Goal: Task Accomplishment & Management: Use online tool/utility

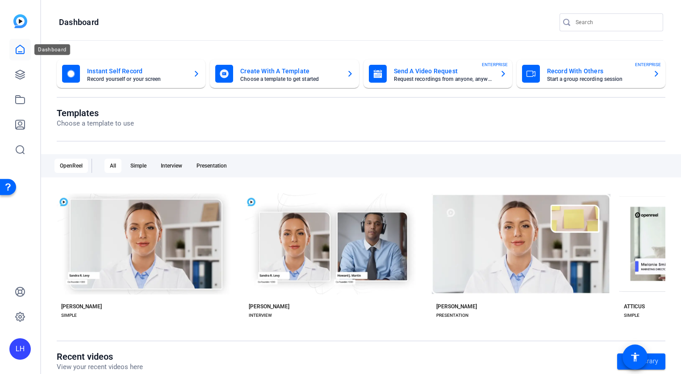
click at [21, 50] on icon at bounding box center [20, 49] width 11 height 11
click at [22, 50] on icon at bounding box center [20, 49] width 11 height 11
click at [25, 67] on link at bounding box center [19, 74] width 21 height 21
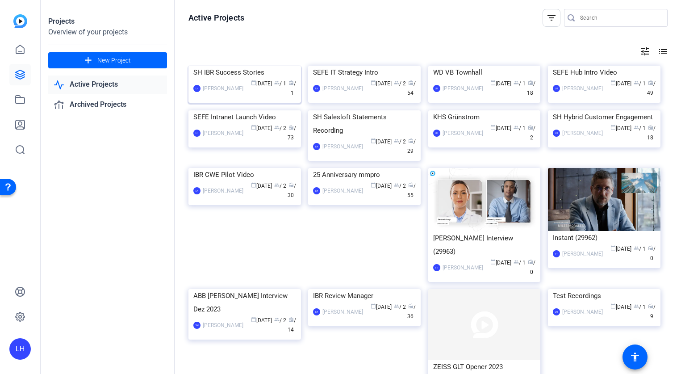
click at [237, 66] on img at bounding box center [244, 66] width 113 height 0
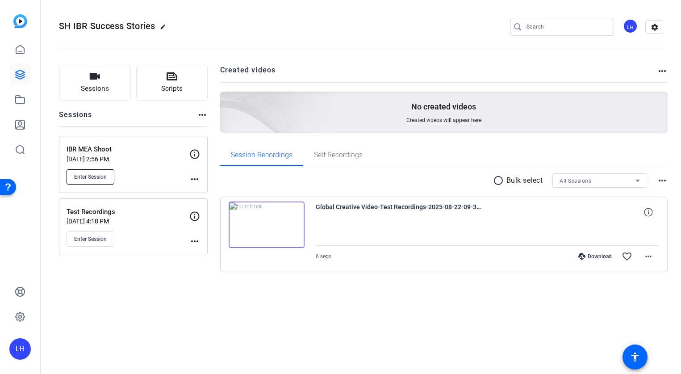
click at [98, 174] on span "Enter Session" at bounding box center [90, 176] width 33 height 7
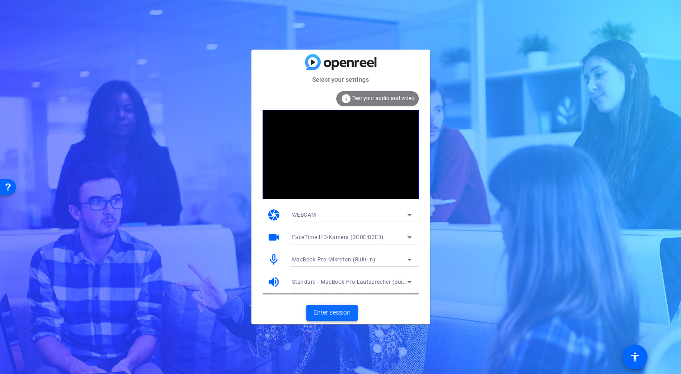
click at [328, 307] on span at bounding box center [331, 312] width 51 height 21
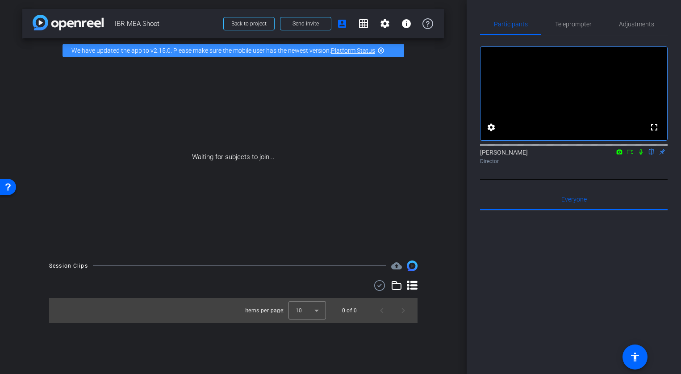
click at [617, 154] on icon at bounding box center [620, 151] width 6 height 5
click at [629, 165] on div at bounding box center [340, 187] width 681 height 374
click at [633, 154] on icon at bounding box center [630, 152] width 6 height 4
click at [652, 155] on icon at bounding box center [652, 152] width 4 height 6
click at [576, 26] on span "Teleprompter" at bounding box center [573, 24] width 37 height 6
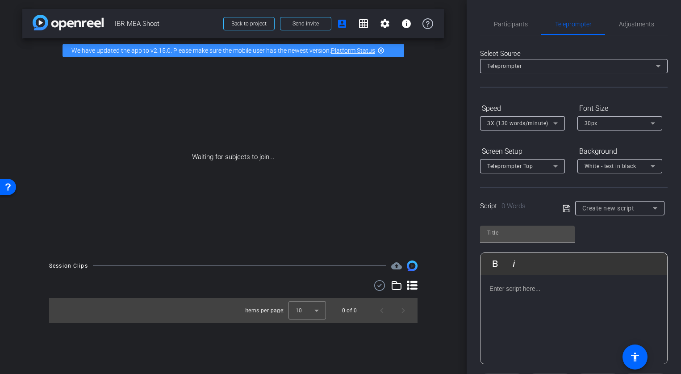
click at [610, 61] on div "Teleprompter" at bounding box center [571, 65] width 169 height 11
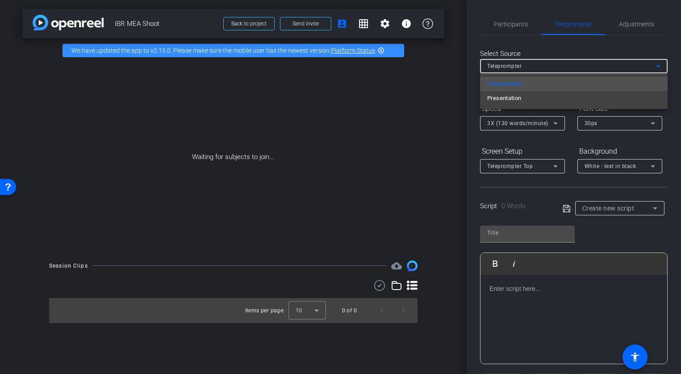
click at [610, 61] on div at bounding box center [340, 187] width 681 height 374
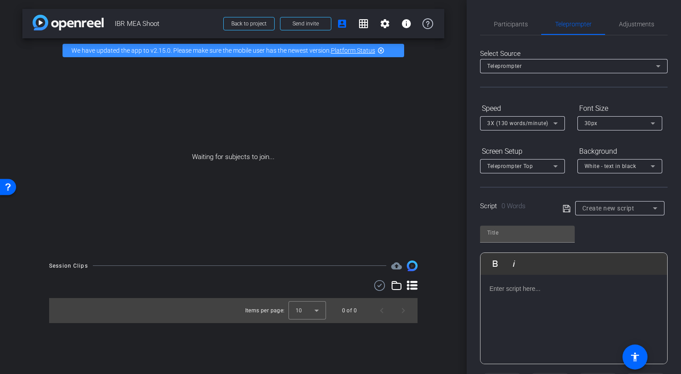
click at [631, 211] on span "Create new script" at bounding box center [608, 208] width 52 height 7
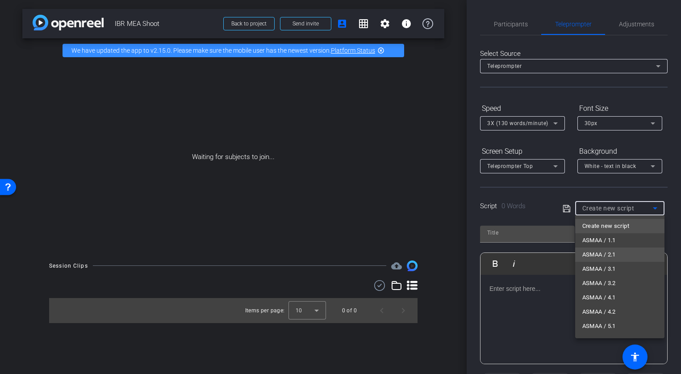
click at [0, 0] on mat-option "ASMAA / 2.1" at bounding box center [0, 0] width 0 height 0
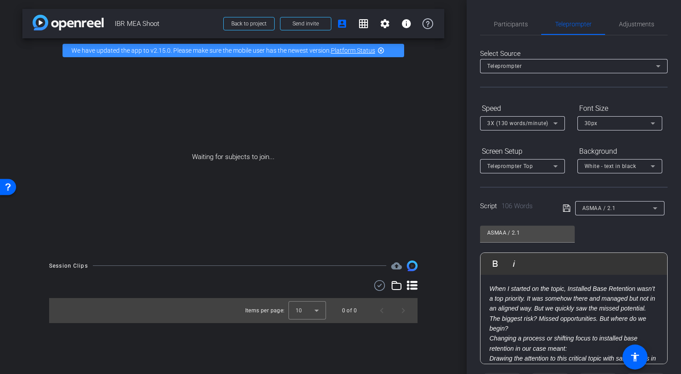
click at [540, 300] on em "When I started on the topic, Installed Base Retention wasn’t a top priority. It…" at bounding box center [572, 308] width 166 height 47
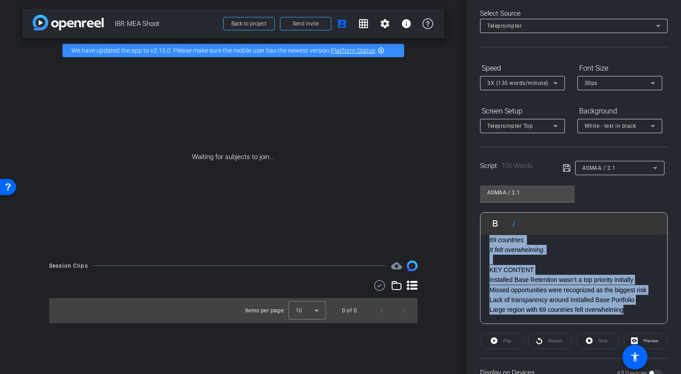
scroll to position [51, 0]
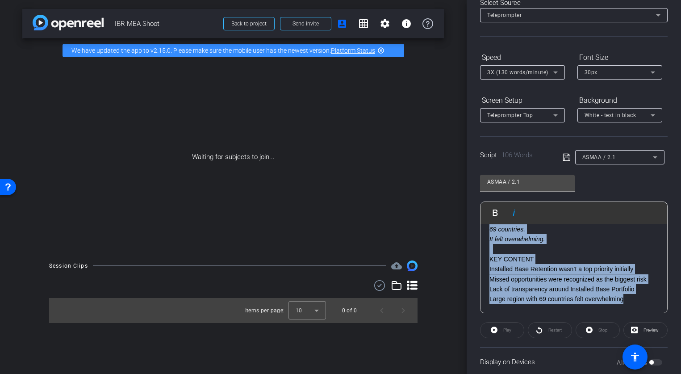
drag, startPoint x: 488, startPoint y: 286, endPoint x: 638, endPoint y: 300, distance: 150.7
click at [638, 300] on div "When I started on the topic, Installed Base Retention wasn’t a top priority. It…" at bounding box center [573, 224] width 187 height 178
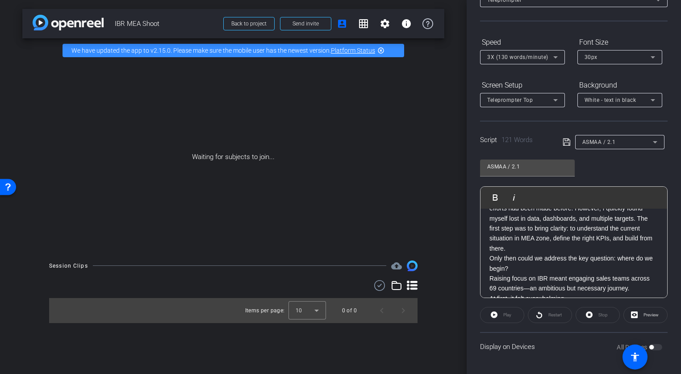
scroll to position [0, 0]
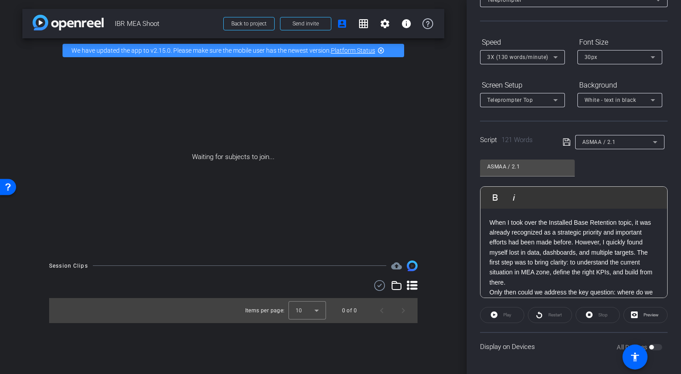
click at [658, 142] on icon at bounding box center [655, 142] width 11 height 11
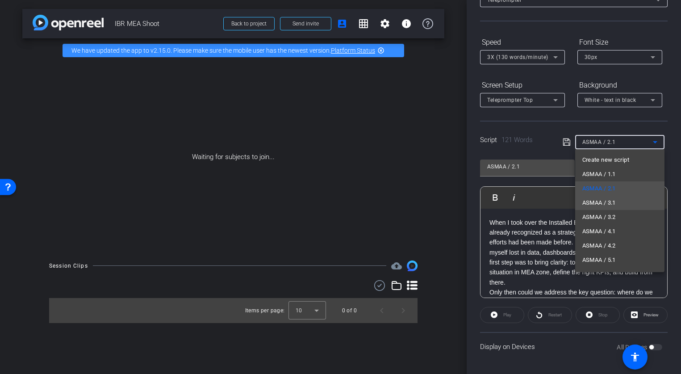
click at [626, 197] on mat-option "ASMAA / 3.1" at bounding box center [619, 203] width 89 height 14
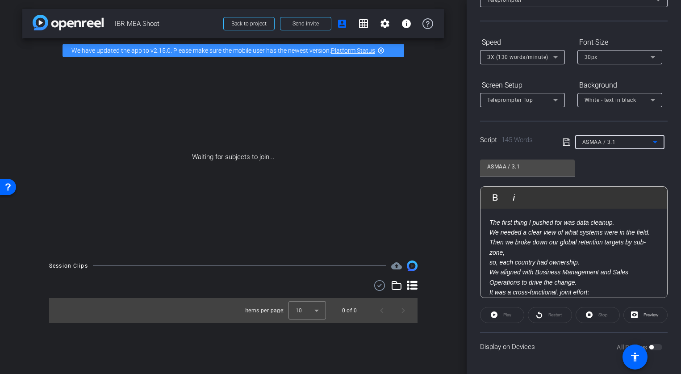
click at [655, 140] on icon at bounding box center [655, 142] width 11 height 11
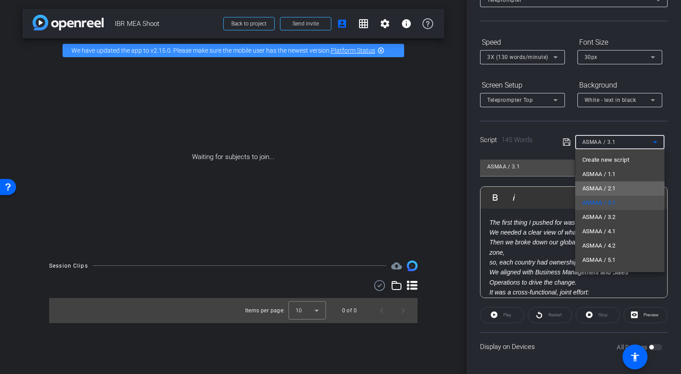
click at [629, 188] on mat-option "ASMAA / 2.1" at bounding box center [619, 188] width 89 height 14
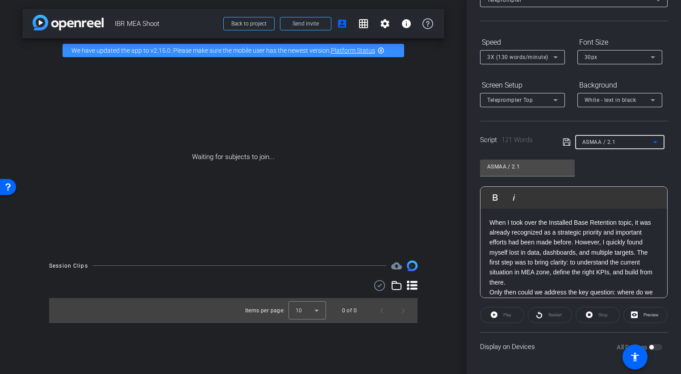
click at [657, 140] on icon at bounding box center [655, 142] width 11 height 11
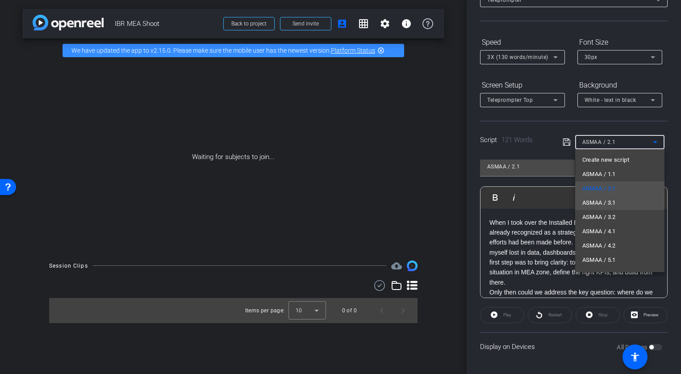
click at [624, 205] on mat-option "ASMAA / 3.1" at bounding box center [619, 203] width 89 height 14
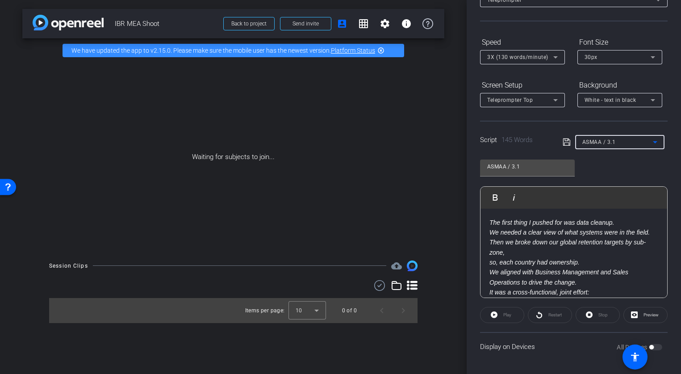
click at [498, 225] on em "The first thing I pushed for was data cleanup." at bounding box center [551, 222] width 125 height 7
click at [492, 223] on em "The first thing I pushed for was data cleanup." at bounding box center [551, 222] width 125 height 7
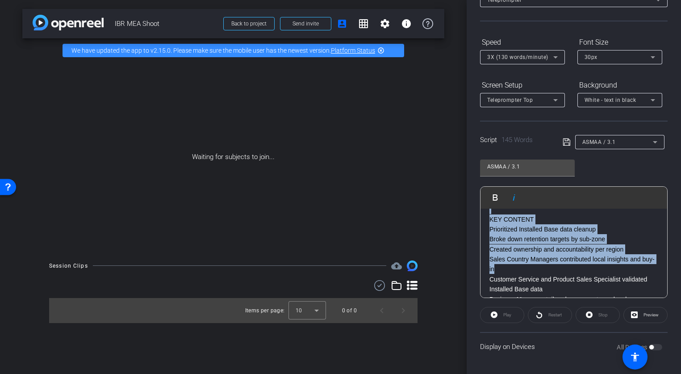
scroll to position [211, 0]
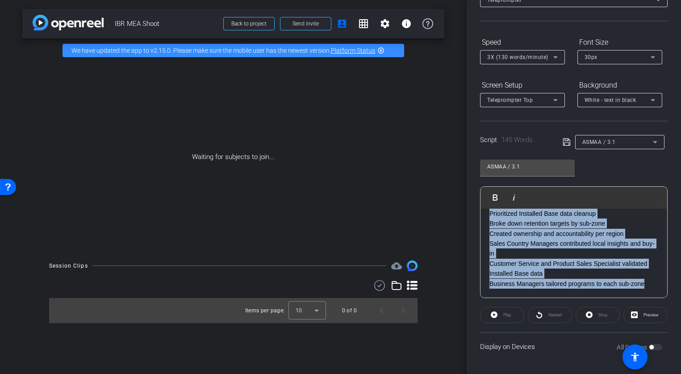
drag, startPoint x: 490, startPoint y: 222, endPoint x: 645, endPoint y: 287, distance: 168.2
click at [645, 287] on div "The first thing I pushed for was data cleanup. We needed a clear view of what s…" at bounding box center [573, 147] width 187 height 301
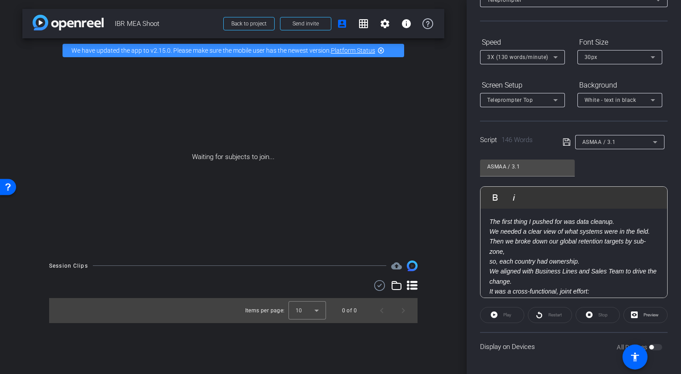
scroll to position [0, 0]
click at [647, 141] on div "ASMAA / 3.1" at bounding box center [617, 141] width 71 height 11
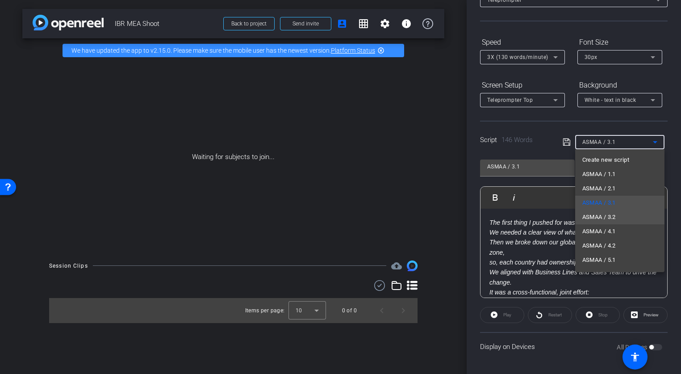
click at [625, 220] on mat-option "ASMAA / 3.2" at bounding box center [619, 217] width 89 height 14
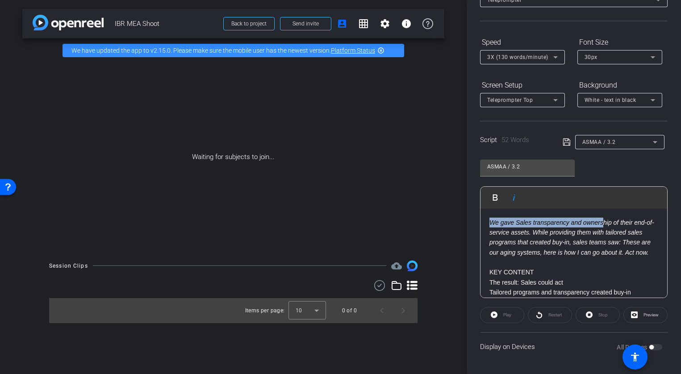
scroll to position [8, 0]
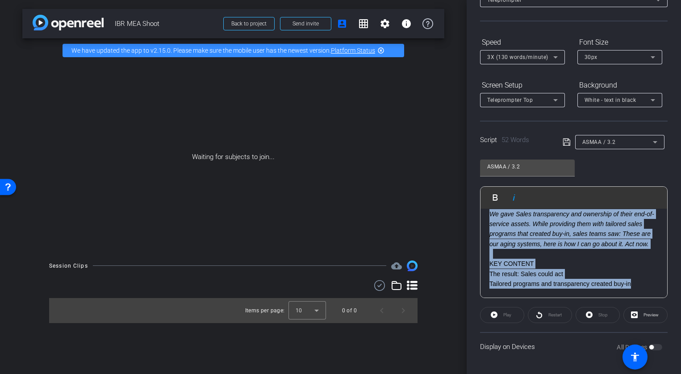
drag, startPoint x: 490, startPoint y: 223, endPoint x: 655, endPoint y: 285, distance: 175.8
click at [655, 285] on div "We gave Sales transparency and ownership of their end-of-service assets. While …" at bounding box center [573, 249] width 187 height 98
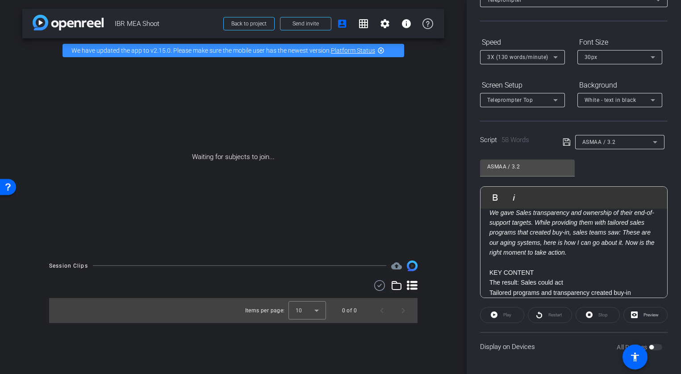
scroll to position [0, 0]
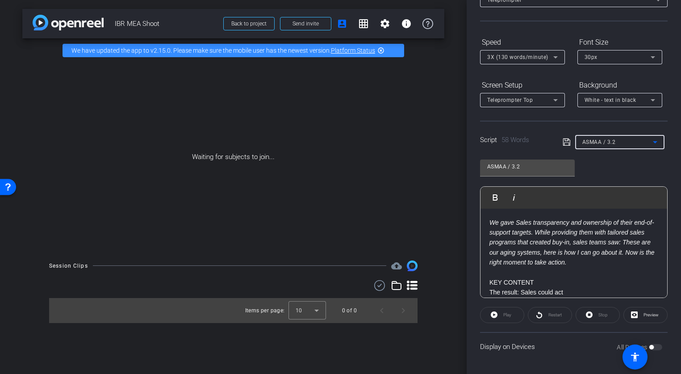
click at [651, 143] on icon at bounding box center [655, 142] width 11 height 11
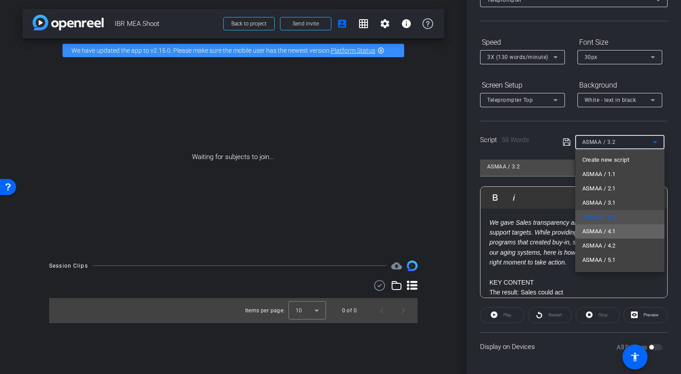
click at [633, 227] on mat-option "ASMAA / 4.1" at bounding box center [619, 231] width 89 height 14
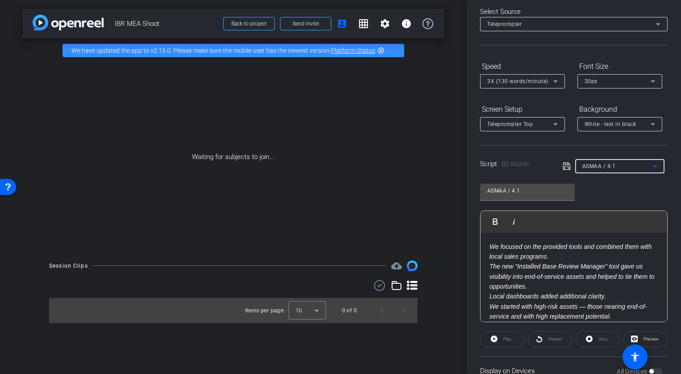
scroll to position [42, 0]
drag, startPoint x: 490, startPoint y: 246, endPoint x: 619, endPoint y: 326, distance: 152.0
click at [619, 326] on openreel-capture-teleprompter "Speed 3X (130 words/minute) Font Size 30px Screen Setup Teleprompter Top Backgr…" at bounding box center [574, 222] width 188 height 326
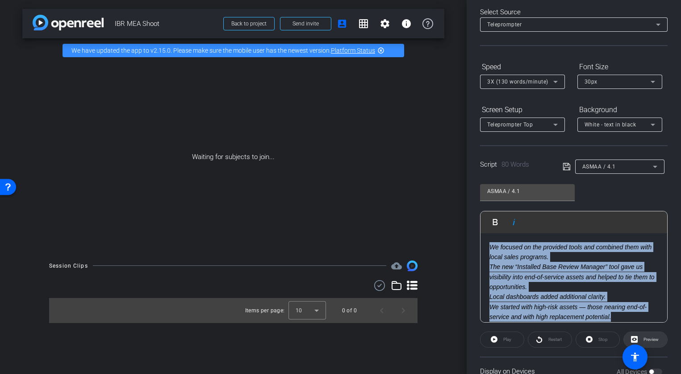
scroll to position [68, 0]
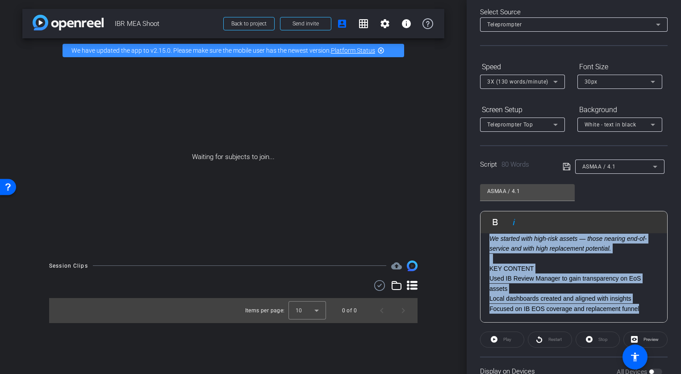
drag, startPoint x: 487, startPoint y: 246, endPoint x: 647, endPoint y: 309, distance: 172.8
click at [647, 309] on div "We focused on the provided tools and combined them with local sales programs. T…" at bounding box center [573, 244] width 187 height 158
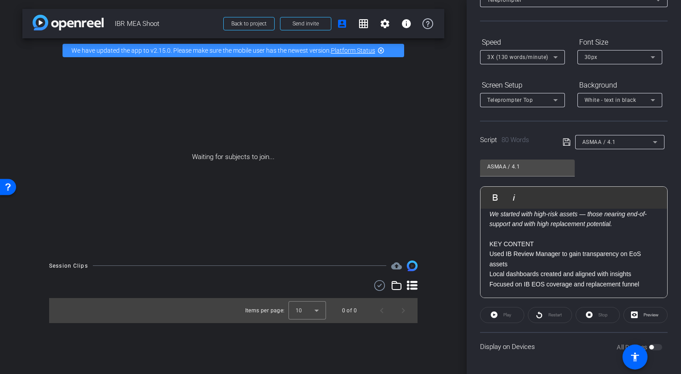
click at [659, 142] on icon at bounding box center [655, 142] width 11 height 11
click at [659, 142] on body "Accessibility Screen-Reader Guide, Feedback, and Issue Reporting | New window m…" at bounding box center [340, 187] width 681 height 374
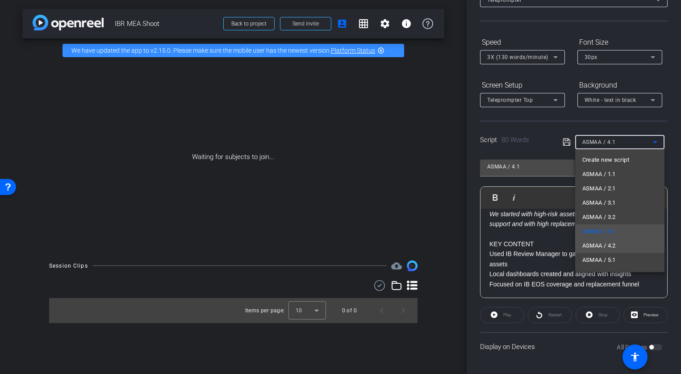
click at [620, 245] on mat-option "ASMAA / 4.2" at bounding box center [619, 245] width 89 height 14
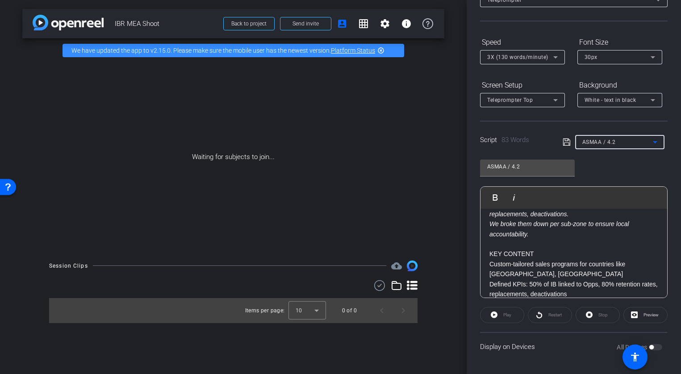
click at [535, 259] on p "Custom-tailored sales programs for countries like Egypt, South Africa" at bounding box center [573, 269] width 169 height 20
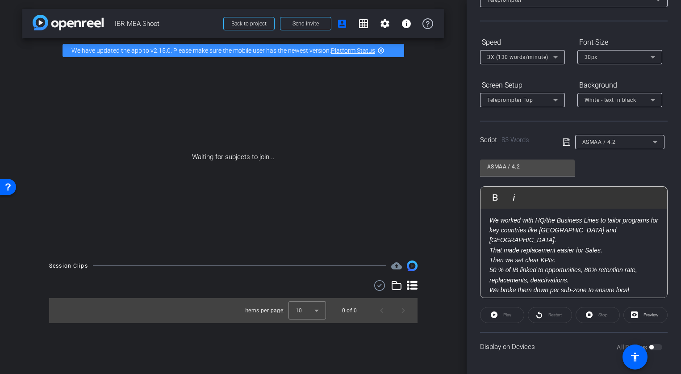
scroll to position [0, 0]
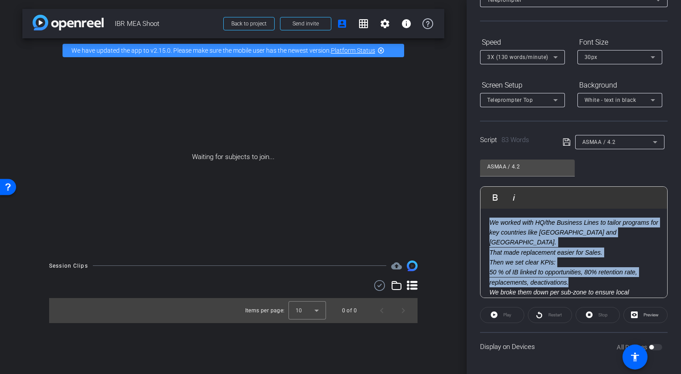
drag, startPoint x: 492, startPoint y: 226, endPoint x: 554, endPoint y: 277, distance: 80.9
click at [554, 277] on div "We worked with HQ/the Business Lines to tailor programs for key countries like …" at bounding box center [573, 298] width 187 height 178
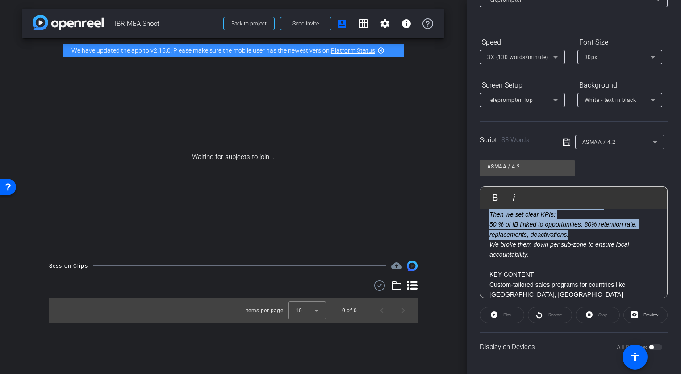
scroll to position [79, 0]
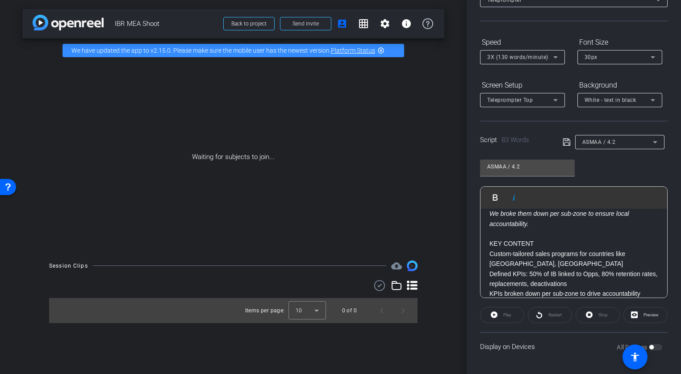
click at [537, 238] on p "KEY CONTENT" at bounding box center [573, 243] width 169 height 10
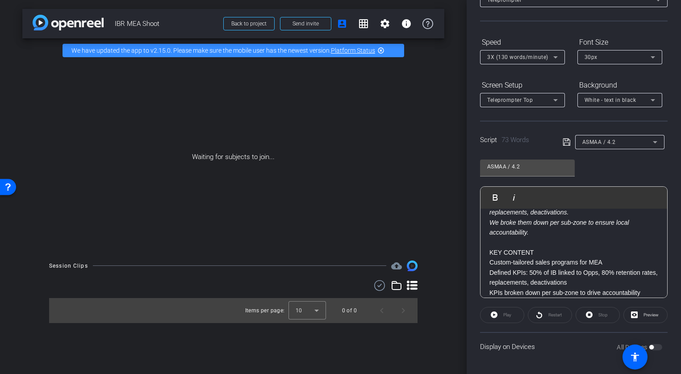
scroll to position [0, 0]
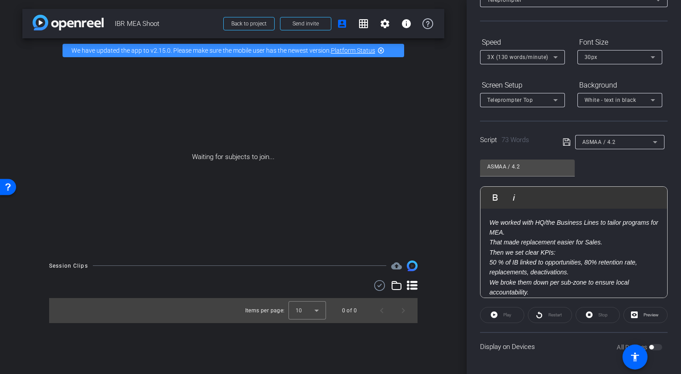
click at [658, 143] on icon at bounding box center [655, 142] width 11 height 11
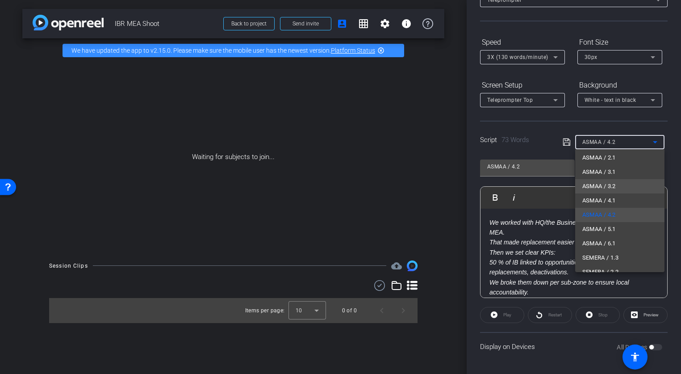
scroll to position [33, 0]
click at [611, 242] on span "ASMAA / 6.1" at bounding box center [598, 241] width 33 height 11
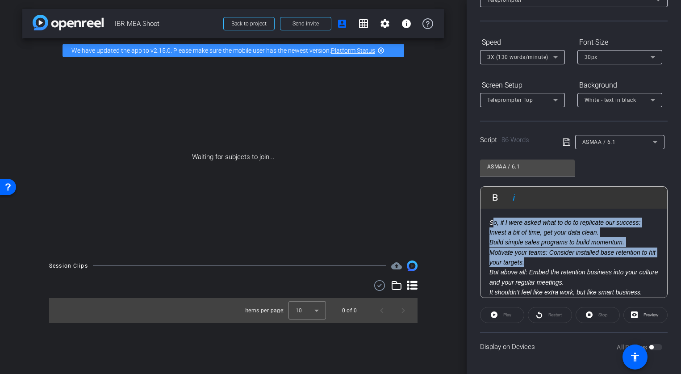
scroll to position [8, 0]
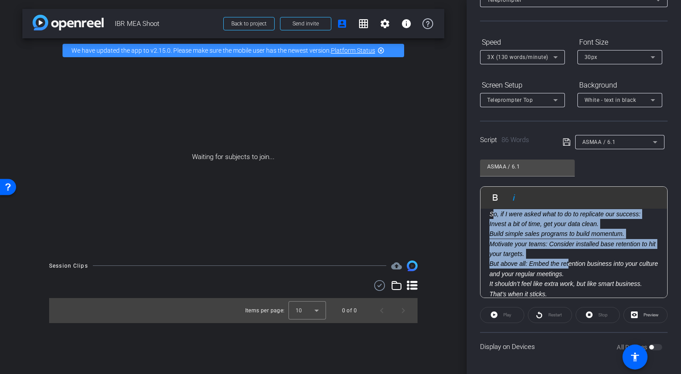
drag, startPoint x: 492, startPoint y: 223, endPoint x: 569, endPoint y: 259, distance: 85.3
click at [569, 259] on div "So, if I were asked what to do to replicate our success: Invest a bit of time, …" at bounding box center [573, 274] width 187 height 148
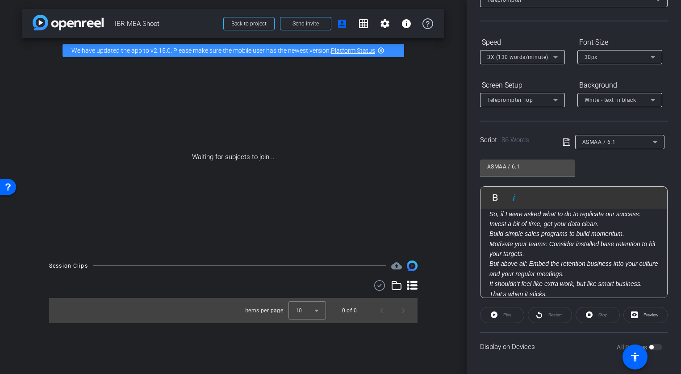
click at [492, 216] on em "So, if I were asked what to do to replicate our success:" at bounding box center [564, 213] width 151 height 7
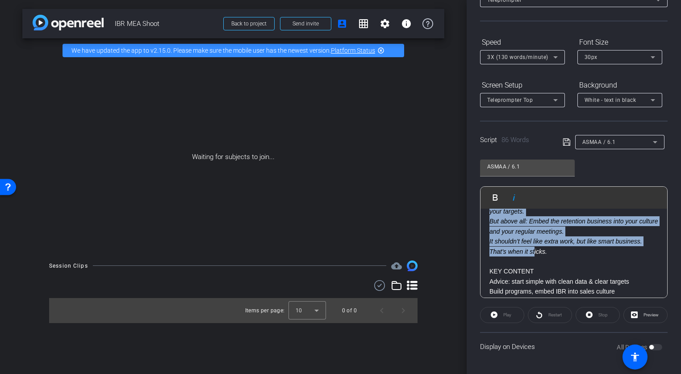
scroll to position [58, 0]
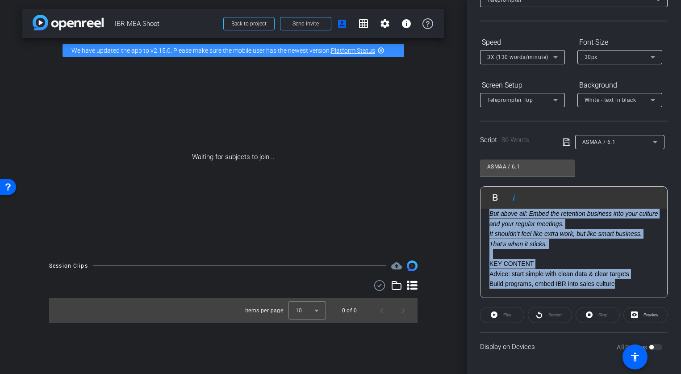
drag, startPoint x: 491, startPoint y: 215, endPoint x: 639, endPoint y: 290, distance: 165.8
click at [639, 290] on div "So, if I were asked what to do to replicate our success: Invest a bit of time, …" at bounding box center [573, 224] width 187 height 148
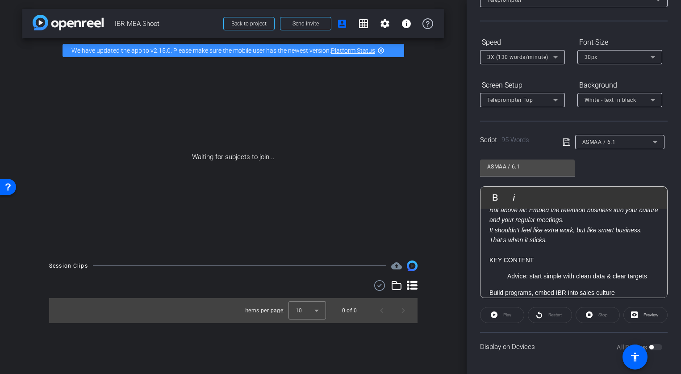
scroll to position [81, 0]
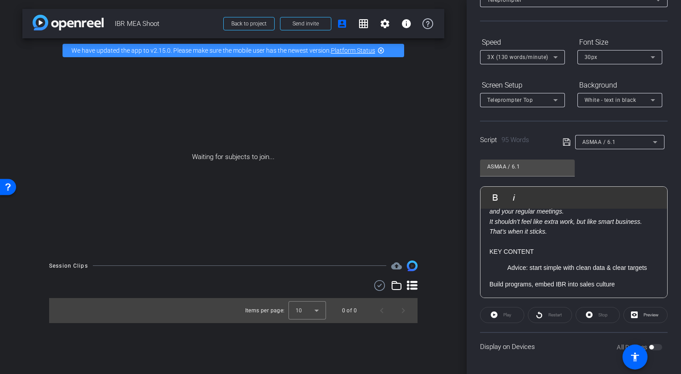
click at [488, 280] on div "So, if I were asked what to do to replicate our success: Invest a bit of time, …" at bounding box center [573, 213] width 187 height 170
click at [509, 265] on li "Advice: start simple with clean data & clear targets" at bounding box center [582, 268] width 151 height 10
click at [509, 268] on li "Advice: start simple with clean data & clear targets" at bounding box center [582, 268] width 151 height 10
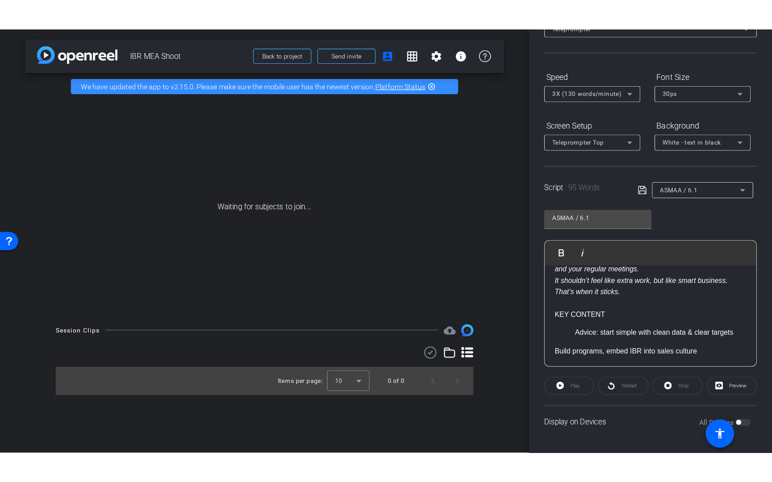
scroll to position [68, 0]
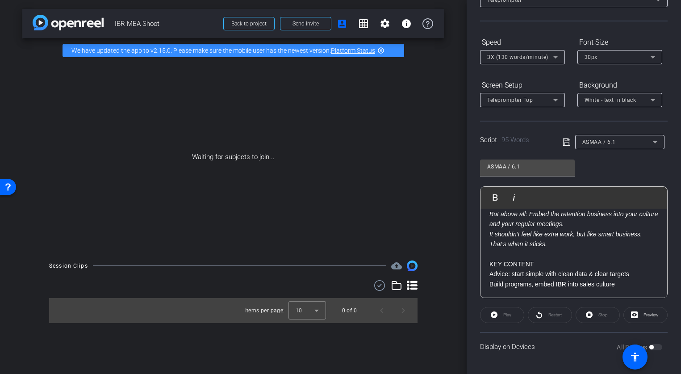
click at [612, 253] on p at bounding box center [573, 254] width 169 height 10
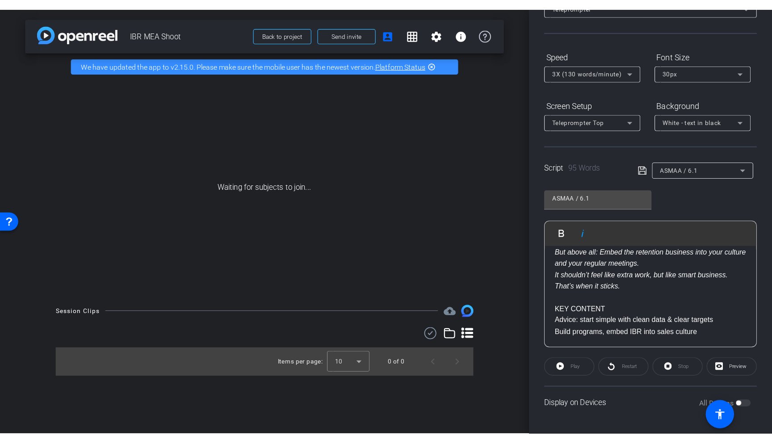
scroll to position [0, 0]
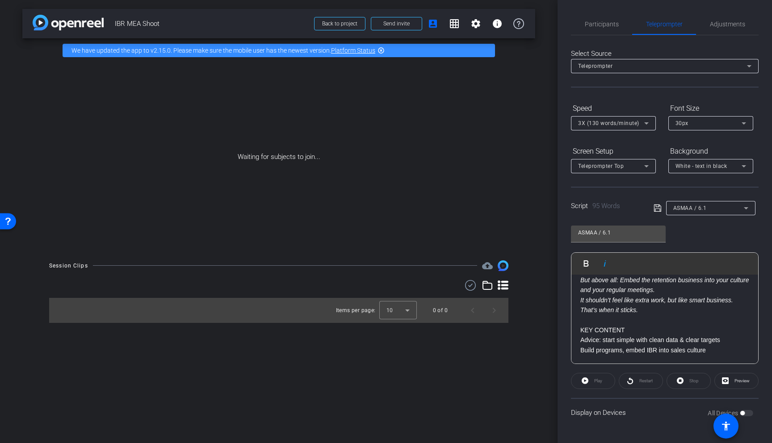
click at [359, 49] on link "Platform Status" at bounding box center [353, 50] width 44 height 7
click at [681, 207] on div "ASMAA / 6.1" at bounding box center [708, 207] width 71 height 11
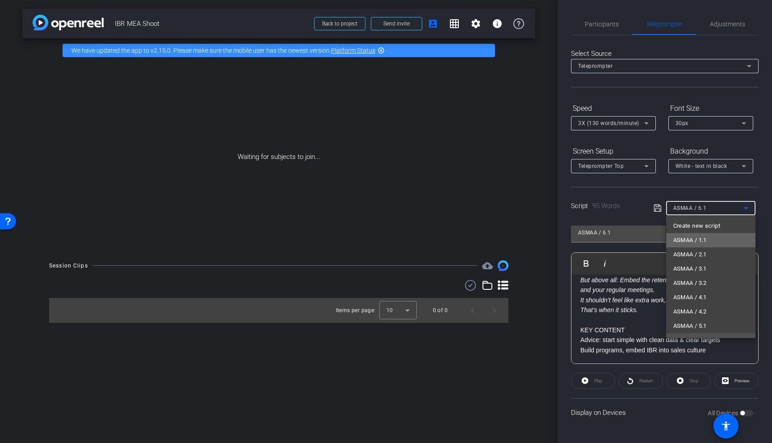
click at [681, 238] on mat-option "ASMAA / 1.1" at bounding box center [710, 240] width 89 height 14
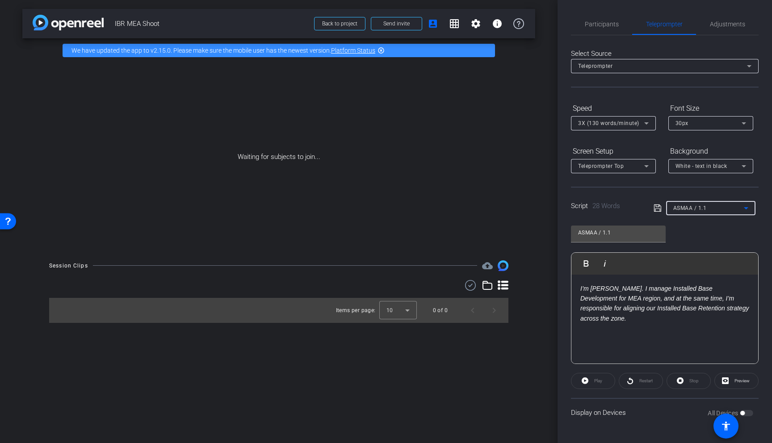
click at [484, 145] on div "Waiting for subjects to join..." at bounding box center [278, 157] width 513 height 189
click at [439, 126] on div "Waiting for subjects to join..." at bounding box center [278, 157] width 513 height 189
click at [607, 21] on span "Participants" at bounding box center [602, 24] width 34 height 6
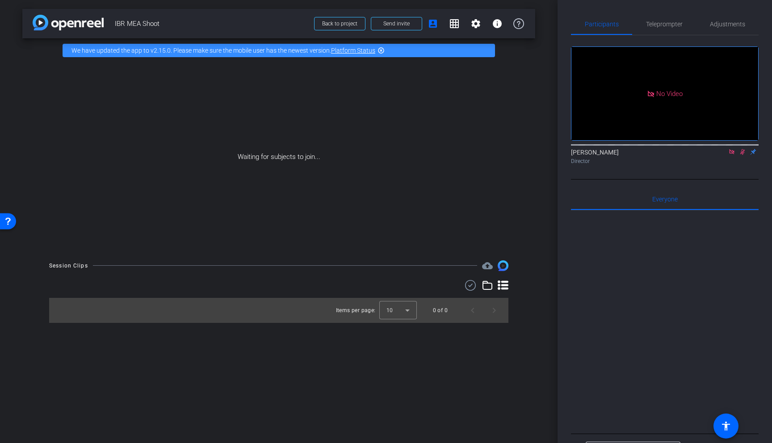
click at [681, 149] on icon at bounding box center [731, 152] width 7 height 6
click at [581, 133] on mat-icon "settings" at bounding box center [581, 127] width 11 height 11
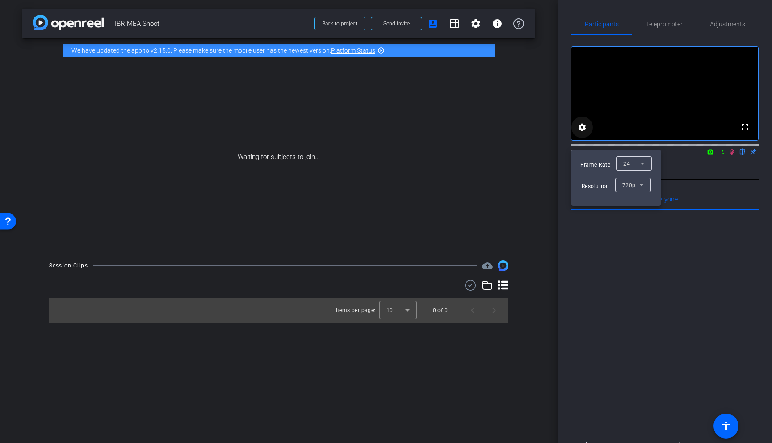
click at [581, 140] on div at bounding box center [386, 221] width 772 height 443
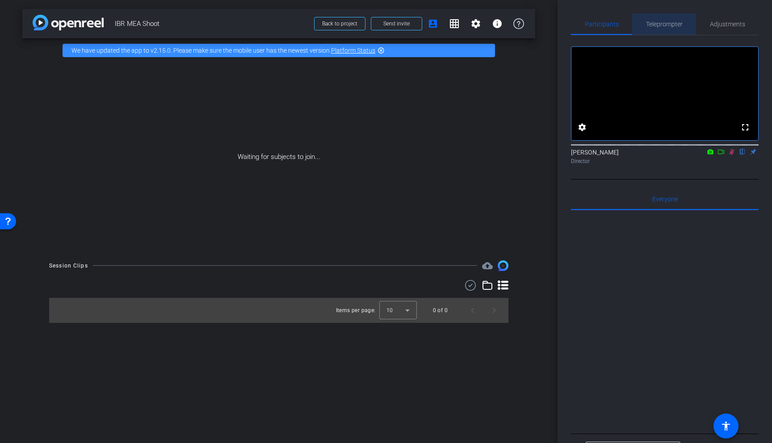
click at [671, 27] on span "Teleprompter" at bounding box center [664, 24] width 37 height 6
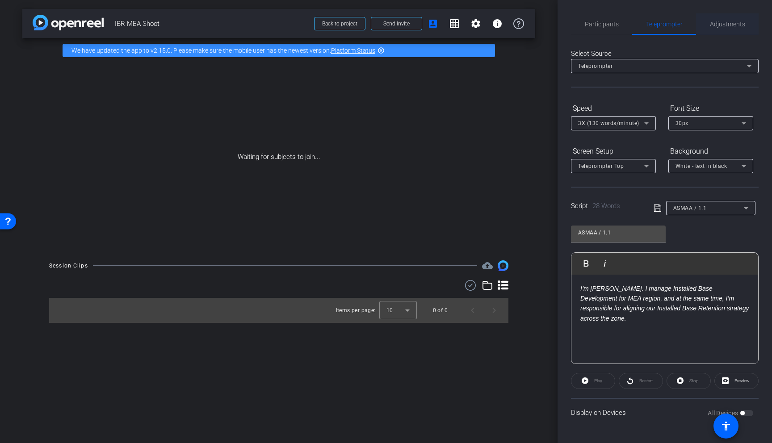
click at [681, 22] on span "Adjustments" at bounding box center [727, 24] width 35 height 6
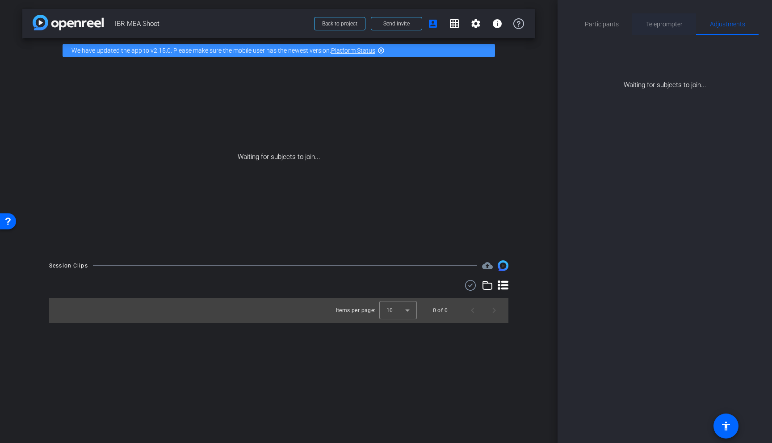
click at [681, 25] on span "Teleprompter" at bounding box center [664, 24] width 37 height 6
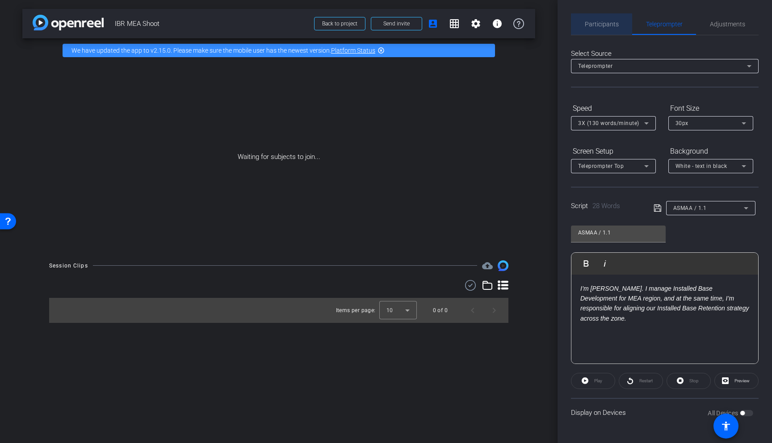
click at [604, 14] on span "Participants" at bounding box center [602, 23] width 34 height 21
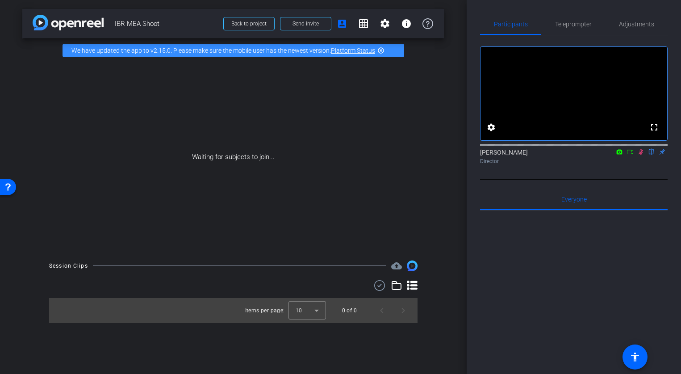
click at [630, 154] on icon at bounding box center [630, 152] width 6 height 4
click at [643, 155] on icon at bounding box center [640, 152] width 7 height 6
click at [652, 155] on mat-icon "flip" at bounding box center [651, 151] width 11 height 8
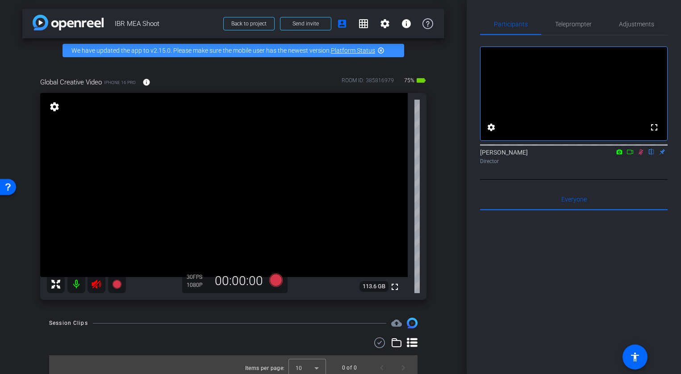
click at [639, 155] on icon at bounding box center [640, 152] width 7 height 6
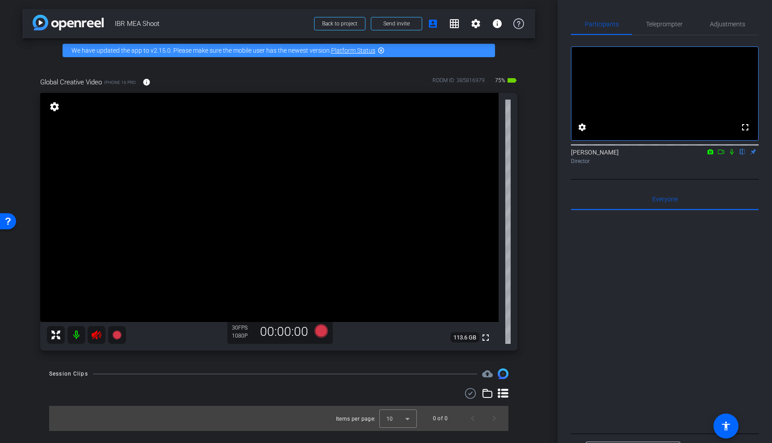
click at [96, 334] on icon at bounding box center [96, 334] width 9 height 9
click at [681, 23] on span "Adjustments" at bounding box center [727, 24] width 35 height 6
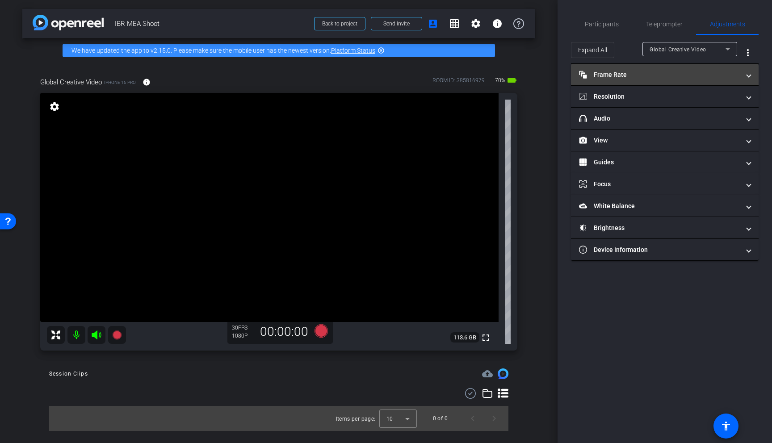
click at [677, 80] on mat-expansion-panel-header "Frame Rate Frame Rate" at bounding box center [665, 74] width 188 height 21
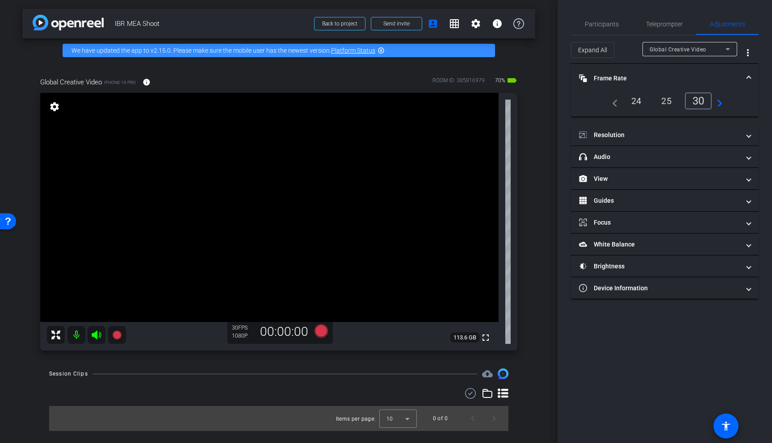
click at [667, 99] on div "25" at bounding box center [666, 100] width 24 height 15
click at [665, 134] on mat-panel-title "Resolution" at bounding box center [659, 134] width 161 height 9
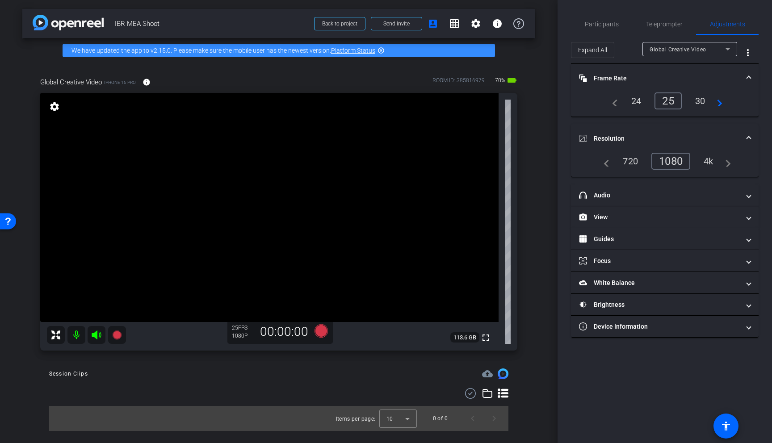
click at [681, 164] on div "4k" at bounding box center [708, 161] width 23 height 15
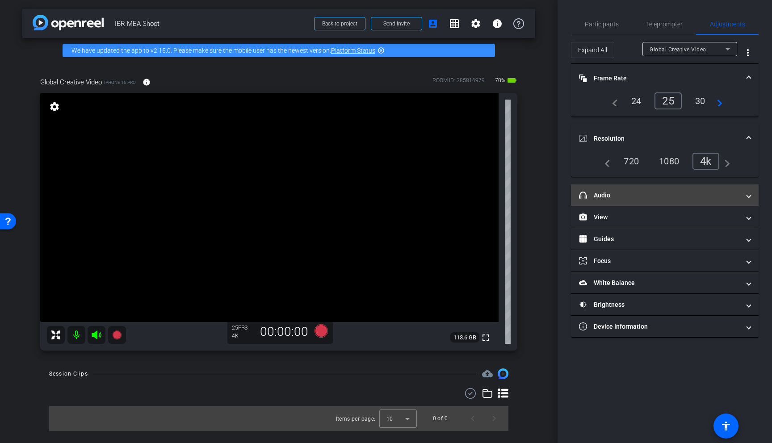
click at [679, 200] on mat-expansion-panel-header "headphone icon Audio" at bounding box center [665, 194] width 188 height 21
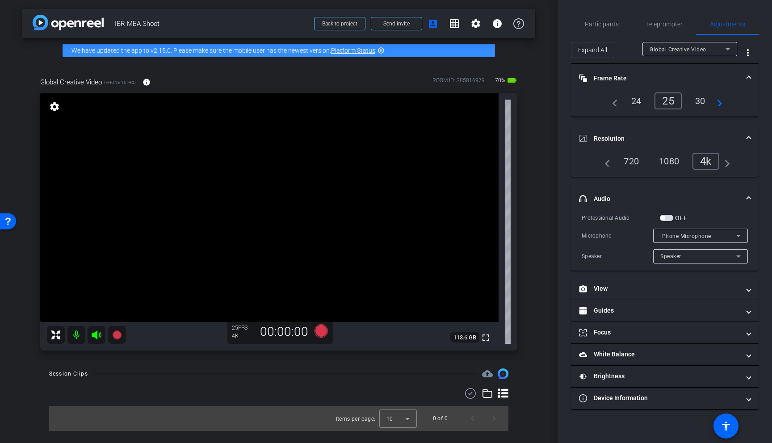
click at [679, 200] on mat-panel-title "headphone icon Audio" at bounding box center [659, 198] width 161 height 9
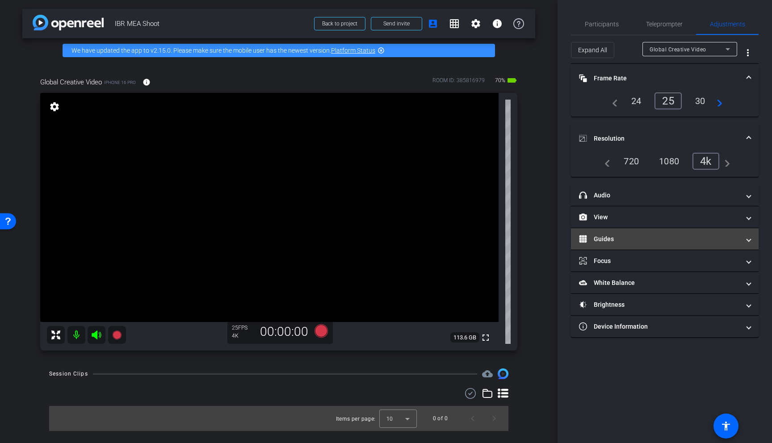
click at [668, 243] on mat-panel-title "Guides" at bounding box center [659, 238] width 161 height 9
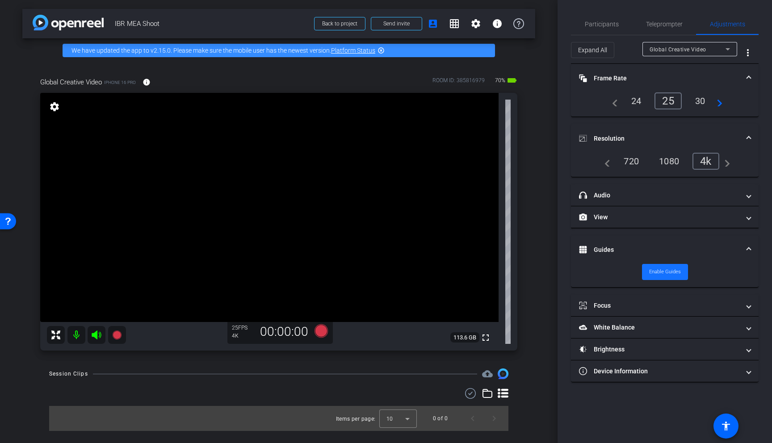
click at [671, 272] on span "Enable Guides" at bounding box center [665, 271] width 32 height 13
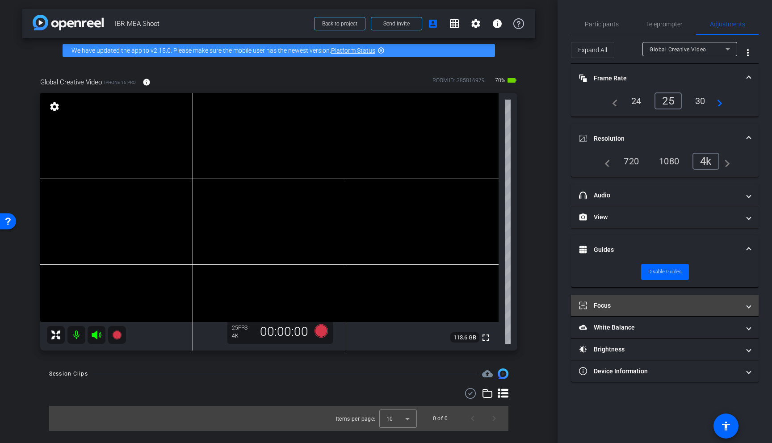
click at [681, 306] on mat-panel-title "Focus" at bounding box center [659, 305] width 161 height 9
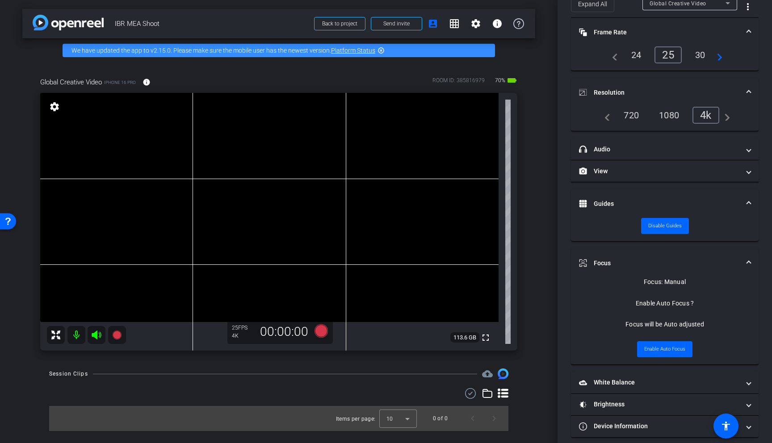
scroll to position [54, 0]
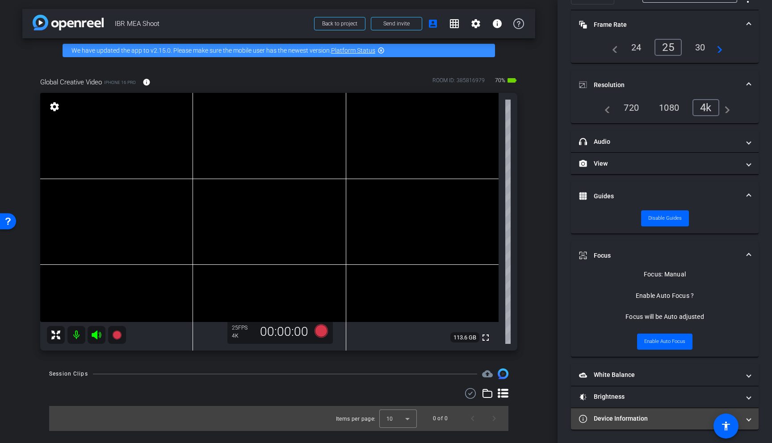
click at [648, 373] on mat-panel-title "Device Information" at bounding box center [659, 418] width 161 height 9
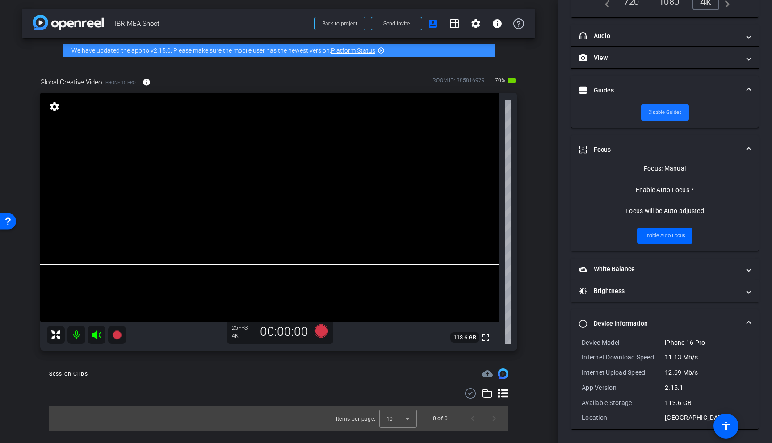
scroll to position [0, 0]
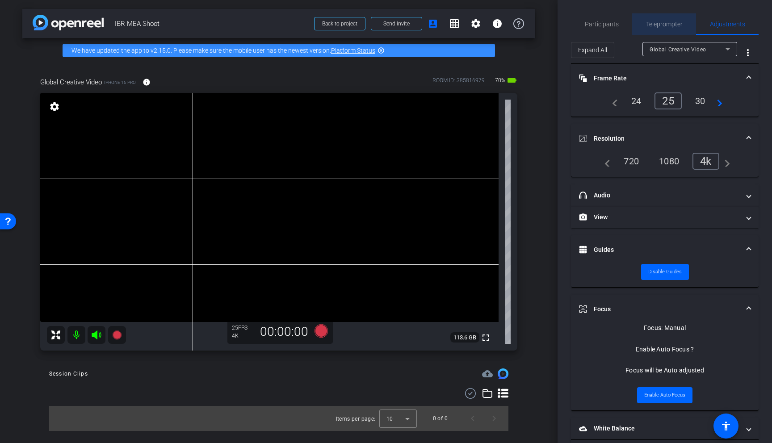
click at [665, 23] on span "Teleprompter" at bounding box center [664, 24] width 37 height 6
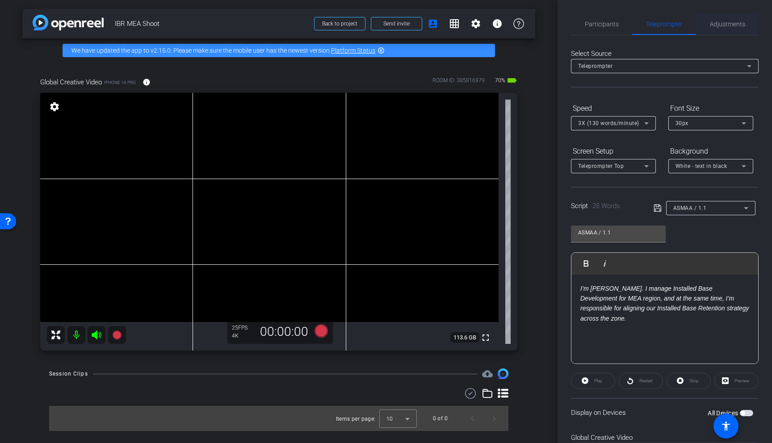
click at [681, 25] on span "Adjustments" at bounding box center [727, 24] width 35 height 6
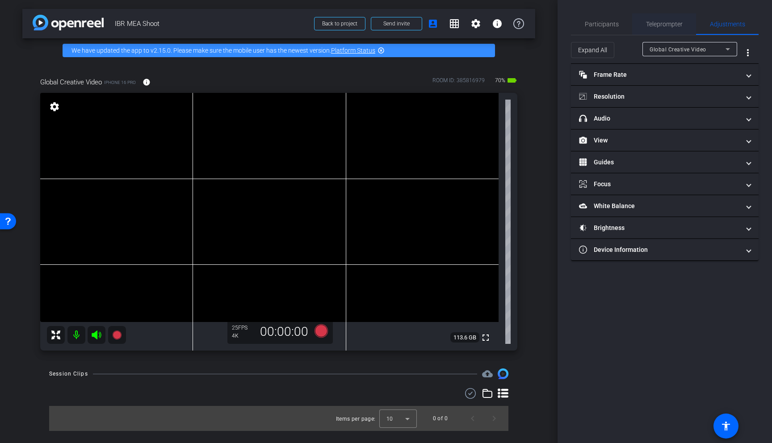
click at [678, 32] on span "Teleprompter" at bounding box center [664, 23] width 37 height 21
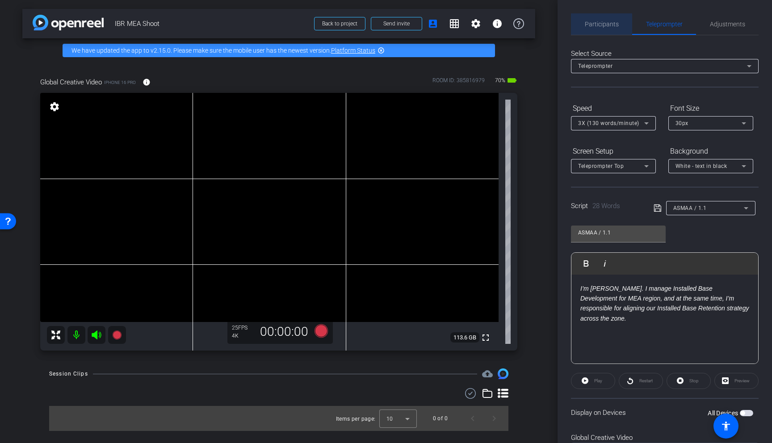
click at [623, 26] on div "Participants" at bounding box center [601, 23] width 61 height 21
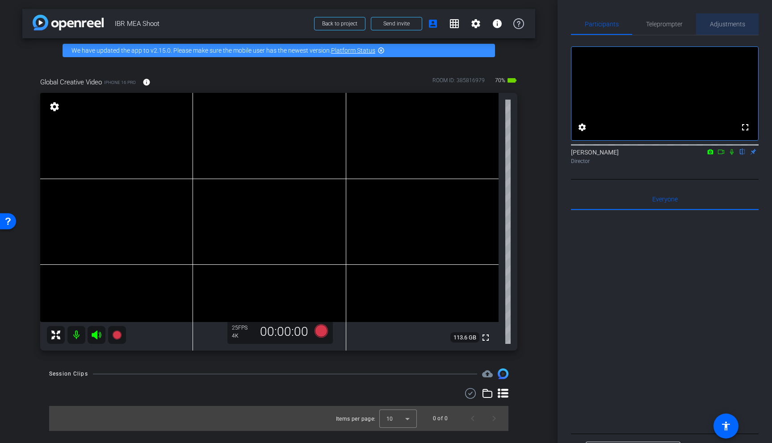
click at [681, 21] on span "Adjustments" at bounding box center [727, 24] width 35 height 6
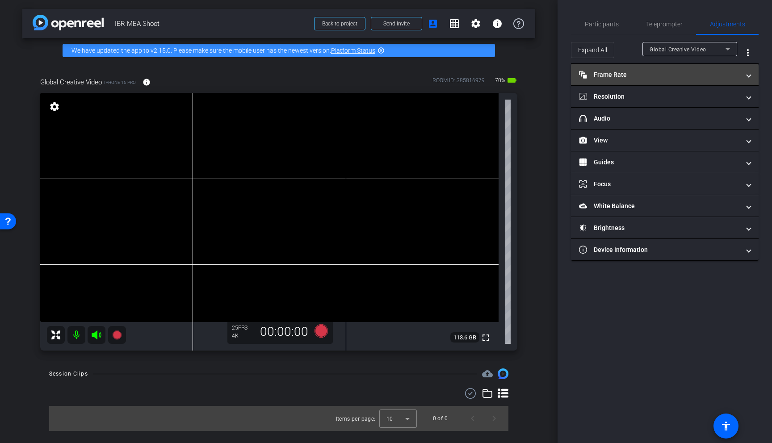
click at [646, 83] on mat-expansion-panel-header "Frame Rate Frame Rate" at bounding box center [665, 74] width 188 height 21
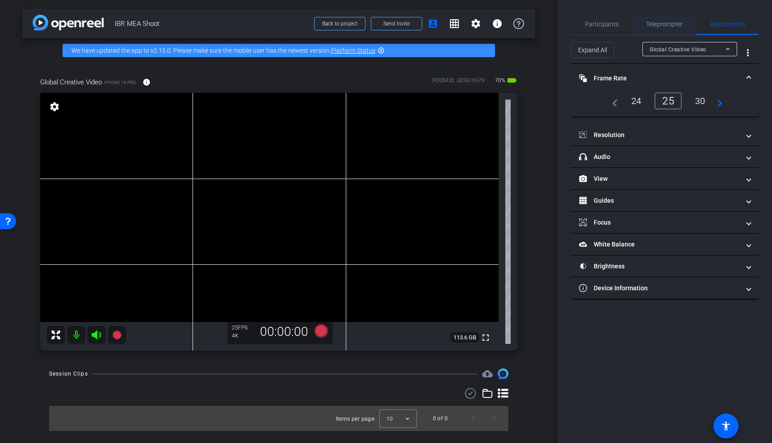
click at [669, 26] on span "Teleprompter" at bounding box center [664, 24] width 37 height 6
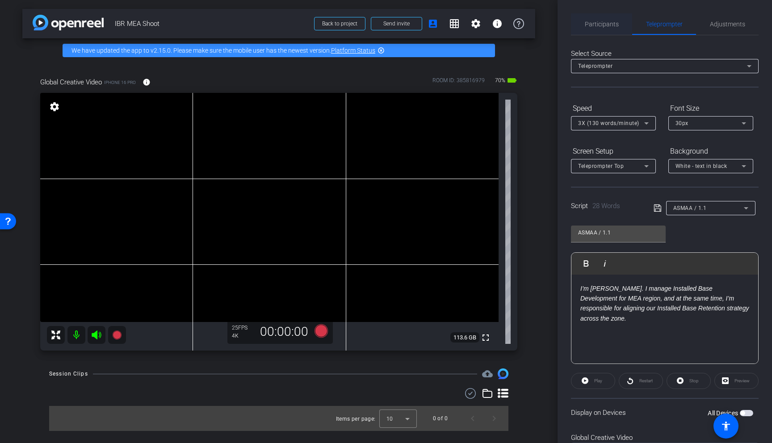
click at [593, 22] on span "Participants" at bounding box center [602, 24] width 34 height 6
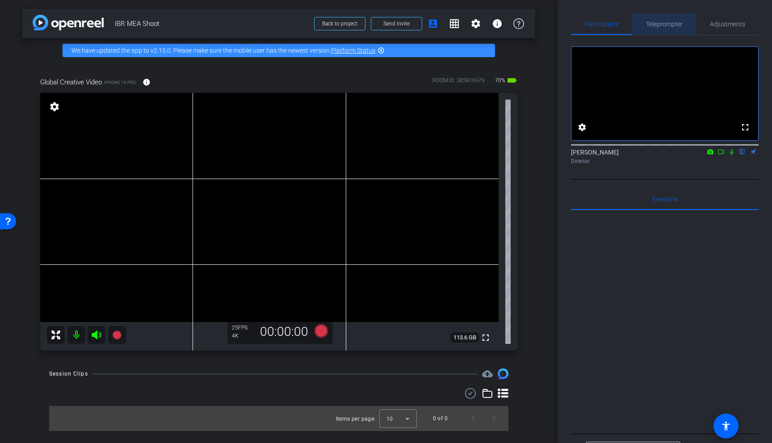
click at [669, 28] on span "Teleprompter" at bounding box center [664, 23] width 37 height 21
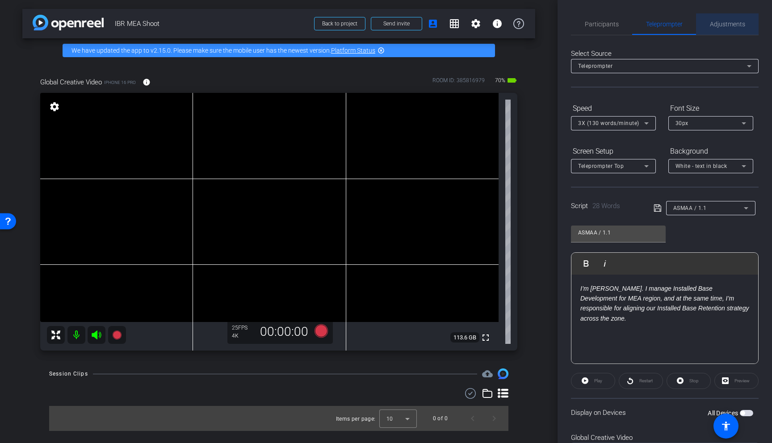
click at [681, 28] on span "Adjustments" at bounding box center [727, 23] width 35 height 21
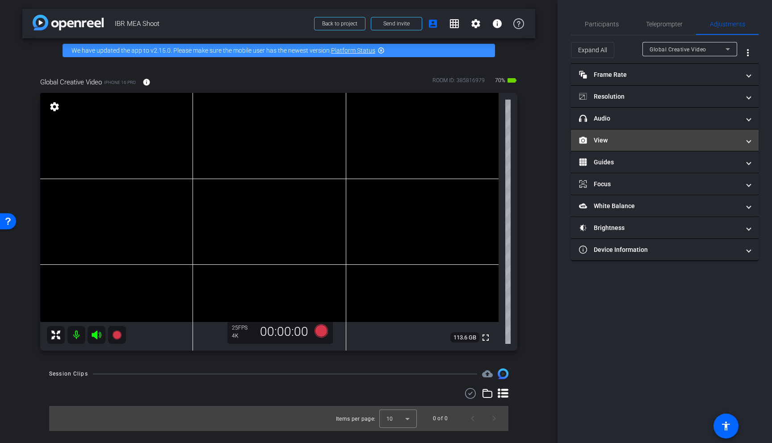
click at [643, 141] on mat-panel-title "View" at bounding box center [659, 140] width 161 height 9
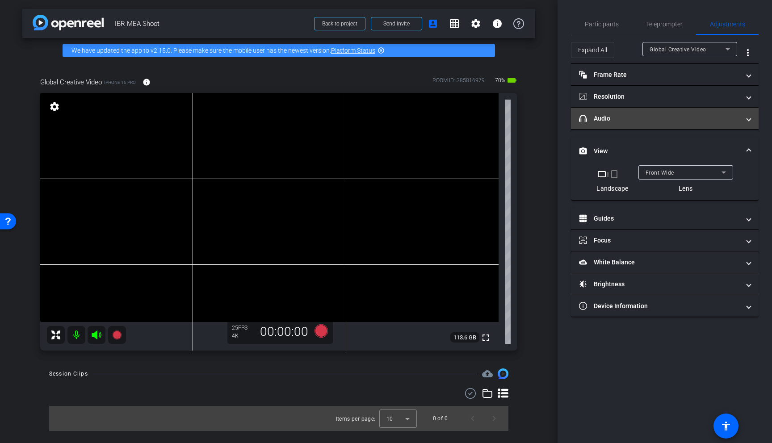
click at [655, 119] on mat-panel-title "headphone icon Audio" at bounding box center [659, 118] width 161 height 9
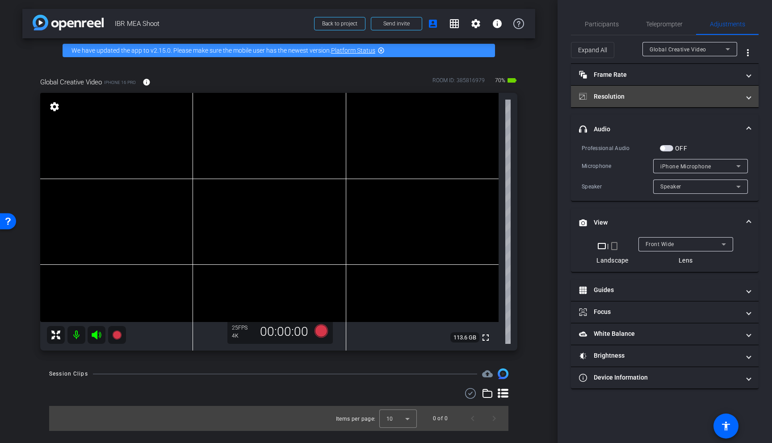
click at [659, 97] on mat-panel-title "Resolution" at bounding box center [659, 96] width 161 height 9
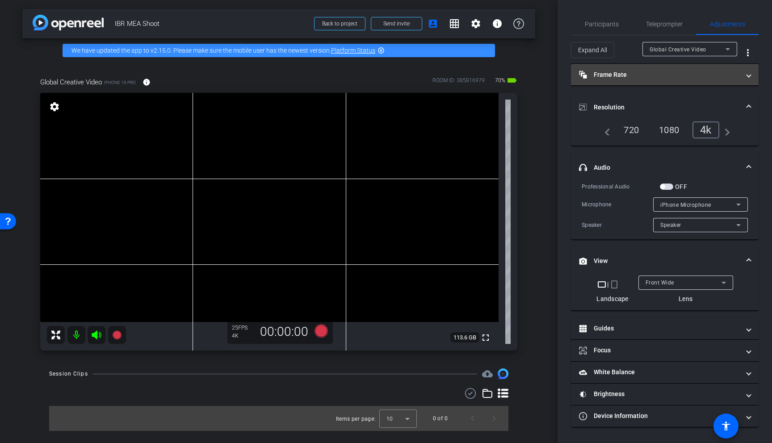
click at [672, 75] on mat-panel-title "Frame Rate Frame Rate" at bounding box center [659, 74] width 161 height 9
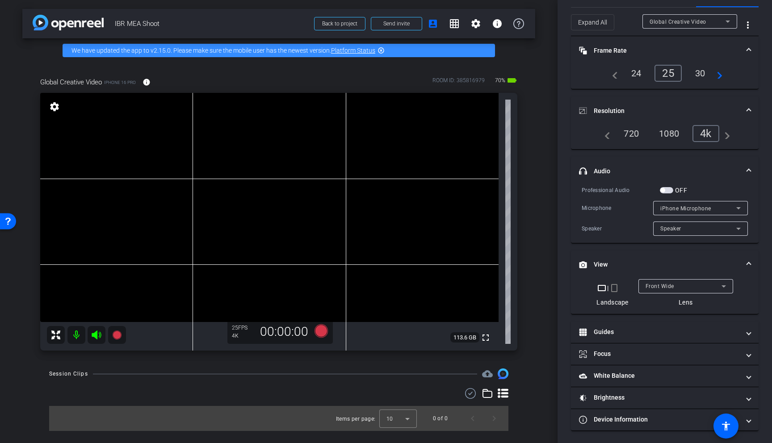
scroll to position [29, 0]
click at [681, 281] on div "Front Wide" at bounding box center [683, 285] width 76 height 11
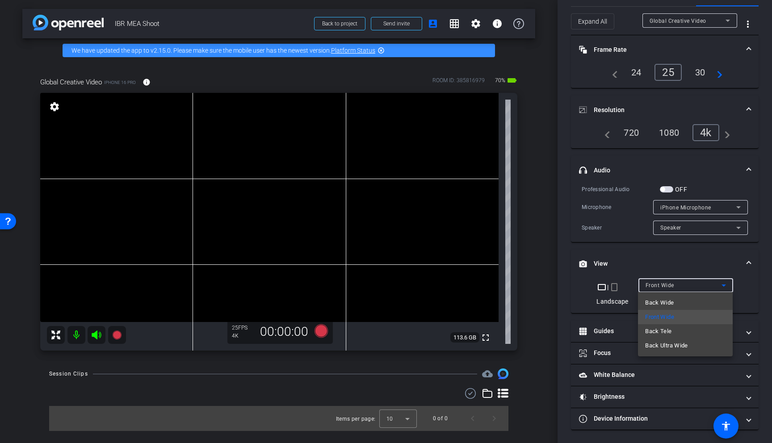
click at [468, 255] on div at bounding box center [386, 221] width 772 height 443
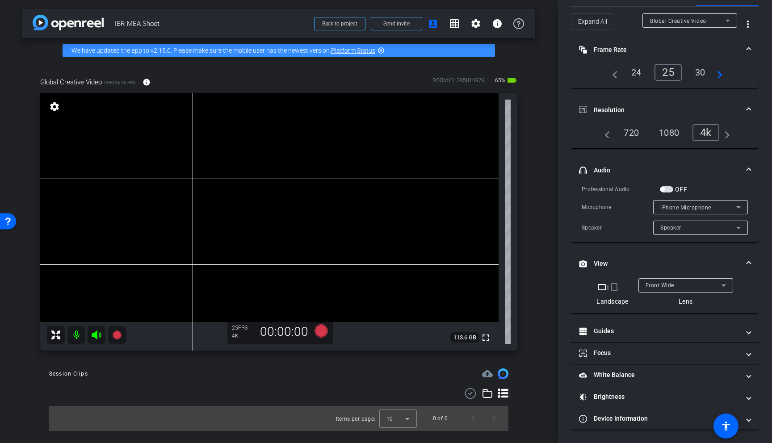
scroll to position [0, 0]
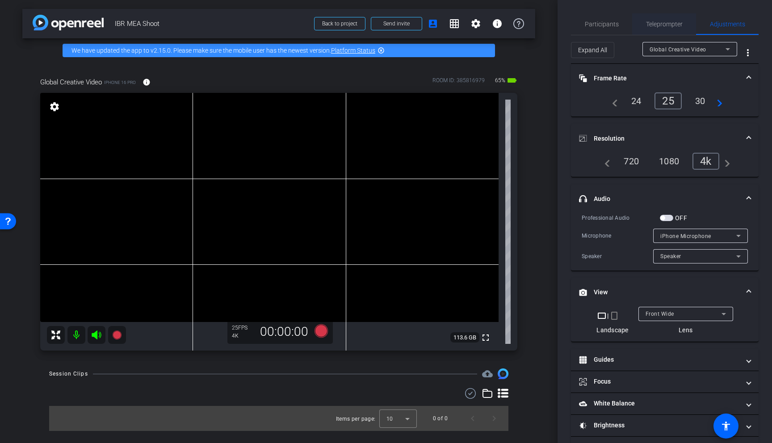
click at [670, 25] on span "Teleprompter" at bounding box center [664, 24] width 37 height 6
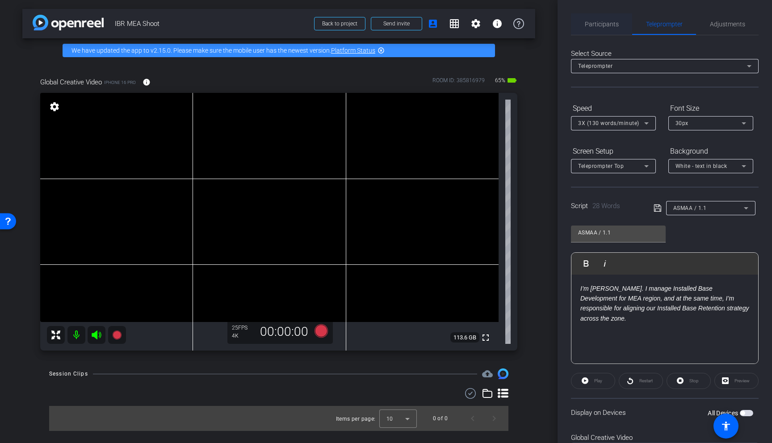
click at [604, 29] on span "Participants" at bounding box center [602, 23] width 34 height 21
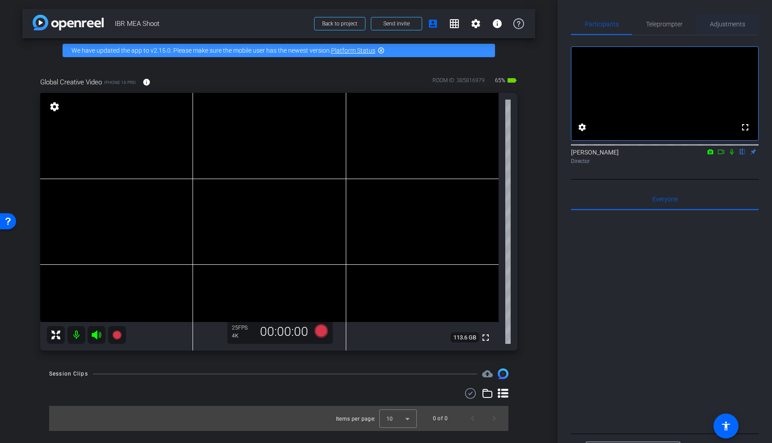
click at [681, 27] on span "Adjustments" at bounding box center [727, 24] width 35 height 6
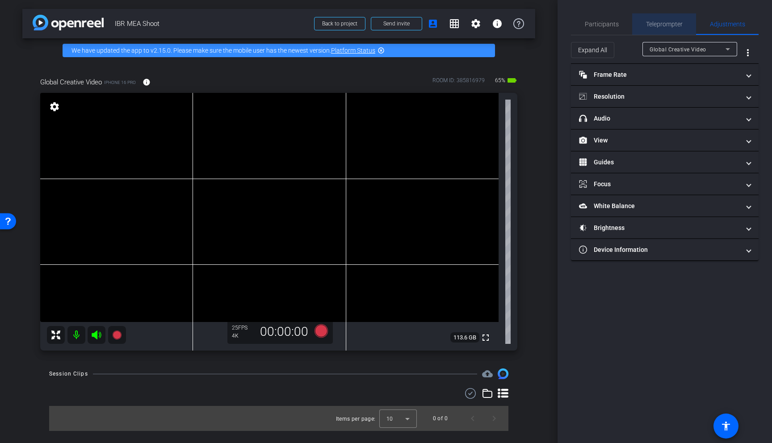
click at [666, 29] on span "Teleprompter" at bounding box center [664, 23] width 37 height 21
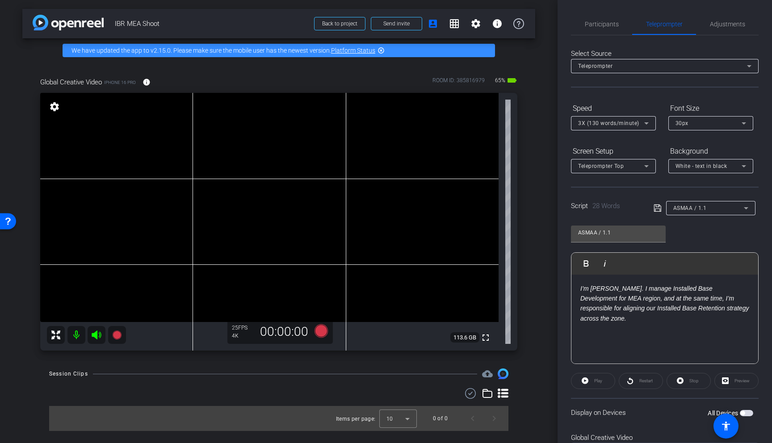
scroll to position [45, 0]
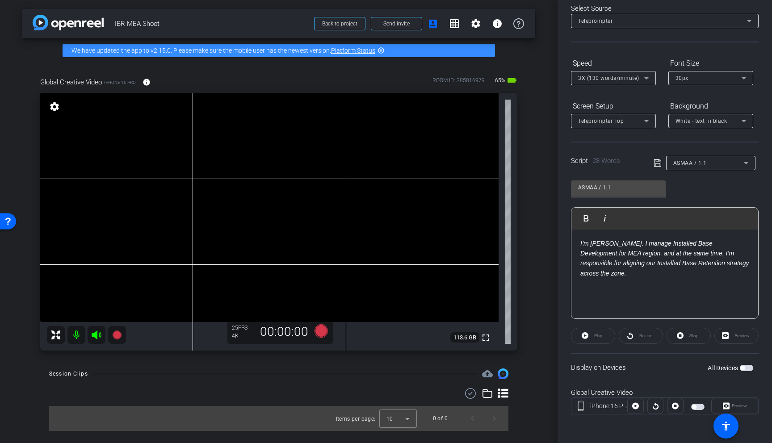
click at [681, 365] on span "button" at bounding box center [745, 368] width 13 height 6
click at [594, 333] on span "Play" at bounding box center [598, 335] width 8 height 5
click at [322, 329] on icon at bounding box center [320, 330] width 13 height 13
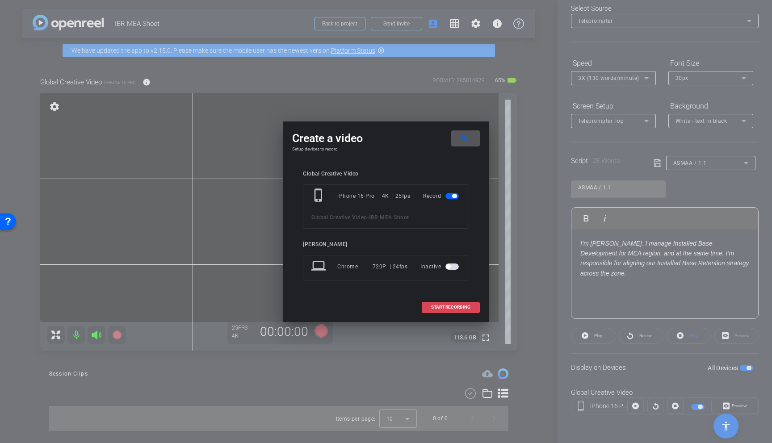
click at [455, 307] on span "START RECORDING" at bounding box center [450, 307] width 39 height 4
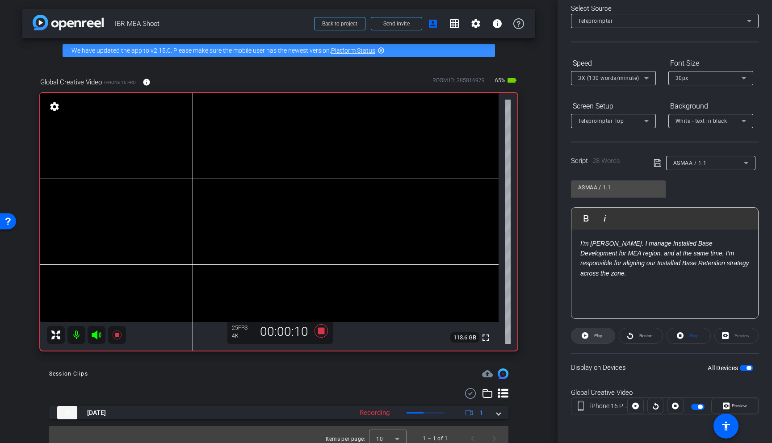
click at [592, 332] on span "Play" at bounding box center [597, 336] width 10 height 13
click at [597, 341] on span "Play" at bounding box center [597, 336] width 10 height 13
click at [597, 336] on span "Play" at bounding box center [598, 335] width 8 height 5
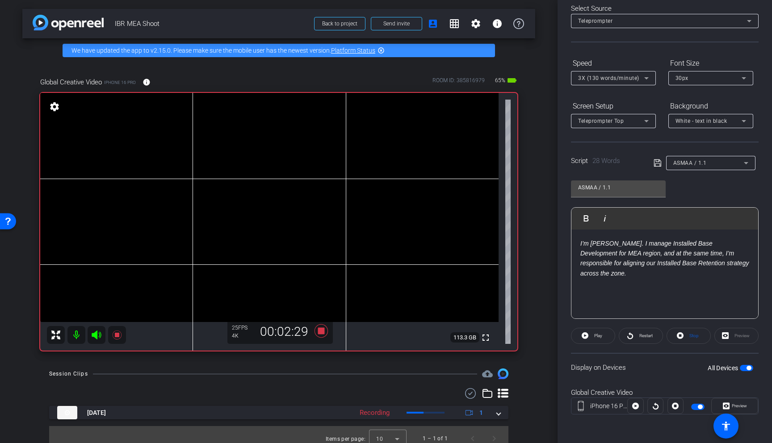
click at [597, 336] on span "Play" at bounding box center [598, 335] width 8 height 5
click at [324, 335] on icon at bounding box center [320, 331] width 21 height 16
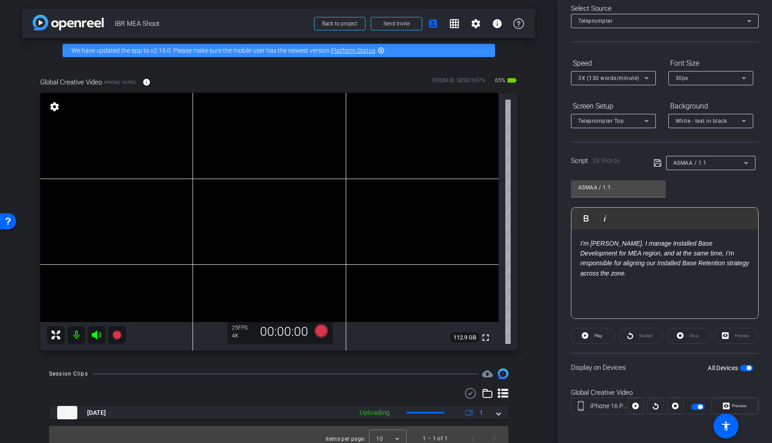
click at [681, 161] on div "ASMAA / 1.1" at bounding box center [708, 162] width 71 height 11
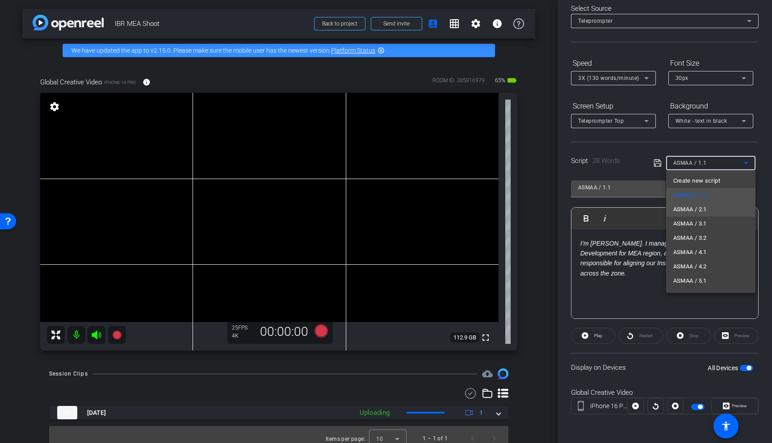
click at [681, 212] on span "ASMAA / 2.1" at bounding box center [689, 209] width 33 height 11
type input "ASMAA / 2.1"
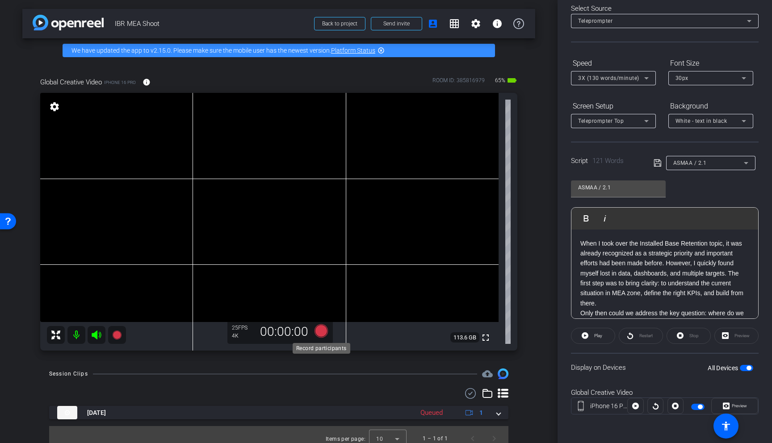
click at [322, 334] on icon at bounding box center [320, 330] width 13 height 13
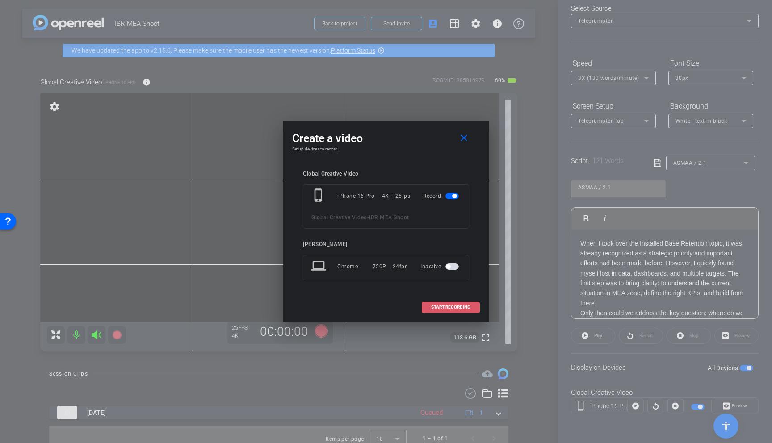
click at [455, 304] on span at bounding box center [450, 307] width 57 height 21
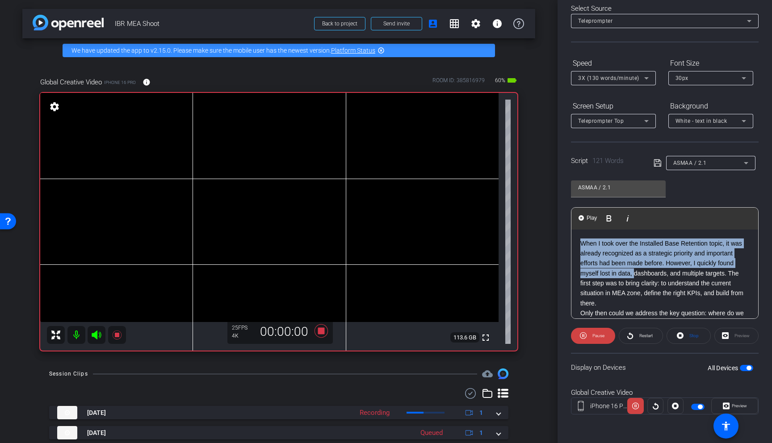
drag, startPoint x: 576, startPoint y: 242, endPoint x: 634, endPoint y: 273, distance: 66.3
click at [634, 273] on div "When I took over the Installed Base Retention topic, it was already recognized …" at bounding box center [664, 334] width 187 height 208
click at [604, 332] on span "Pause" at bounding box center [597, 336] width 14 height 13
click at [641, 335] on span "Restart" at bounding box center [645, 335] width 13 height 5
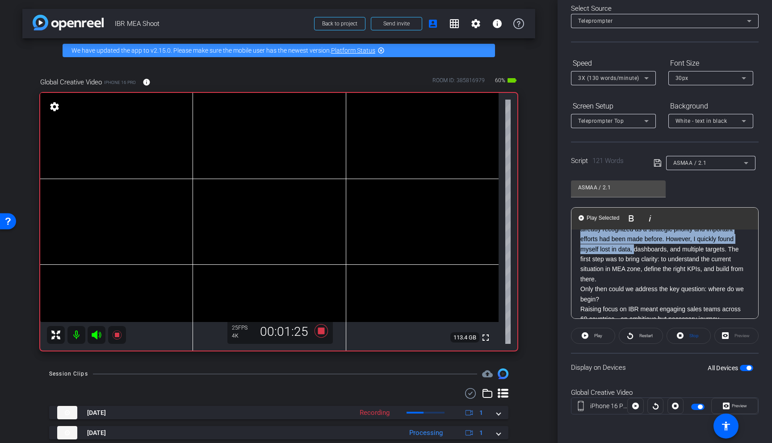
scroll to position [0, 0]
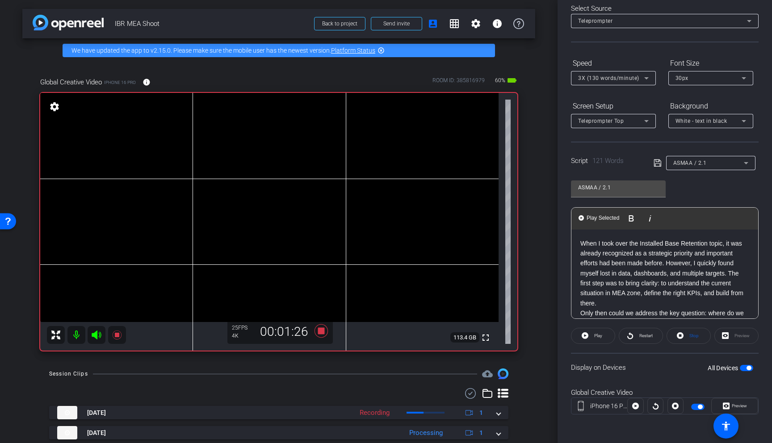
click at [668, 277] on p "When I took over the Installed Base Retention topic, it was already recognized …" at bounding box center [664, 273] width 169 height 70
click at [584, 218] on button "Play Play from this location" at bounding box center [587, 218] width 21 height 18
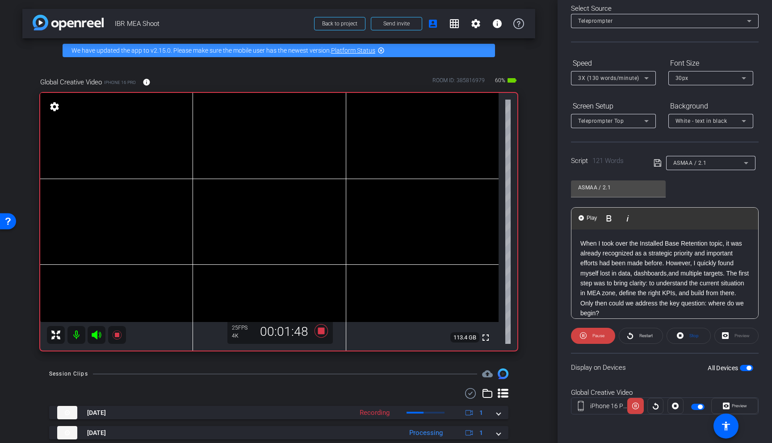
click at [76, 334] on mat-icon at bounding box center [76, 335] width 18 height 18
click at [95, 333] on icon at bounding box center [96, 334] width 9 height 9
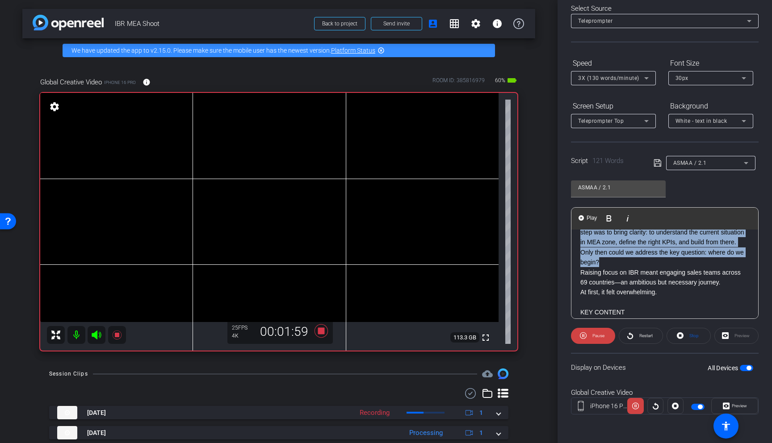
scroll to position [57, 0]
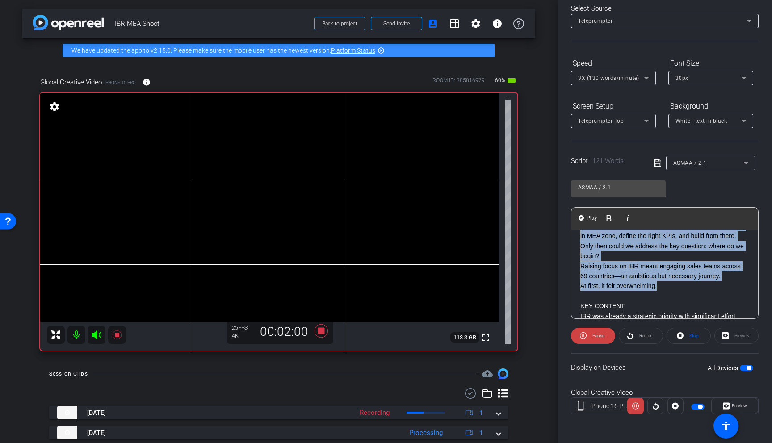
drag, startPoint x: 581, startPoint y: 243, endPoint x: 675, endPoint y: 295, distance: 107.3
click at [675, 295] on div "When I took over the Installed Base Retention topic, it was already recognized …" at bounding box center [664, 271] width 187 height 198
click at [649, 334] on span "Restart" at bounding box center [645, 335] width 13 height 5
click at [100, 334] on icon at bounding box center [96, 335] width 11 height 11
click at [100, 338] on icon at bounding box center [96, 334] width 9 height 9
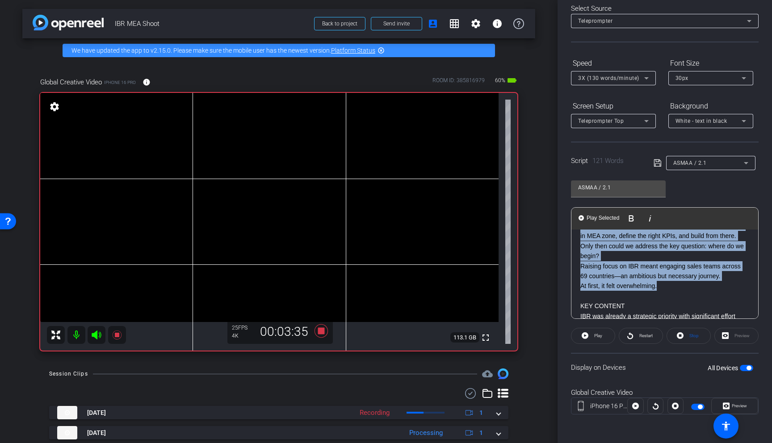
click at [100, 338] on icon at bounding box center [96, 334] width 9 height 9
click at [593, 216] on span "Play Selected" at bounding box center [603, 218] width 36 height 8
click at [100, 334] on icon at bounding box center [96, 335] width 11 height 11
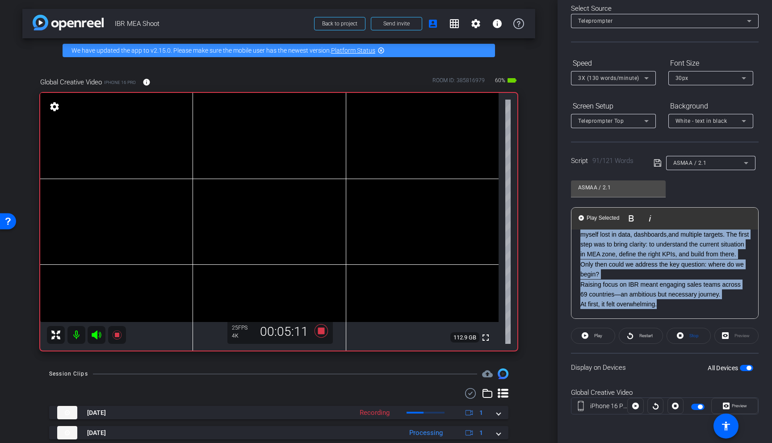
scroll to position [33, 0]
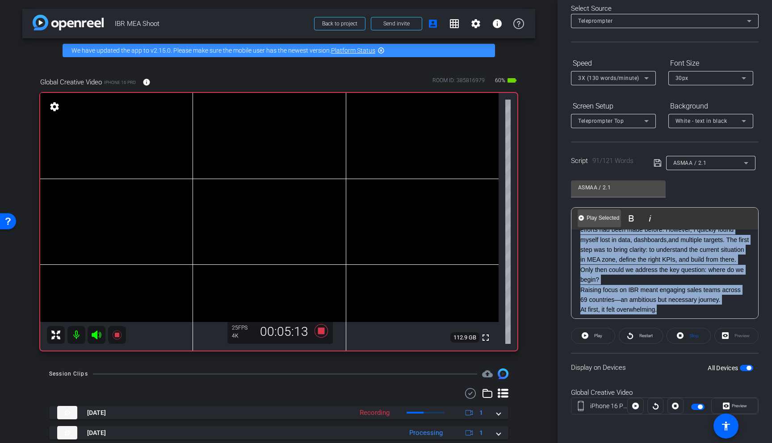
click at [596, 216] on span "Play Selected" at bounding box center [603, 218] width 36 height 8
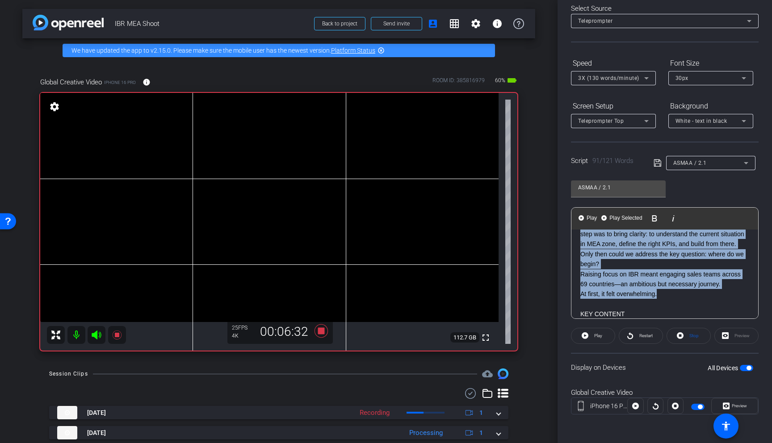
scroll to position [57, 0]
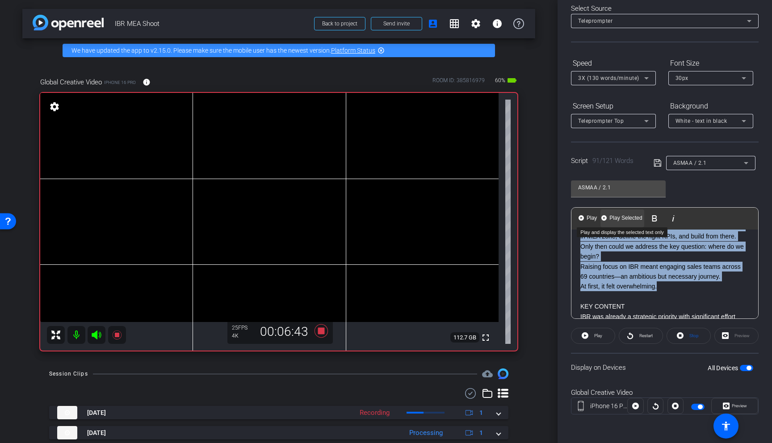
click at [621, 217] on span "Play Selected" at bounding box center [625, 218] width 36 height 8
click at [97, 337] on icon at bounding box center [96, 335] width 11 height 11
click at [97, 335] on icon at bounding box center [96, 335] width 11 height 11
click at [598, 217] on span "Play Selected" at bounding box center [603, 218] width 36 height 8
click at [321, 327] on icon at bounding box center [320, 331] width 21 height 16
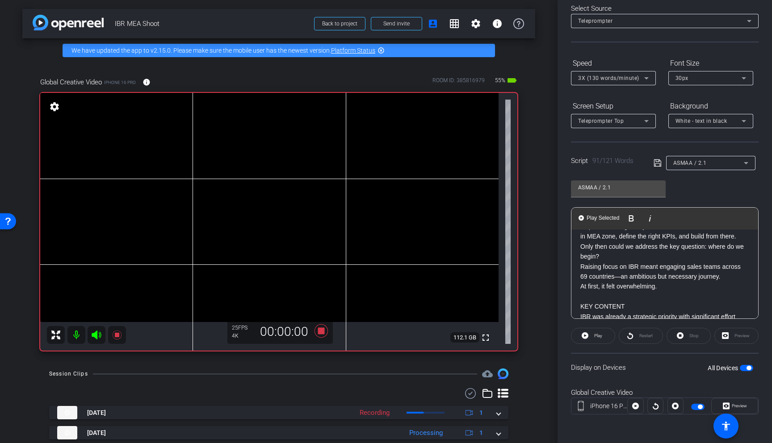
click at [652, 278] on p "Raising focus on IBR meant engaging sales teams across 69 countries—an ambitiou…" at bounding box center [664, 272] width 169 height 20
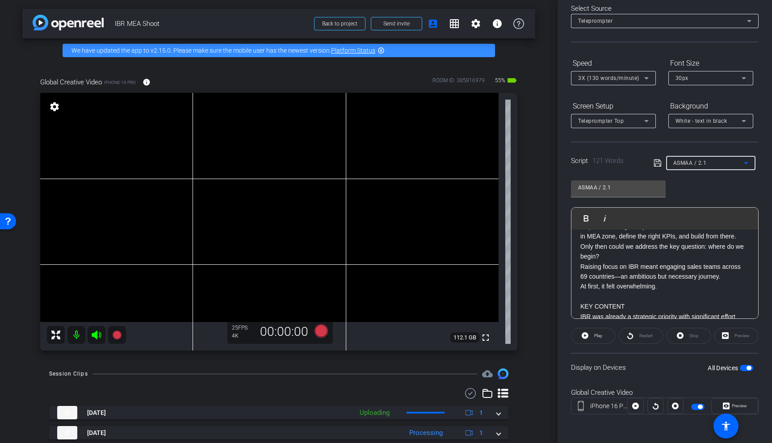
click at [681, 165] on icon at bounding box center [745, 163] width 11 height 11
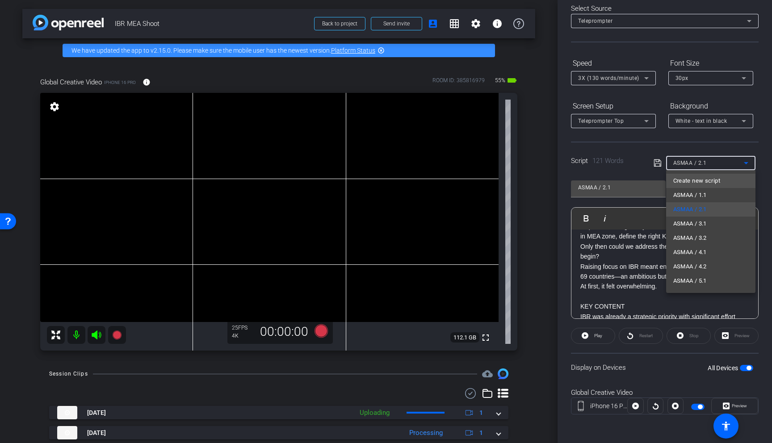
click at [681, 178] on mat-option "Create new script" at bounding box center [710, 181] width 89 height 14
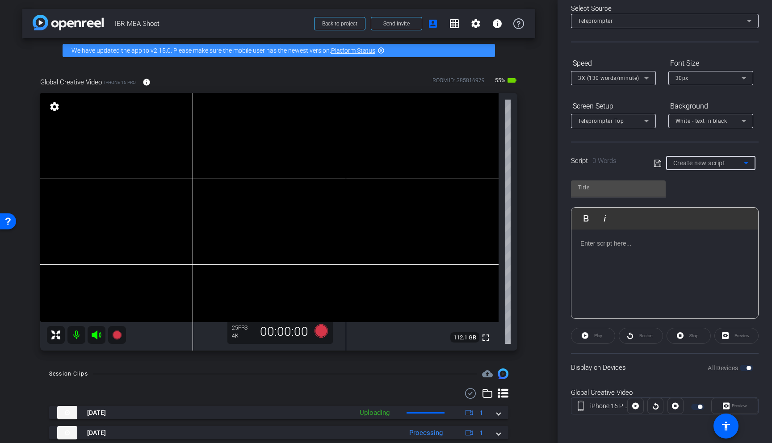
scroll to position [0, 0]
click at [119, 335] on icon at bounding box center [116, 334] width 9 height 9
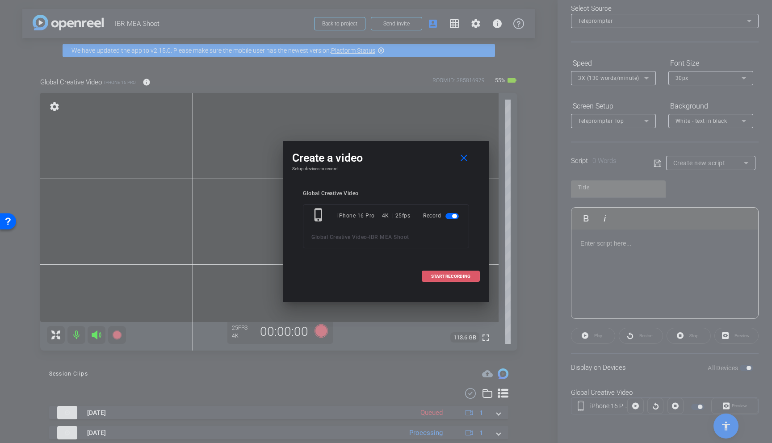
click at [453, 275] on span "START RECORDING" at bounding box center [450, 276] width 39 height 4
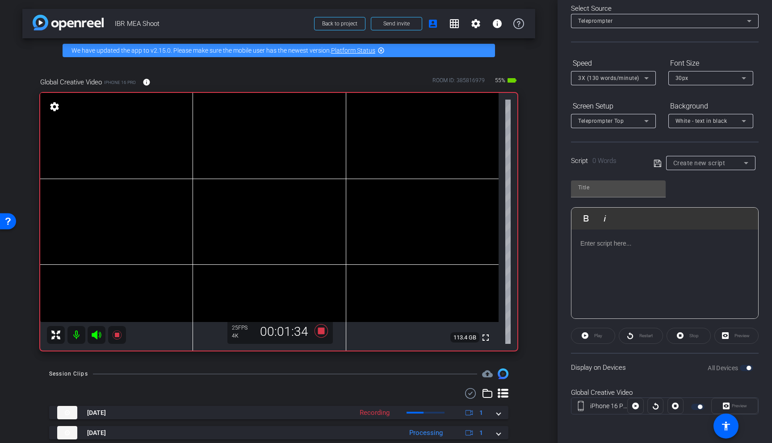
click at [98, 335] on icon at bounding box center [96, 335] width 11 height 11
click at [100, 334] on icon at bounding box center [96, 335] width 11 height 11
click at [99, 336] on icon at bounding box center [96, 335] width 11 height 11
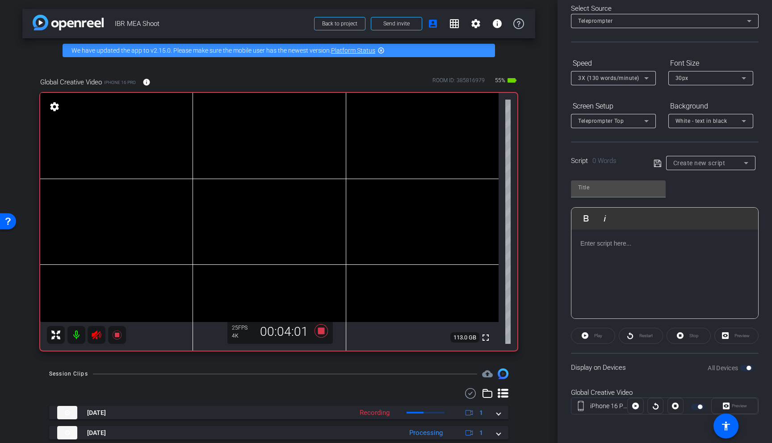
click at [99, 336] on icon at bounding box center [96, 335] width 11 height 11
click at [96, 335] on icon at bounding box center [96, 334] width 9 height 9
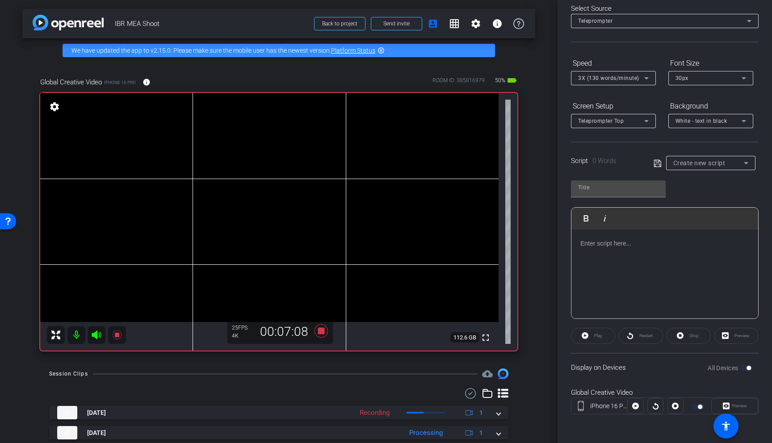
click at [96, 335] on icon at bounding box center [96, 334] width 9 height 9
click at [322, 331] on icon at bounding box center [320, 330] width 13 height 13
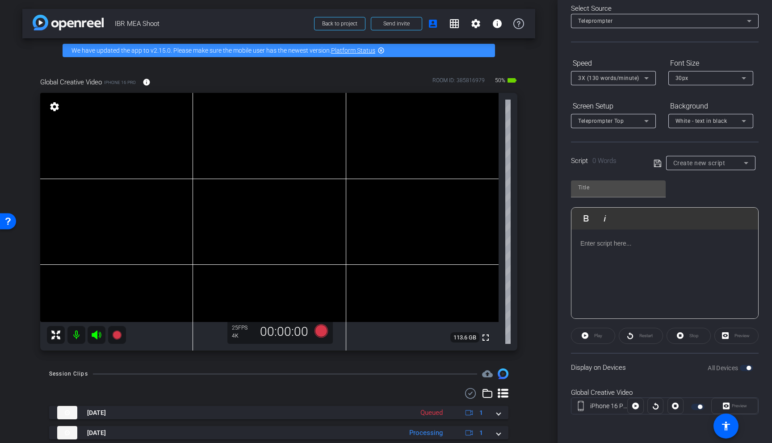
click at [681, 161] on span "Create new script" at bounding box center [699, 162] width 52 height 7
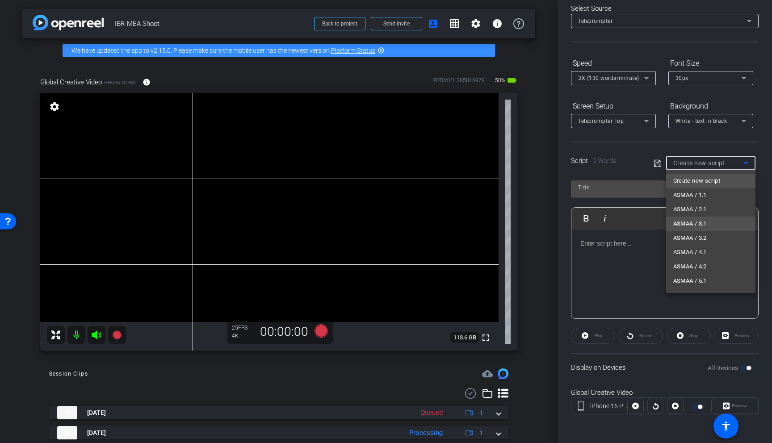
click at [681, 220] on mat-option "ASMAA / 3.1" at bounding box center [710, 224] width 89 height 14
type input "ASMAA / 3.1"
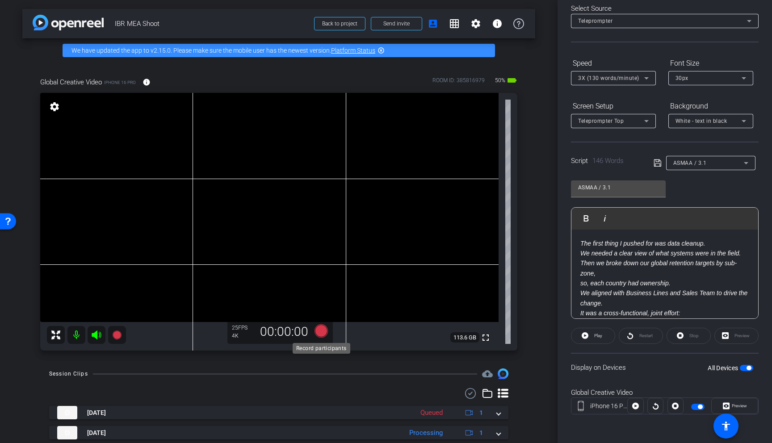
click at [320, 332] on icon at bounding box center [320, 330] width 13 height 13
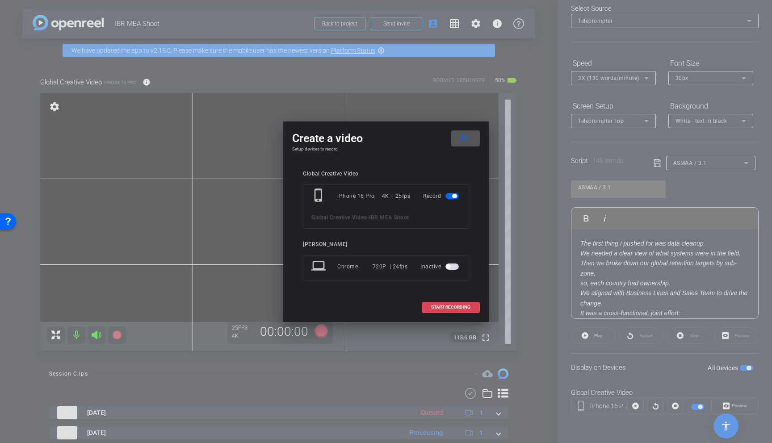
click at [454, 306] on span "START RECORDING" at bounding box center [450, 307] width 39 height 4
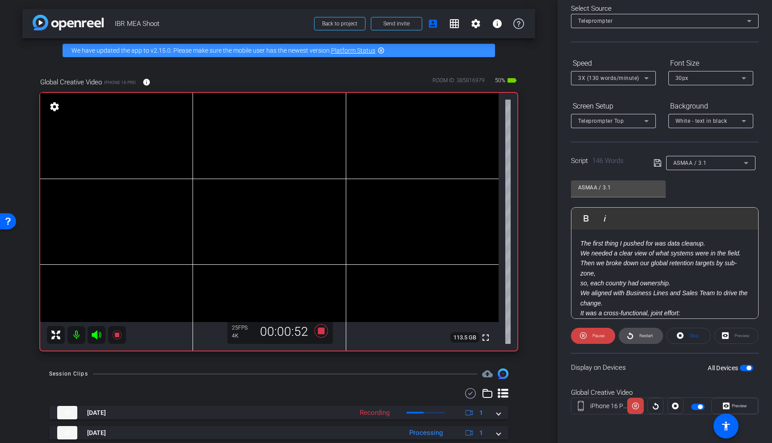
click at [645, 336] on span "Restart" at bounding box center [645, 335] width 13 height 5
click at [91, 329] on mat-icon at bounding box center [97, 335] width 18 height 18
click at [96, 336] on icon at bounding box center [96, 334] width 9 height 9
click at [641, 331] on span "Restart" at bounding box center [645, 336] width 16 height 13
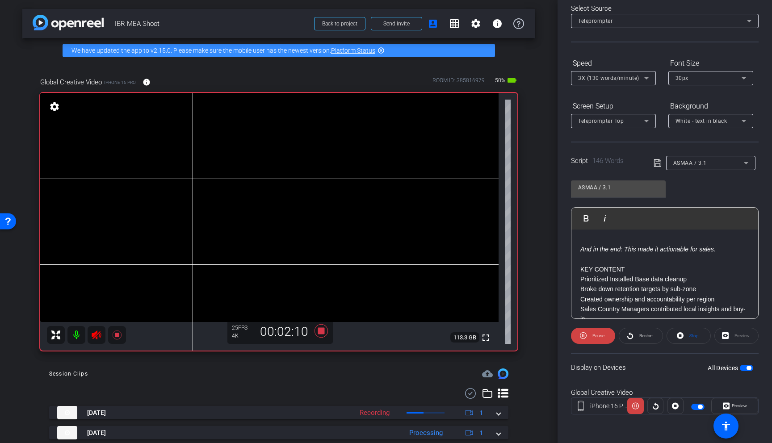
scroll to position [180, 0]
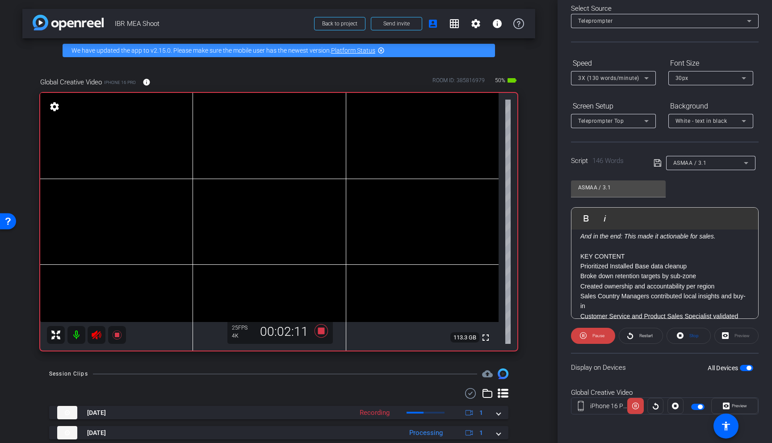
click at [99, 337] on icon at bounding box center [96, 335] width 11 height 11
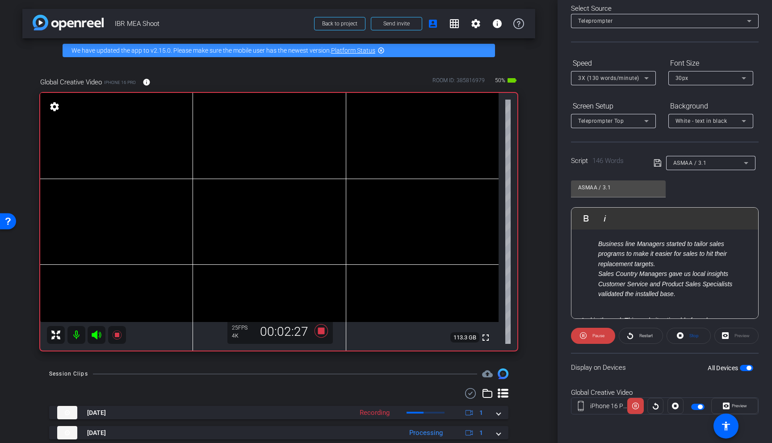
scroll to position [0, 0]
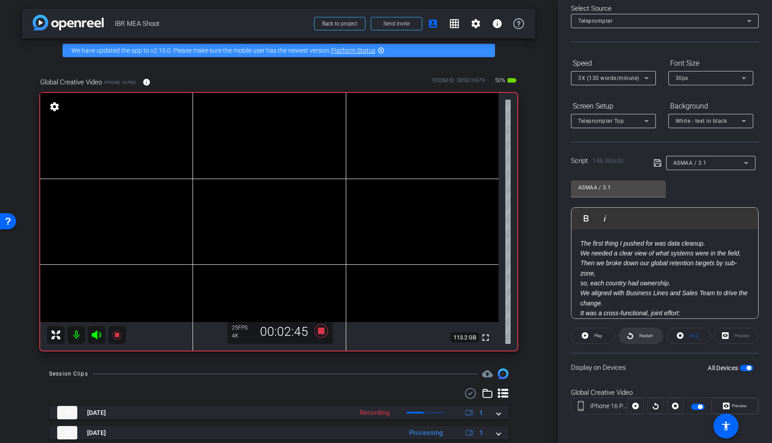
click at [645, 336] on span "Restart" at bounding box center [645, 335] width 13 height 5
click at [645, 334] on span "Restart" at bounding box center [645, 335] width 13 height 5
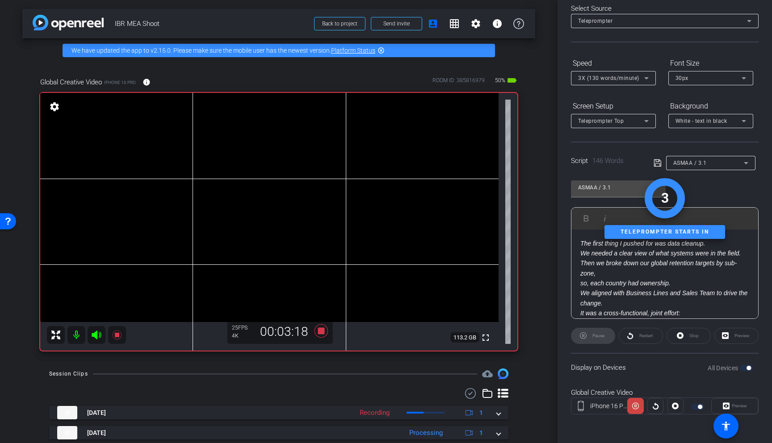
click at [97, 336] on icon at bounding box center [96, 334] width 9 height 9
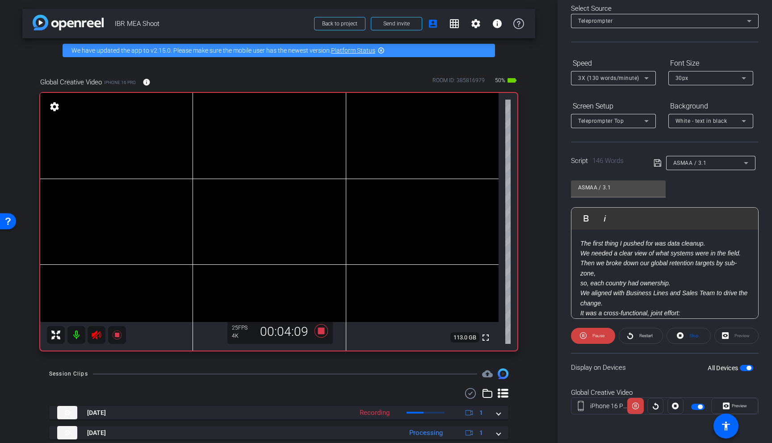
click at [97, 336] on icon at bounding box center [96, 335] width 11 height 11
click at [97, 336] on icon at bounding box center [96, 334] width 9 height 9
click at [592, 335] on span "Pause" at bounding box center [597, 336] width 14 height 13
click at [646, 336] on span "Restart" at bounding box center [645, 335] width 13 height 5
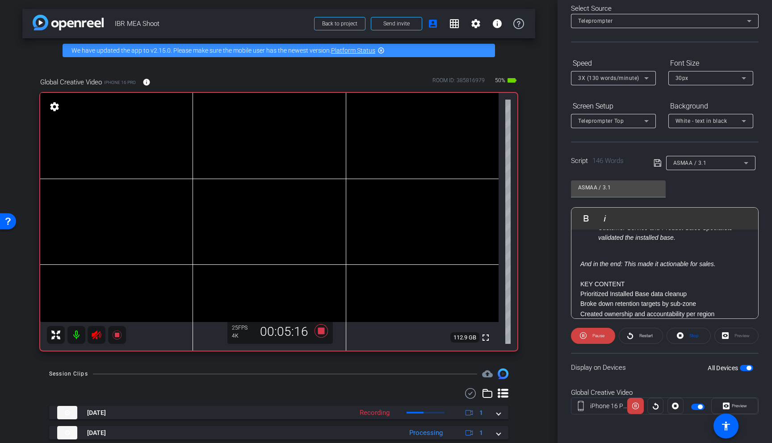
scroll to position [153, 0]
click at [100, 336] on icon at bounding box center [96, 335] width 11 height 11
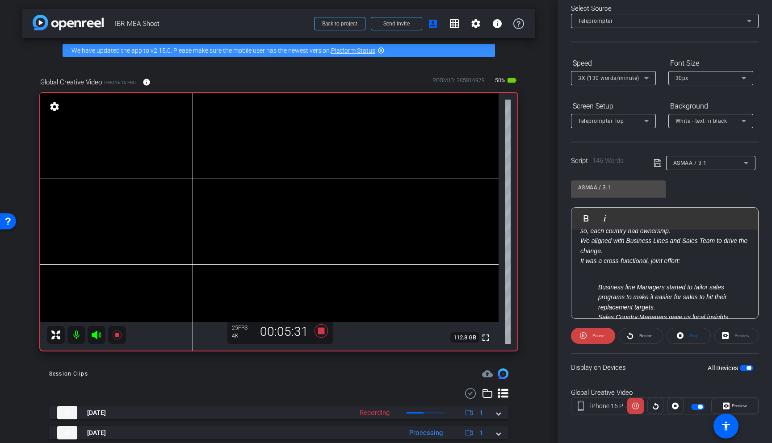
scroll to position [0, 0]
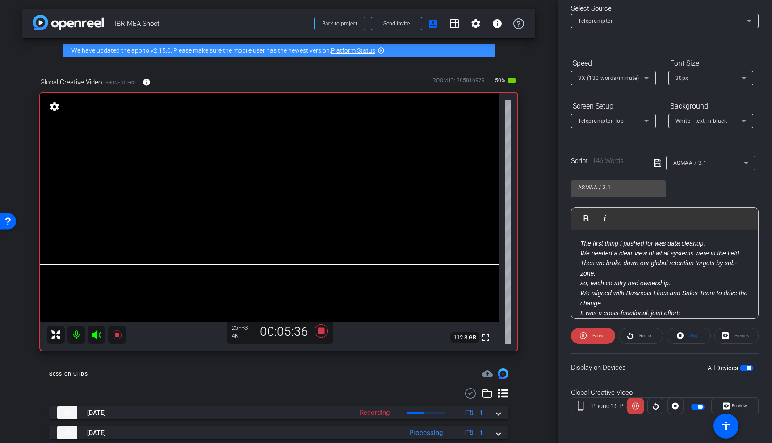
click at [97, 336] on icon at bounding box center [96, 334] width 9 height 9
click at [649, 338] on span "Restart" at bounding box center [645, 335] width 13 height 5
click at [92, 335] on icon at bounding box center [96, 334] width 9 height 9
click at [322, 333] on icon at bounding box center [320, 330] width 13 height 13
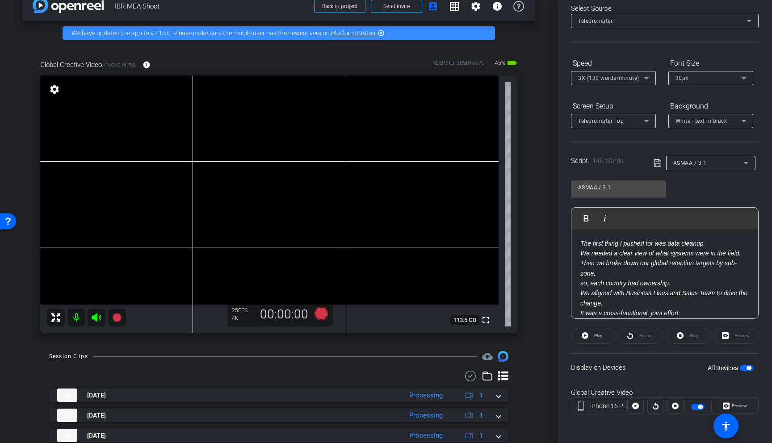
scroll to position [17, 0]
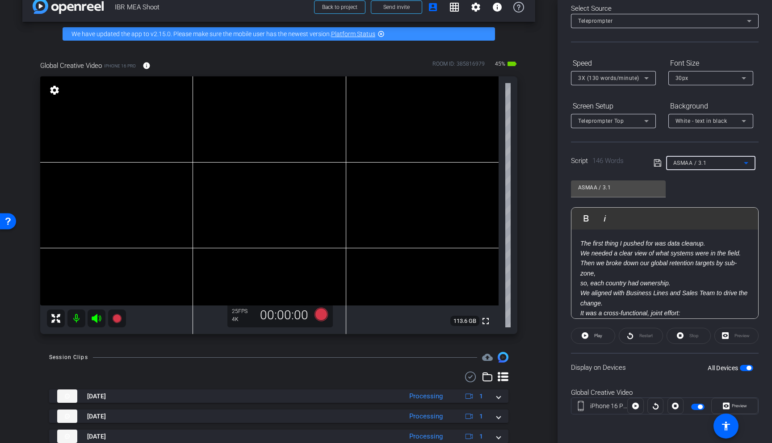
click at [681, 159] on div "ASMAA / 3.1" at bounding box center [708, 162] width 71 height 11
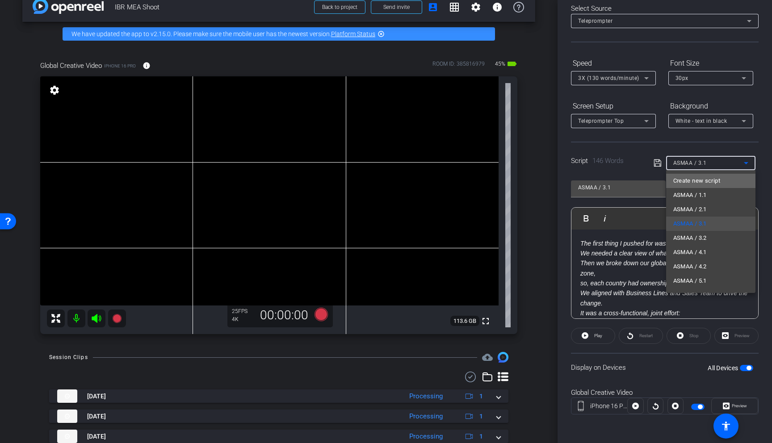
click at [681, 179] on mat-option "Create new script" at bounding box center [710, 181] width 89 height 14
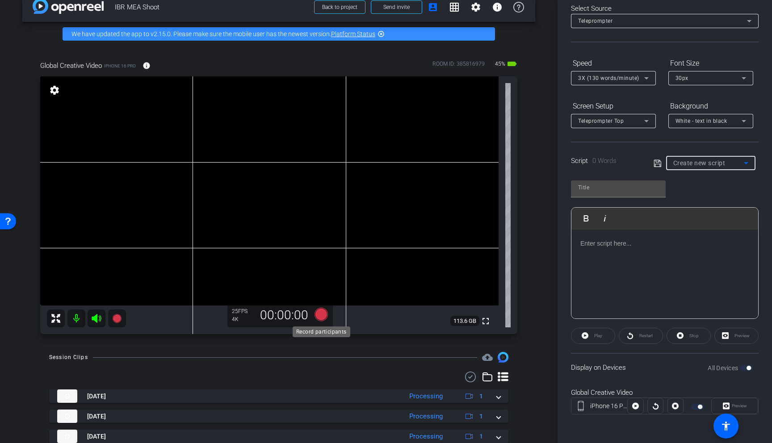
click at [323, 312] on icon at bounding box center [320, 314] width 13 height 13
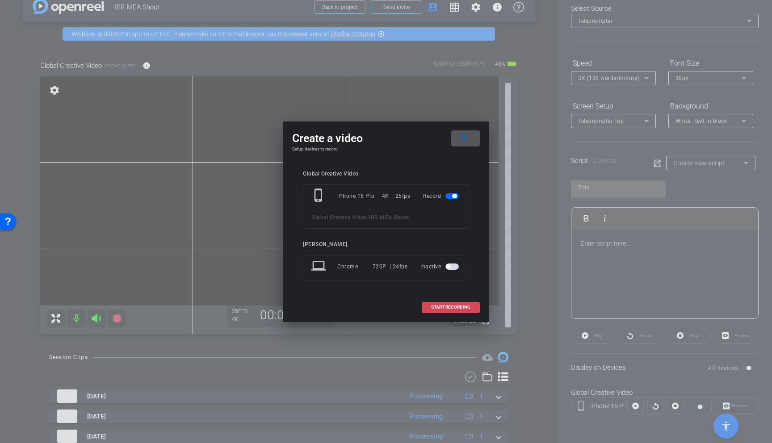
click at [463, 301] on span at bounding box center [450, 307] width 57 height 21
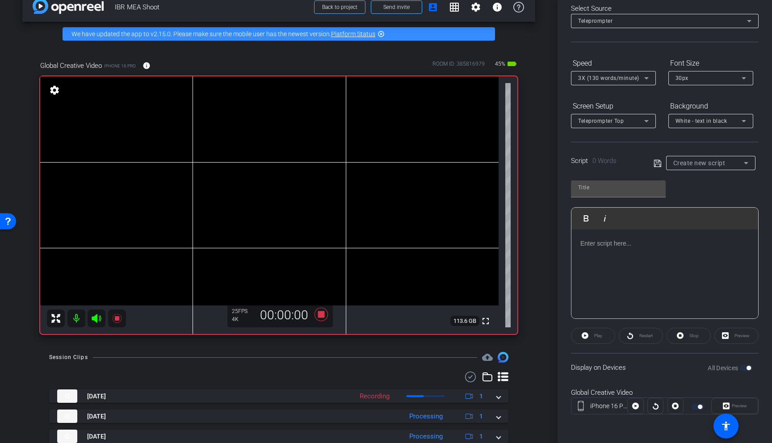
click at [92, 314] on icon at bounding box center [96, 318] width 11 height 11
click at [97, 318] on icon at bounding box center [96, 318] width 11 height 11
click at [100, 317] on icon at bounding box center [96, 318] width 11 height 11
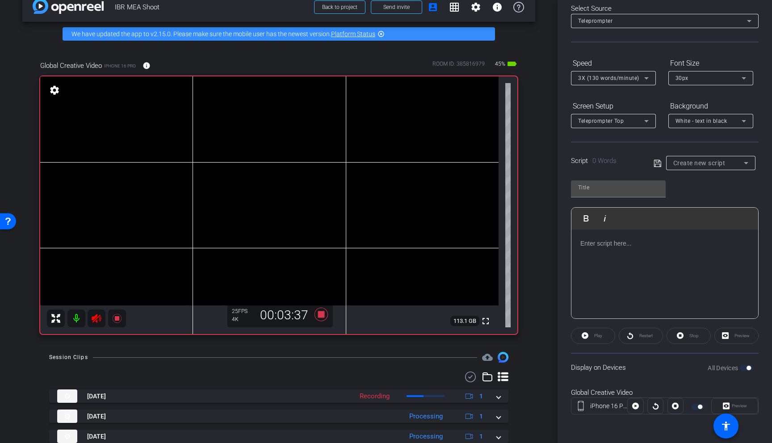
click at [100, 317] on icon at bounding box center [96, 318] width 11 height 11
click at [100, 318] on icon at bounding box center [96, 318] width 9 height 9
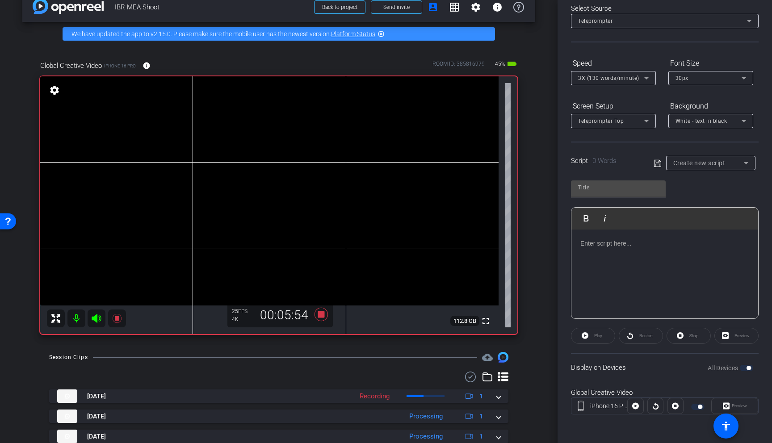
click at [100, 316] on icon at bounding box center [96, 318] width 11 height 11
click at [96, 320] on icon at bounding box center [96, 318] width 9 height 9
click at [681, 162] on div "Create new script" at bounding box center [708, 163] width 71 height 11
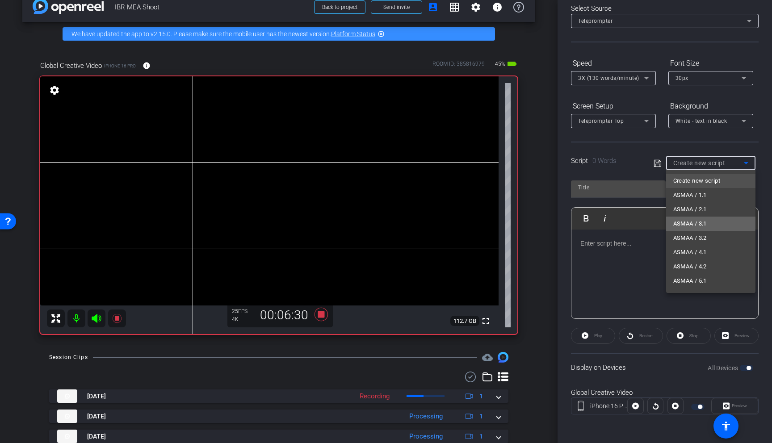
click at [681, 222] on span "ASMAA / 3.1" at bounding box center [689, 223] width 33 height 11
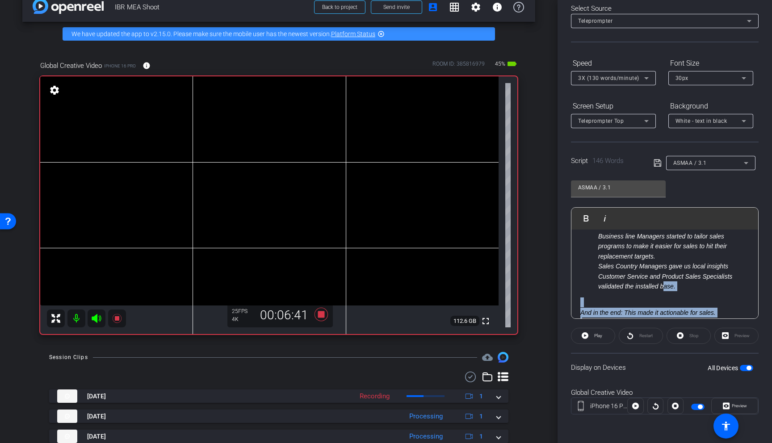
scroll to position [211, 0]
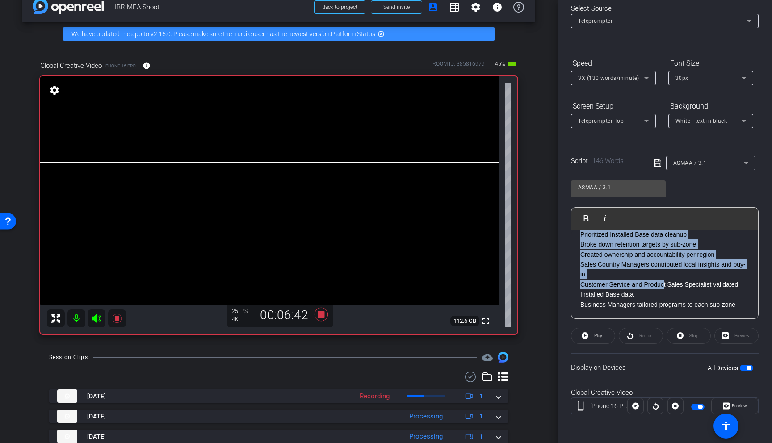
drag, startPoint x: 580, startPoint y: 251, endPoint x: 664, endPoint y: 282, distance: 89.8
click at [664, 282] on div "The first thing I pushed for was data cleanup. We needed a clear view of what s…" at bounding box center [664, 168] width 187 height 301
click at [588, 337] on icon at bounding box center [584, 335] width 7 height 11
click at [92, 320] on icon at bounding box center [96, 318] width 9 height 9
click at [98, 320] on icon at bounding box center [96, 318] width 11 height 11
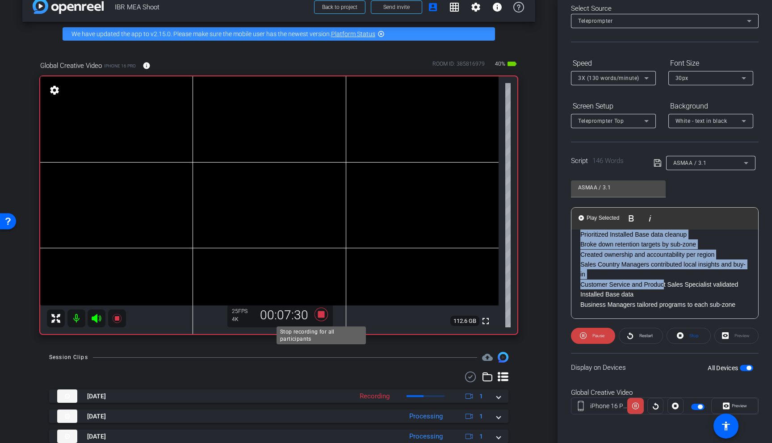
click at [319, 317] on icon at bounding box center [320, 314] width 13 height 13
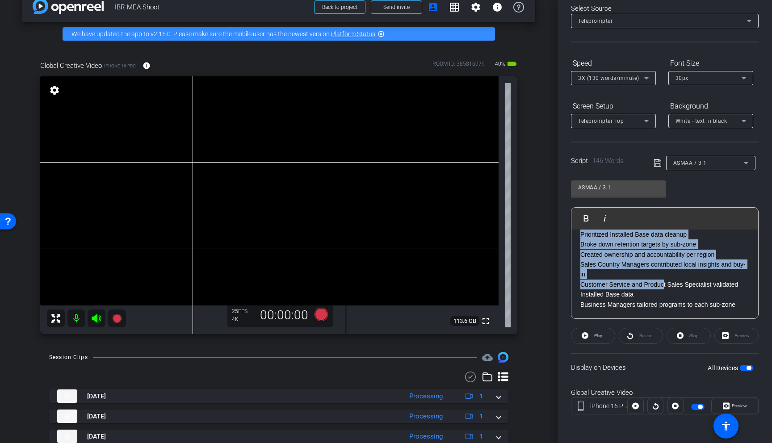
click at [644, 262] on p "Sales Country Managers contributed local insights and buy-in" at bounding box center [664, 269] width 169 height 20
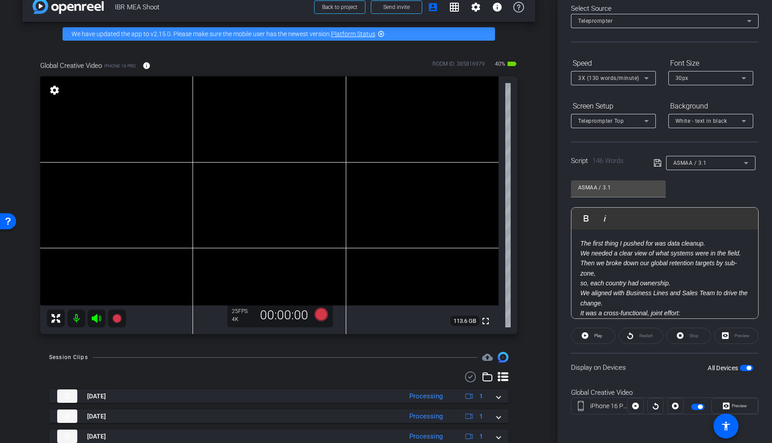
scroll to position [30, 0]
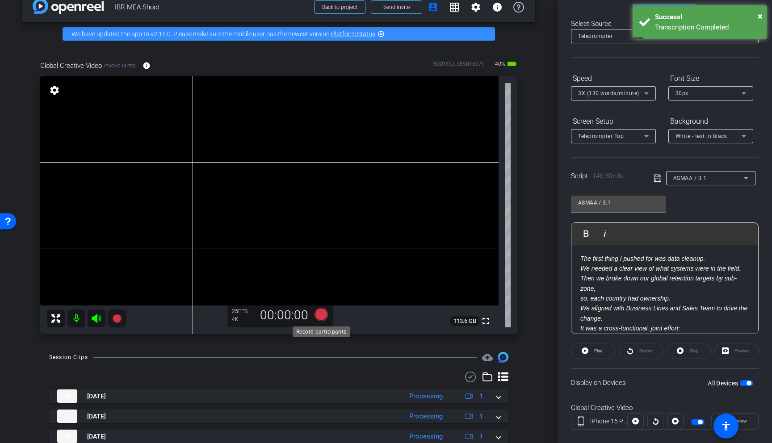
click at [320, 313] on icon at bounding box center [320, 314] width 13 height 13
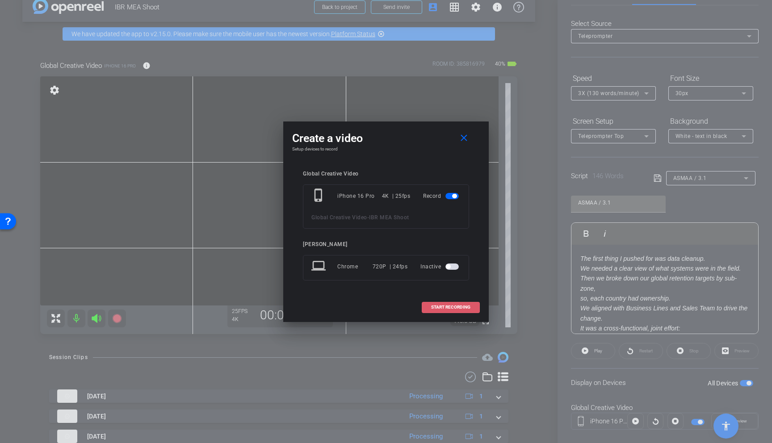
click at [454, 305] on span "START RECORDING" at bounding box center [450, 307] width 39 height 4
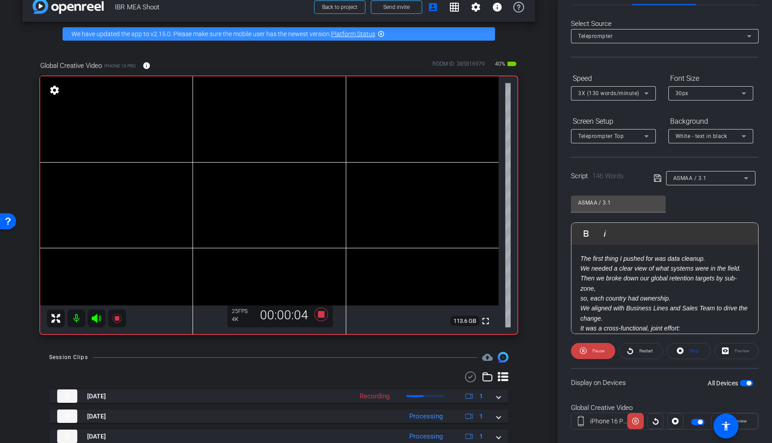
click at [97, 322] on icon at bounding box center [96, 318] width 9 height 9
click at [681, 182] on div "ASMAA / 3.1" at bounding box center [708, 177] width 71 height 11
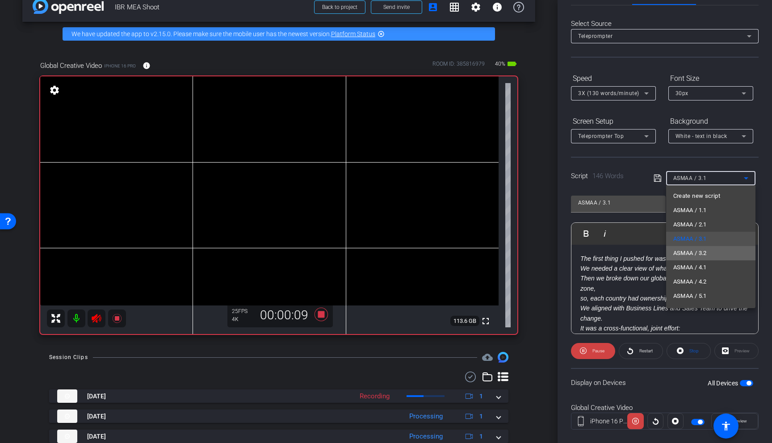
click at [681, 255] on span "ASMAA / 3.2" at bounding box center [689, 253] width 33 height 11
type input "ASMAA / 3.2"
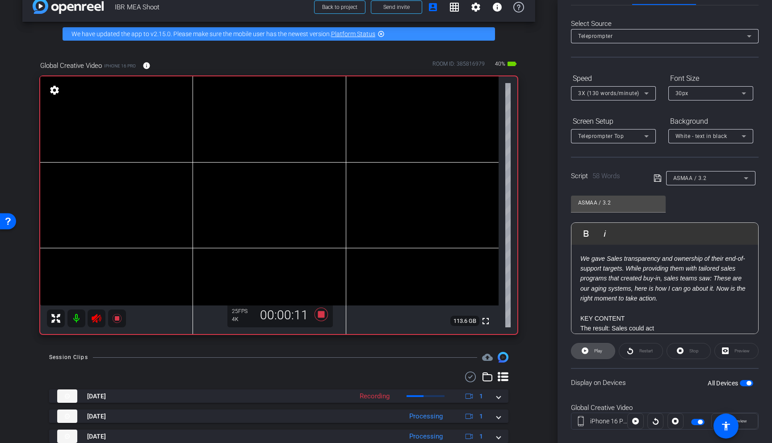
click at [599, 354] on span "Play" at bounding box center [597, 351] width 10 height 13
click at [96, 320] on icon at bounding box center [96, 318] width 11 height 11
click at [681, 276] on em "We gave Sales transparency and ownership of their end-of-support targets. While…" at bounding box center [662, 278] width 165 height 47
click at [681, 277] on em "We gave Sales transparency and ownership of their end-of-support targets. While…" at bounding box center [662, 278] width 165 height 47
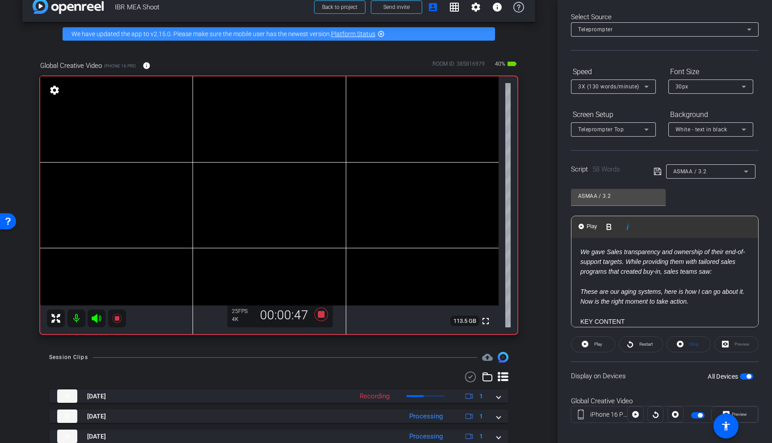
scroll to position [45, 0]
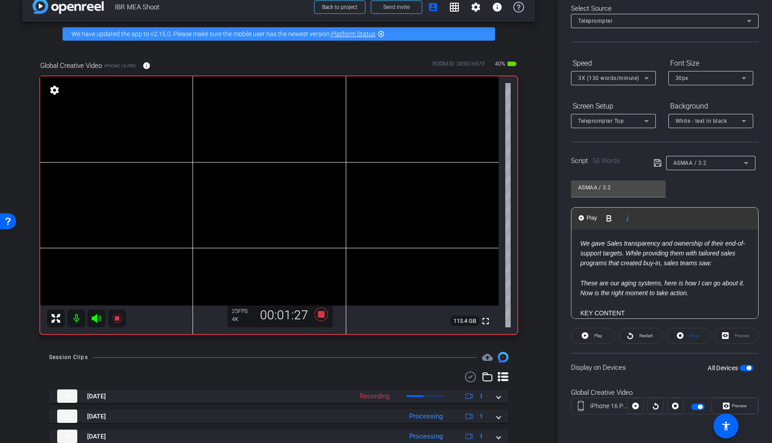
click at [96, 320] on icon at bounding box center [96, 318] width 9 height 9
click at [646, 337] on span "Restart" at bounding box center [645, 335] width 13 height 5
click at [102, 316] on mat-icon at bounding box center [97, 318] width 18 height 18
click at [638, 331] on span "Restart" at bounding box center [645, 336] width 16 height 13
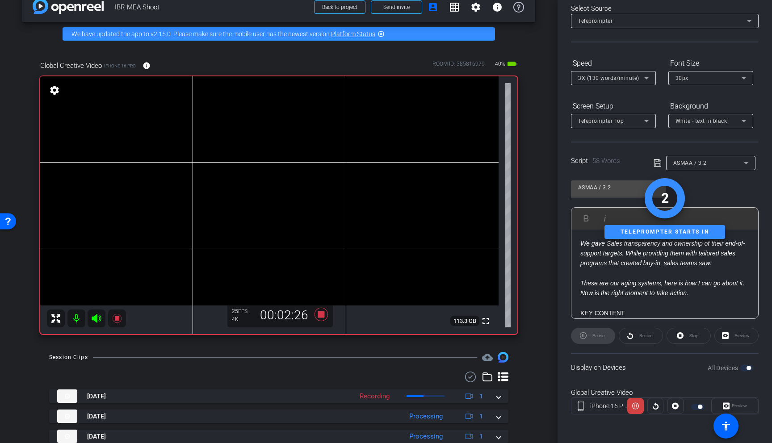
click at [97, 317] on icon at bounding box center [96, 318] width 9 height 9
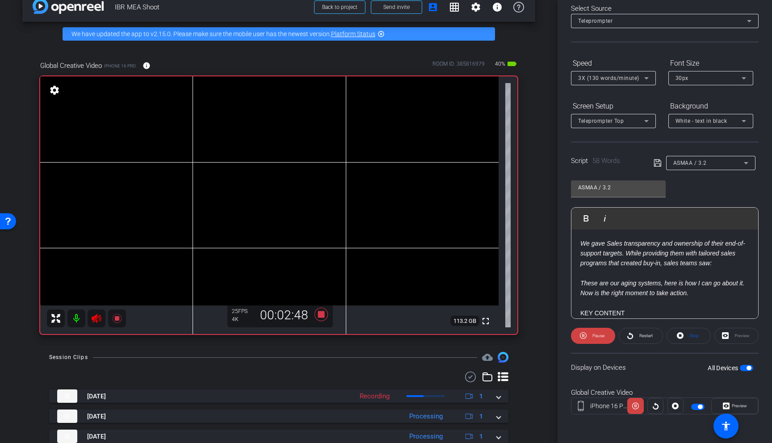
click at [97, 317] on icon at bounding box center [96, 318] width 11 height 11
click at [681, 161] on div "ASMAA / 3.2" at bounding box center [708, 162] width 71 height 11
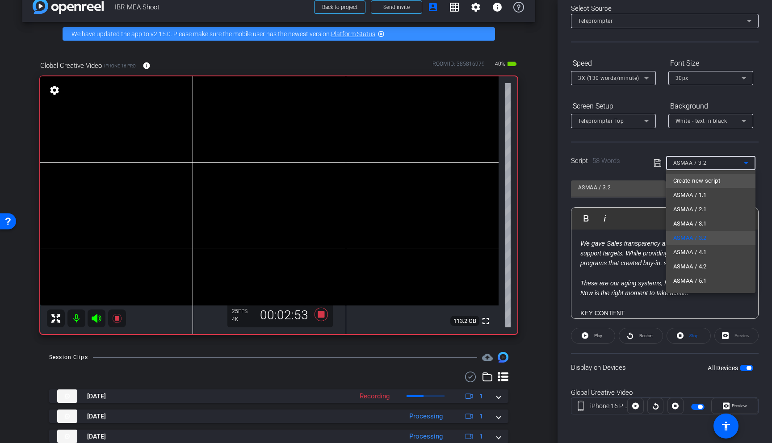
click at [681, 179] on span "Create new script" at bounding box center [696, 180] width 47 height 11
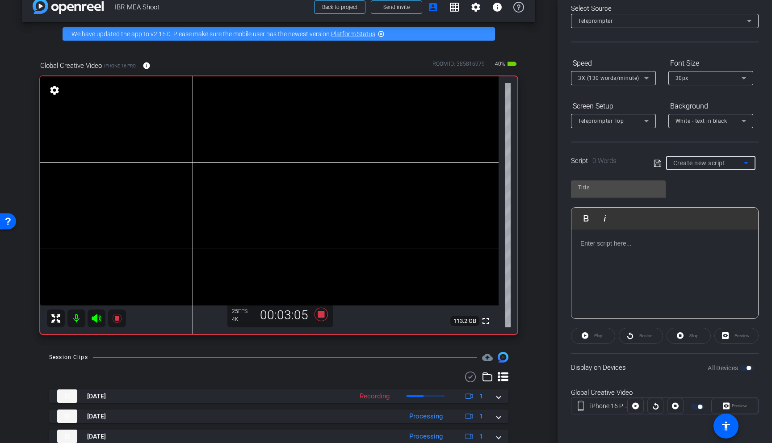
click at [99, 322] on icon at bounding box center [96, 318] width 11 height 11
click at [97, 317] on icon at bounding box center [96, 318] width 11 height 11
click at [97, 317] on icon at bounding box center [96, 318] width 9 height 9
click at [97, 317] on icon at bounding box center [96, 318] width 11 height 11
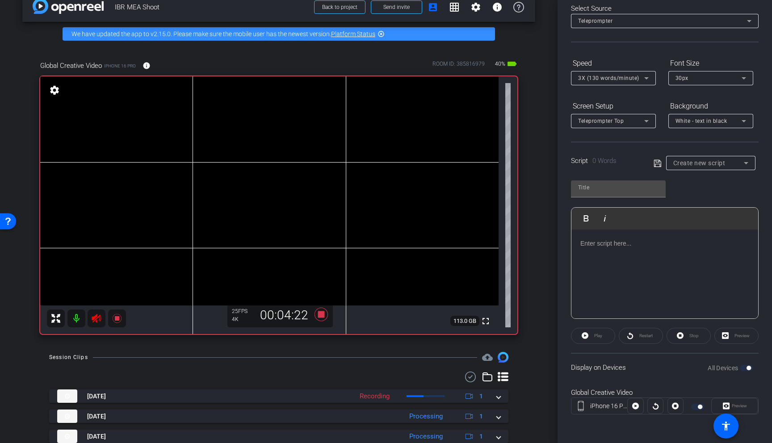
click at [97, 317] on icon at bounding box center [96, 318] width 9 height 9
click at [97, 317] on icon at bounding box center [96, 318] width 11 height 11
click at [97, 317] on icon at bounding box center [96, 318] width 9 height 9
click at [97, 317] on icon at bounding box center [96, 318] width 11 height 11
click at [97, 317] on icon at bounding box center [96, 318] width 9 height 9
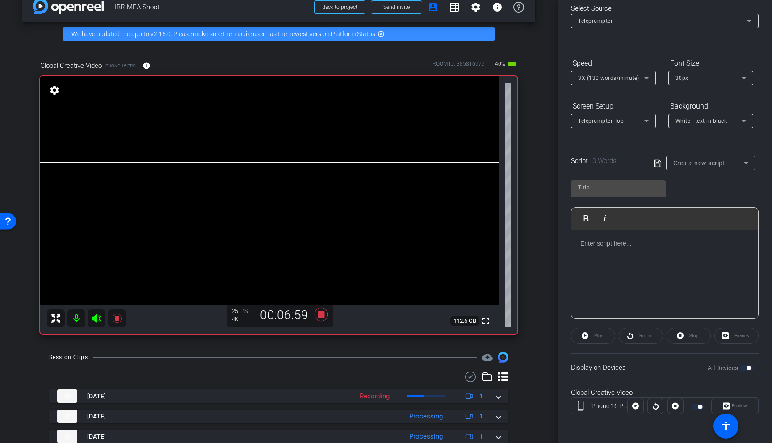
click at [97, 320] on icon at bounding box center [96, 318] width 11 height 11
click at [119, 319] on icon at bounding box center [117, 318] width 11 height 11
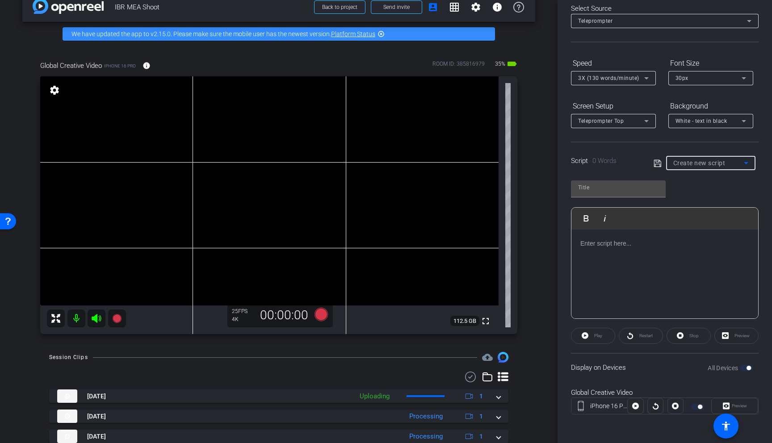
click at [681, 164] on span "Create new script" at bounding box center [699, 162] width 52 height 7
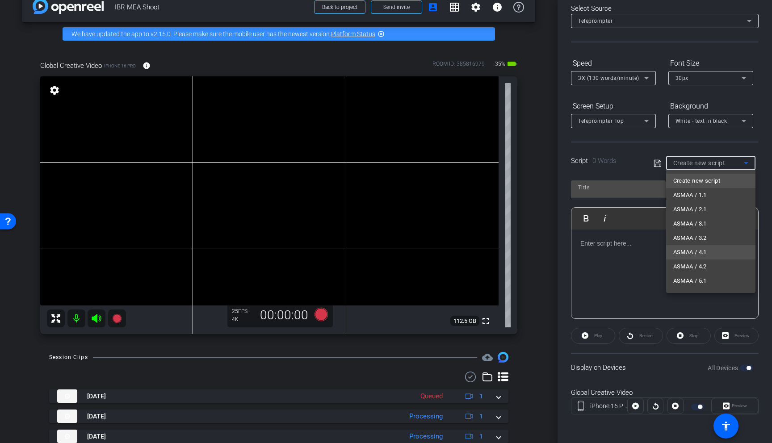
click at [681, 250] on mat-option "ASMAA / 4.1" at bounding box center [710, 252] width 89 height 14
type input "ASMAA / 4.1"
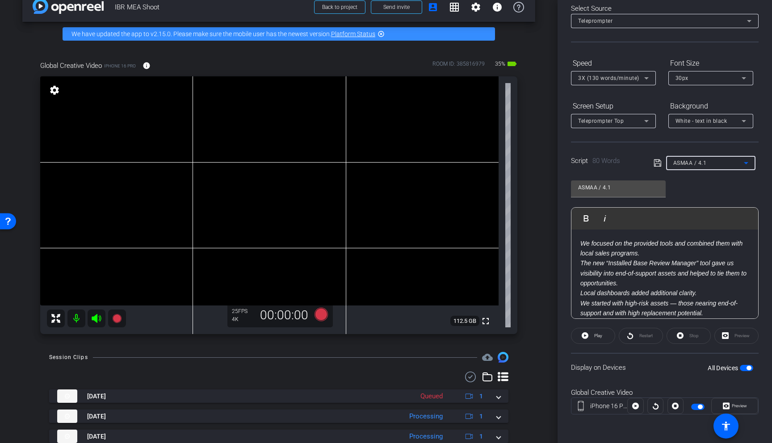
scroll to position [0, 0]
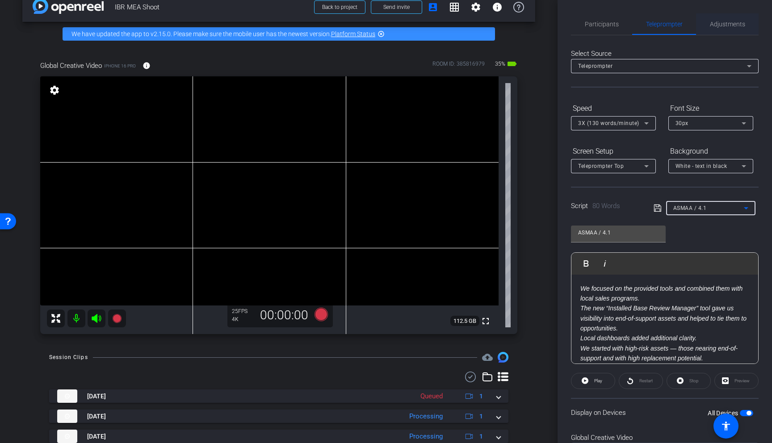
click at [681, 17] on span "Adjustments" at bounding box center [727, 23] width 35 height 21
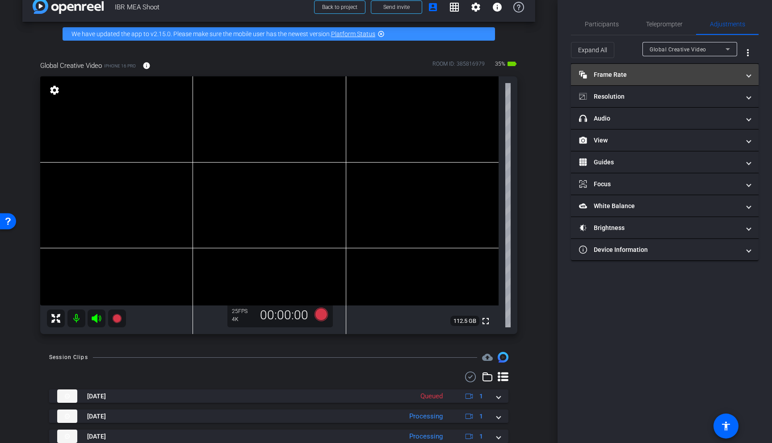
click at [681, 75] on mat-panel-title "Frame Rate Frame Rate" at bounding box center [659, 74] width 161 height 9
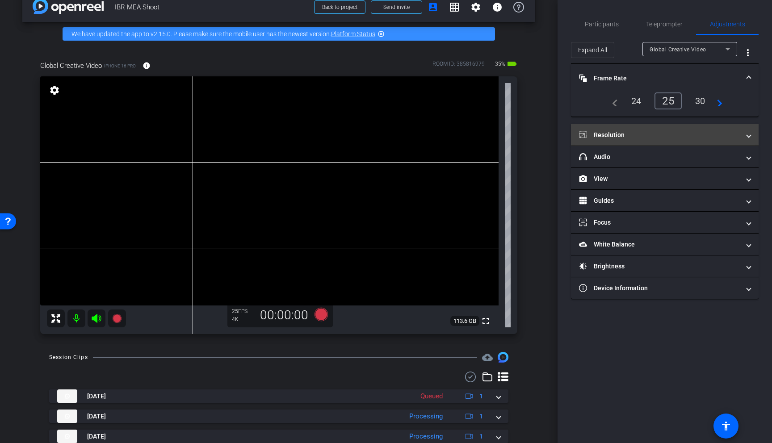
click at [677, 134] on mat-panel-title "Resolution" at bounding box center [659, 134] width 161 height 9
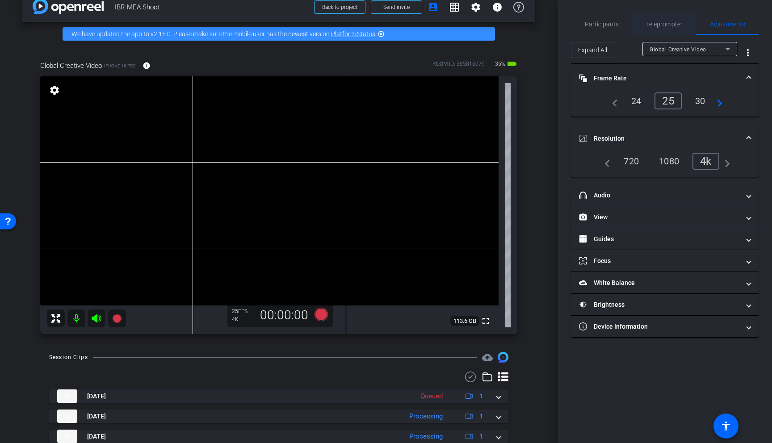
click at [663, 17] on span "Teleprompter" at bounding box center [664, 23] width 37 height 21
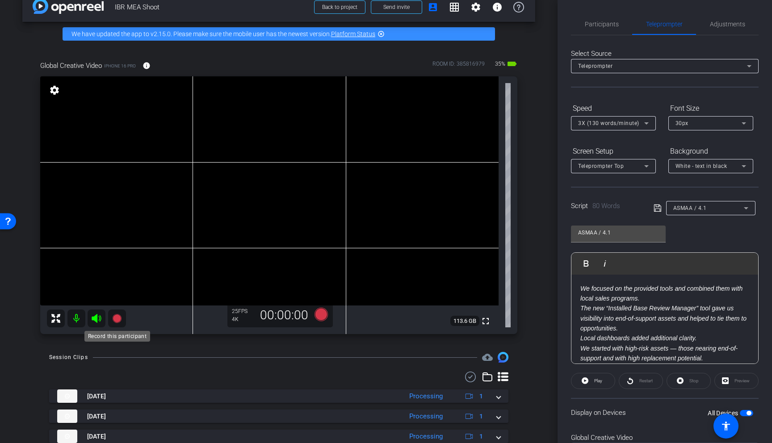
click at [113, 320] on icon at bounding box center [117, 318] width 11 height 11
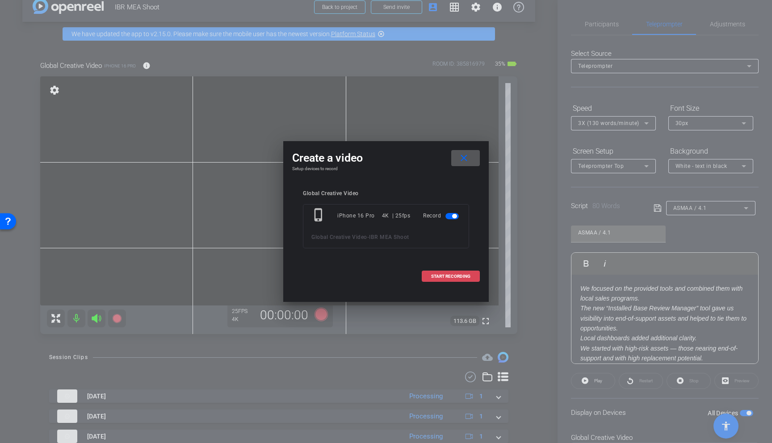
click at [460, 274] on span "START RECORDING" at bounding box center [450, 276] width 39 height 4
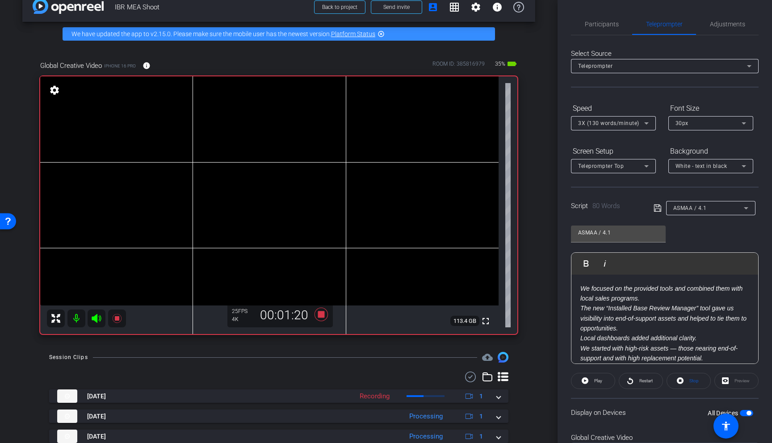
click at [97, 320] on icon at bounding box center [96, 318] width 9 height 9
click at [641, 373] on span "Restart" at bounding box center [645, 381] width 16 height 13
click at [97, 320] on icon at bounding box center [96, 318] width 9 height 9
click at [321, 317] on icon at bounding box center [320, 314] width 13 height 13
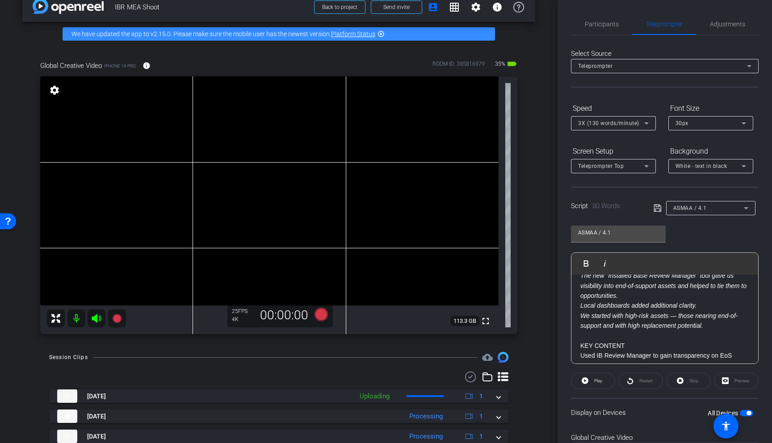
scroll to position [39, 0]
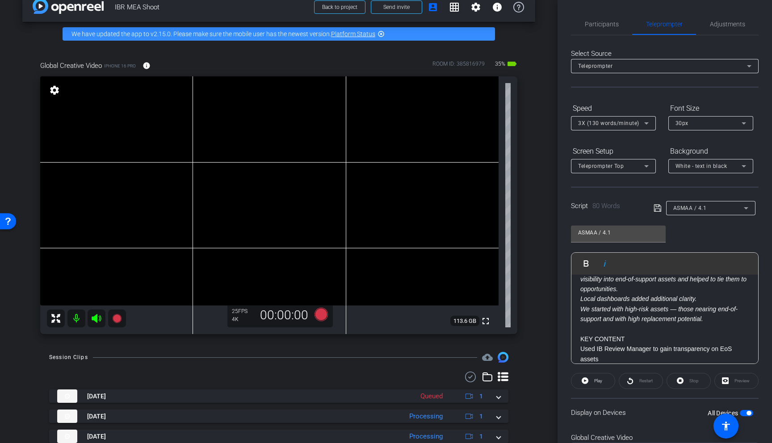
drag, startPoint x: 614, startPoint y: 309, endPoint x: 709, endPoint y: 309, distance: 95.1
click at [681, 309] on em "We started with high-risk assets — those nearing end-of-support and with high r…" at bounding box center [658, 313] width 157 height 17
click at [625, 306] on em "We started with high-risk assets — those nearing end-of-support and with high r…" at bounding box center [658, 313] width 157 height 17
drag, startPoint x: 627, startPoint y: 307, endPoint x: 716, endPoint y: 307, distance: 89.3
click at [681, 307] on em "We started with high-risk assets — those nearing end-of-support and with high r…" at bounding box center [658, 313] width 157 height 17
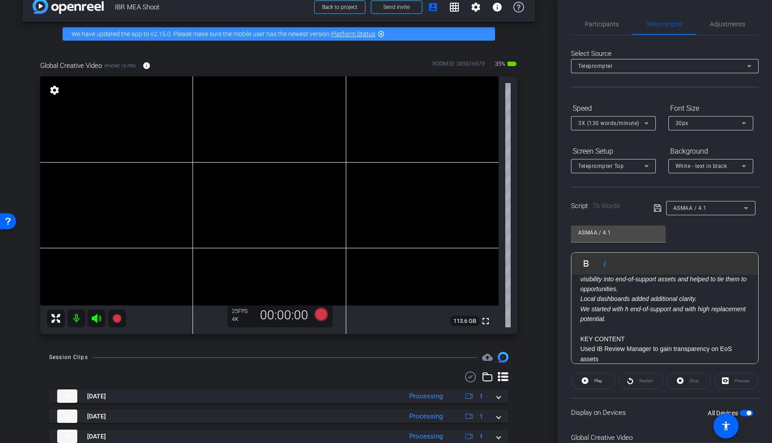
click at [678, 309] on em "We started with h end-of-support and with high replacement potential." at bounding box center [662, 313] width 165 height 17
click at [681, 310] on em "We started with h end-of-support and with high replacement potential." at bounding box center [662, 313] width 165 height 17
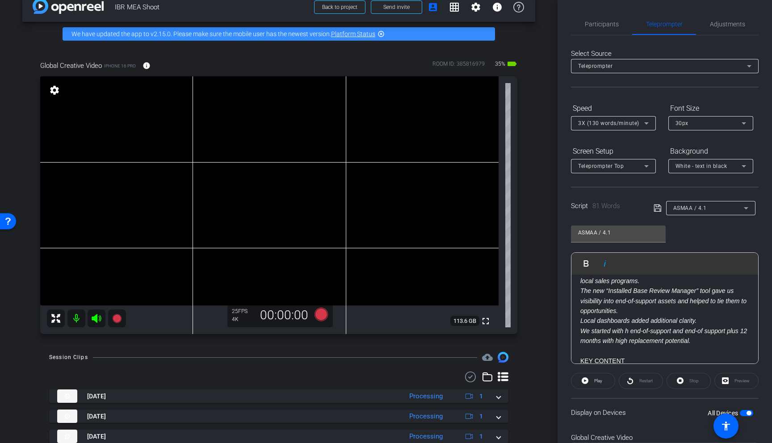
scroll to position [21, 0]
click at [117, 318] on icon at bounding box center [116, 318] width 9 height 9
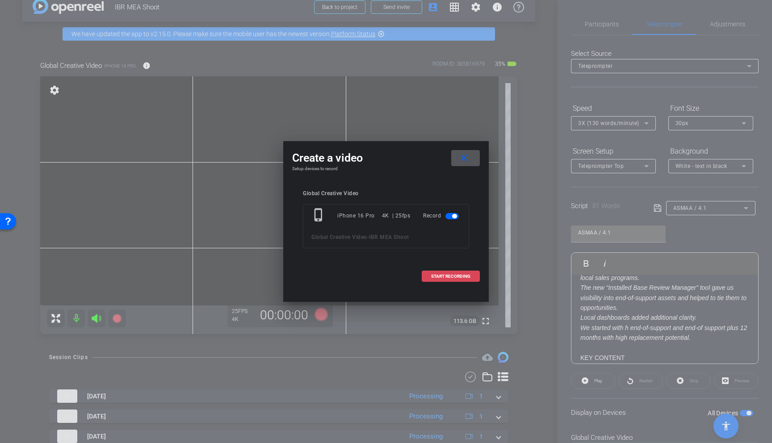
click at [446, 276] on span "START RECORDING" at bounding box center [450, 276] width 39 height 4
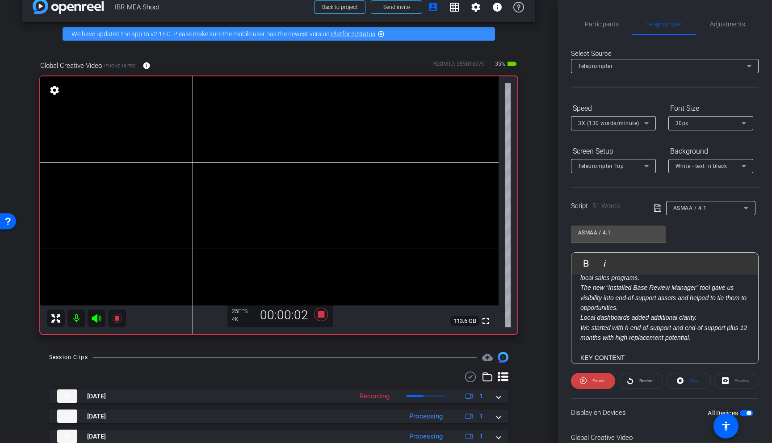
scroll to position [24, 0]
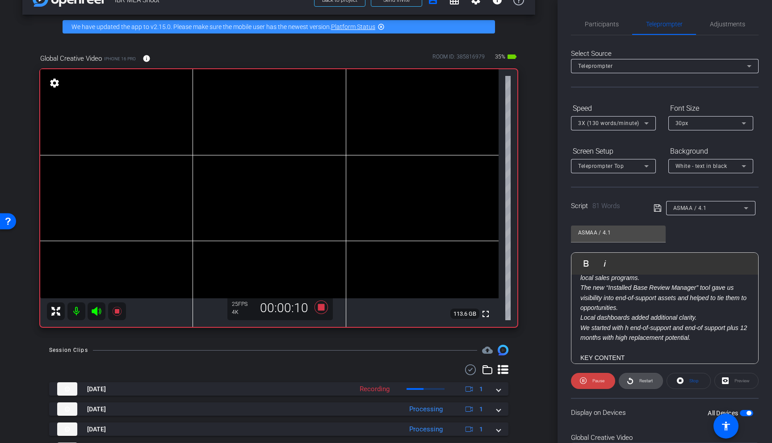
click at [650, 373] on span "Restart" at bounding box center [645, 380] width 13 height 5
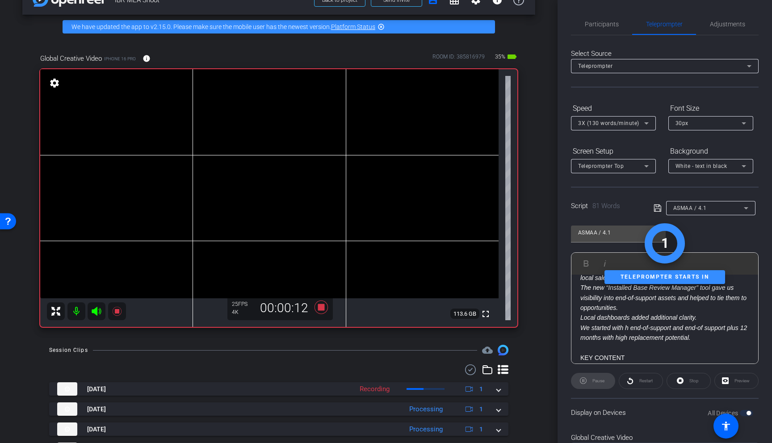
click at [98, 311] on icon at bounding box center [96, 311] width 11 height 11
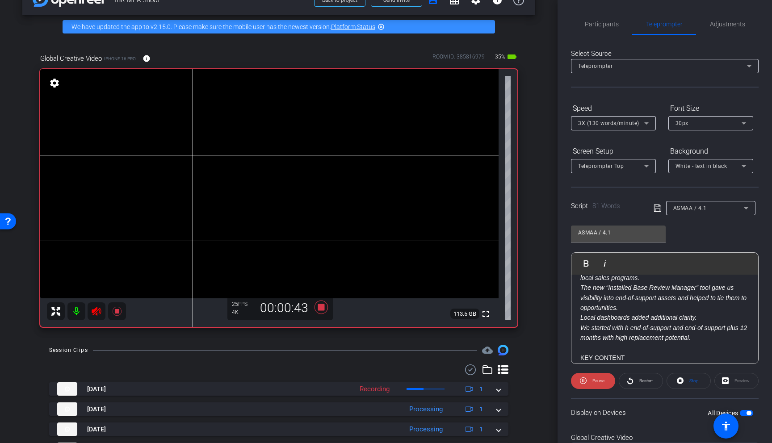
click at [98, 311] on icon at bounding box center [96, 311] width 11 height 11
click at [97, 314] on icon at bounding box center [96, 311] width 11 height 11
click at [100, 307] on icon at bounding box center [96, 311] width 11 height 11
click at [630, 330] on em "We started with h end-of-support and end-of support plus 12 months with high re…" at bounding box center [663, 332] width 167 height 17
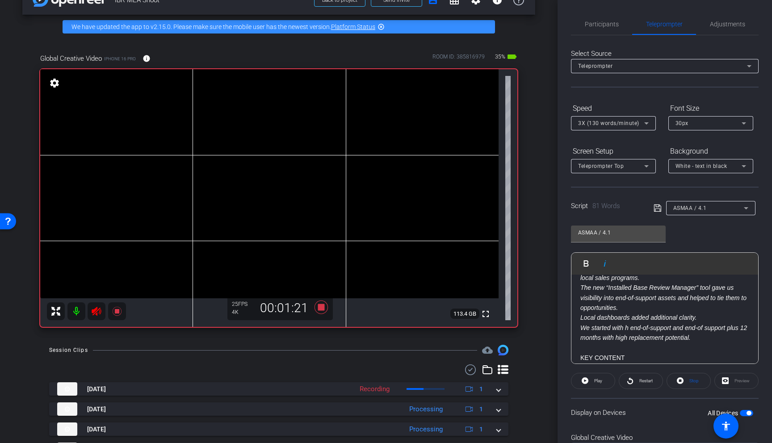
click at [96, 312] on icon at bounding box center [96, 311] width 11 height 11
click at [96, 312] on icon at bounding box center [96, 311] width 9 height 9
click at [631, 328] on em "We started with h end-of-support and end-of support plus 12 months with high re…" at bounding box center [663, 332] width 167 height 17
click at [96, 308] on icon at bounding box center [96, 311] width 11 height 11
click at [640, 373] on span "Restart" at bounding box center [645, 380] width 13 height 5
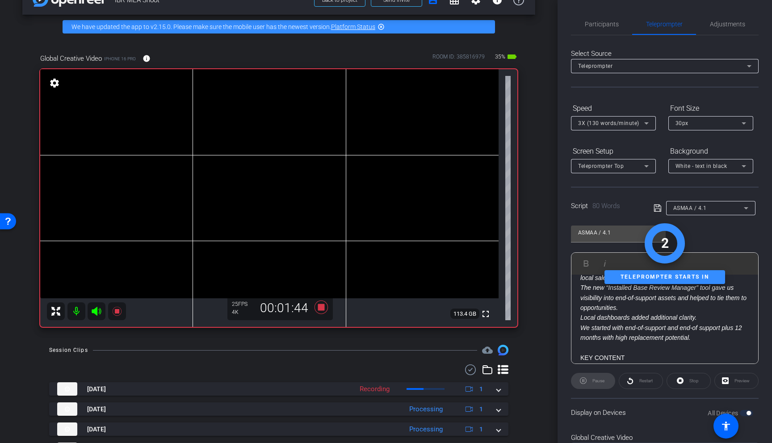
click at [101, 308] on icon at bounding box center [96, 311] width 11 height 11
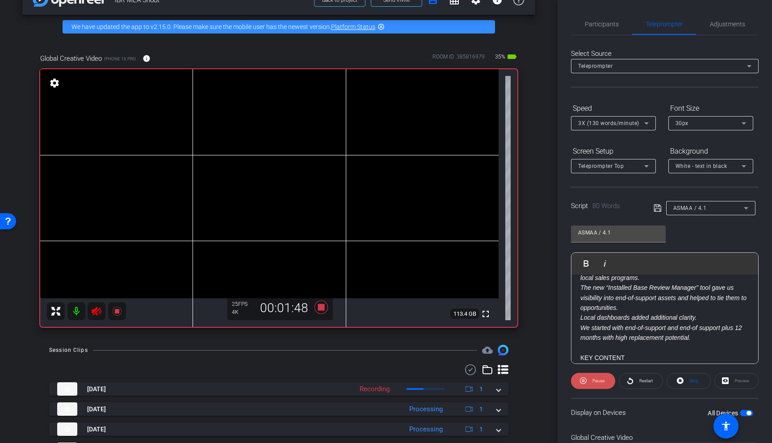
click at [599, 373] on span "Pause" at bounding box center [598, 380] width 12 height 5
click at [643, 373] on span "Restart" at bounding box center [645, 380] width 13 height 5
click at [93, 316] on icon at bounding box center [96, 311] width 11 height 11
click at [681, 213] on icon at bounding box center [745, 208] width 11 height 11
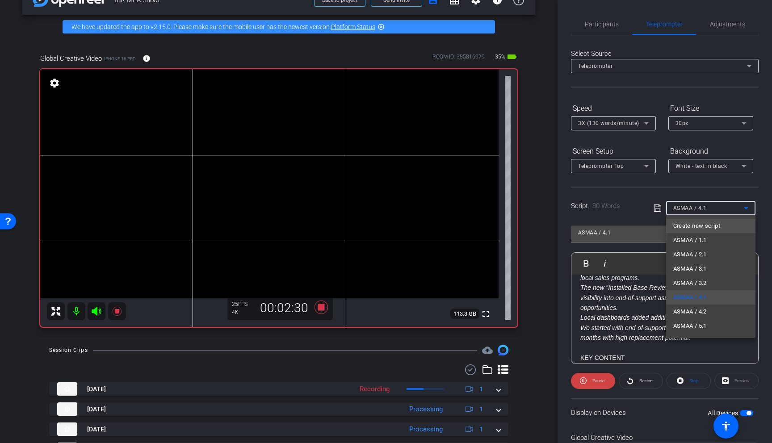
click at [681, 226] on mat-option "Create new script" at bounding box center [710, 226] width 89 height 14
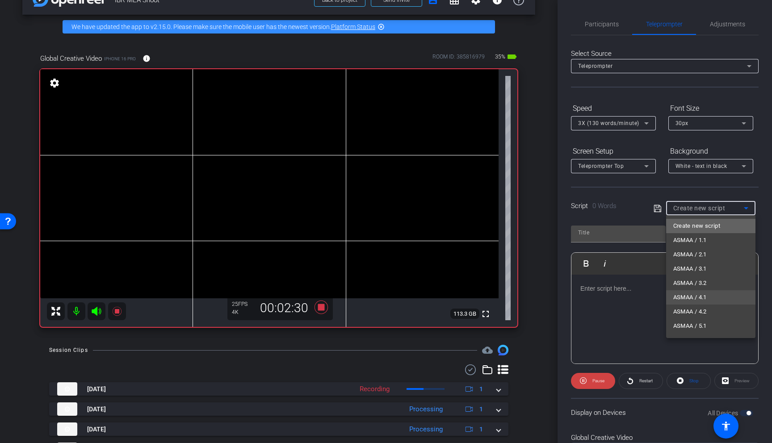
scroll to position [0, 0]
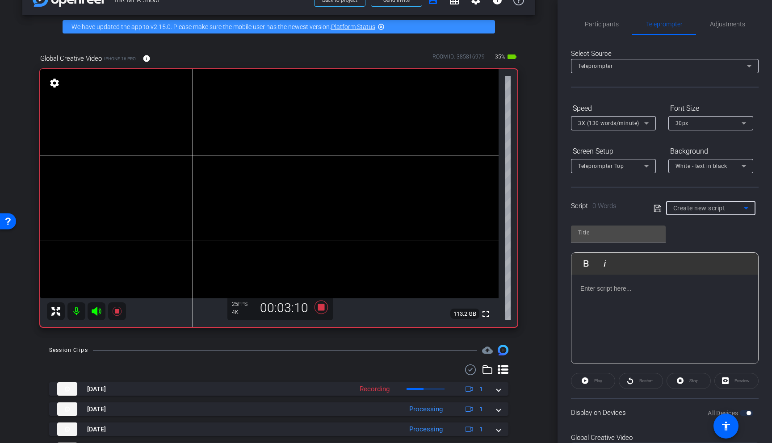
click at [97, 315] on icon at bounding box center [96, 311] width 9 height 9
click at [96, 310] on icon at bounding box center [96, 311] width 11 height 11
click at [96, 310] on icon at bounding box center [96, 311] width 9 height 9
click at [96, 310] on icon at bounding box center [96, 311] width 11 height 11
click at [96, 311] on icon at bounding box center [96, 311] width 9 height 9
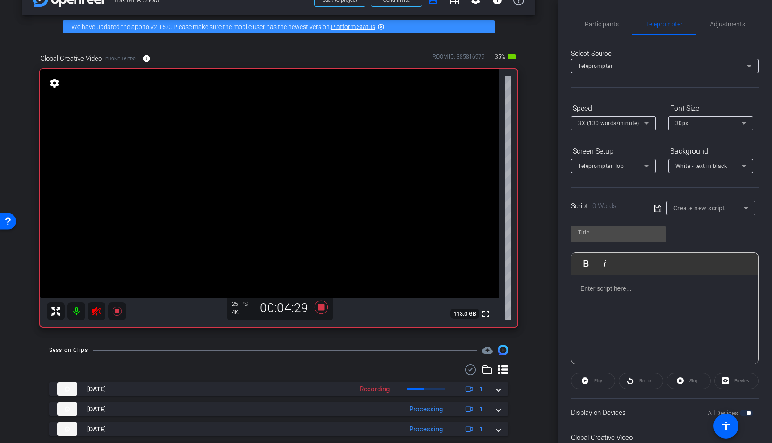
click at [96, 311] on icon at bounding box center [96, 311] width 9 height 9
click at [97, 310] on icon at bounding box center [96, 311] width 9 height 9
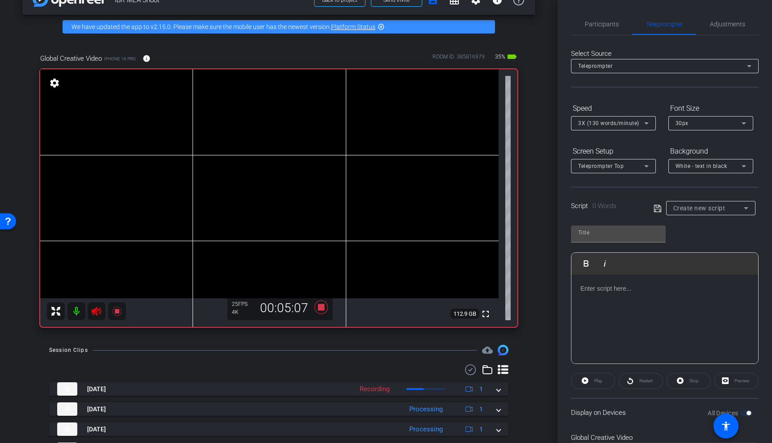
click at [97, 310] on icon at bounding box center [96, 311] width 11 height 11
click at [97, 310] on icon at bounding box center [96, 311] width 9 height 9
click at [97, 310] on icon at bounding box center [96, 311] width 11 height 11
click at [97, 310] on icon at bounding box center [96, 311] width 9 height 9
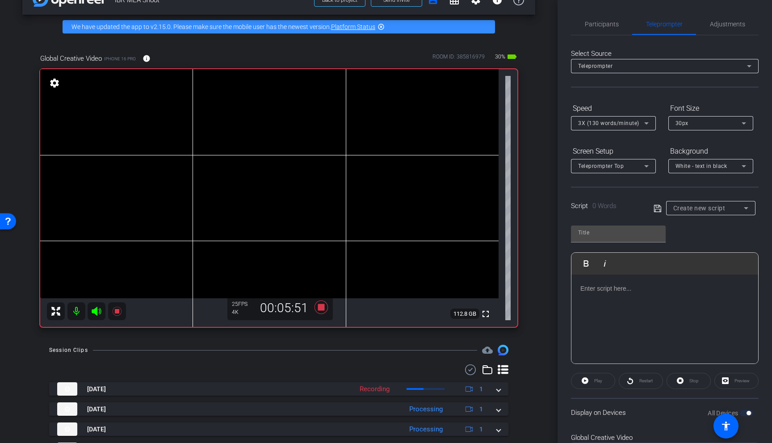
click at [97, 310] on icon at bounding box center [96, 311] width 9 height 9
click at [99, 309] on icon at bounding box center [96, 311] width 11 height 11
click at [99, 309] on icon at bounding box center [96, 311] width 9 height 9
click at [681, 205] on span "Create new script" at bounding box center [699, 208] width 52 height 7
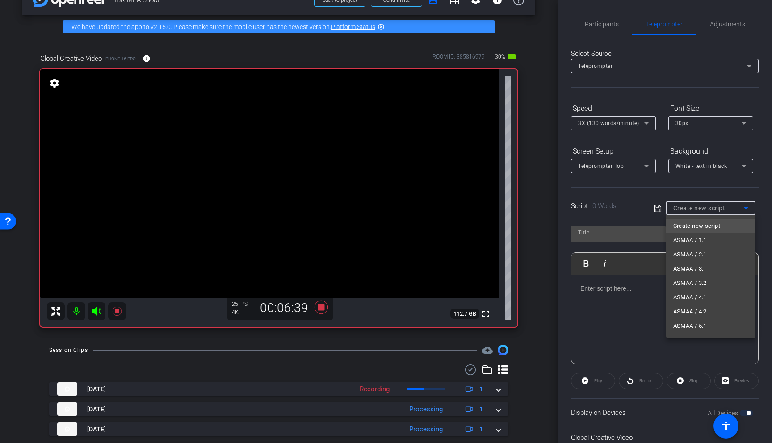
click at [320, 311] on div at bounding box center [386, 221] width 772 height 443
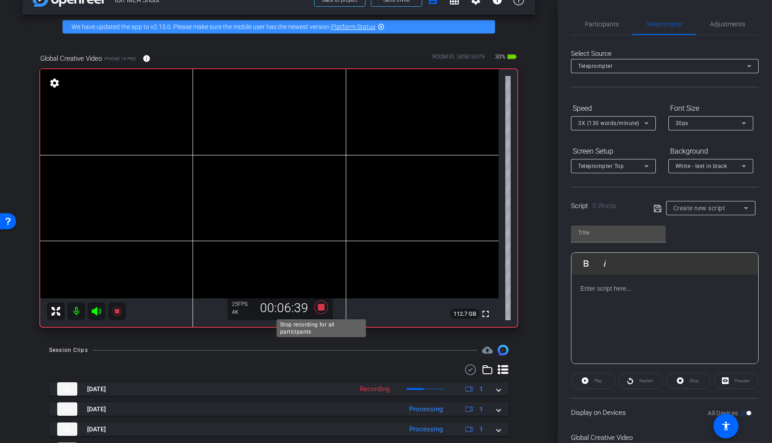
click at [322, 306] on icon at bounding box center [320, 307] width 13 height 13
click at [681, 207] on span "Create new script" at bounding box center [699, 208] width 52 height 7
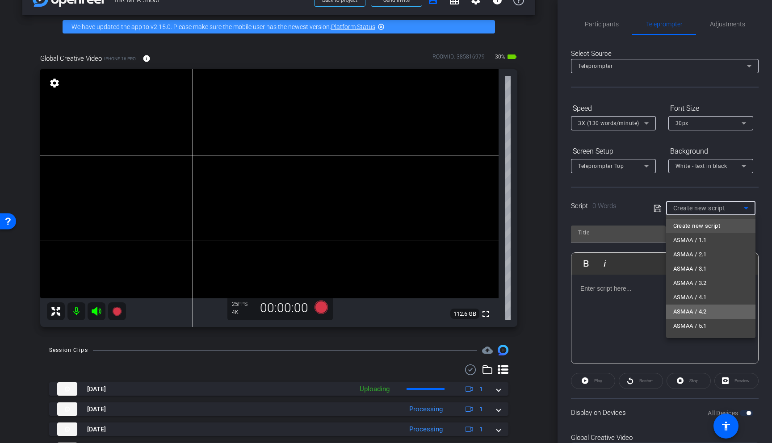
click at [681, 312] on span "ASMAA / 4.2" at bounding box center [689, 311] width 33 height 11
type input "ASMAA / 4.2"
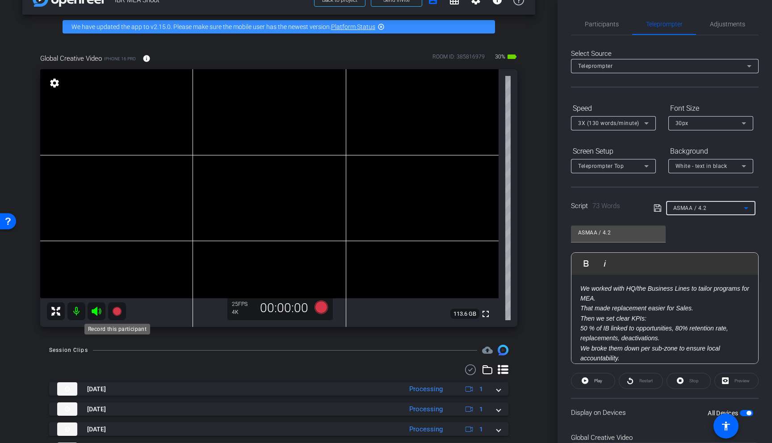
click at [118, 312] on icon at bounding box center [116, 311] width 9 height 9
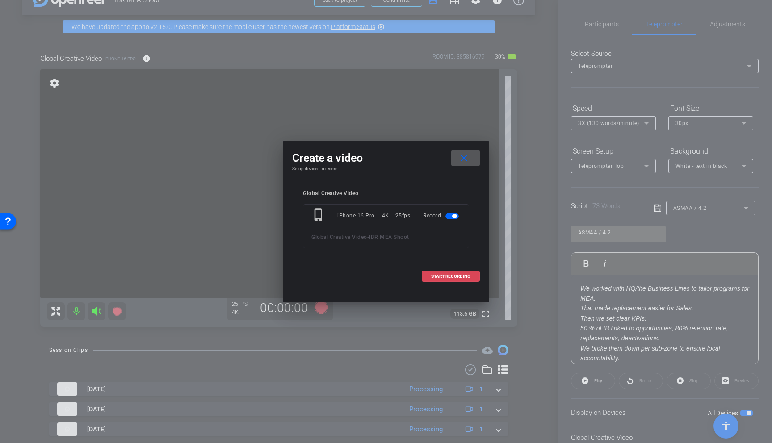
click at [447, 274] on span "START RECORDING" at bounding box center [450, 276] width 39 height 4
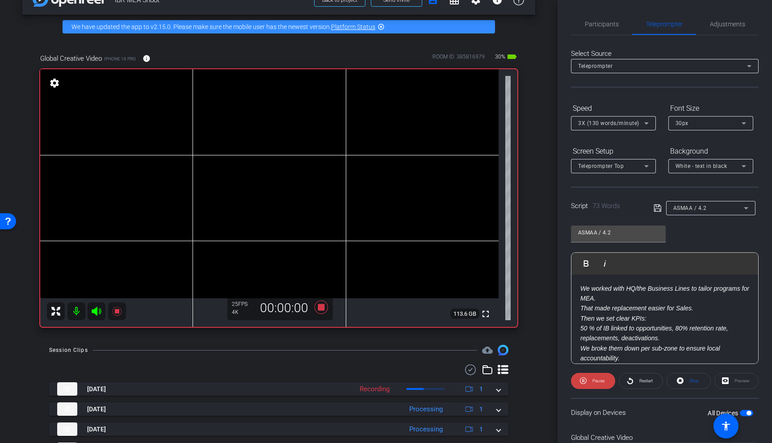
click at [95, 310] on icon at bounding box center [96, 311] width 9 height 9
click at [639, 373] on span "Restart" at bounding box center [645, 381] width 16 height 13
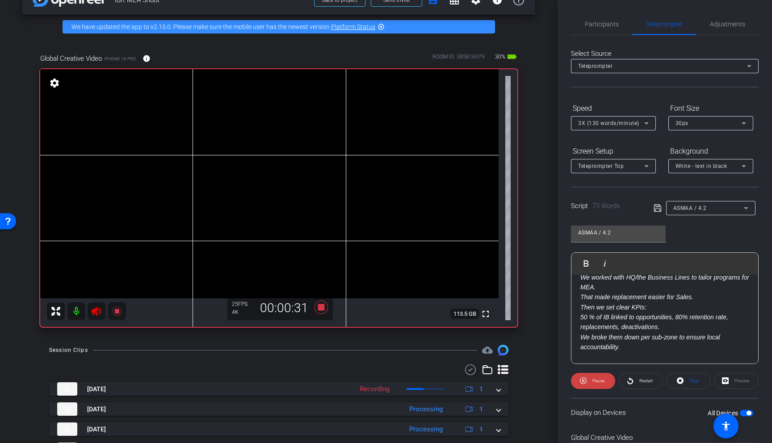
scroll to position [20, 0]
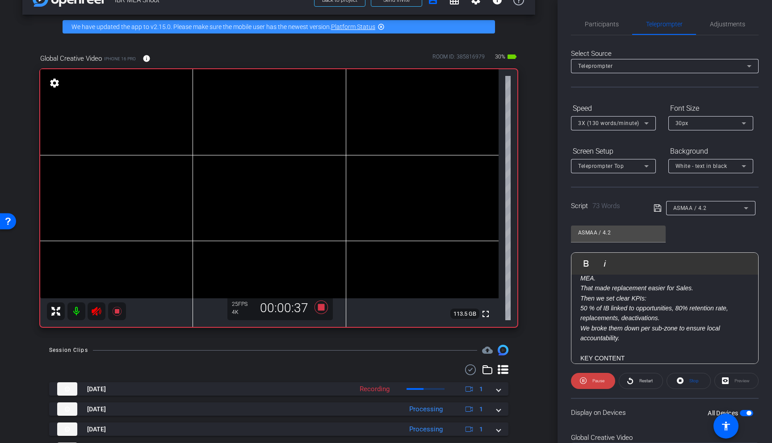
click at [96, 313] on icon at bounding box center [96, 311] width 11 height 11
click at [96, 313] on icon at bounding box center [96, 311] width 9 height 9
click at [645, 373] on span "Restart" at bounding box center [645, 380] width 13 height 5
click at [641, 373] on span "Restart" at bounding box center [645, 380] width 13 height 5
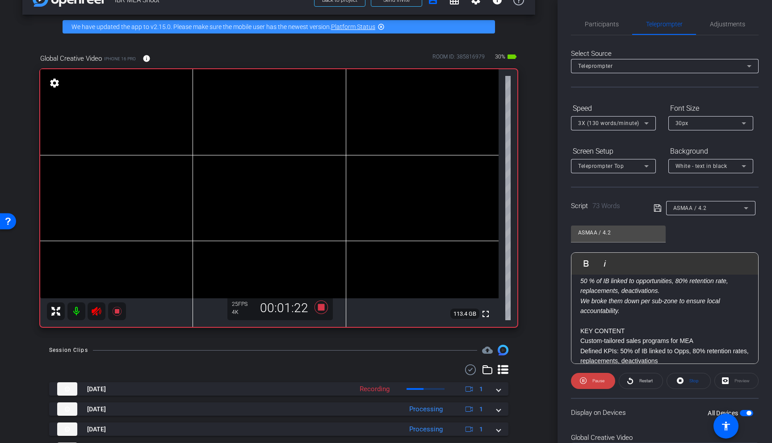
scroll to position [60, 0]
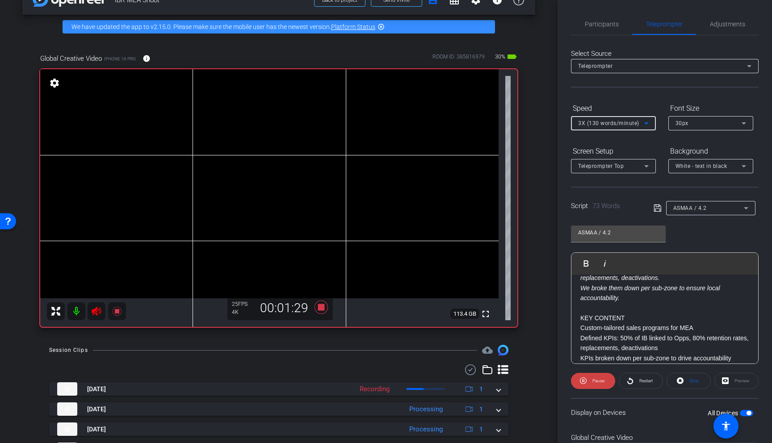
click at [641, 126] on icon at bounding box center [646, 123] width 11 height 11
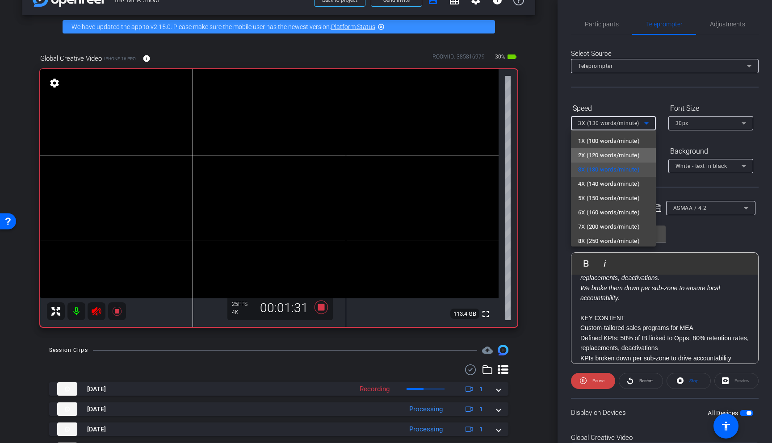
click at [622, 155] on span "2X (120 words/minute)" at bounding box center [609, 155] width 62 height 11
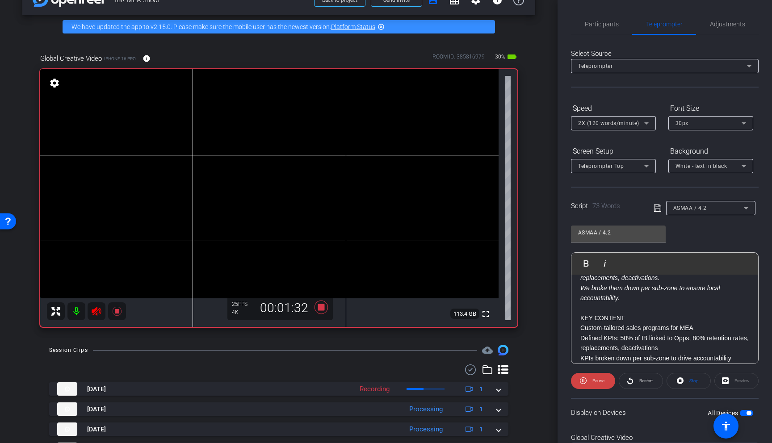
click at [92, 312] on icon at bounding box center [96, 311] width 9 height 9
click at [644, 373] on span at bounding box center [640, 380] width 43 height 21
click at [574, 372] on openreel-capture-teleprompter "Speed 2X (120 words/minute) Font Size 30px Screen Setup Teleprompter Top Backgr…" at bounding box center [665, 288] width 188 height 374
click at [592, 373] on span "Pause" at bounding box center [597, 381] width 14 height 13
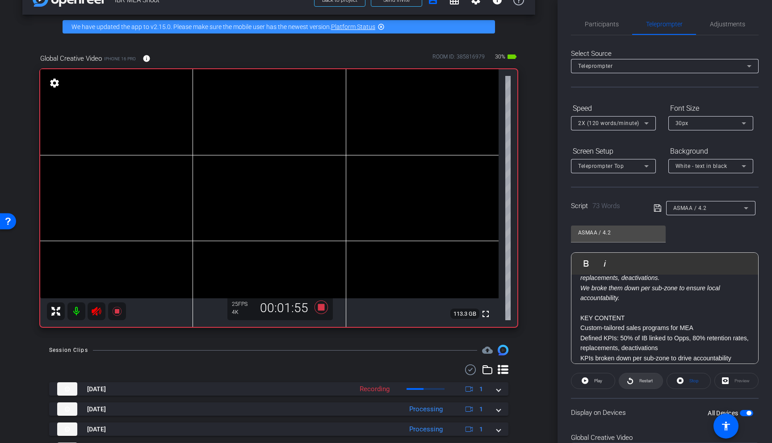
click at [642, 373] on span "Restart" at bounding box center [645, 380] width 13 height 5
click at [95, 309] on icon at bounding box center [96, 311] width 9 height 9
click at [95, 310] on icon at bounding box center [96, 311] width 9 height 9
click at [642, 373] on span "Restart" at bounding box center [645, 380] width 13 height 5
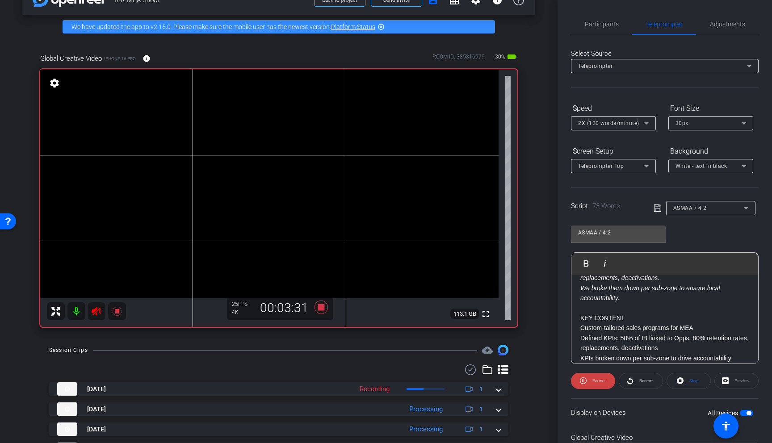
click at [96, 313] on icon at bounding box center [96, 311] width 9 height 9
click at [681, 206] on div "ASMAA / 4.2" at bounding box center [710, 208] width 89 height 14
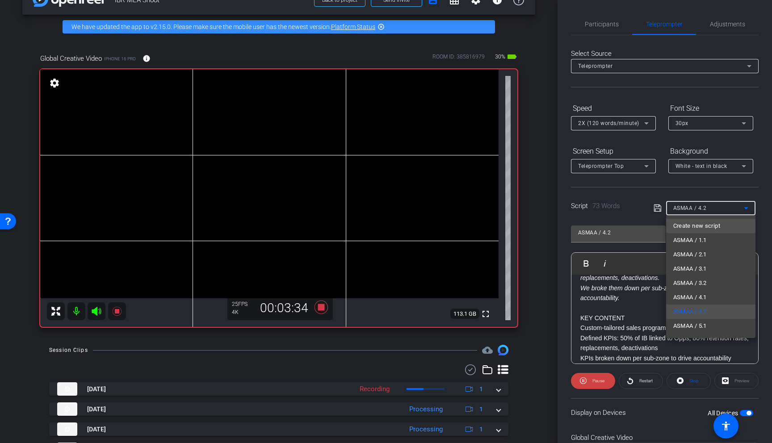
click at [681, 224] on span "Create new script" at bounding box center [696, 226] width 47 height 11
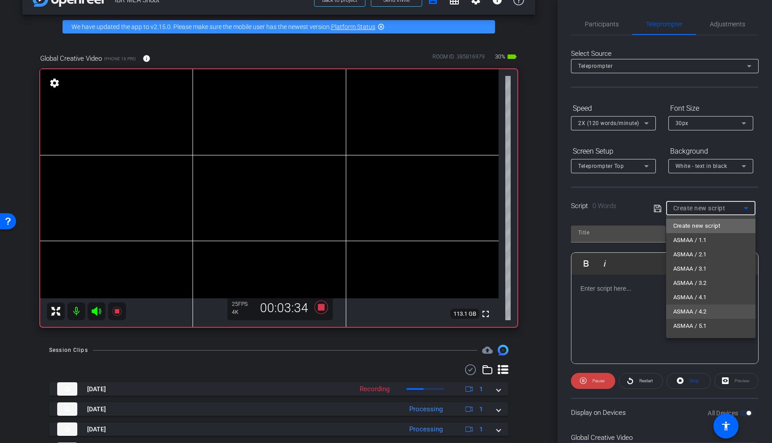
scroll to position [0, 0]
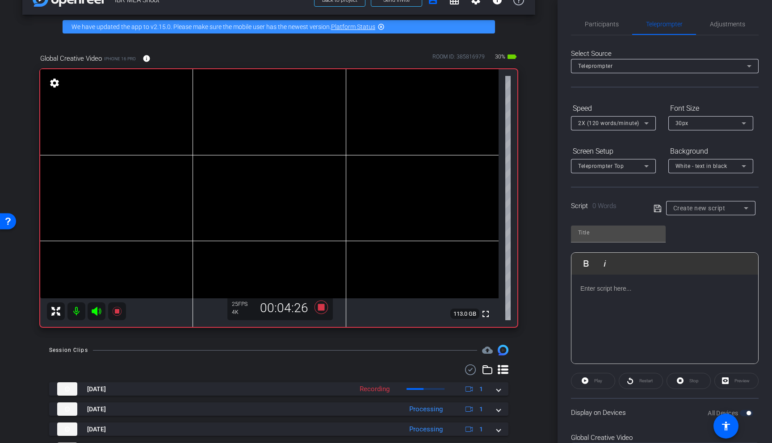
click at [96, 310] on icon at bounding box center [96, 311] width 9 height 9
click at [96, 310] on icon at bounding box center [96, 311] width 11 height 11
click at [96, 310] on icon at bounding box center [96, 311] width 9 height 9
click at [96, 310] on icon at bounding box center [96, 311] width 11 height 11
click at [96, 310] on icon at bounding box center [96, 311] width 9 height 9
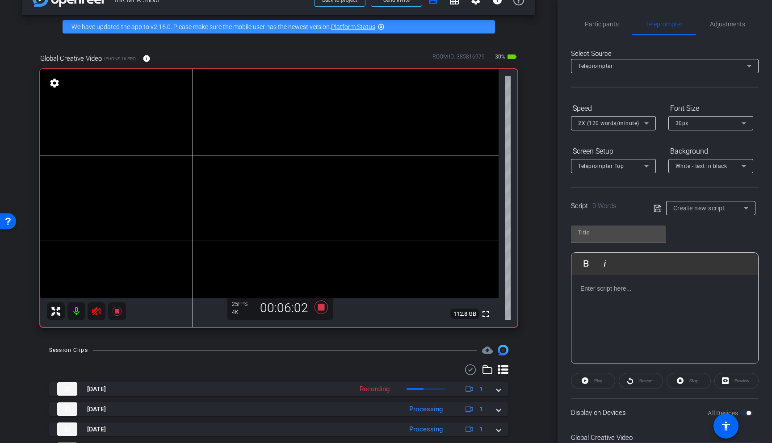
click at [96, 310] on icon at bounding box center [96, 311] width 11 height 11
click at [96, 310] on icon at bounding box center [96, 311] width 9 height 9
click at [96, 310] on icon at bounding box center [96, 311] width 11 height 11
click at [96, 310] on icon at bounding box center [96, 311] width 9 height 9
click at [96, 310] on icon at bounding box center [96, 311] width 11 height 11
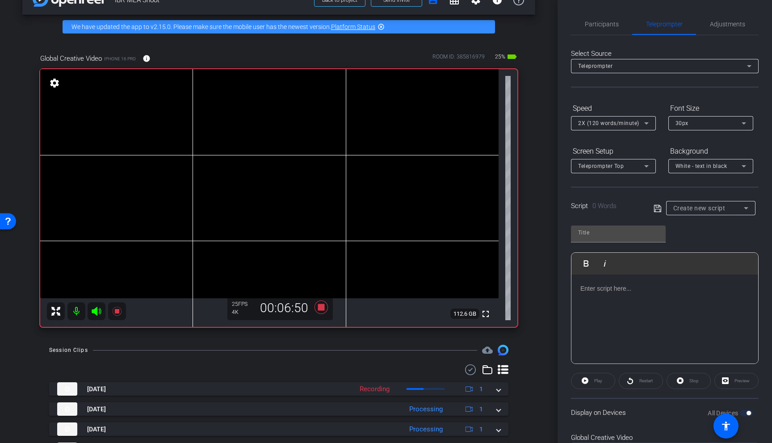
click at [96, 310] on icon at bounding box center [96, 311] width 9 height 9
click at [92, 315] on icon at bounding box center [96, 311] width 11 height 11
click at [321, 306] on icon at bounding box center [320, 307] width 13 height 13
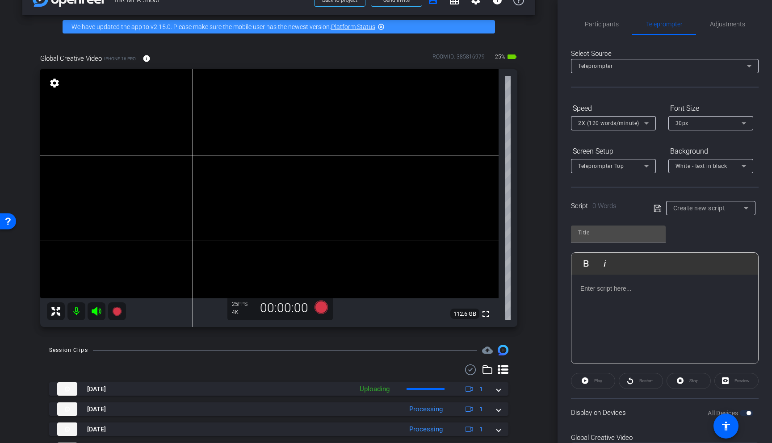
click at [681, 214] on div "Create new script" at bounding box center [710, 208] width 75 height 14
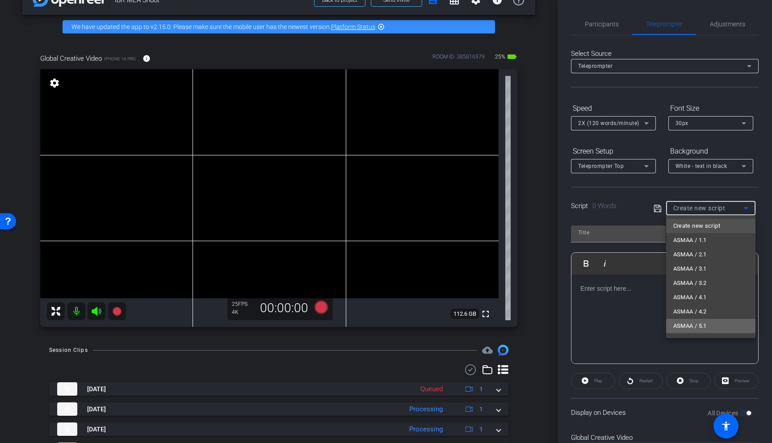
click at [681, 325] on mat-option "ASMAA / 5.1" at bounding box center [710, 326] width 89 height 14
type input "ASMAA / 5.1"
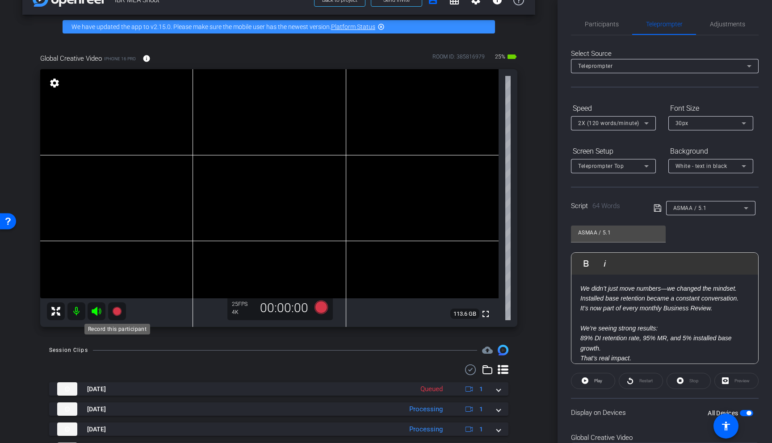
click at [117, 311] on icon at bounding box center [116, 311] width 9 height 9
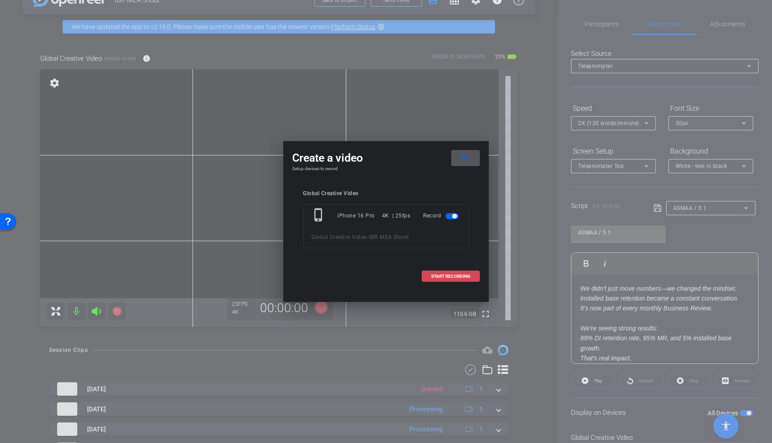
click at [456, 270] on span at bounding box center [450, 276] width 57 height 21
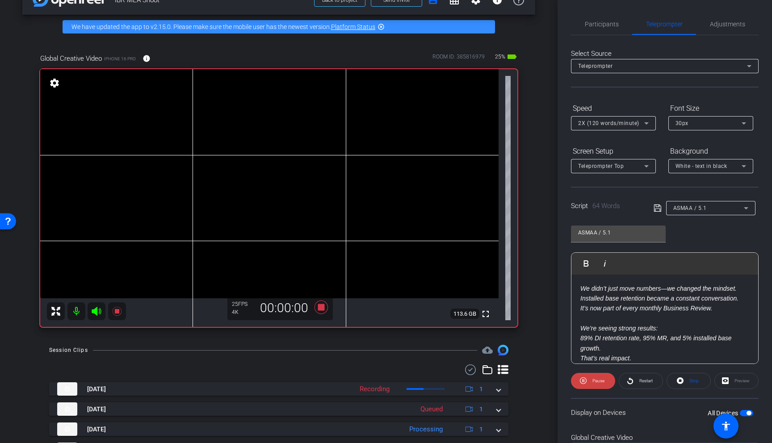
click at [95, 310] on icon at bounding box center [96, 311] width 9 height 9
click at [639, 373] on span "Restart" at bounding box center [645, 380] width 13 height 5
click at [97, 311] on icon at bounding box center [96, 311] width 11 height 11
click at [644, 373] on span "Restart" at bounding box center [645, 380] width 13 height 5
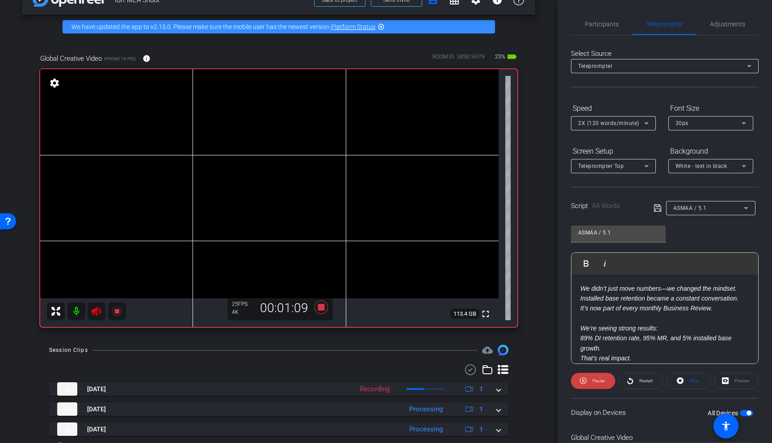
click at [96, 315] on icon at bounding box center [96, 311] width 11 height 11
click at [96, 312] on icon at bounding box center [96, 311] width 9 height 9
click at [648, 373] on span "Restart" at bounding box center [645, 381] width 16 height 13
click at [602, 373] on span "Pause" at bounding box center [598, 380] width 12 height 5
click at [95, 314] on icon at bounding box center [96, 311] width 9 height 9
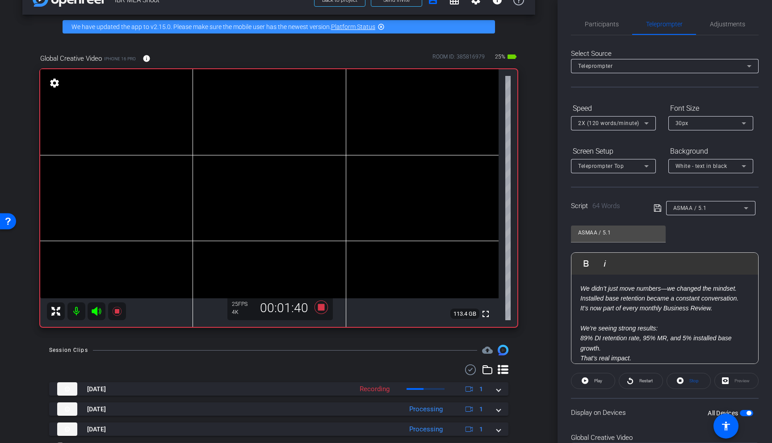
click at [95, 314] on icon at bounding box center [96, 311] width 9 height 9
click at [647, 373] on span "Restart" at bounding box center [645, 380] width 13 height 5
click at [93, 315] on icon at bounding box center [96, 311] width 9 height 9
click at [681, 203] on icon at bounding box center [745, 208] width 11 height 11
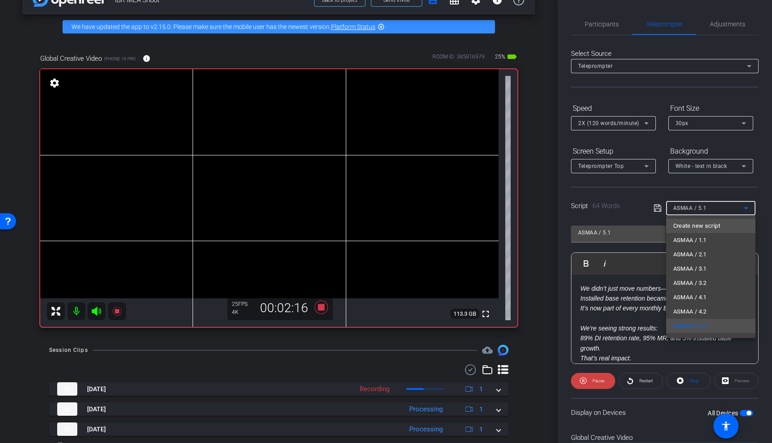
click at [681, 223] on mat-option "Create new script" at bounding box center [710, 226] width 89 height 14
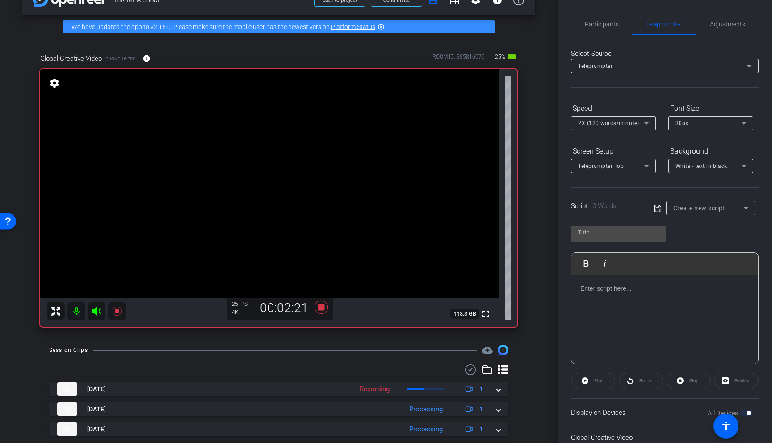
click at [95, 310] on icon at bounding box center [96, 311] width 9 height 9
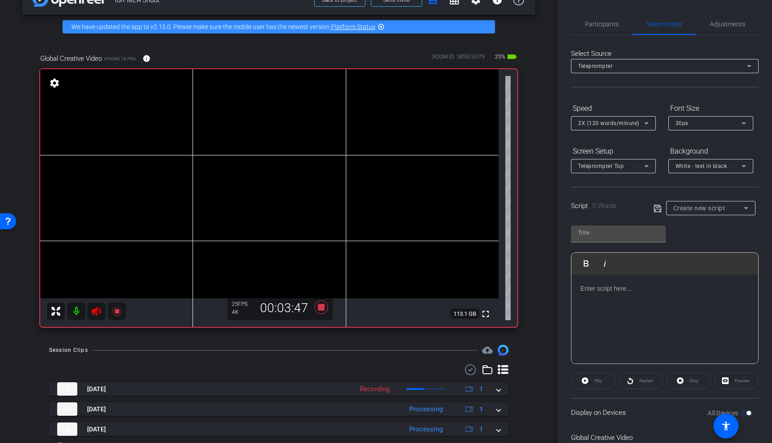
click at [95, 310] on icon at bounding box center [96, 311] width 9 height 9
click at [95, 311] on icon at bounding box center [96, 311] width 9 height 9
click at [94, 312] on icon at bounding box center [96, 311] width 9 height 9
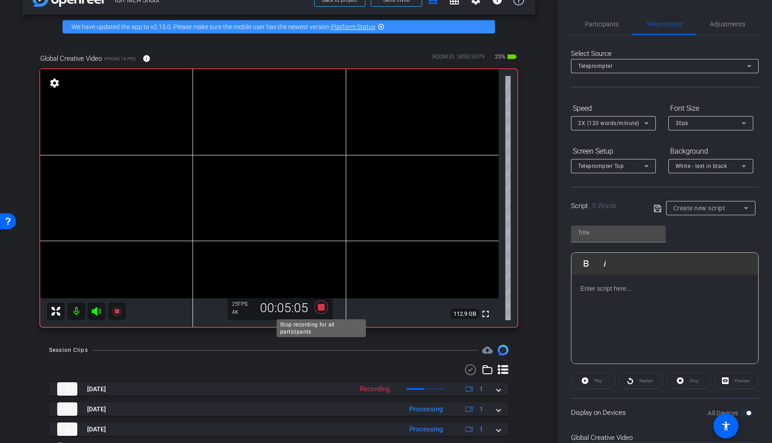
click at [322, 306] on icon at bounding box center [320, 307] width 13 height 13
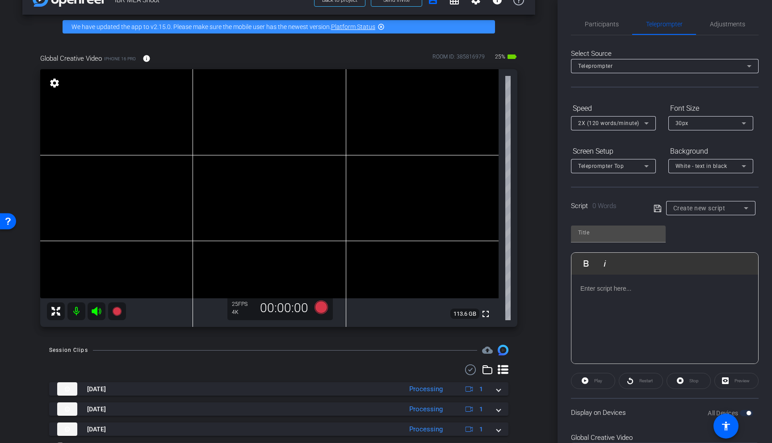
click at [681, 203] on div "Create new script" at bounding box center [708, 208] width 71 height 11
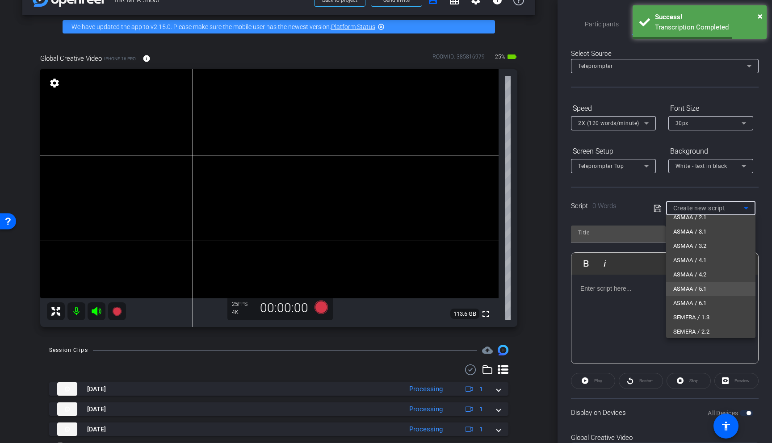
scroll to position [36, 0]
click at [681, 308] on mat-option "ASMAA / 6.1" at bounding box center [710, 304] width 89 height 14
type input "ASMAA / 6.1"
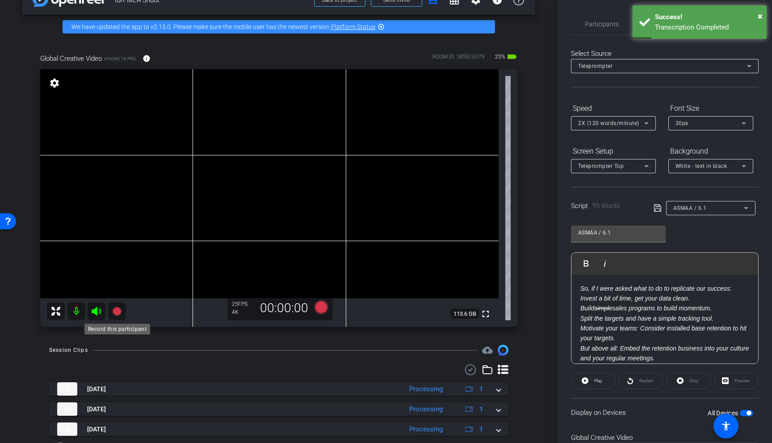
click at [119, 311] on icon at bounding box center [116, 311] width 9 height 9
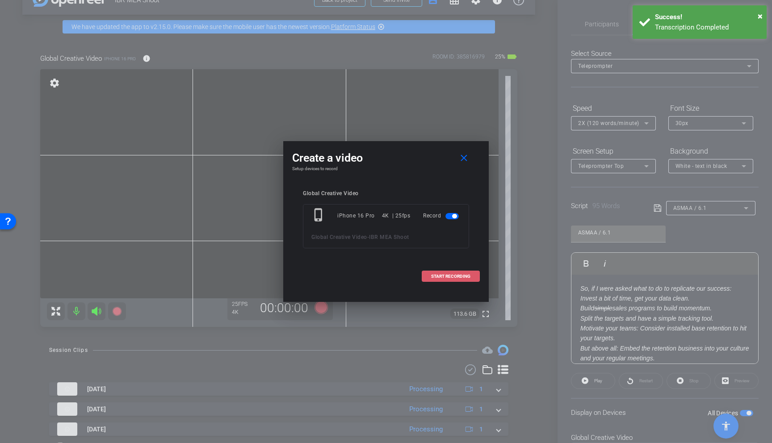
click at [455, 278] on span "START RECORDING" at bounding box center [450, 276] width 39 height 4
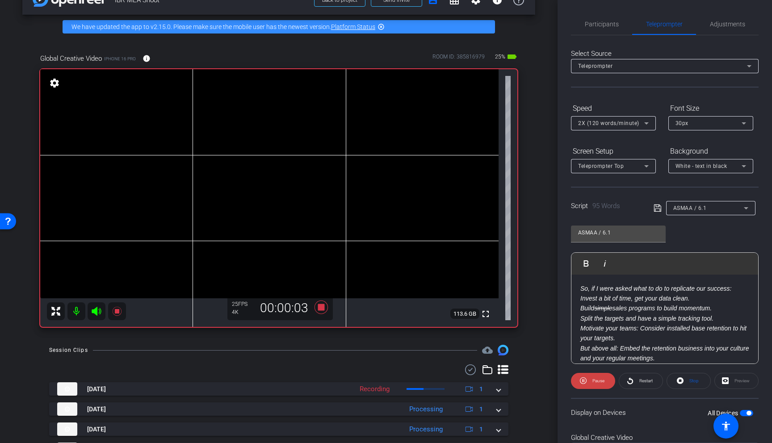
click at [95, 312] on icon at bounding box center [96, 311] width 9 height 9
click at [643, 373] on span "Restart" at bounding box center [645, 380] width 13 height 5
click at [96, 311] on icon at bounding box center [96, 311] width 9 height 9
click at [638, 373] on span "Restart" at bounding box center [645, 381] width 16 height 13
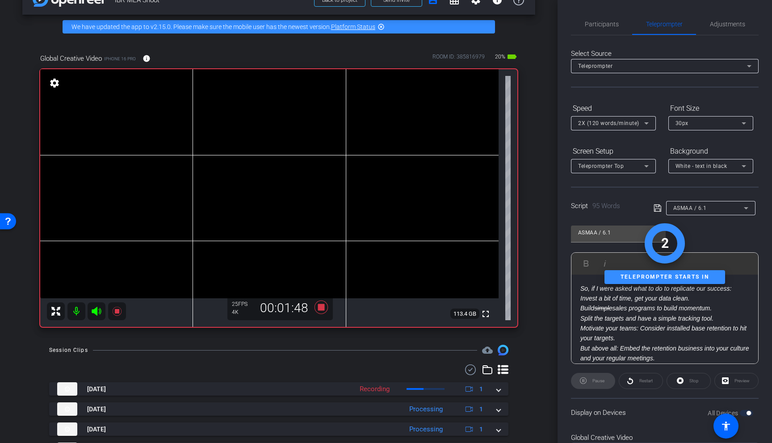
click at [97, 315] on icon at bounding box center [96, 311] width 9 height 9
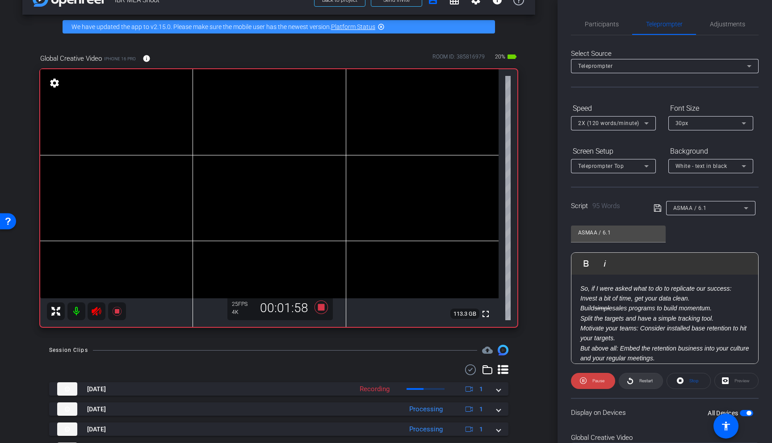
click at [643, 373] on span "Restart" at bounding box center [645, 381] width 16 height 13
click at [99, 310] on icon at bounding box center [96, 311] width 9 height 9
click at [100, 310] on icon at bounding box center [96, 311] width 9 height 9
click at [638, 373] on span "Restart" at bounding box center [645, 381] width 16 height 13
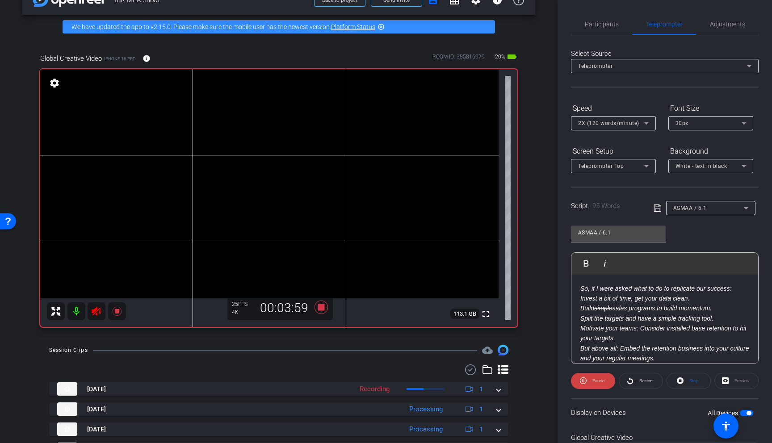
click at [95, 313] on icon at bounding box center [96, 311] width 11 height 11
click at [99, 312] on icon at bounding box center [96, 311] width 9 height 9
click at [644, 373] on span "Restart" at bounding box center [645, 380] width 13 height 5
click at [100, 311] on icon at bounding box center [96, 311] width 9 height 9
click at [640, 373] on span "Restart" at bounding box center [645, 380] width 13 height 5
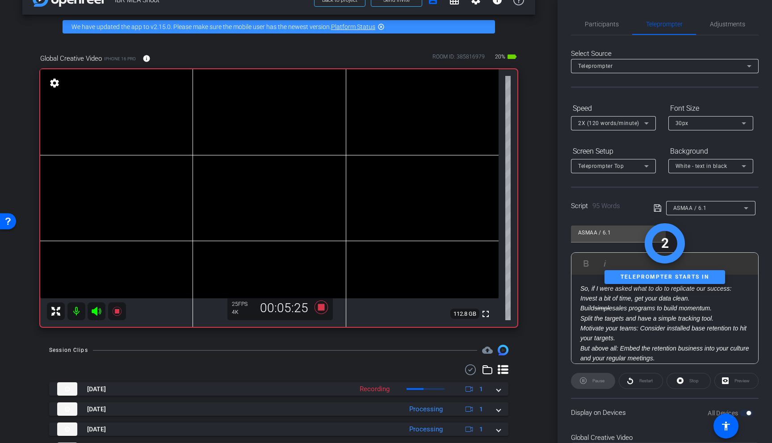
click at [97, 312] on icon at bounding box center [96, 311] width 9 height 9
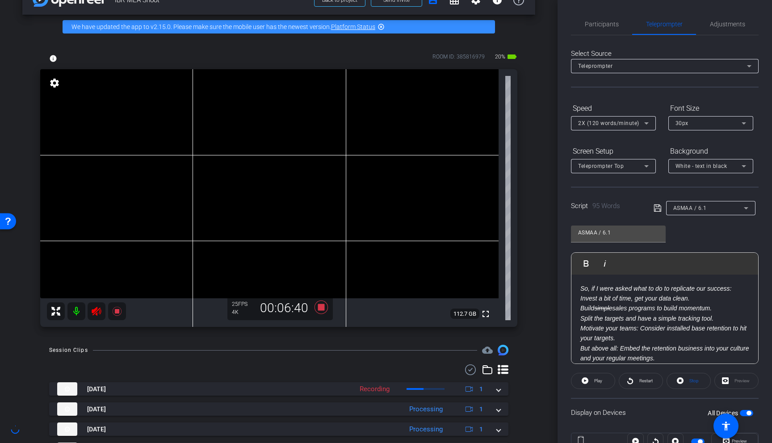
scroll to position [0, 0]
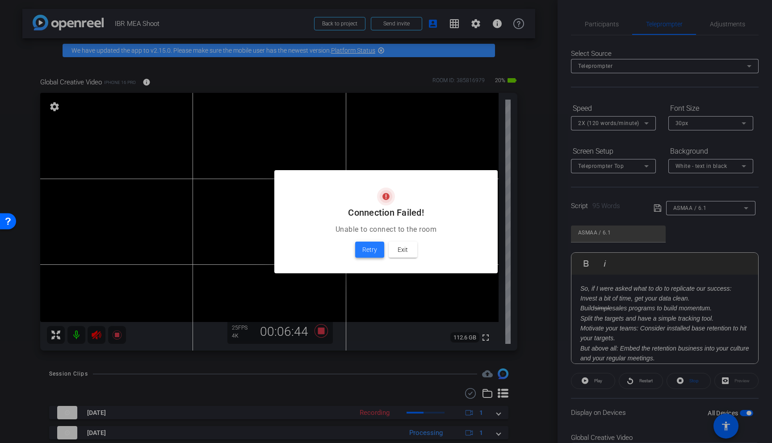
click at [364, 255] on span at bounding box center [369, 249] width 29 height 21
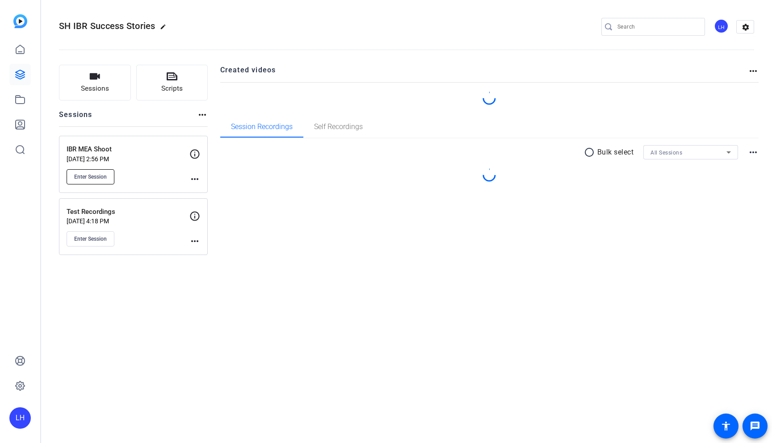
click at [93, 175] on span "Enter Session" at bounding box center [90, 176] width 33 height 7
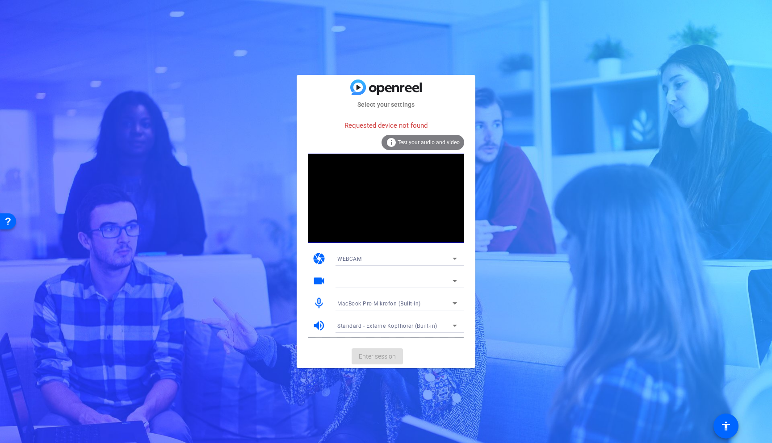
click at [378, 291] on div at bounding box center [397, 293] width 134 height 10
click at [357, 273] on div at bounding box center [397, 271] width 134 height 10
click at [359, 279] on div at bounding box center [394, 281] width 115 height 11
click at [400, 254] on div "WEBCAM" at bounding box center [397, 258] width 120 height 14
click at [144, 103] on div at bounding box center [143, 101] width 2 height 4
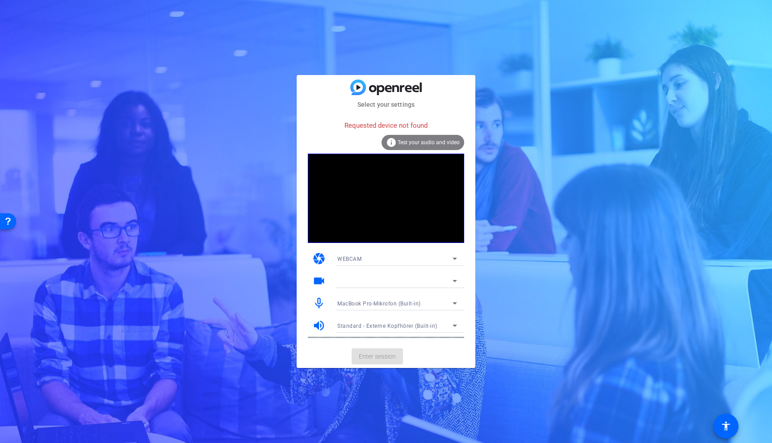
click at [419, 145] on div "info Test your audio and video" at bounding box center [422, 142] width 83 height 15
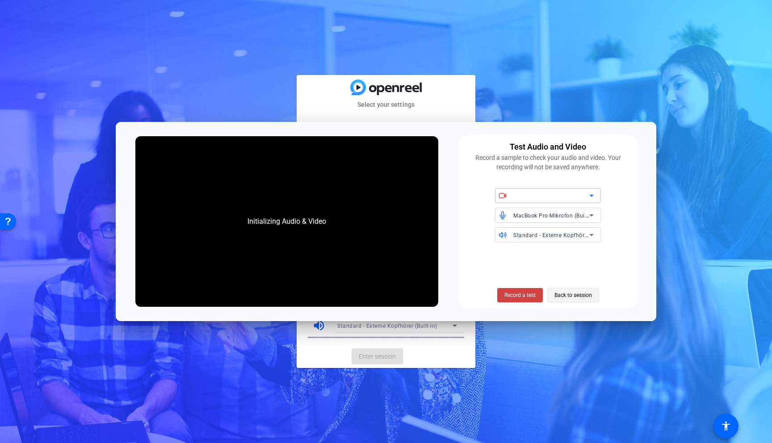
click at [571, 296] on span "Back to session" at bounding box center [573, 295] width 38 height 17
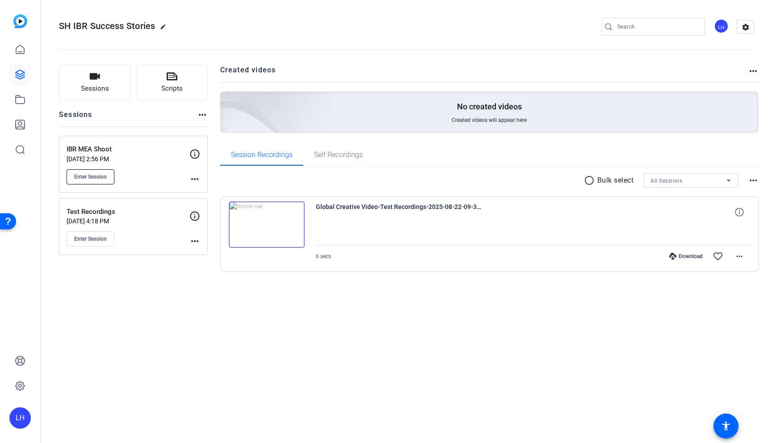
click at [89, 176] on span "Enter Session" at bounding box center [90, 176] width 33 height 7
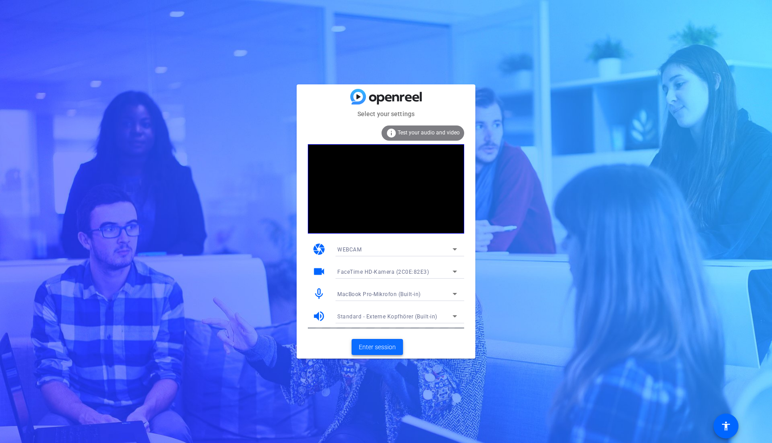
click at [385, 343] on span "Enter session" at bounding box center [377, 347] width 37 height 9
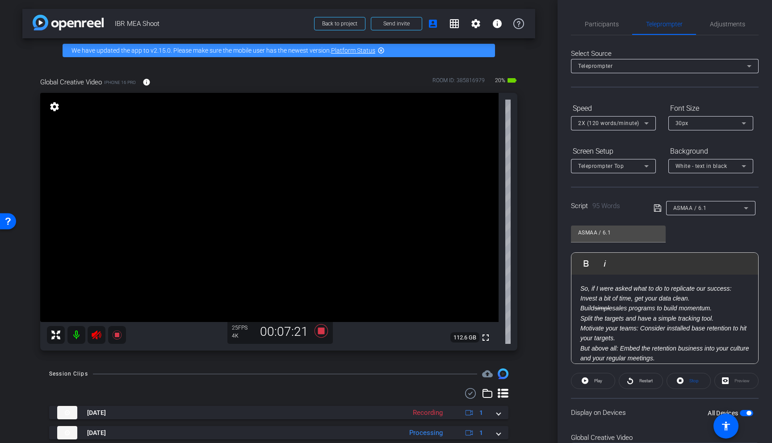
click at [97, 333] on icon at bounding box center [96, 335] width 11 height 11
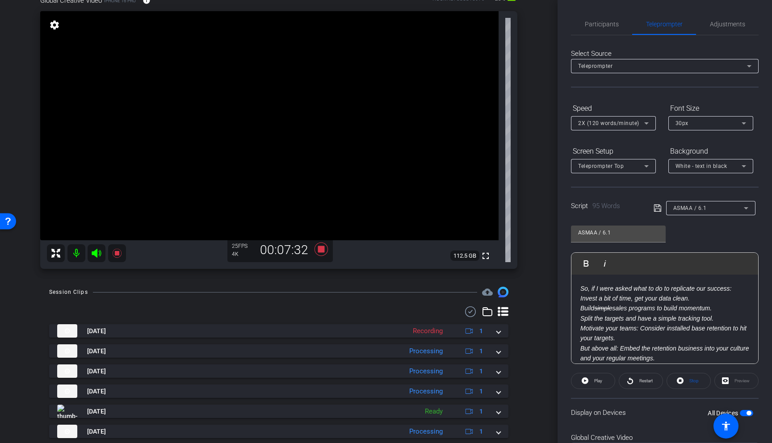
scroll to position [84, 0]
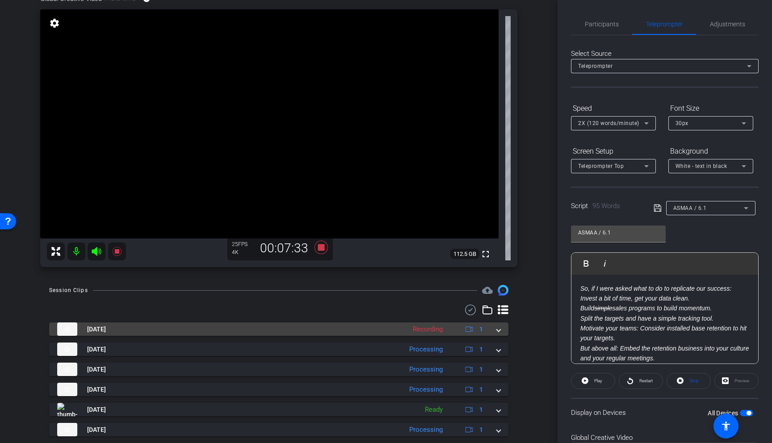
click at [411, 328] on div "Recording" at bounding box center [427, 329] width 39 height 10
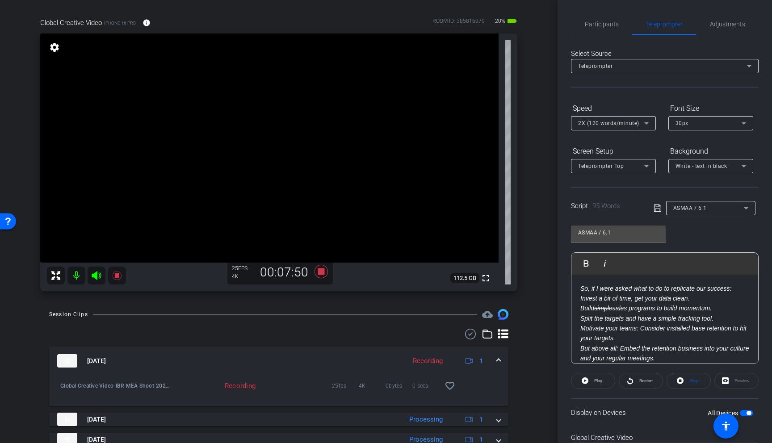
scroll to position [70, 0]
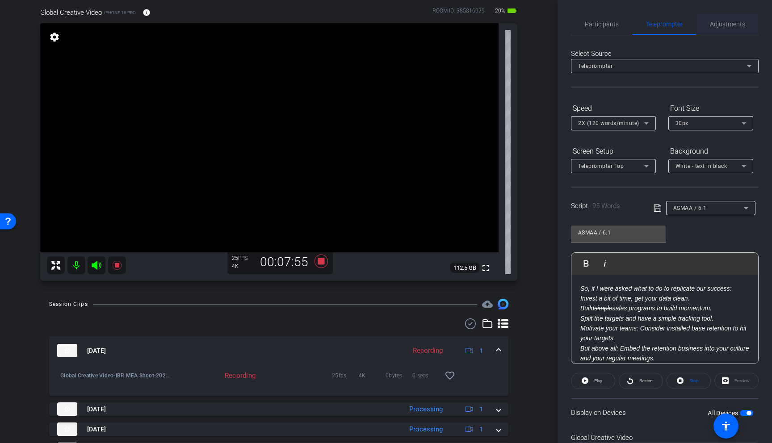
click at [730, 27] on span "Adjustments" at bounding box center [727, 24] width 35 height 6
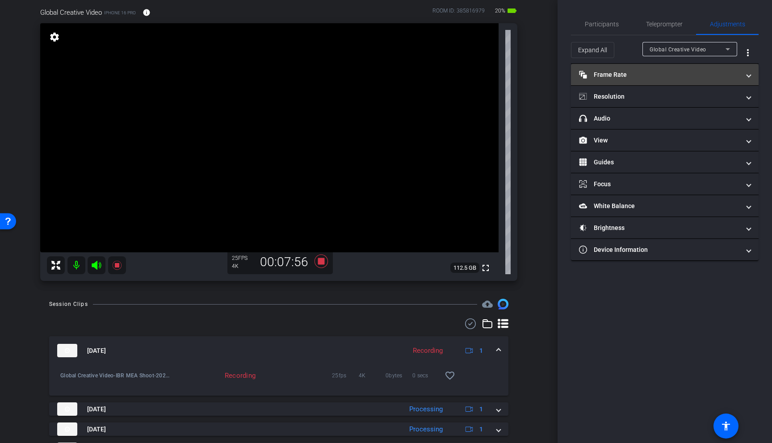
click at [639, 73] on mat-panel-title "Frame Rate Frame Rate" at bounding box center [659, 74] width 161 height 9
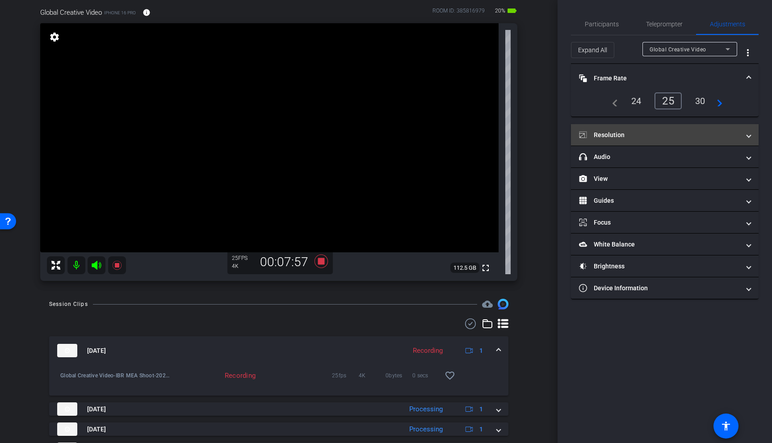
click at [642, 134] on mat-panel-title "Resolution" at bounding box center [659, 134] width 161 height 9
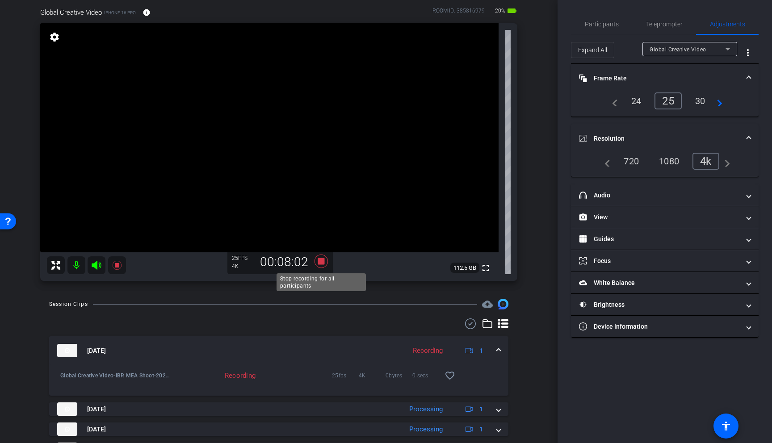
click at [323, 259] on icon at bounding box center [320, 261] width 13 height 13
click at [324, 263] on icon at bounding box center [320, 261] width 13 height 13
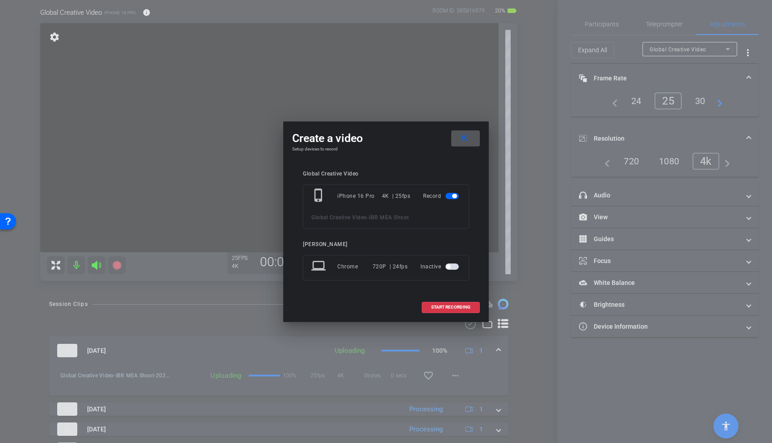
click at [480, 300] on div "Create a video close Setup devices to record Global Creative Video phone_iphone…" at bounding box center [385, 221] width 205 height 200
click at [459, 310] on span at bounding box center [450, 307] width 57 height 21
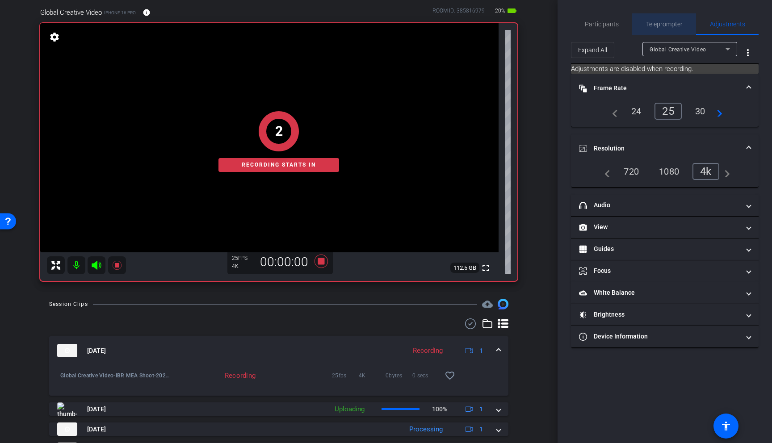
click at [664, 22] on span "Teleprompter" at bounding box center [664, 24] width 37 height 6
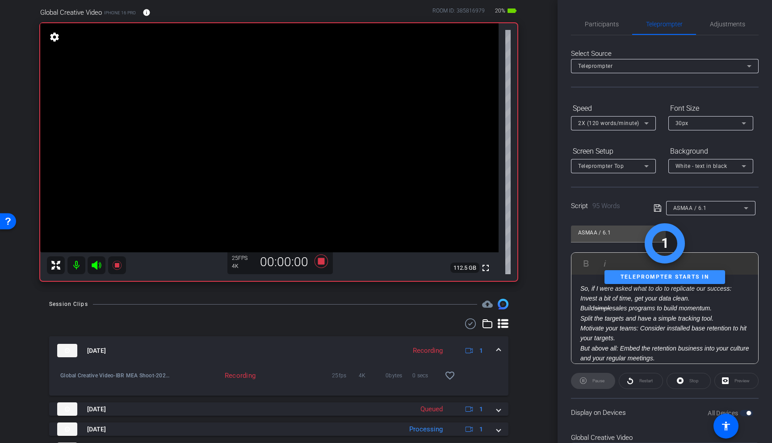
click at [98, 267] on icon at bounding box center [96, 265] width 9 height 9
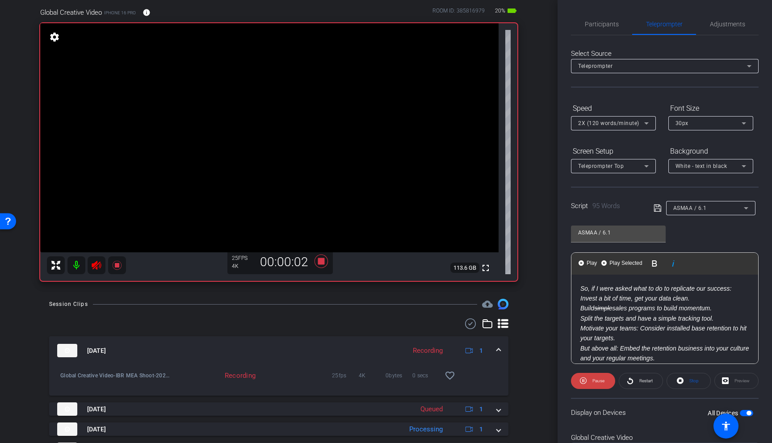
drag, startPoint x: 696, startPoint y: 355, endPoint x: 571, endPoint y: 243, distance: 167.6
click at [571, 243] on div "ASMAA / 6.1 Play Play from this location Play Selected Play and display the sel…" at bounding box center [665, 291] width 188 height 145
click at [627, 262] on span "Play Selected" at bounding box center [625, 263] width 36 height 8
click at [619, 265] on span "Play Selected" at bounding box center [625, 263] width 36 height 8
click at [644, 381] on span "Restart" at bounding box center [645, 380] width 13 height 5
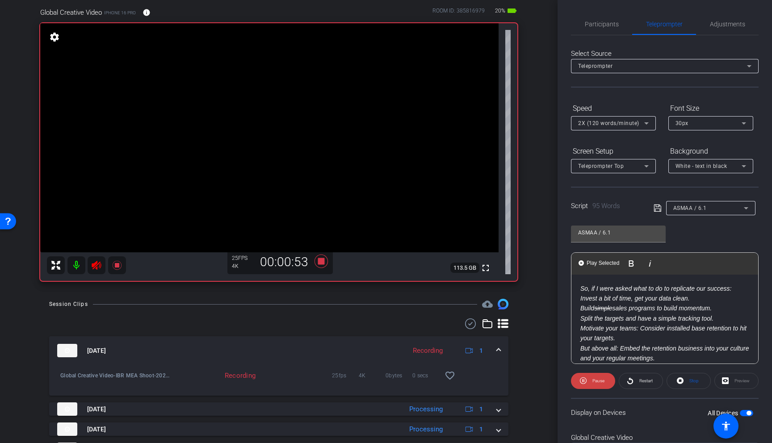
click at [96, 266] on icon at bounding box center [96, 265] width 9 height 9
click at [646, 389] on openreel-capture-teleprompter "Speed 2X (120 words/minute) Font Size 30px Screen Setup Teleprompter Top Backgr…" at bounding box center [665, 288] width 188 height 374
click at [646, 380] on span "Restart" at bounding box center [645, 380] width 13 height 5
click at [100, 262] on icon at bounding box center [96, 265] width 9 height 9
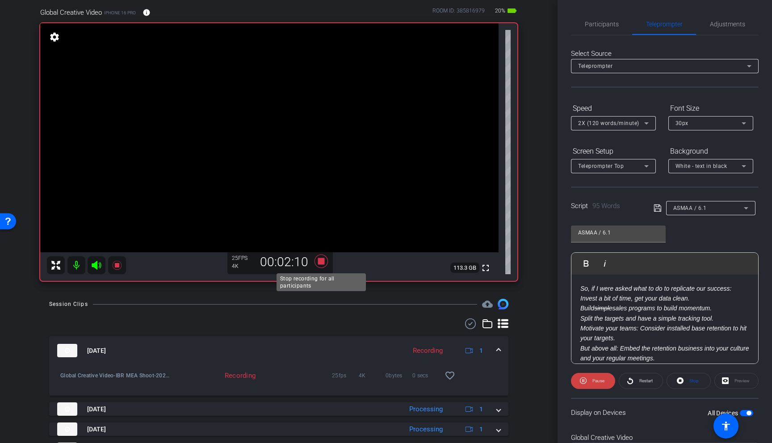
click at [323, 259] on icon at bounding box center [320, 261] width 13 height 13
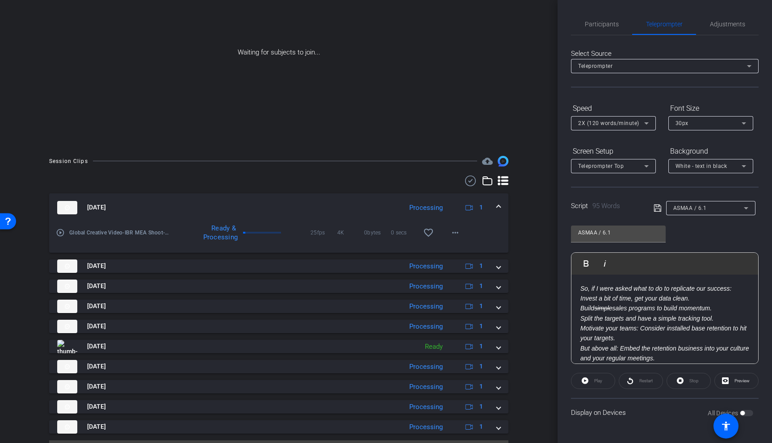
scroll to position [127, 0]
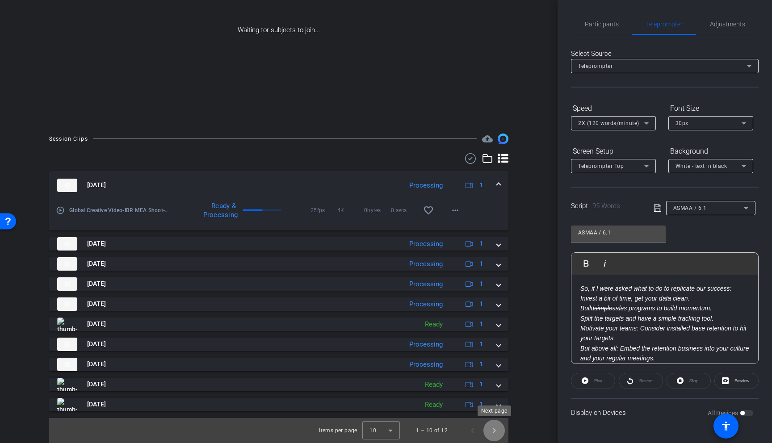
click at [493, 432] on span "Next page" at bounding box center [493, 430] width 21 height 21
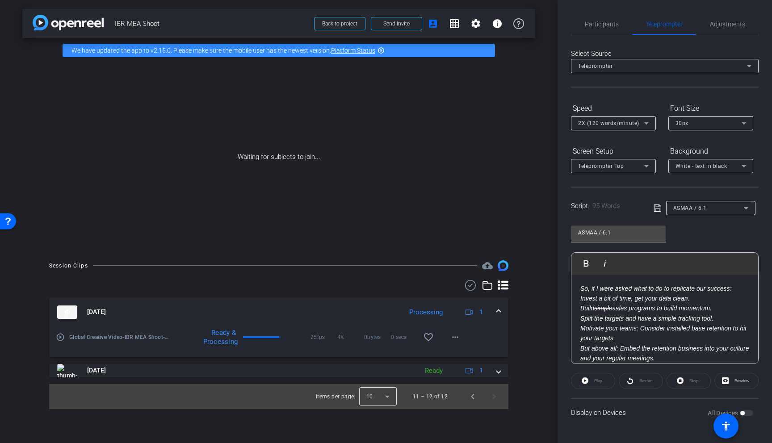
click at [394, 395] on div at bounding box center [378, 396] width 38 height 21
click at [387, 375] on mat-option "25" at bounding box center [379, 376] width 38 height 14
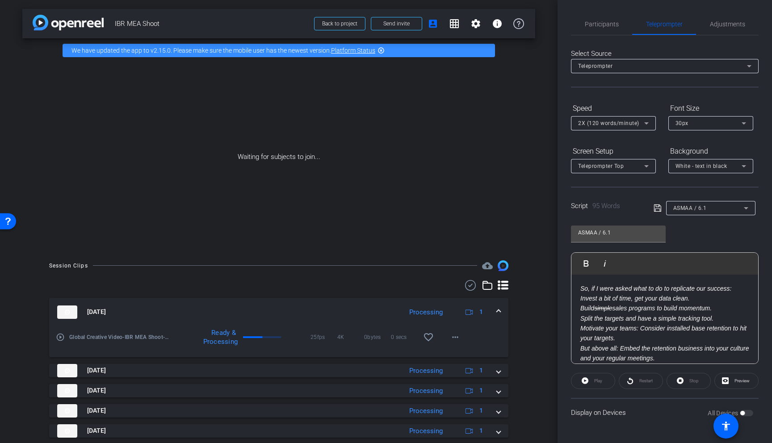
scroll to position [167, 0]
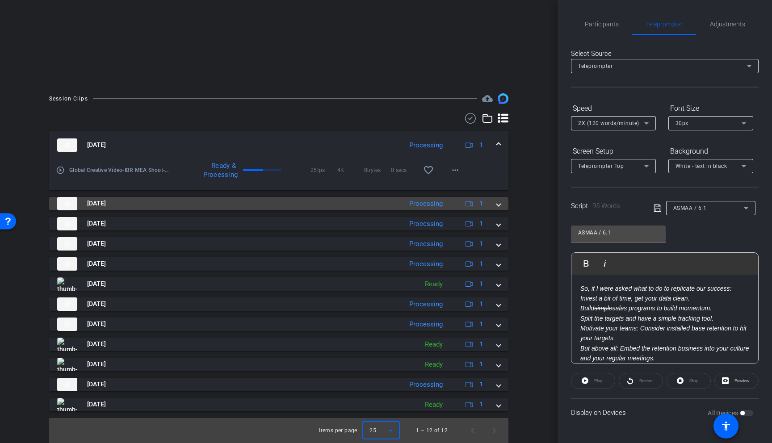
click at [378, 204] on mat-panel-title "[DATE]" at bounding box center [227, 203] width 340 height 13
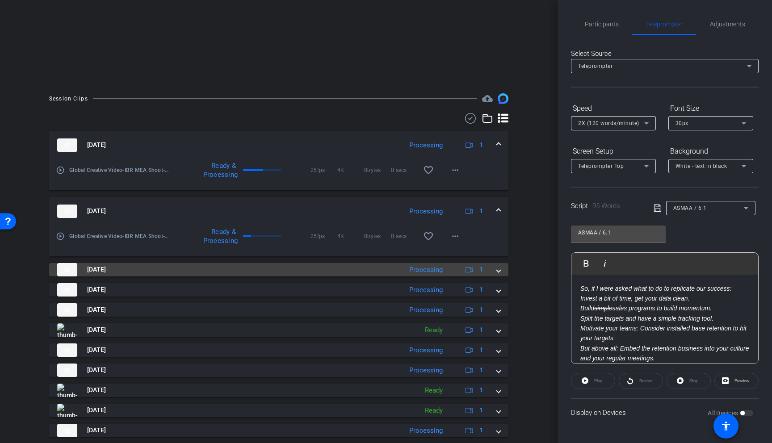
click at [325, 273] on mat-panel-title "[DATE]" at bounding box center [227, 269] width 340 height 13
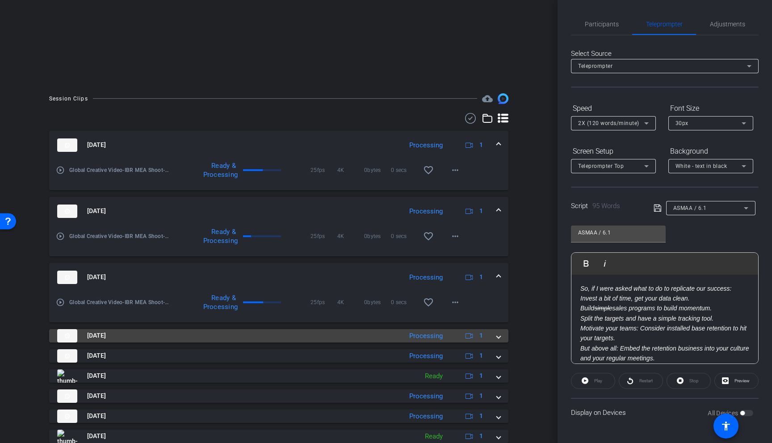
click at [302, 331] on mat-panel-title "[DATE]" at bounding box center [227, 335] width 340 height 13
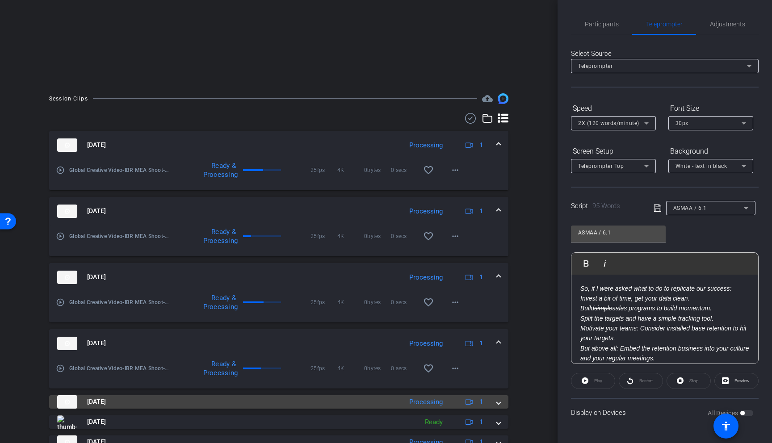
click at [284, 400] on mat-panel-title "[DATE]" at bounding box center [227, 401] width 340 height 13
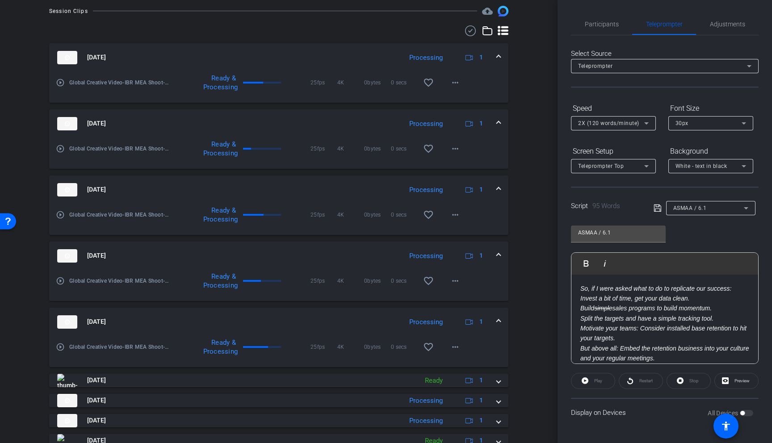
scroll to position [351, 0]
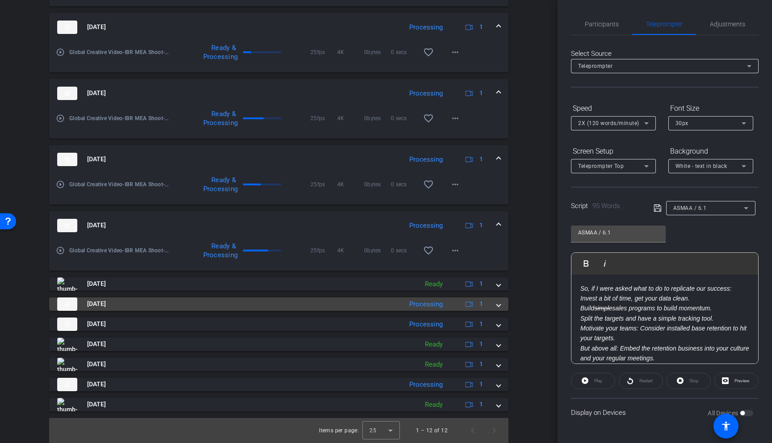
click at [305, 304] on mat-panel-title "[DATE]" at bounding box center [227, 303] width 340 height 13
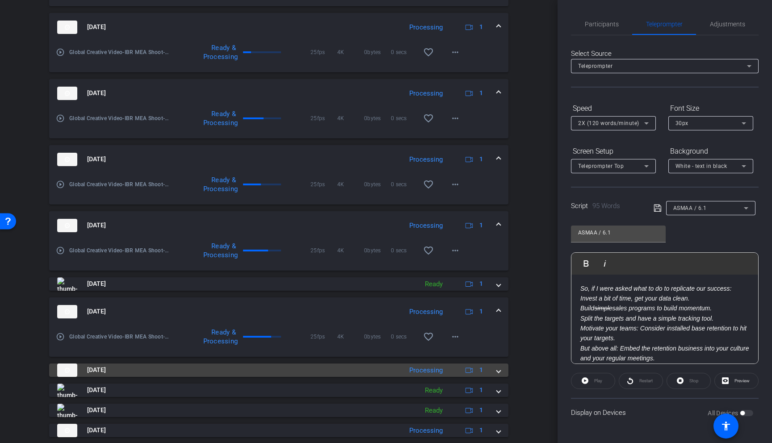
click at [285, 373] on mat-panel-title "[DATE]" at bounding box center [227, 369] width 340 height 13
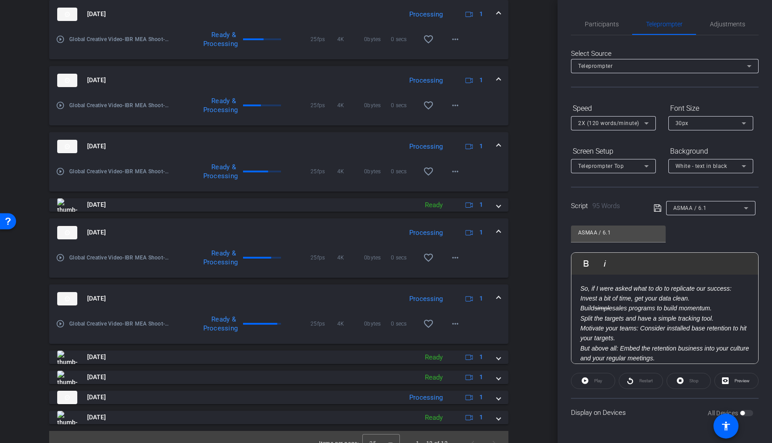
scroll to position [443, 0]
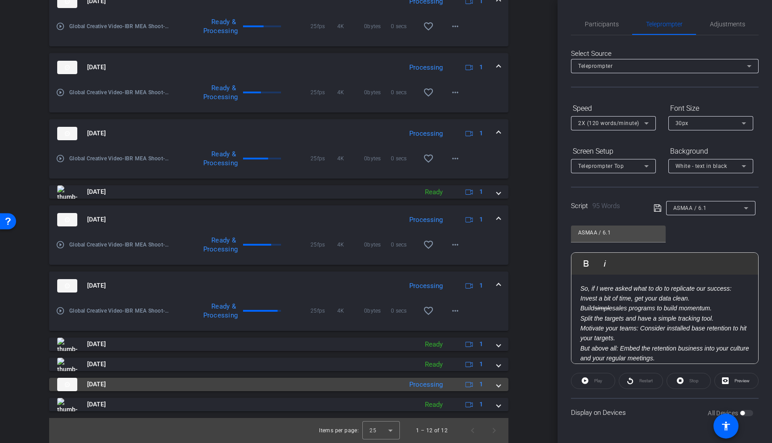
click at [284, 388] on mat-panel-title "[DATE]" at bounding box center [227, 384] width 340 height 13
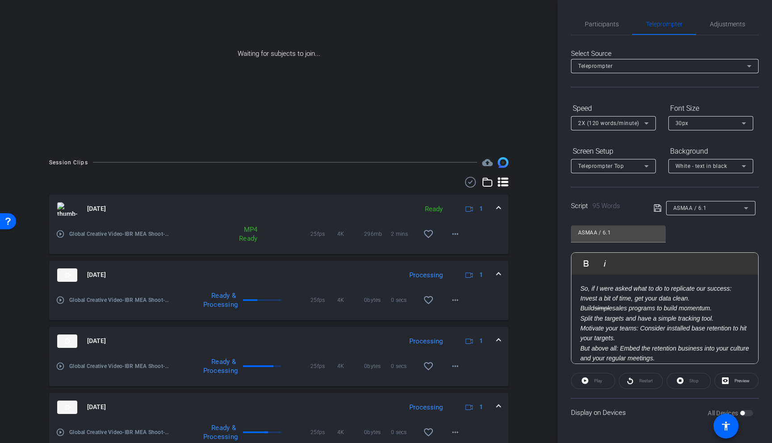
scroll to position [0, 0]
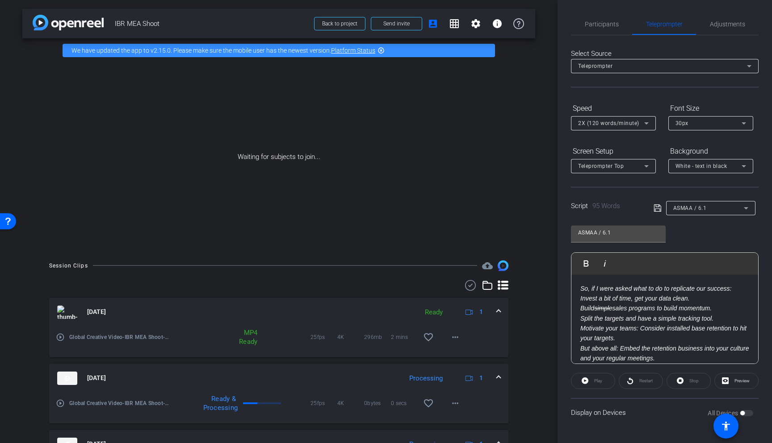
click at [722, 35] on div "Select Source Teleprompter Speed 2X (120 words/minute) Font Size 30px Screen Se…" at bounding box center [665, 230] width 188 height 391
click at [614, 16] on span "Participants" at bounding box center [602, 23] width 34 height 21
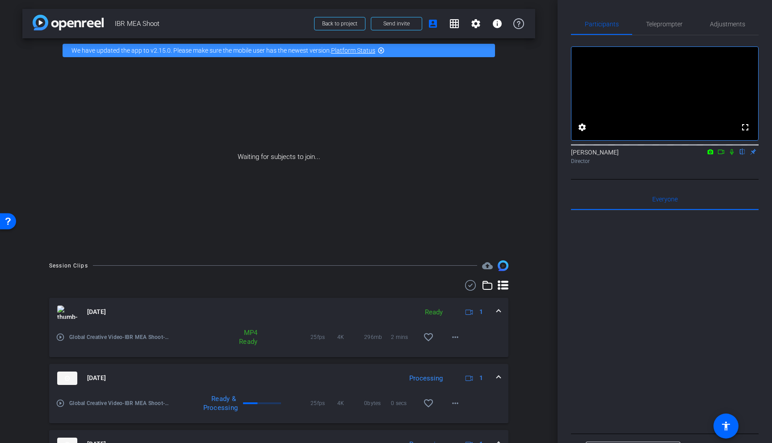
click at [721, 155] on icon at bounding box center [720, 152] width 7 height 6
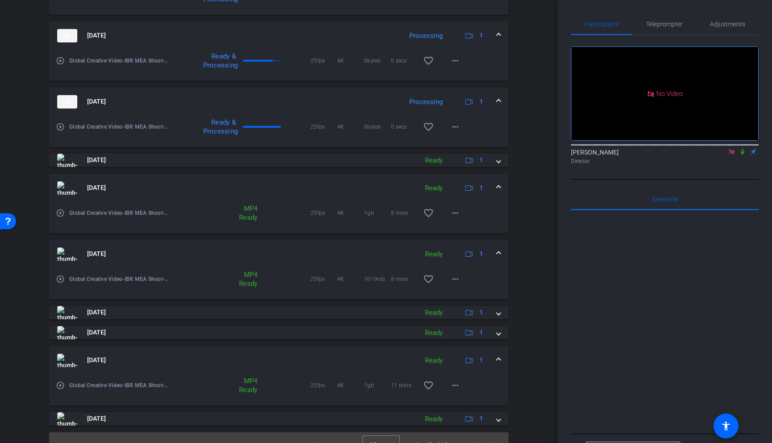
scroll to position [489, 0]
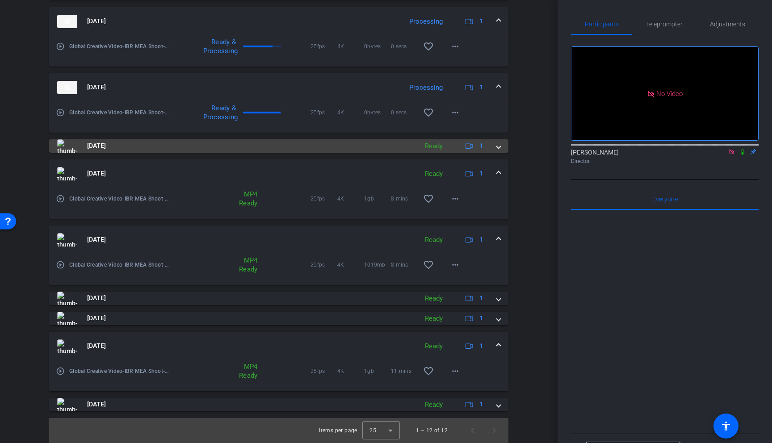
click at [359, 146] on mat-panel-title "[DATE]" at bounding box center [235, 145] width 356 height 13
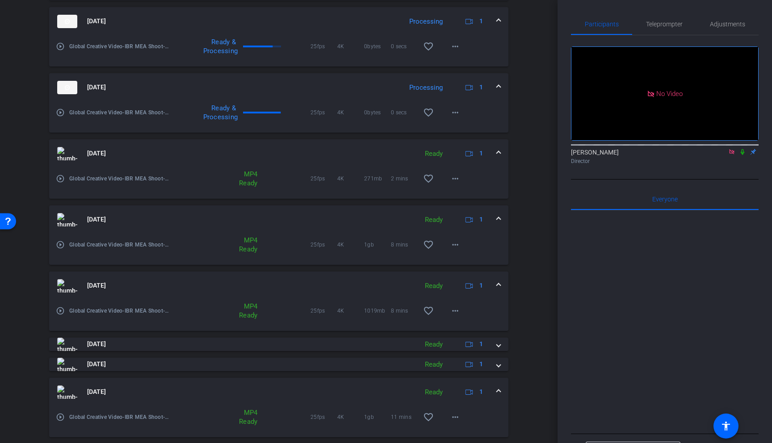
click at [61, 178] on mat-icon "play_circle_outline" at bounding box center [60, 178] width 9 height 9
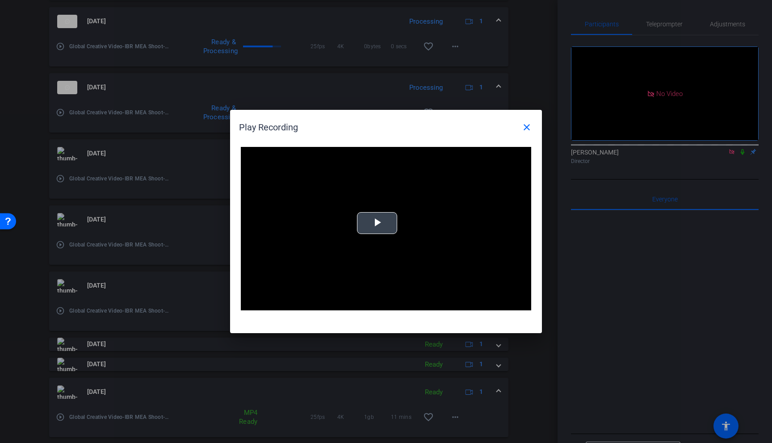
click at [377, 223] on span "Video Player" at bounding box center [377, 223] width 0 height 0
click at [526, 129] on mat-icon "close" at bounding box center [526, 127] width 11 height 11
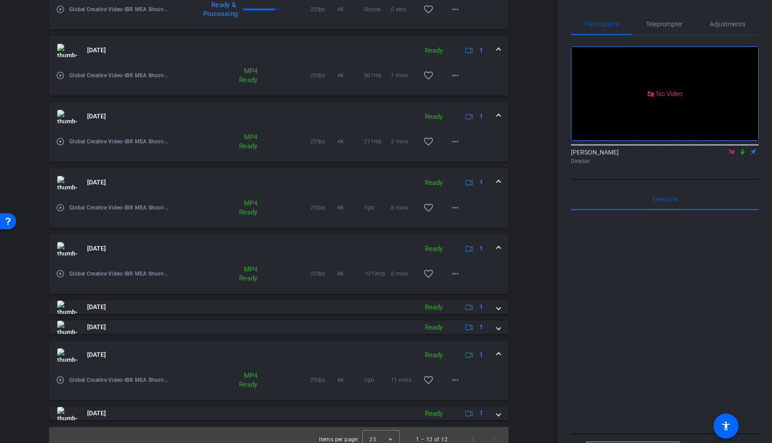
scroll to position [535, 0]
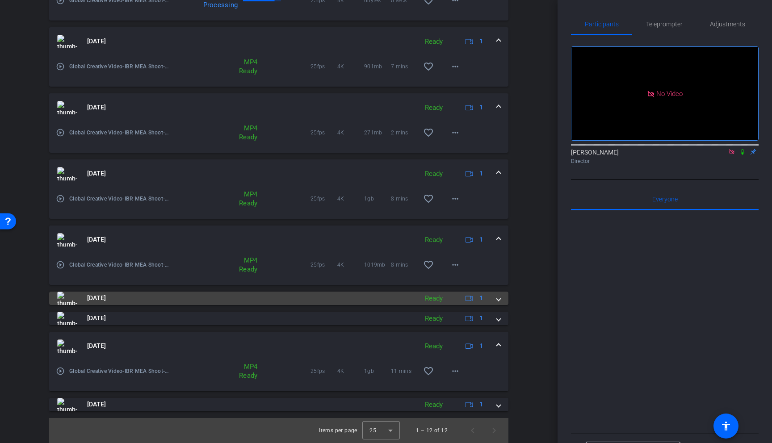
click at [356, 301] on mat-panel-title "[DATE]" at bounding box center [235, 298] width 356 height 13
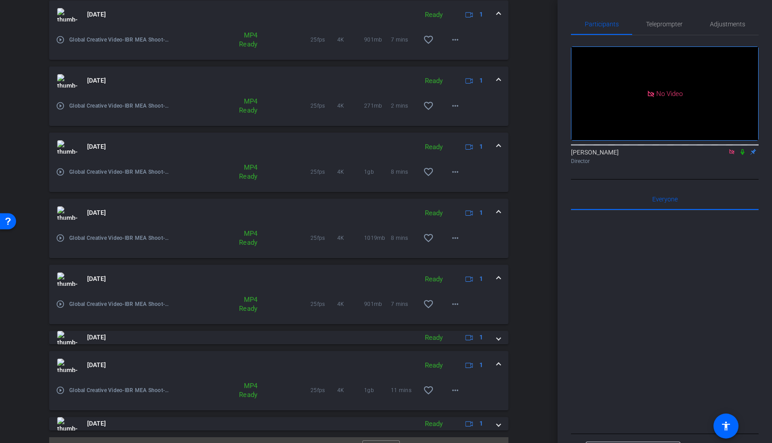
scroll to position [578, 0]
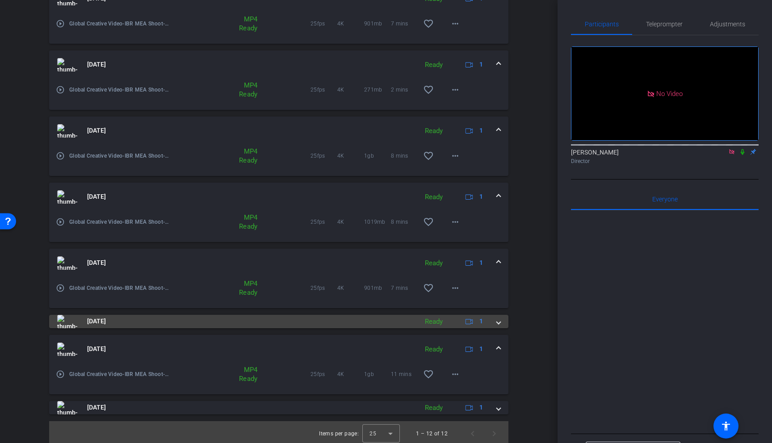
click at [328, 320] on mat-panel-title "[DATE]" at bounding box center [235, 321] width 356 height 13
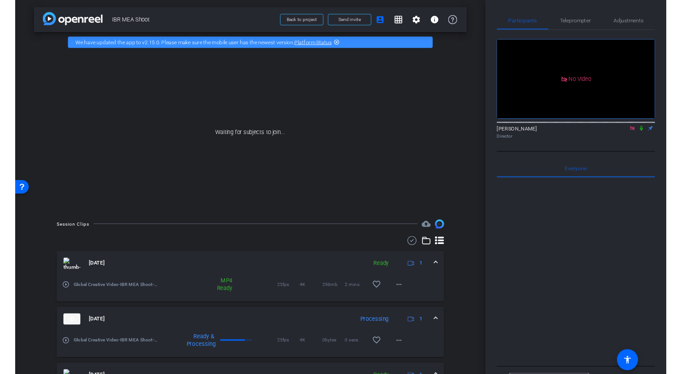
scroll to position [0, 0]
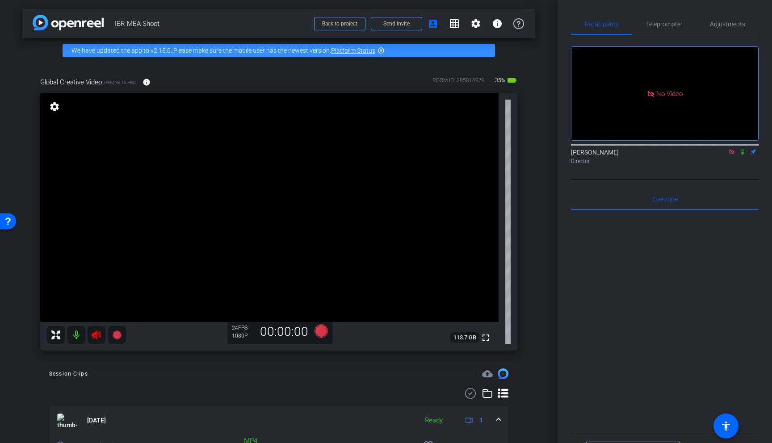
click at [731, 155] on icon at bounding box center [731, 152] width 7 height 6
click at [97, 334] on icon at bounding box center [96, 334] width 9 height 9
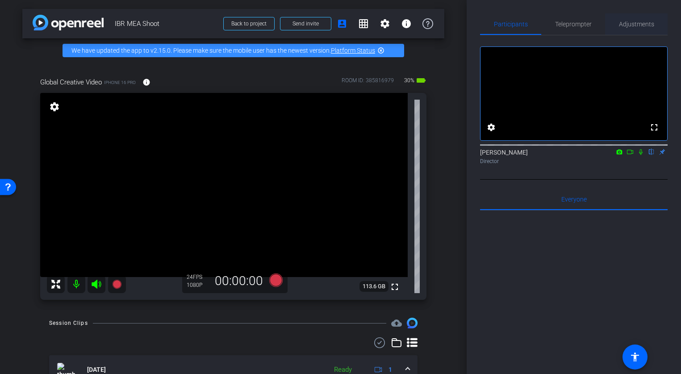
click at [652, 18] on span "Adjustments" at bounding box center [636, 23] width 35 height 21
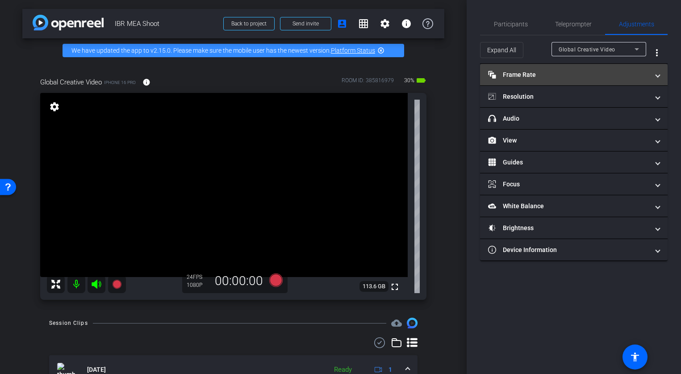
click at [554, 80] on mat-expansion-panel-header "Frame Rate Frame Rate" at bounding box center [574, 74] width 188 height 21
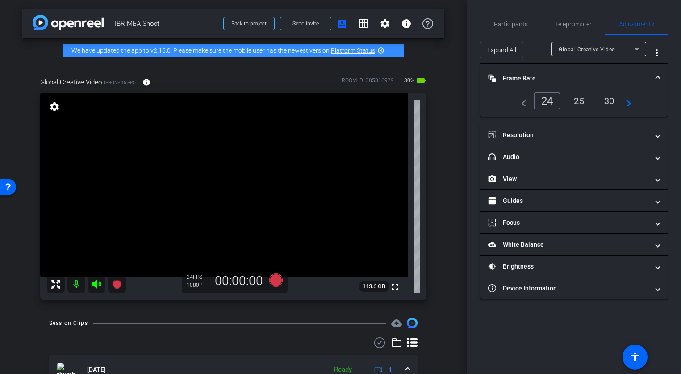
click at [588, 102] on div "25" at bounding box center [579, 100] width 24 height 15
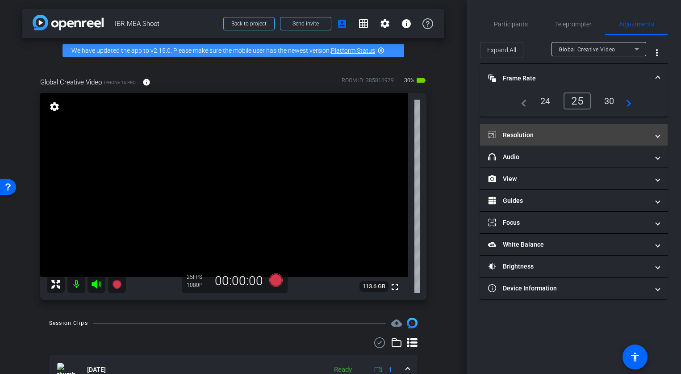
click at [577, 129] on mat-expansion-panel-header "Resolution" at bounding box center [574, 134] width 188 height 21
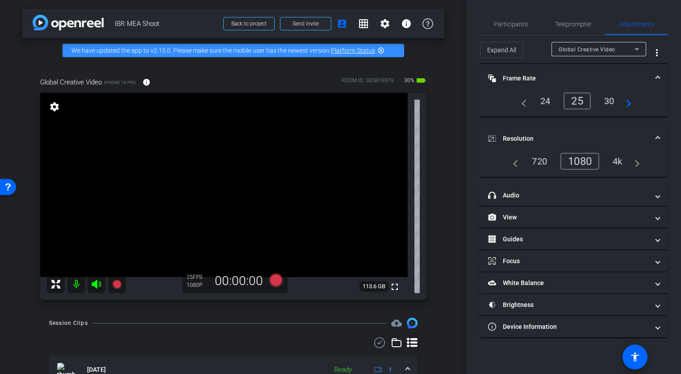
click at [619, 158] on div "4k" at bounding box center [617, 161] width 23 height 15
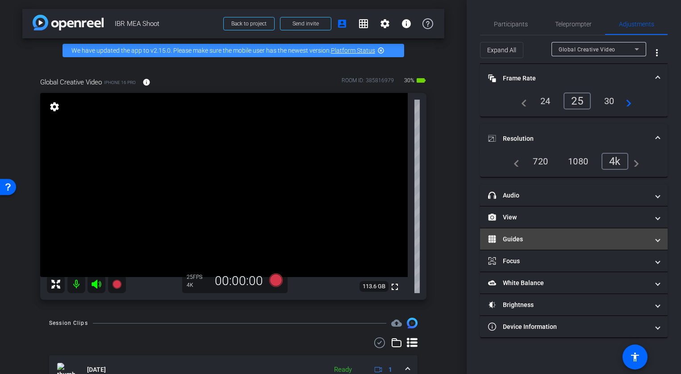
click at [564, 243] on mat-expansion-panel-header "Guides" at bounding box center [574, 238] width 188 height 21
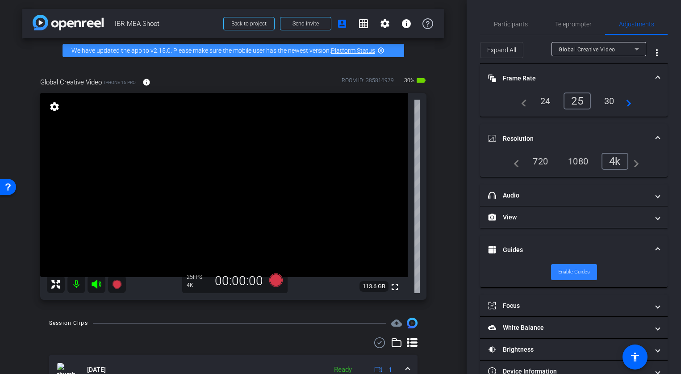
click at [575, 269] on span "Enable Guides" at bounding box center [574, 271] width 32 height 13
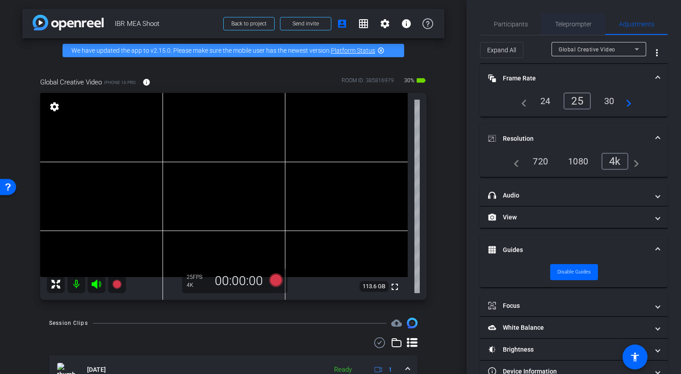
click at [577, 24] on span "Teleprompter" at bounding box center [573, 24] width 37 height 6
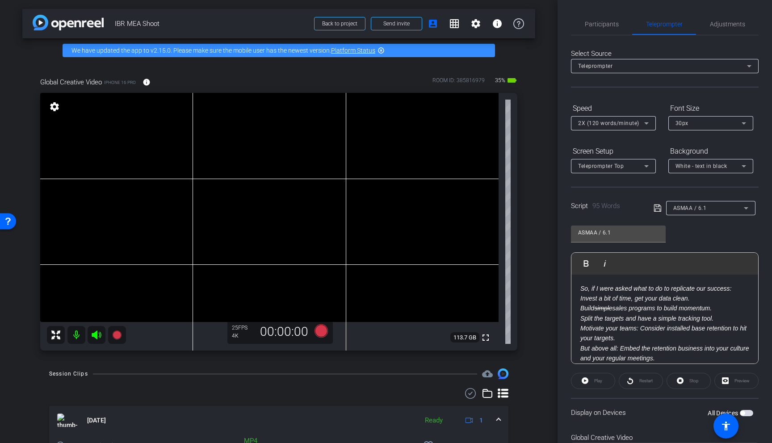
click at [502, 80] on span "35%" at bounding box center [499, 80] width 13 height 14
click at [748, 210] on icon at bounding box center [745, 208] width 11 height 11
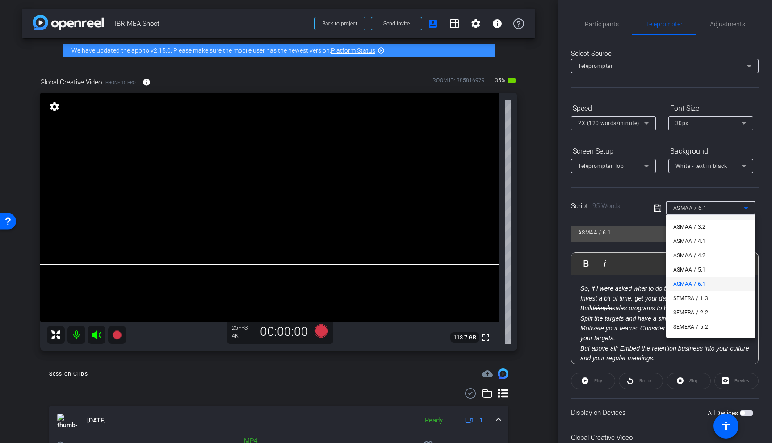
scroll to position [70, 0]
click at [713, 283] on mat-option "SEMERA / 1.3" at bounding box center [710, 284] width 89 height 14
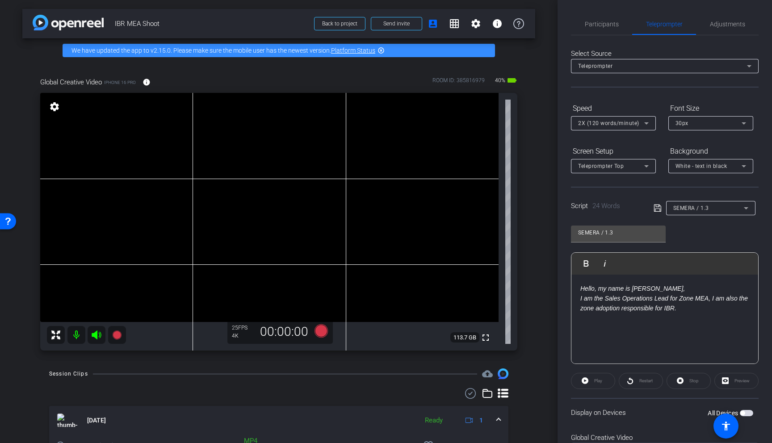
click at [588, 382] on div "Play" at bounding box center [593, 381] width 44 height 16
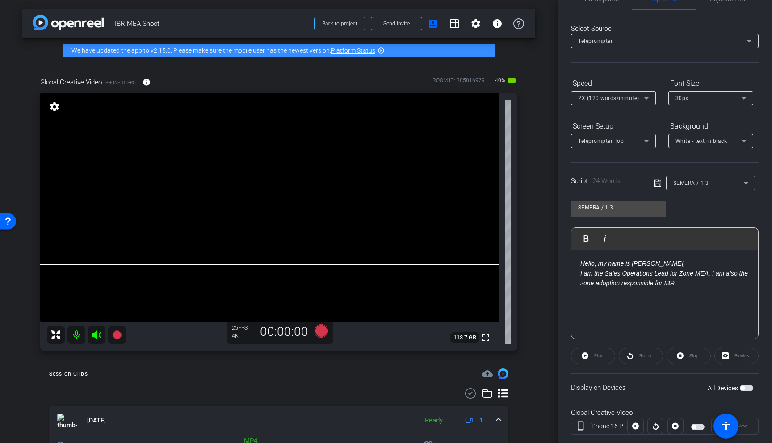
scroll to position [45, 0]
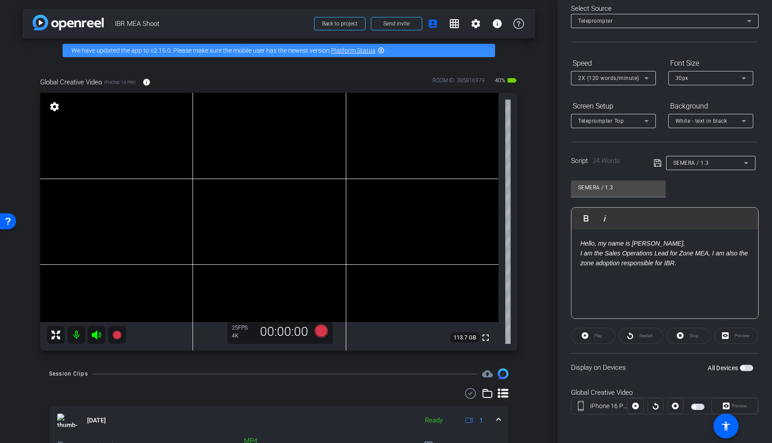
click at [748, 367] on span "button" at bounding box center [745, 368] width 13 height 6
click at [593, 334] on span "Play" at bounding box center [597, 336] width 10 height 13
click at [711, 75] on div "30px" at bounding box center [708, 77] width 66 height 11
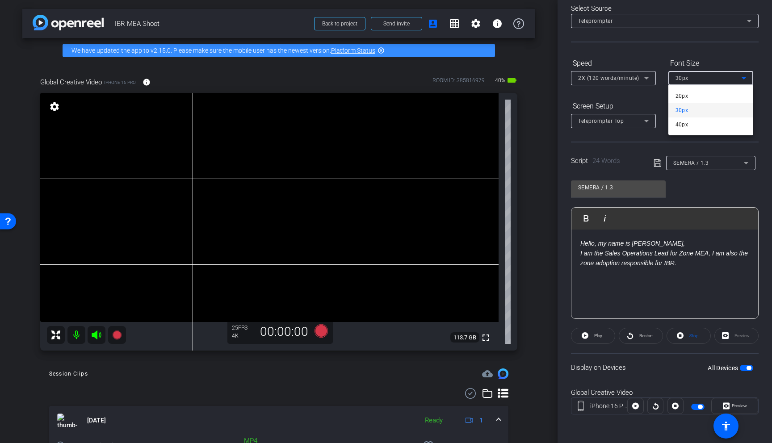
click at [279, 217] on div at bounding box center [386, 221] width 772 height 443
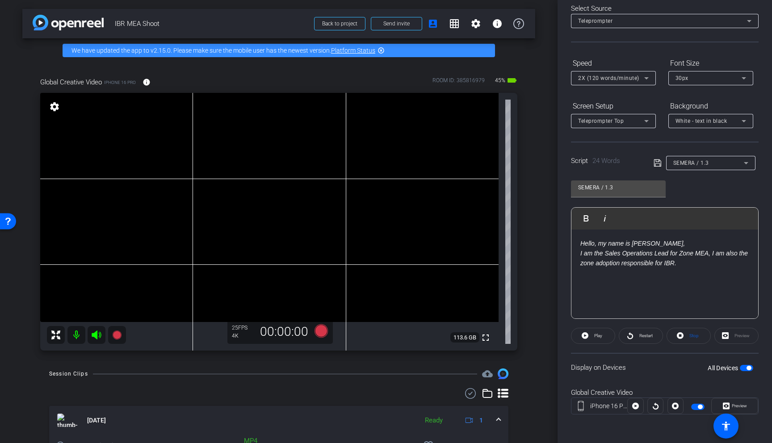
scroll to position [0, 0]
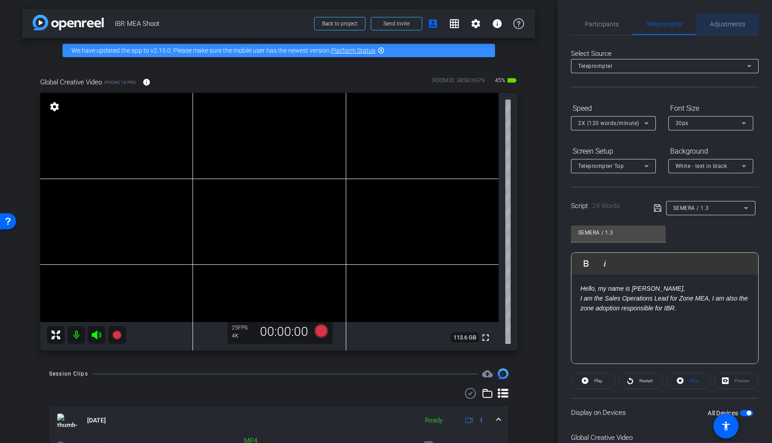
click at [727, 28] on span "Adjustments" at bounding box center [727, 23] width 35 height 21
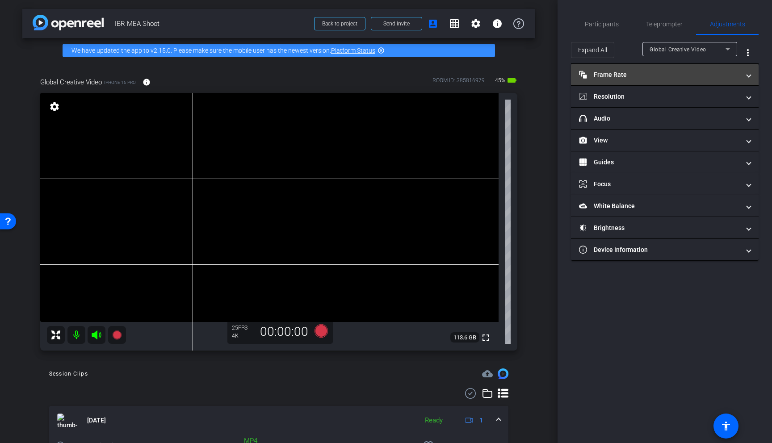
click at [650, 70] on mat-panel-title "Frame Rate Frame Rate" at bounding box center [659, 74] width 161 height 9
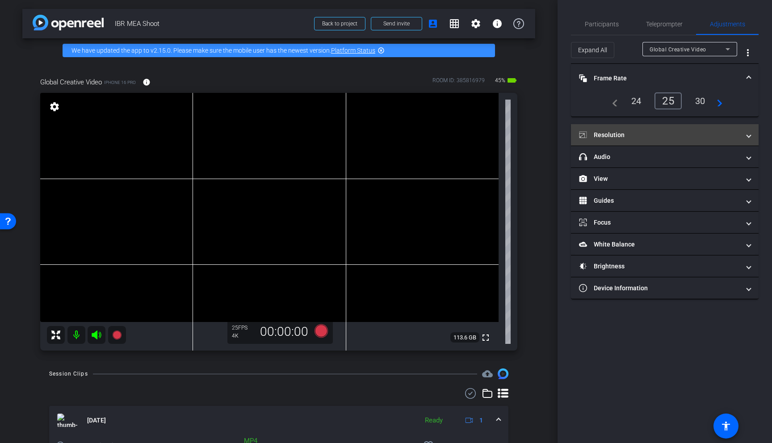
click at [655, 132] on mat-panel-title "Resolution" at bounding box center [659, 134] width 161 height 9
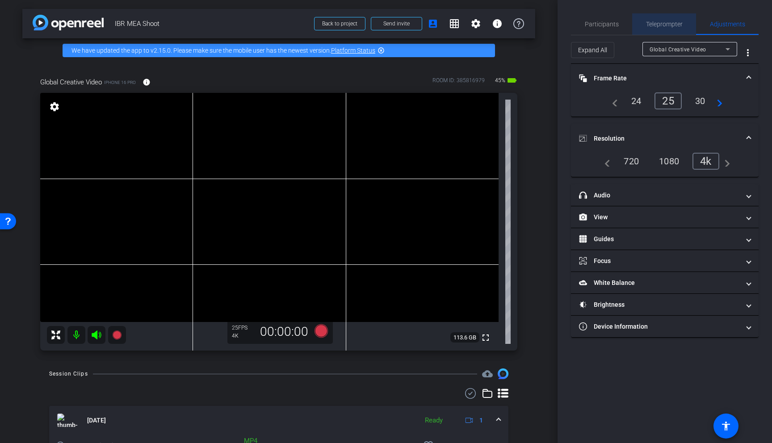
click at [668, 21] on span "Teleprompter" at bounding box center [664, 24] width 37 height 6
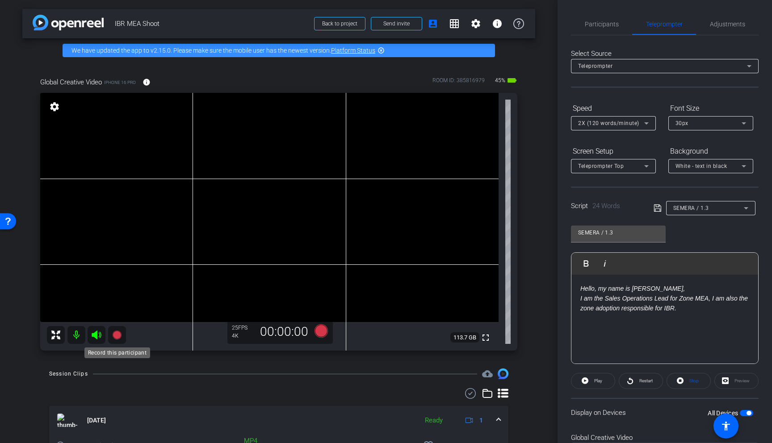
click at [118, 334] on icon at bounding box center [116, 334] width 9 height 9
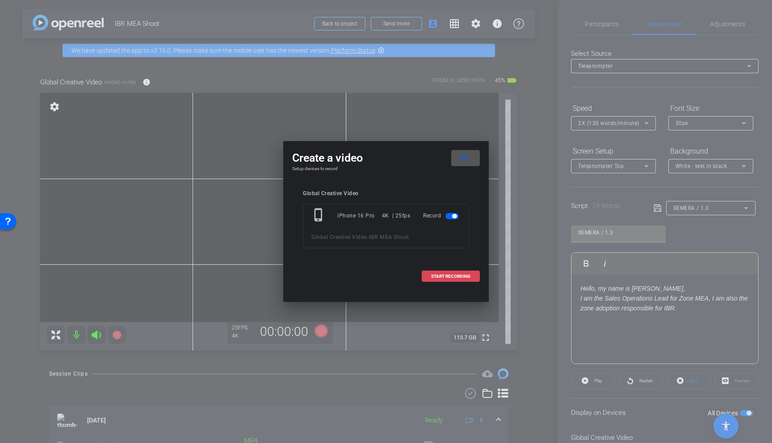
click at [451, 276] on span "START RECORDING" at bounding box center [450, 276] width 39 height 4
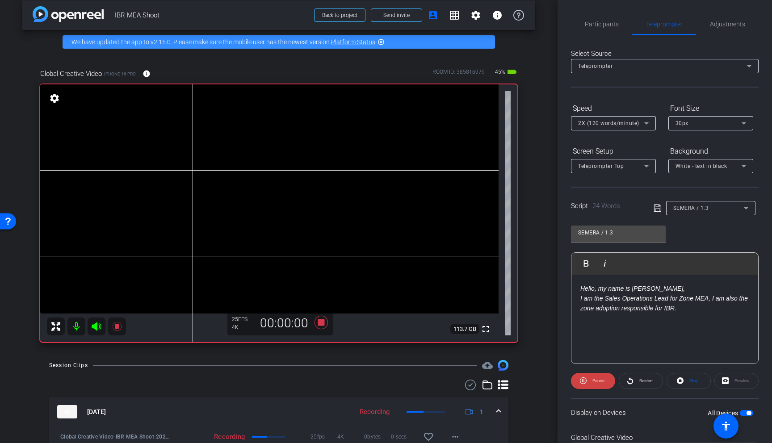
scroll to position [7, 0]
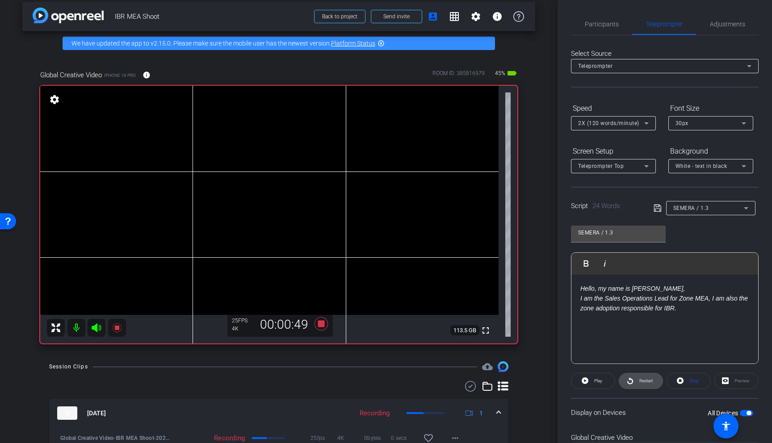
click at [637, 380] on span "Restart" at bounding box center [645, 381] width 16 height 13
click at [95, 326] on icon at bounding box center [96, 327] width 9 height 9
click at [322, 322] on icon at bounding box center [320, 323] width 13 height 13
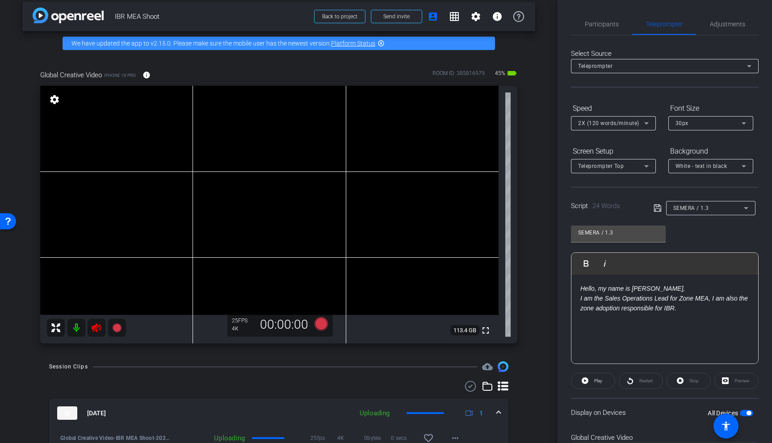
click at [94, 330] on icon at bounding box center [96, 327] width 11 height 11
click at [119, 329] on icon at bounding box center [116, 327] width 9 height 9
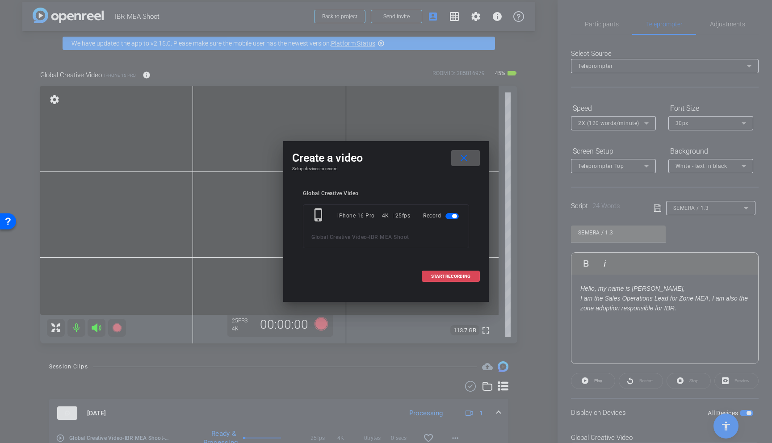
click at [456, 275] on span "START RECORDING" at bounding box center [450, 276] width 39 height 4
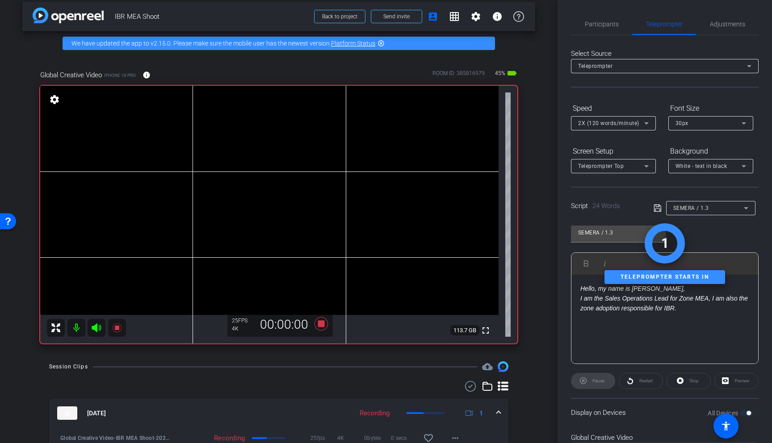
click at [99, 326] on icon at bounding box center [96, 327] width 9 height 9
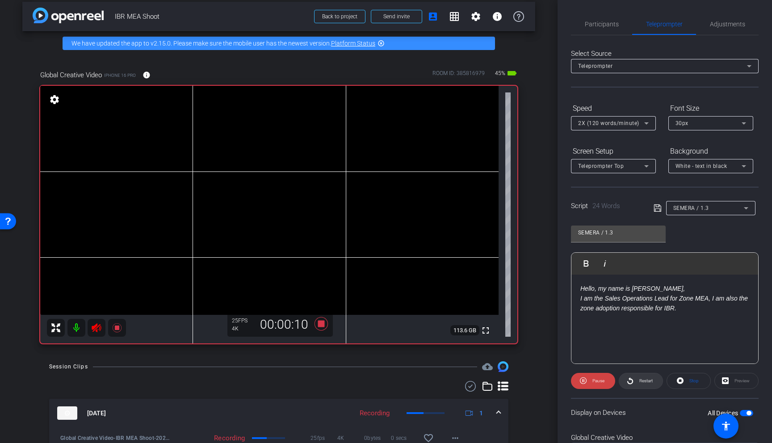
click at [646, 386] on span "Restart" at bounding box center [645, 381] width 16 height 13
click at [97, 327] on icon at bounding box center [96, 327] width 9 height 9
click at [117, 332] on icon at bounding box center [116, 327] width 9 height 9
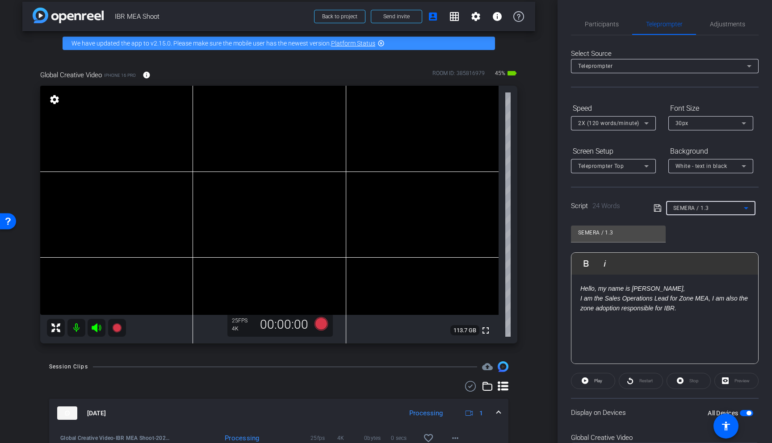
click at [736, 205] on div "SEMERA / 1.3" at bounding box center [708, 207] width 71 height 11
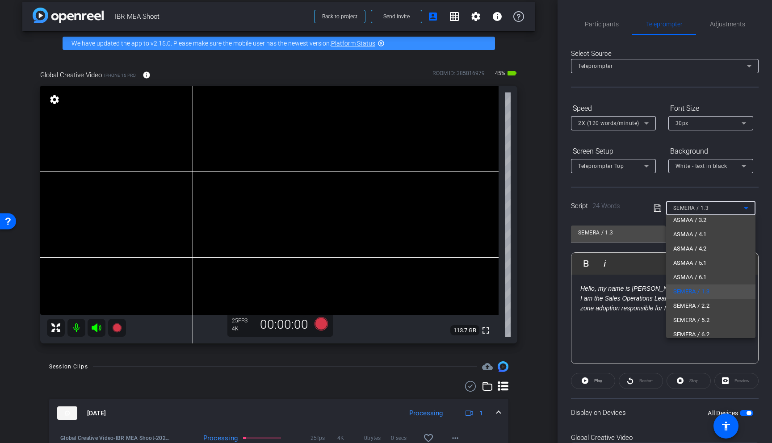
scroll to position [70, 0]
click at [717, 298] on mat-option "SEMERA / 2.2" at bounding box center [710, 299] width 89 height 14
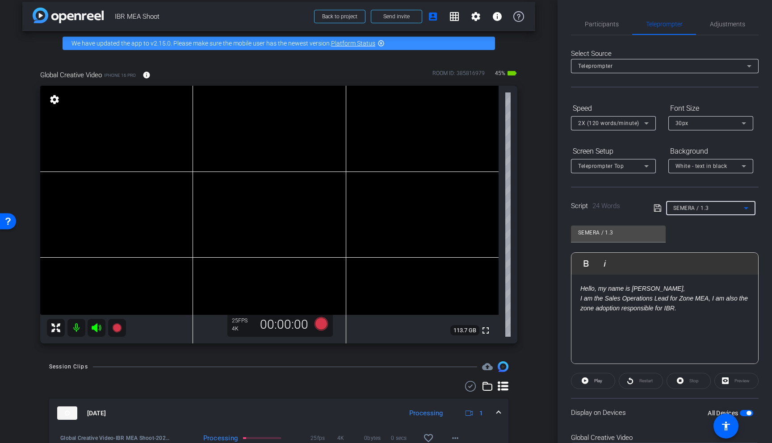
type input "SEMERA / 2.2"
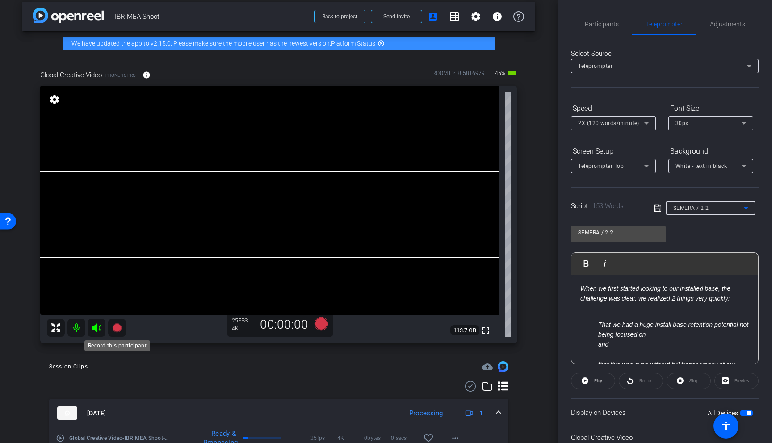
click at [115, 326] on icon at bounding box center [116, 327] width 9 height 9
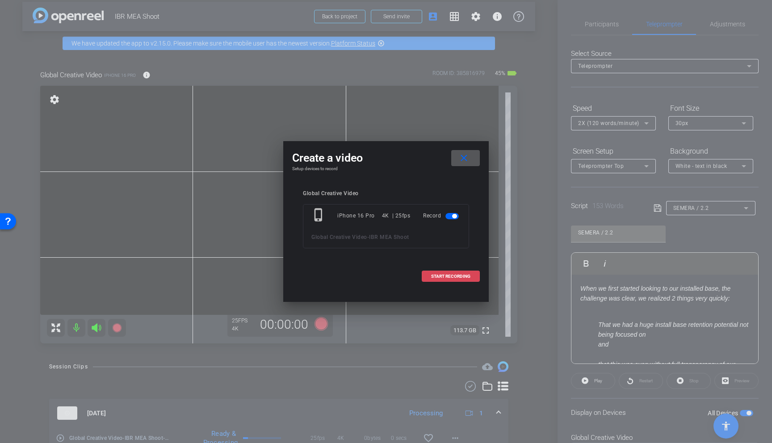
click at [451, 280] on span at bounding box center [450, 276] width 57 height 21
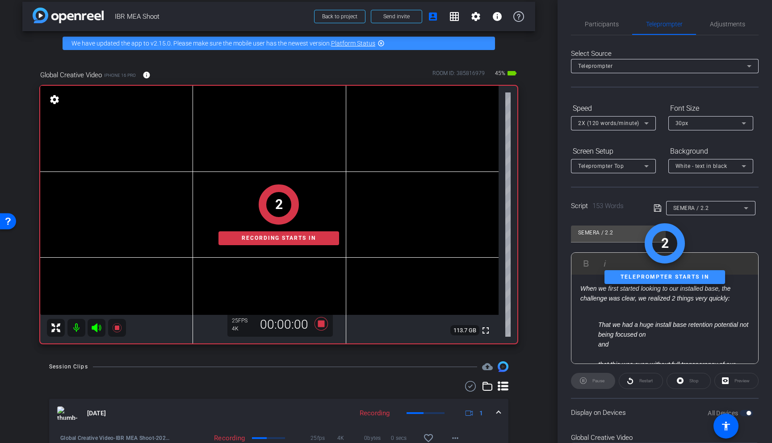
click at [97, 327] on icon at bounding box center [96, 327] width 9 height 9
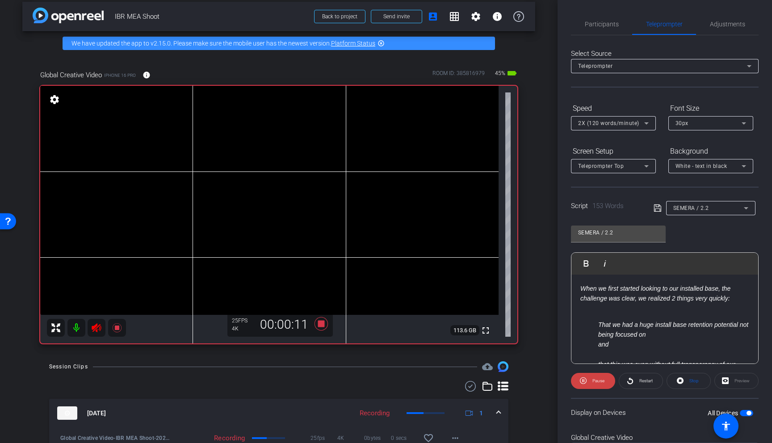
click at [98, 323] on icon at bounding box center [96, 327] width 11 height 11
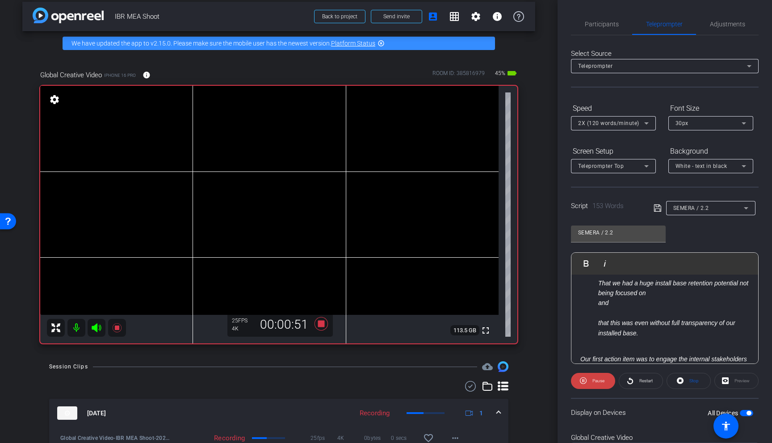
scroll to position [46, 0]
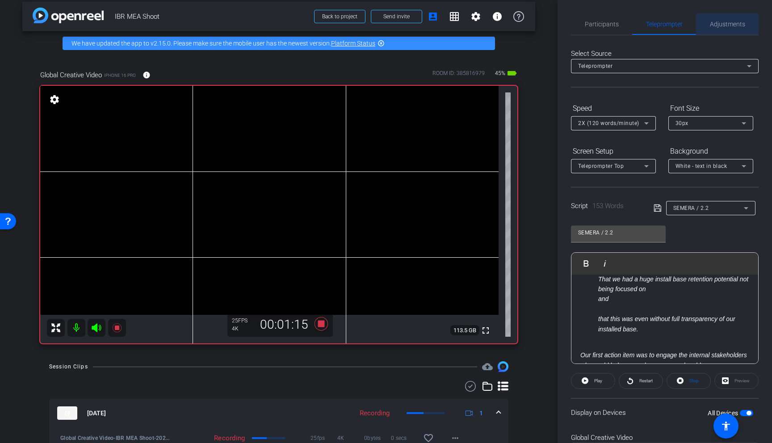
click at [729, 30] on span "Adjustments" at bounding box center [727, 23] width 35 height 21
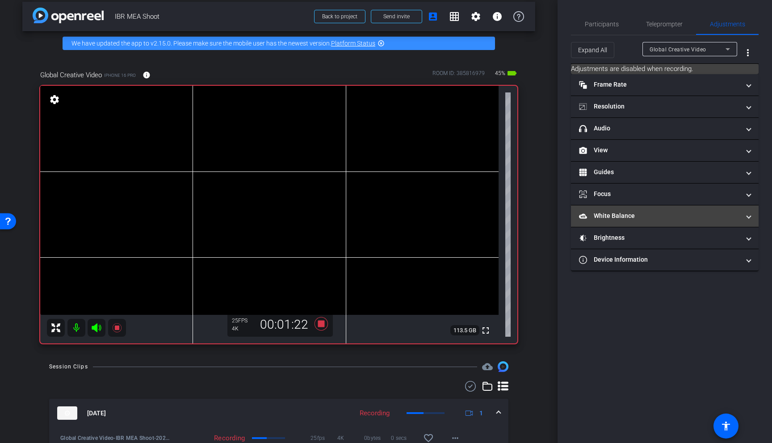
click at [682, 213] on mat-panel-title "White Balance White Balance" at bounding box center [659, 215] width 161 height 9
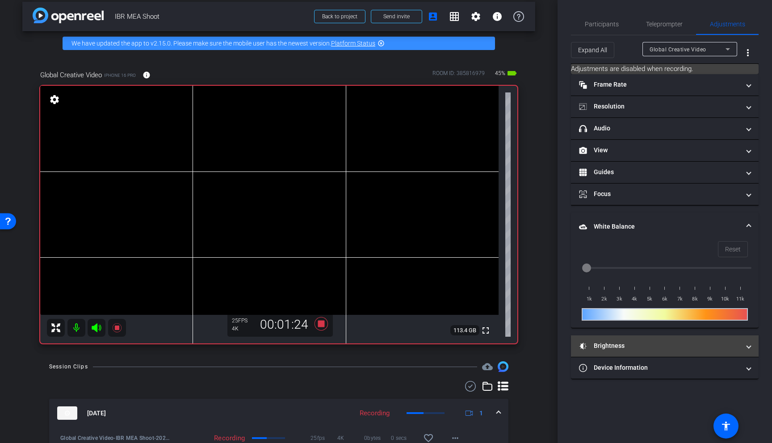
click at [642, 341] on mat-panel-title "Brightness" at bounding box center [659, 345] width 161 height 9
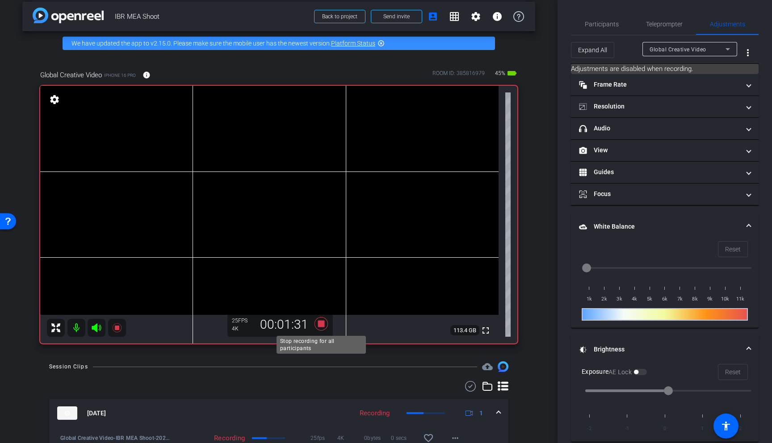
click at [326, 321] on icon at bounding box center [320, 324] width 21 height 16
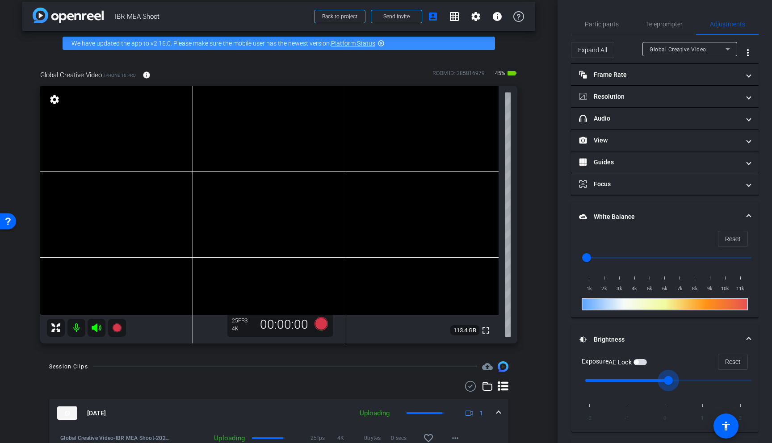
drag, startPoint x: 668, startPoint y: 380, endPoint x: 655, endPoint y: 380, distance: 13.0
click at [655, 380] on input "range" at bounding box center [668, 381] width 185 height 20
click at [651, 381] on input "range" at bounding box center [668, 381] width 185 height 20
click at [643, 380] on input "range" at bounding box center [668, 381] width 185 height 20
click at [655, 382] on input "range" at bounding box center [668, 381] width 185 height 20
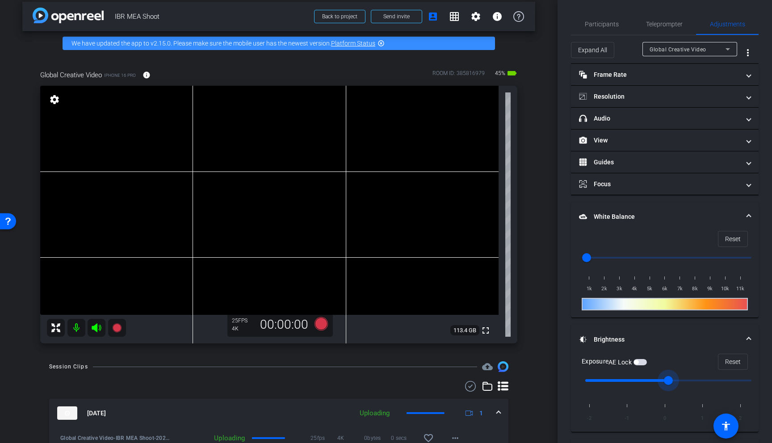
click at [642, 377] on input "range" at bounding box center [668, 381] width 185 height 20
type input "0"
click at [660, 383] on input "range" at bounding box center [668, 381] width 185 height 20
click at [118, 326] on icon at bounding box center [116, 327] width 9 height 9
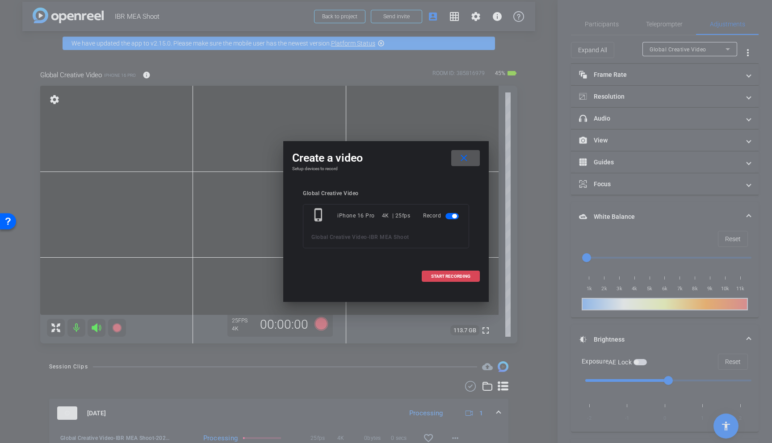
click at [456, 274] on span "START RECORDING" at bounding box center [450, 276] width 39 height 4
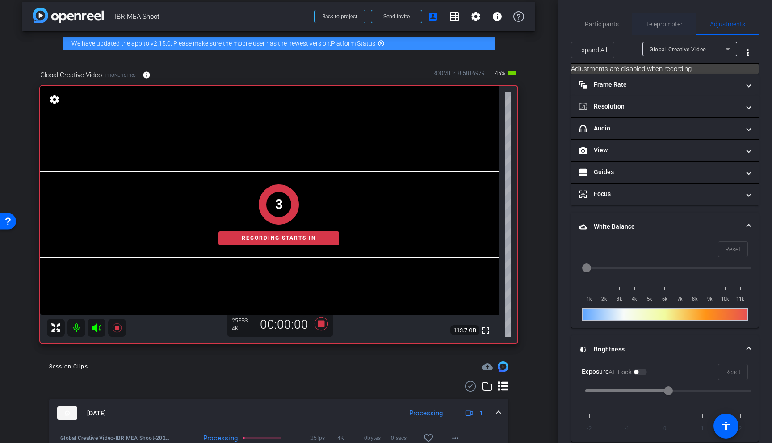
click at [666, 24] on span "Teleprompter" at bounding box center [664, 24] width 37 height 6
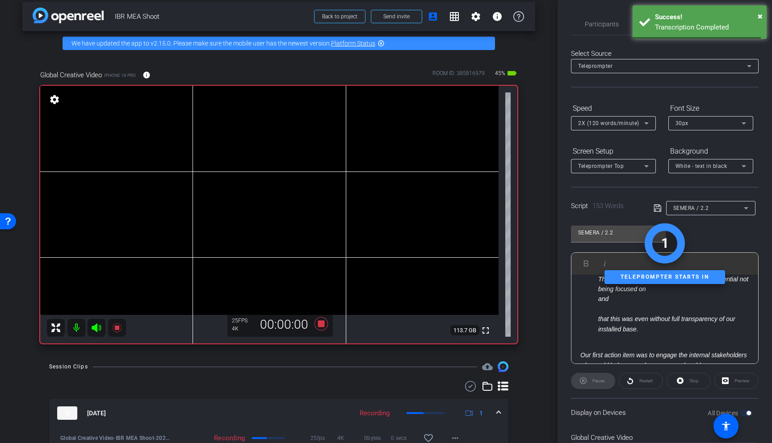
click at [96, 327] on icon at bounding box center [96, 327] width 9 height 9
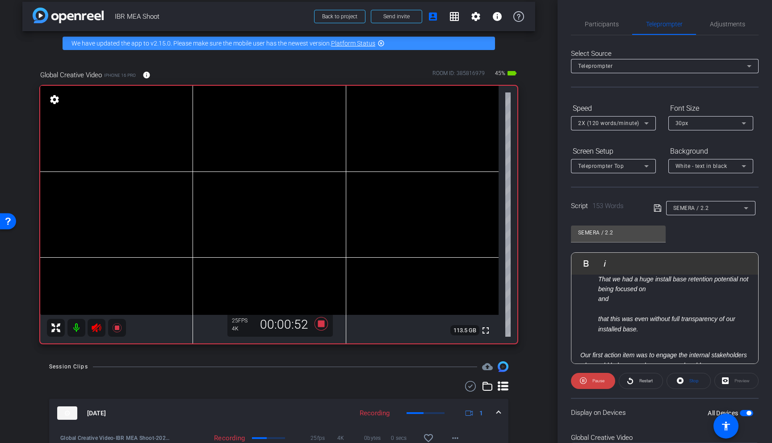
click at [100, 330] on icon at bounding box center [96, 327] width 11 height 11
click at [322, 324] on icon at bounding box center [320, 323] width 13 height 13
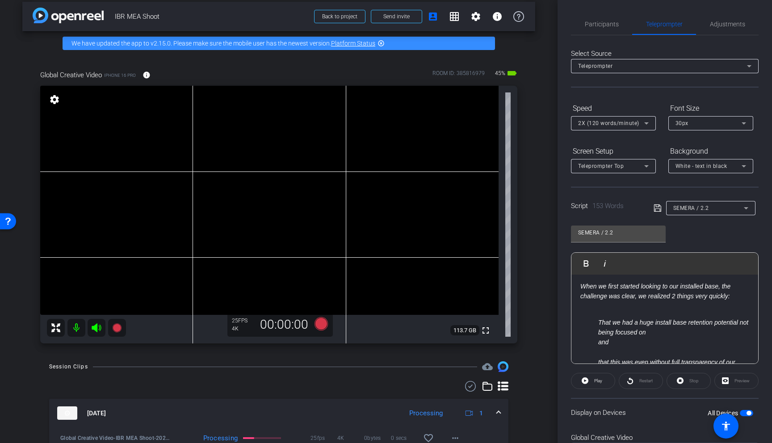
scroll to position [0, 0]
click at [595, 382] on span "Play" at bounding box center [598, 380] width 8 height 5
click at [596, 379] on span "Pause" at bounding box center [598, 380] width 12 height 5
click at [647, 236] on input "SEMERA / 2.2" at bounding box center [618, 232] width 80 height 11
click at [661, 234] on div "SEMERA / 2.2" at bounding box center [618, 234] width 95 height 17
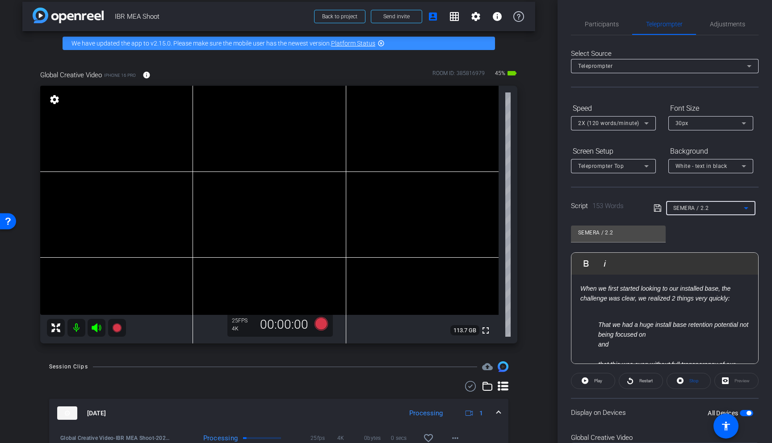
click at [723, 208] on div "SEMERA / 2.2" at bounding box center [708, 207] width 71 height 11
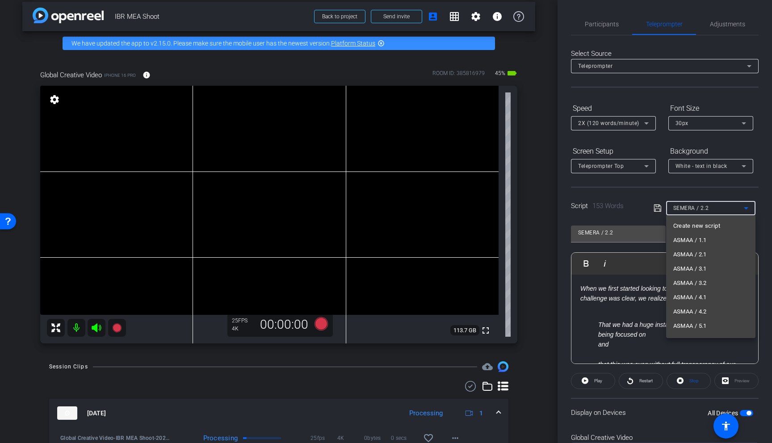
scroll to position [38, 0]
click at [723, 208] on div at bounding box center [386, 221] width 772 height 443
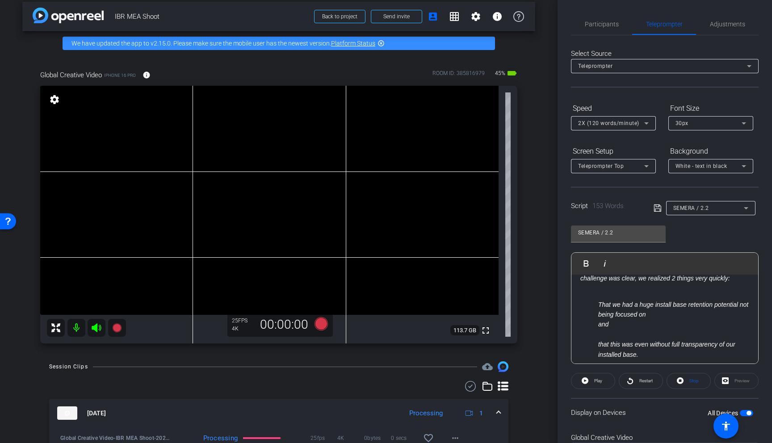
scroll to position [21, 0]
drag, startPoint x: 661, startPoint y: 352, endPoint x: 600, endPoint y: 334, distance: 64.3
click at [600, 334] on ul "That we had a huge install base retention potential not being focused on and th…" at bounding box center [664, 334] width 169 height 70
click at [613, 294] on div "When we first started looking to our installed base, the challenge was clear, w…" at bounding box center [664, 409] width 187 height 310
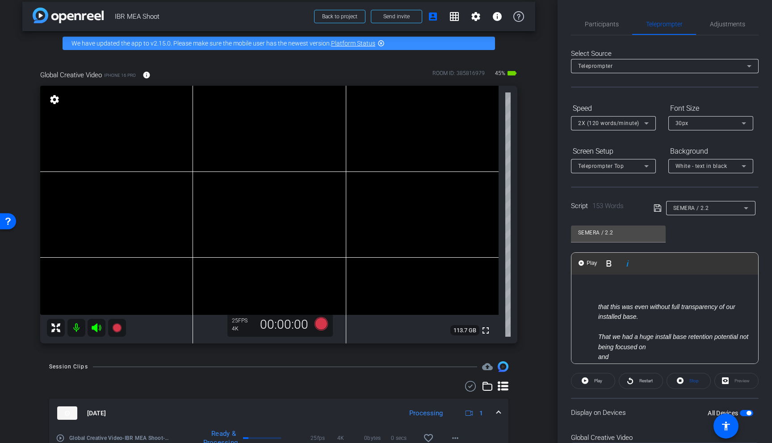
click at [598, 292] on li at bounding box center [673, 297] width 151 height 10
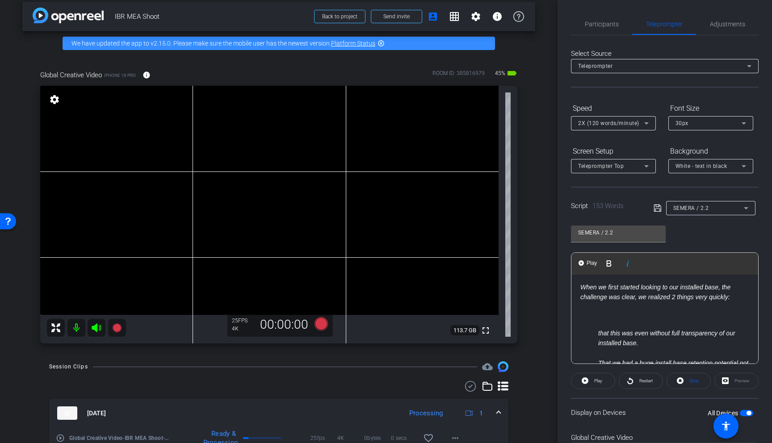
scroll to position [0, 0]
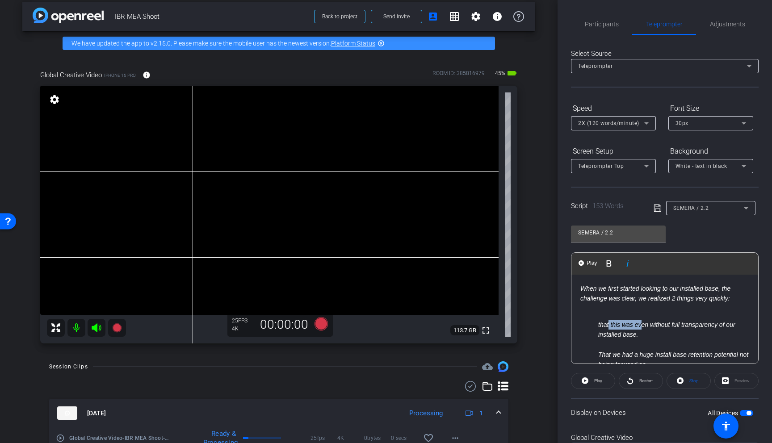
drag, startPoint x: 608, startPoint y: 327, endPoint x: 642, endPoint y: 326, distance: 34.0
click at [642, 326] on em "that this was even without full transparency of our installed base." at bounding box center [666, 329] width 137 height 17
drag, startPoint x: 613, startPoint y: 322, endPoint x: 648, endPoint y: 324, distance: 34.9
click at [648, 324] on em "that this was even without full transparency of our installed base." at bounding box center [666, 329] width 137 height 17
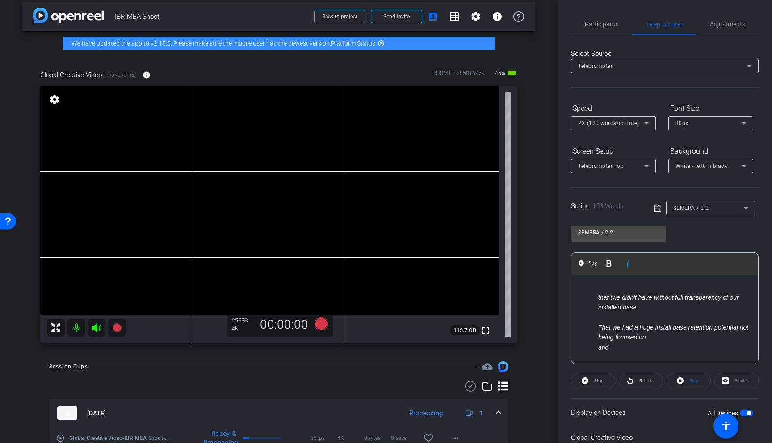
scroll to position [42, 0]
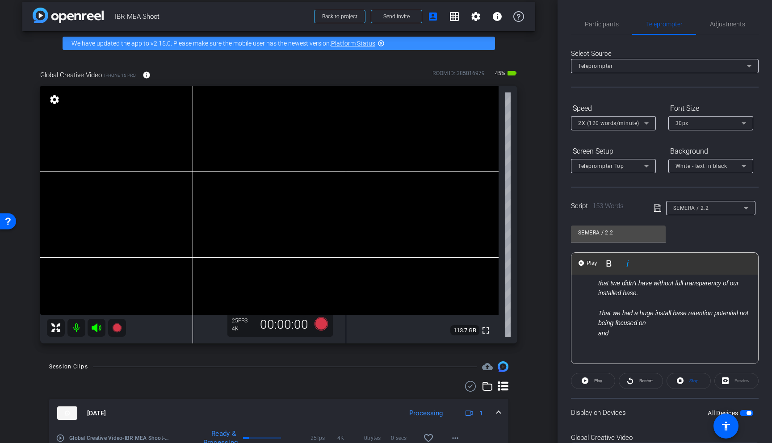
click at [593, 335] on ul "that twe didn't have without full transparency of our installed base. ​ That we…" at bounding box center [664, 323] width 169 height 90
click at [672, 317] on li "That we had a huge install base retention potential not being focused on" at bounding box center [673, 318] width 151 height 20
click at [598, 331] on em "and" at bounding box center [603, 333] width 10 height 7
click at [656, 311] on em "That we had a huge installed base retention potential not being focused on" at bounding box center [671, 317] width 146 height 17
click at [699, 312] on em "That we had a huge installed base retention potential not being focused on" at bounding box center [671, 317] width 146 height 17
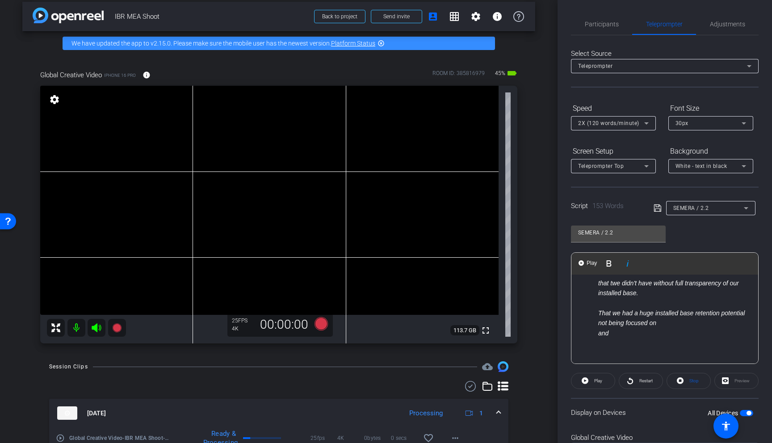
click at [695, 313] on em "That we had a huge installed base retention potential not being focused on" at bounding box center [671, 317] width 146 height 17
drag, startPoint x: 623, startPoint y: 325, endPoint x: 649, endPoint y: 324, distance: 26.4
click at [649, 324] on em "That we had a huge installed base potential for retention potential not being f…" at bounding box center [662, 317] width 129 height 17
click at [608, 333] on em "and" at bounding box center [603, 333] width 10 height 7
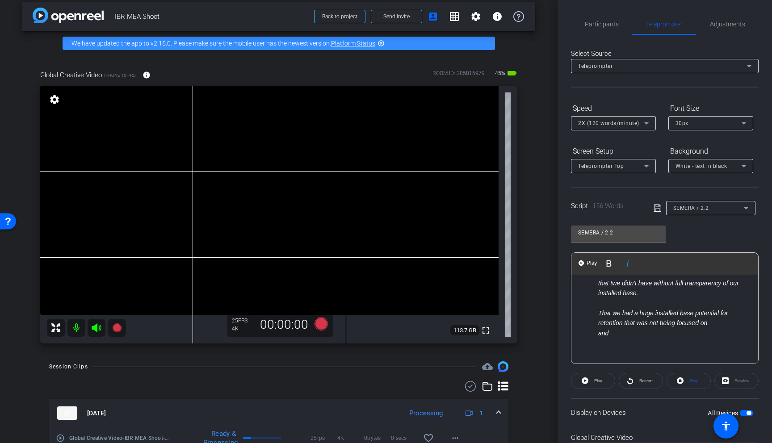
click at [597, 336] on ul "that twe didn't have without full transparency of our installed base. ​ That we…" at bounding box center [664, 323] width 169 height 90
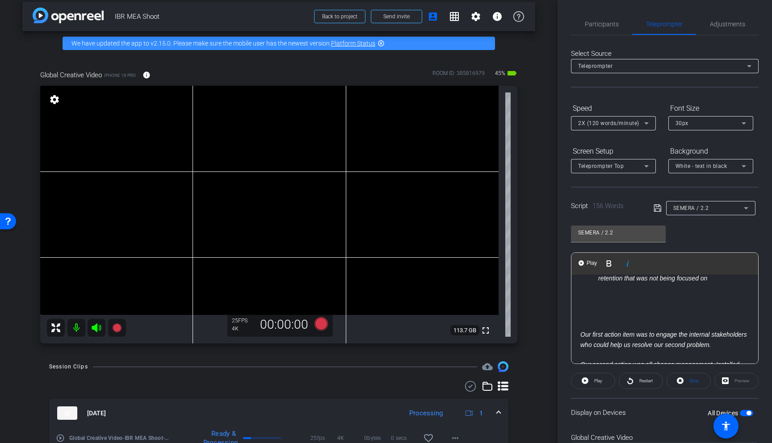
scroll to position [88, 0]
click at [610, 323] on div "When we first started looking to our installed base, the challenge was clear, w…" at bounding box center [664, 357] width 187 height 340
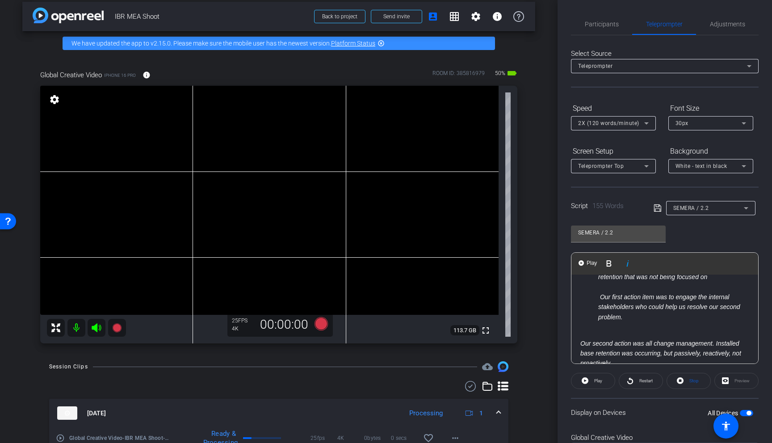
click at [664, 320] on li "Our first action item was to engage the internal stakeholders who could help us…" at bounding box center [673, 307] width 151 height 30
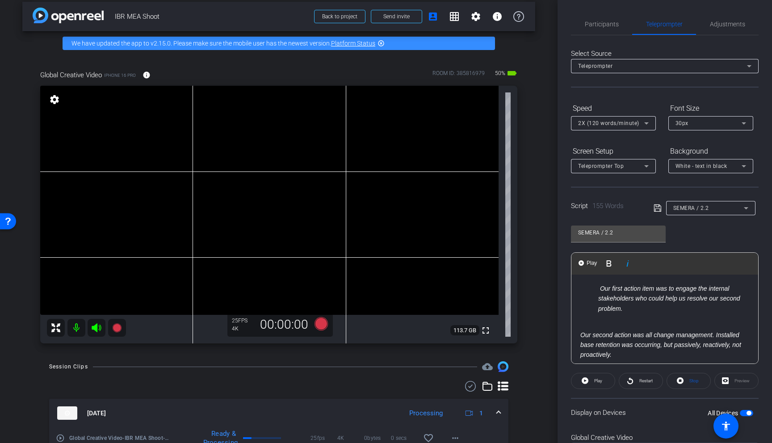
scroll to position [84, 0]
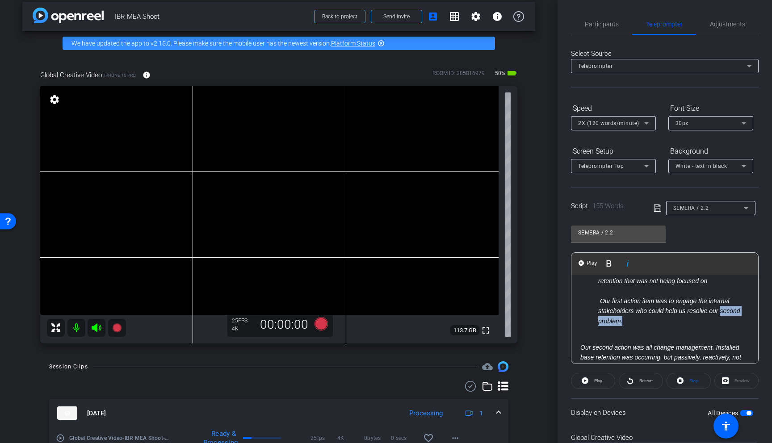
drag, startPoint x: 721, startPoint y: 314, endPoint x: 685, endPoint y: 323, distance: 37.7
click at [685, 323] on li "Our first action item was to engage the internal stakeholders who could help us…" at bounding box center [673, 311] width 151 height 30
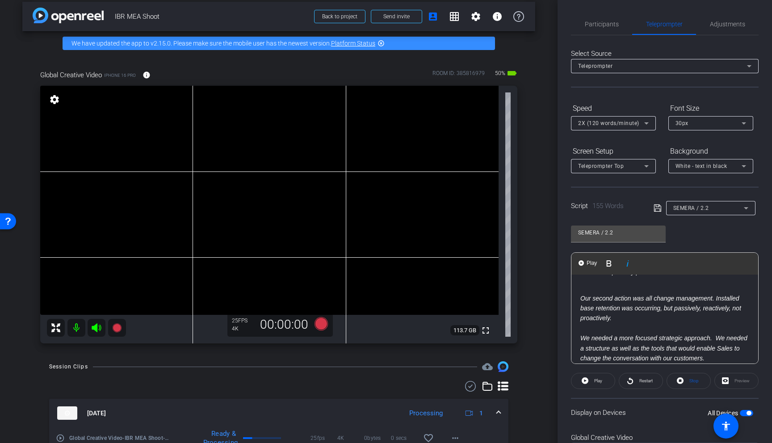
click at [654, 300] on em "Our second action was all change management. Installed base retention was occur…" at bounding box center [660, 308] width 161 height 27
click at [739, 296] on p "Our second action was all about change management. Installed base retention was…" at bounding box center [664, 308] width 169 height 30
click at [706, 322] on p "Our second action was all about change management: Installed base retention was…" at bounding box center [664, 308] width 169 height 30
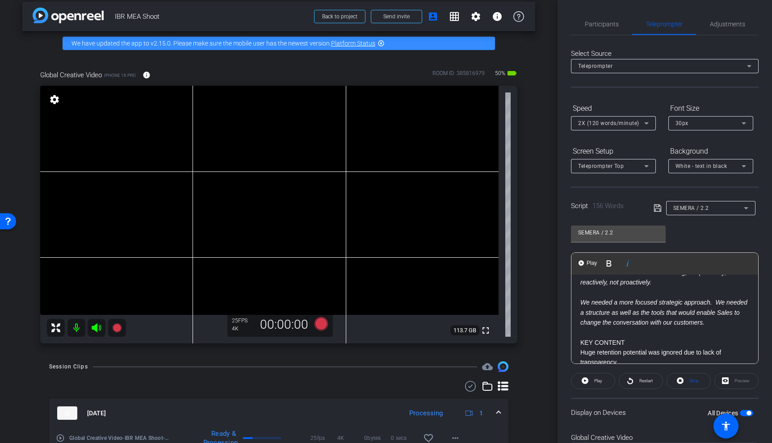
scroll to position [177, 0]
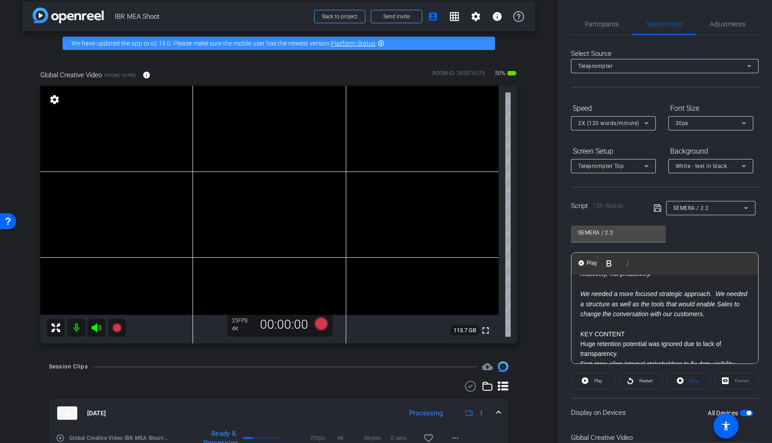
click at [644, 292] on em "We needed a more focused strategic approach. We needed a structure as well as t…" at bounding box center [663, 303] width 167 height 27
drag, startPoint x: 604, startPoint y: 305, endPoint x: 662, endPoint y: 307, distance: 58.5
click at [662, 307] on em "We needed a more structered strategic approach. We needed a structure as well a…" at bounding box center [659, 303] width 158 height 27
click at [684, 317] on p "We needed a more structered strategic approach. We needed the tools that would …" at bounding box center [664, 304] width 169 height 30
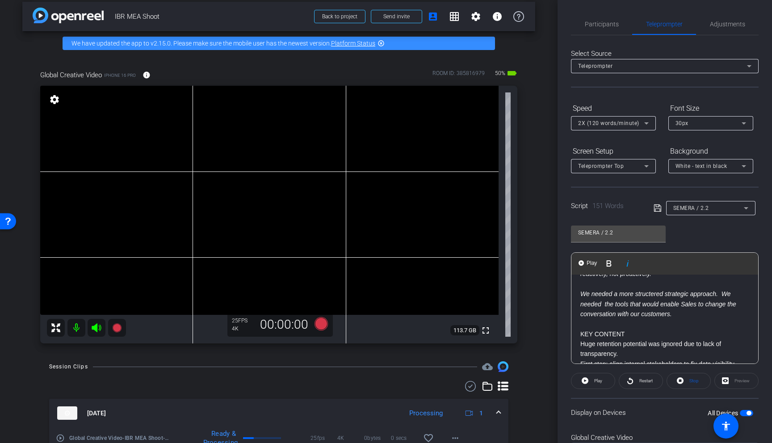
click at [698, 305] on em "We needed a more structered strategic approach. We needed the tools that would …" at bounding box center [658, 303] width 156 height 27
click at [604, 304] on em "We needed a more structered strategic approach. We needed the tools that would …" at bounding box center [658, 303] width 156 height 27
click at [648, 296] on em "We needed a more structered strategic approach. We needed the tools that would …" at bounding box center [657, 303] width 154 height 27
click at [636, 292] on em "We needed a more strategic approach. We needed the tools that would enable Sale…" at bounding box center [659, 303] width 158 height 27
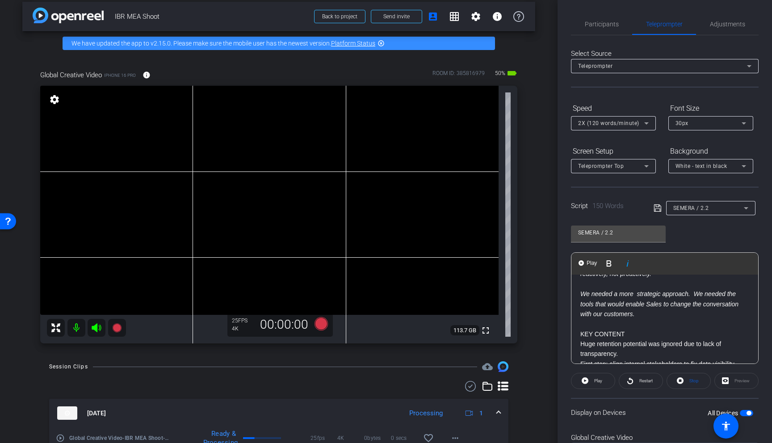
click at [639, 296] on em "We needed a more strategic approach. We needed the tools that would enable Sale…" at bounding box center [659, 303] width 158 height 27
click at [649, 291] on em "We needed a more strategic approach. We needed the tools that would enable Sale…" at bounding box center [659, 303] width 158 height 27
click at [683, 325] on p at bounding box center [664, 324] width 169 height 10
click at [698, 292] on em "We needed a more structured approach. We needed the tools that would enable Sal…" at bounding box center [659, 303] width 158 height 27
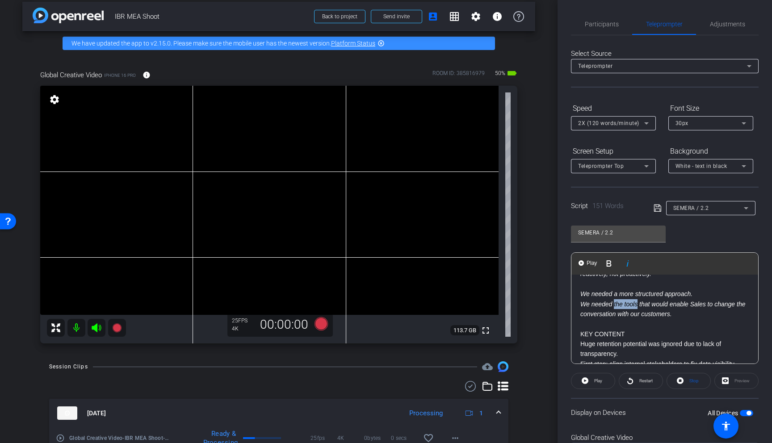
drag, startPoint x: 614, startPoint y: 303, endPoint x: 638, endPoint y: 305, distance: 24.2
click at [638, 305] on em "We needed the tools that would enable Sales to change the conversation with our…" at bounding box center [662, 309] width 165 height 17
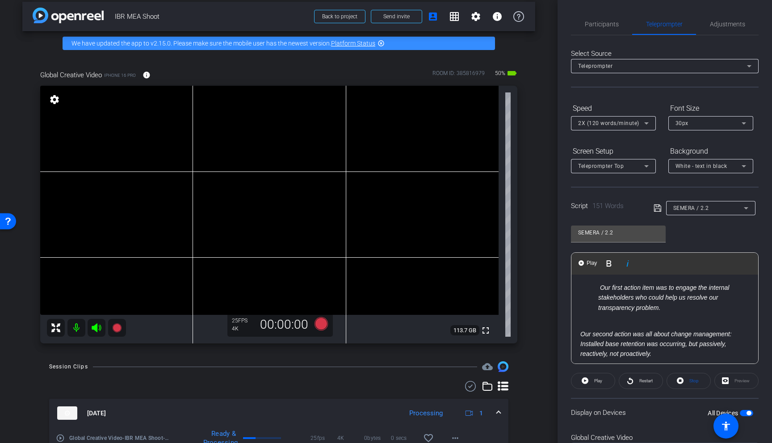
scroll to position [94, 0]
click at [685, 330] on p at bounding box center [664, 327] width 169 height 10
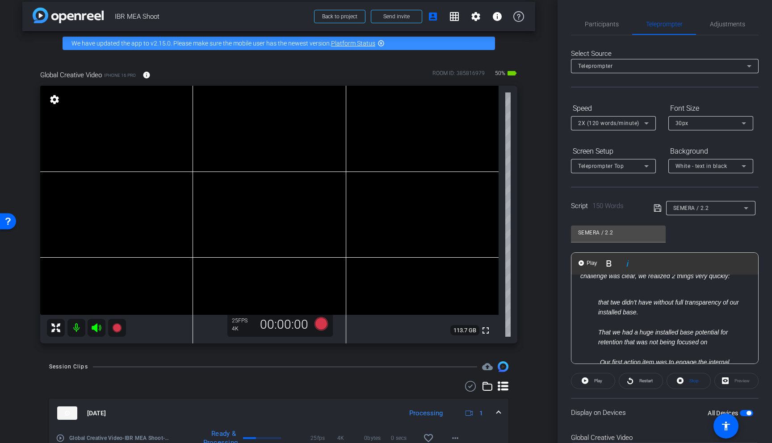
scroll to position [0, 0]
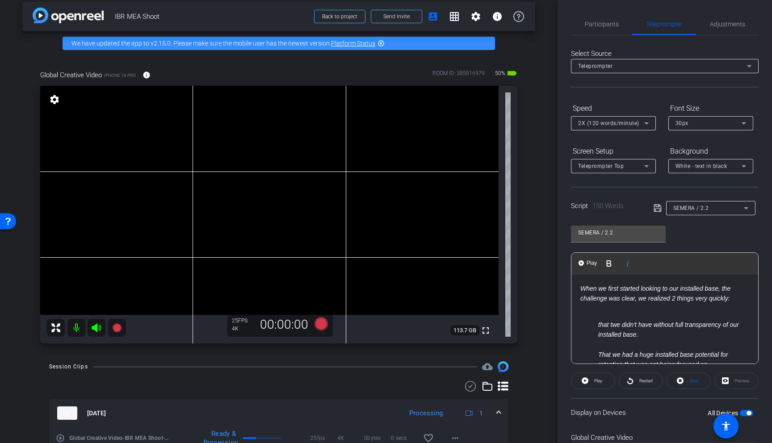
click at [610, 318] on div "When we first started looking to our installed base, the challenge was clear, w…" at bounding box center [664, 430] width 187 height 310
click at [611, 314] on div "When we first started looking to our installed base, the challenge was clear, w…" at bounding box center [664, 430] width 187 height 310
click at [610, 304] on p at bounding box center [664, 308] width 169 height 10
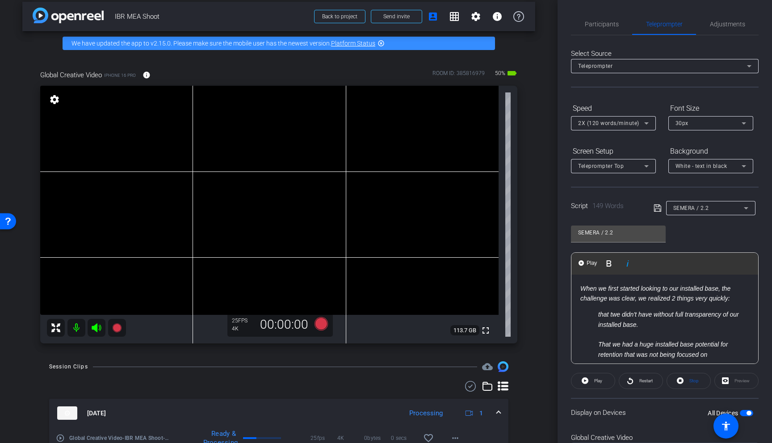
click at [597, 315] on ul "that twe didn't have without full transparency of our installed base. ​ That we…" at bounding box center [664, 354] width 169 height 90
click at [596, 352] on ul "​ That we had a huge installed base potential for retention that was not being …" at bounding box center [664, 374] width 169 height 70
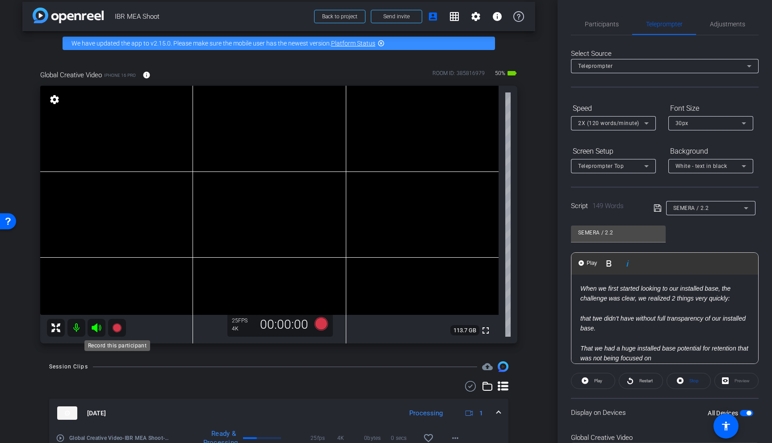
click at [115, 329] on icon at bounding box center [116, 327] width 9 height 9
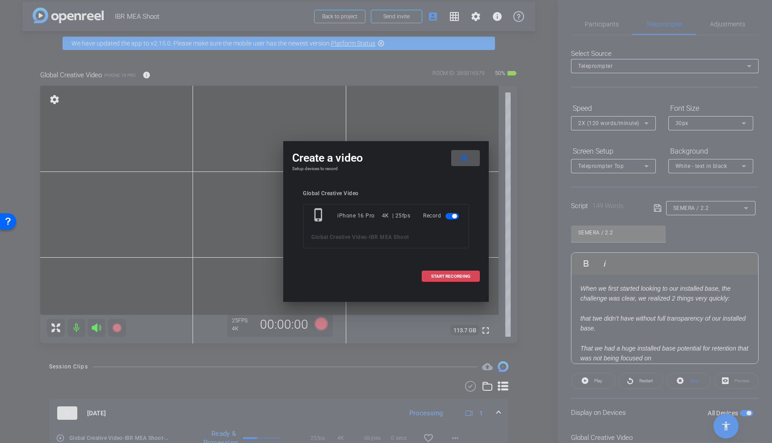
click at [436, 275] on span "START RECORDING" at bounding box center [450, 276] width 39 height 4
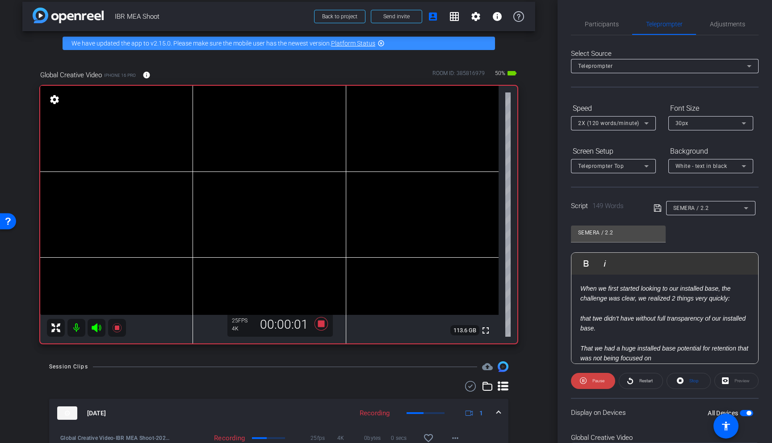
click at [93, 326] on icon at bounding box center [96, 327] width 11 height 11
click at [642, 381] on span "Restart" at bounding box center [645, 380] width 13 height 5
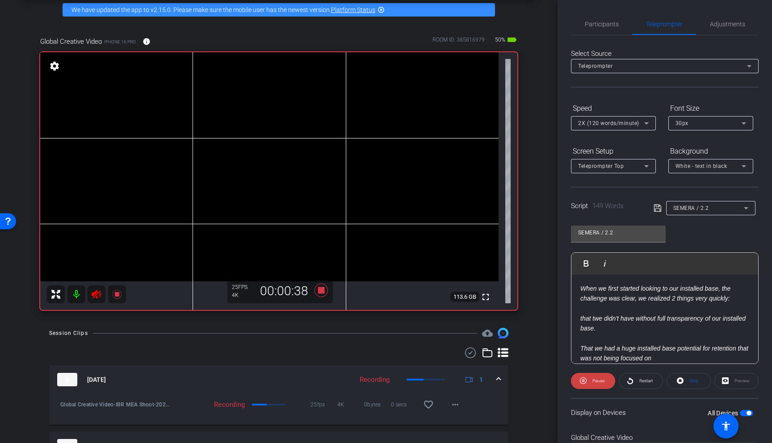
scroll to position [41, 0]
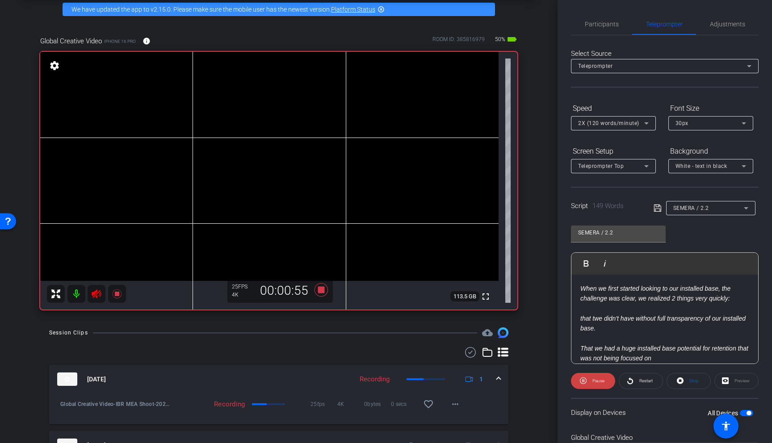
click at [100, 297] on icon at bounding box center [96, 293] width 9 height 9
click at [642, 377] on span "Restart" at bounding box center [645, 381] width 16 height 13
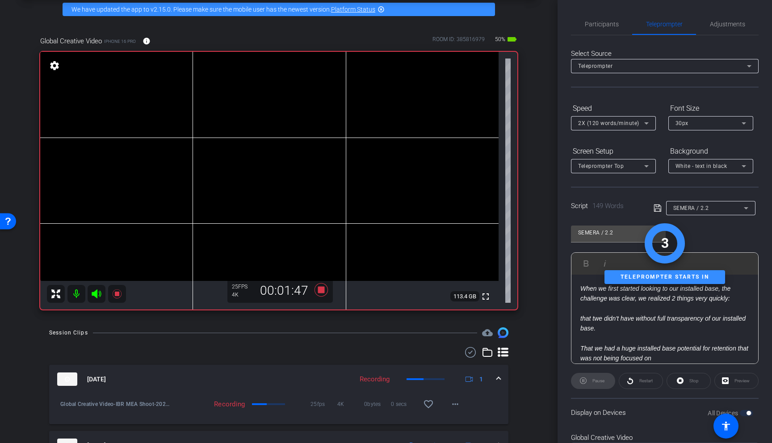
click at [99, 290] on icon at bounding box center [96, 293] width 11 height 11
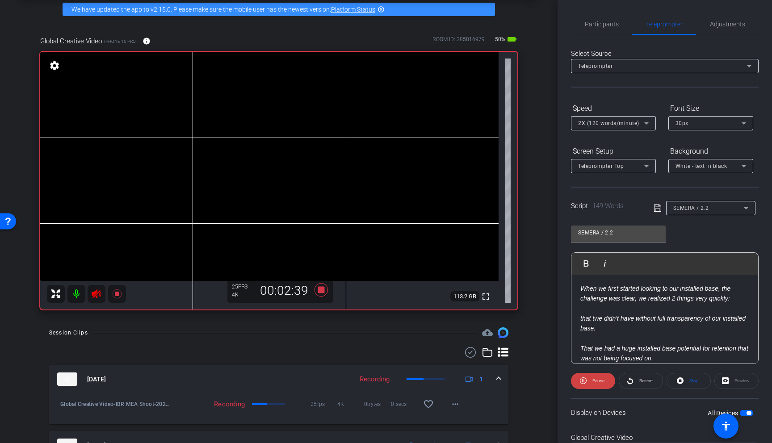
click at [98, 294] on icon at bounding box center [96, 293] width 11 height 11
click at [645, 383] on span "Restart" at bounding box center [645, 380] width 13 height 5
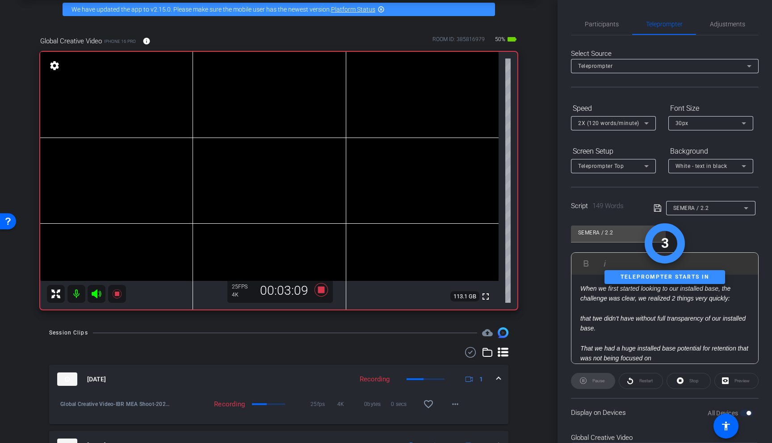
click at [94, 289] on icon at bounding box center [96, 293] width 11 height 11
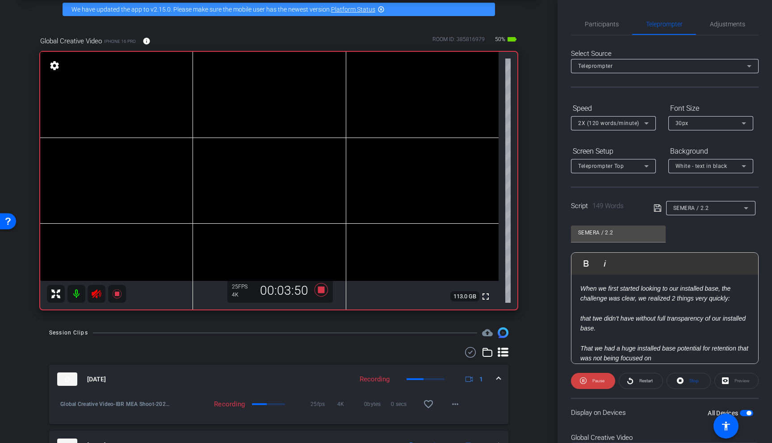
click at [91, 289] on icon at bounding box center [96, 293] width 11 height 11
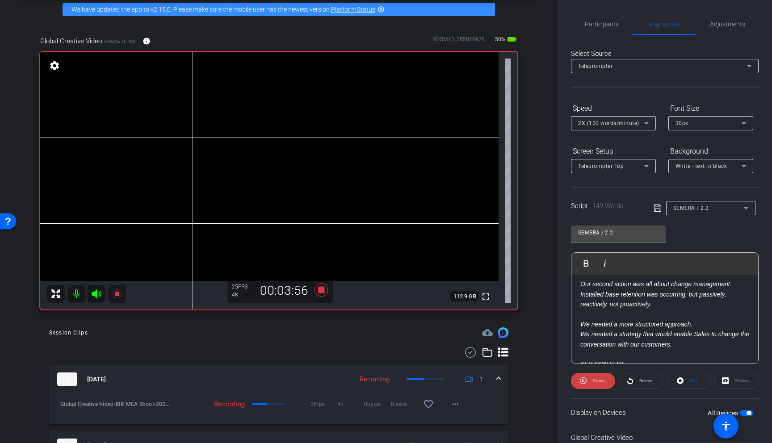
scroll to position [159, 0]
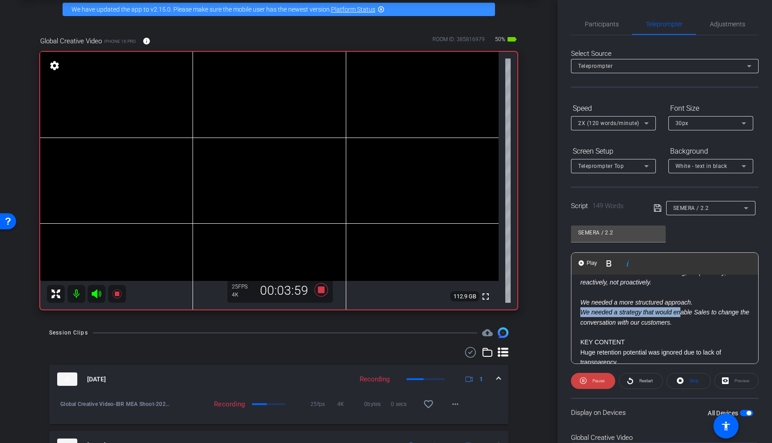
drag, startPoint x: 576, startPoint y: 310, endPoint x: 682, endPoint y: 316, distance: 106.4
click at [682, 316] on div "When we first started looking to our installed base, the challenge was clear, w…" at bounding box center [664, 271] width 187 height 310
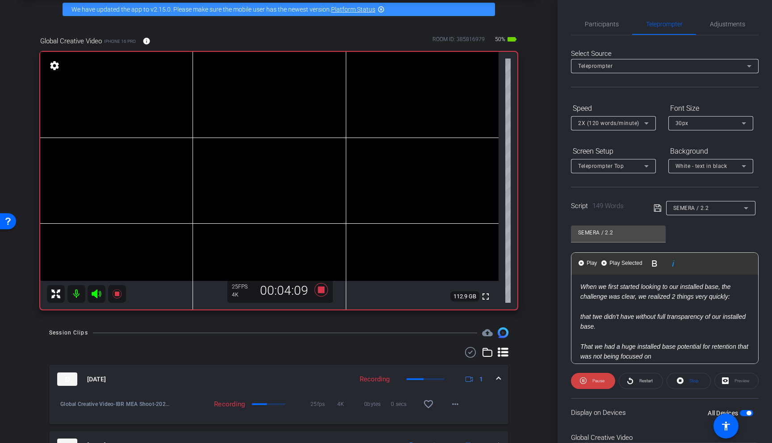
scroll to position [0, 0]
click at [640, 383] on span "Restart" at bounding box center [645, 380] width 13 height 5
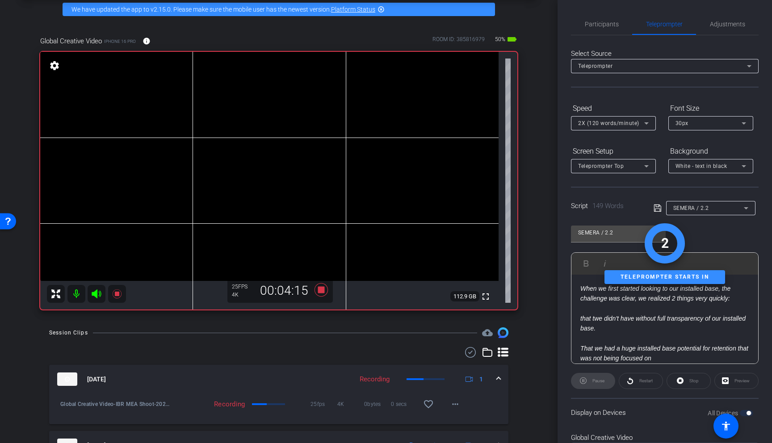
click at [97, 292] on icon at bounding box center [96, 293] width 11 height 11
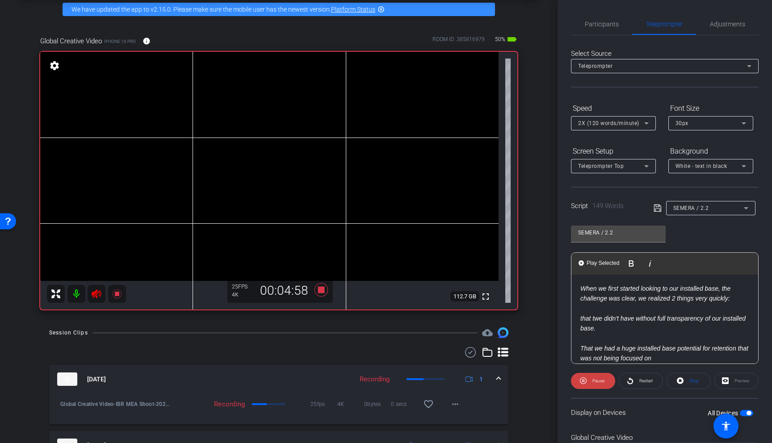
click at [95, 292] on icon at bounding box center [96, 293] width 9 height 9
click at [639, 378] on span "Restart" at bounding box center [645, 380] width 13 height 5
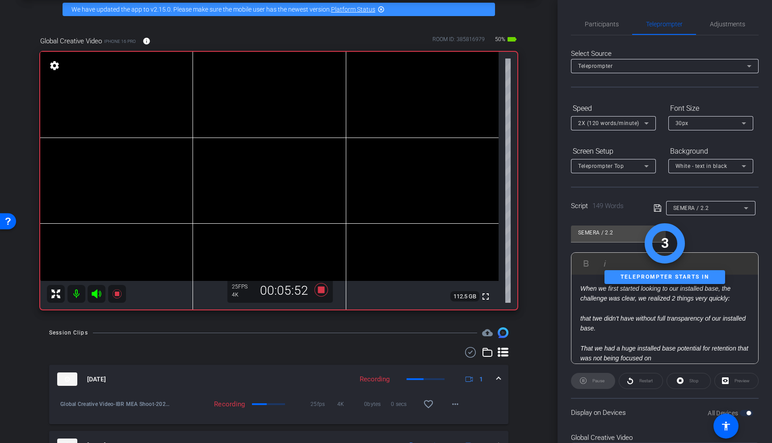
click at [94, 296] on icon at bounding box center [96, 293] width 11 height 11
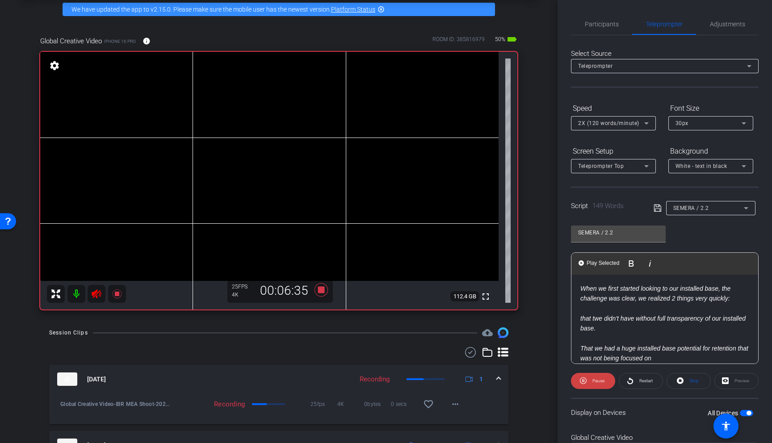
click at [95, 293] on icon at bounding box center [96, 293] width 9 height 9
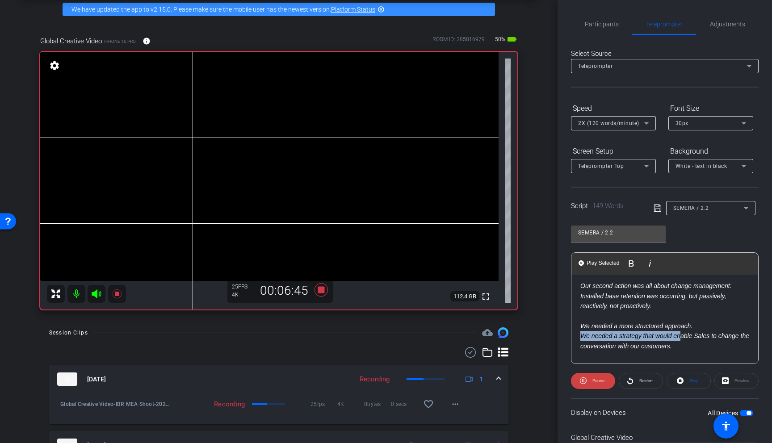
scroll to position [133, 0]
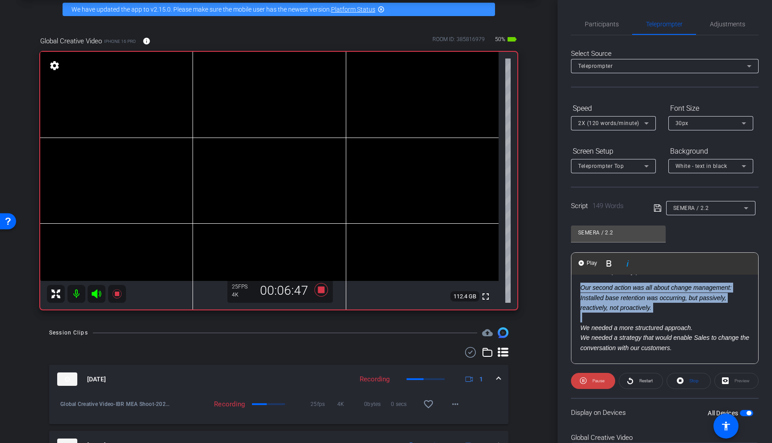
drag, startPoint x: 668, startPoint y: 318, endPoint x: 580, endPoint y: 291, distance: 91.5
click at [580, 291] on div "When we first started looking to our installed base, the challenge was clear, w…" at bounding box center [664, 297] width 187 height 310
click at [618, 259] on span "Play Selected" at bounding box center [625, 263] width 36 height 8
click at [621, 262] on span "Play Selected" at bounding box center [625, 263] width 36 height 8
click at [99, 291] on icon at bounding box center [96, 293] width 11 height 11
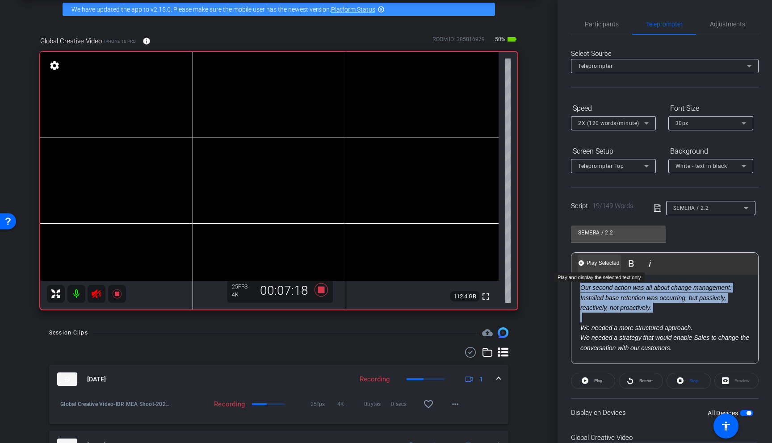
click at [598, 269] on Selected-1 "Play Selected Play and display the selected text only" at bounding box center [598, 264] width 43 height 18
click at [95, 291] on icon at bounding box center [96, 293] width 11 height 11
click at [119, 292] on icon at bounding box center [117, 293] width 11 height 11
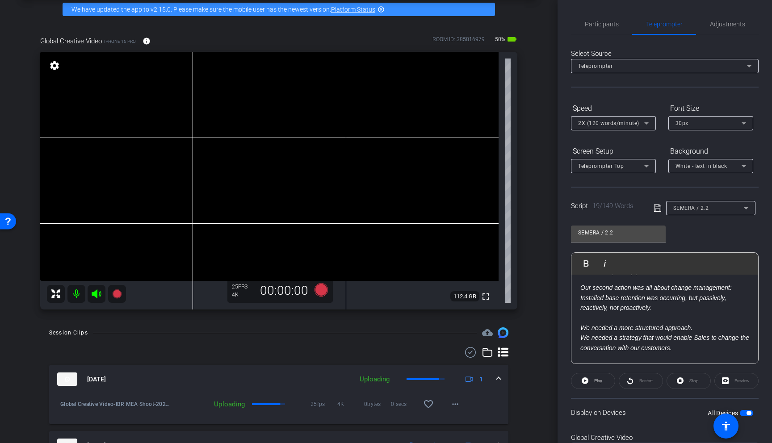
click at [749, 166] on div "White - text in black" at bounding box center [710, 166] width 85 height 14
click at [749, 166] on div at bounding box center [386, 221] width 772 height 443
click at [747, 209] on icon at bounding box center [745, 208] width 11 height 11
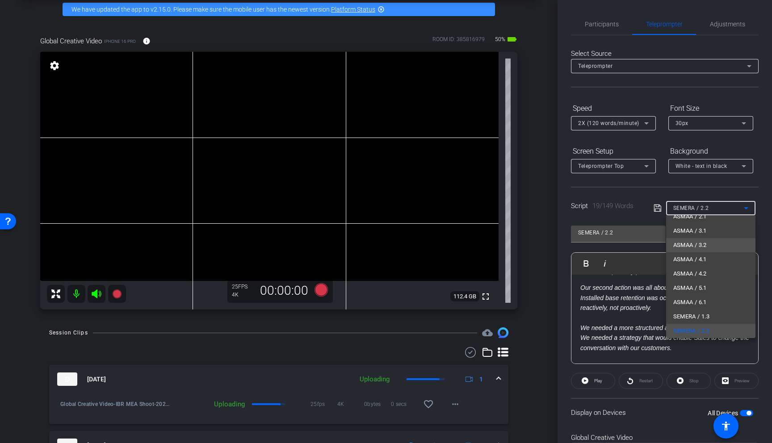
scroll to position [0, 0]
click at [722, 221] on mat-option "Create new script" at bounding box center [710, 226] width 89 height 14
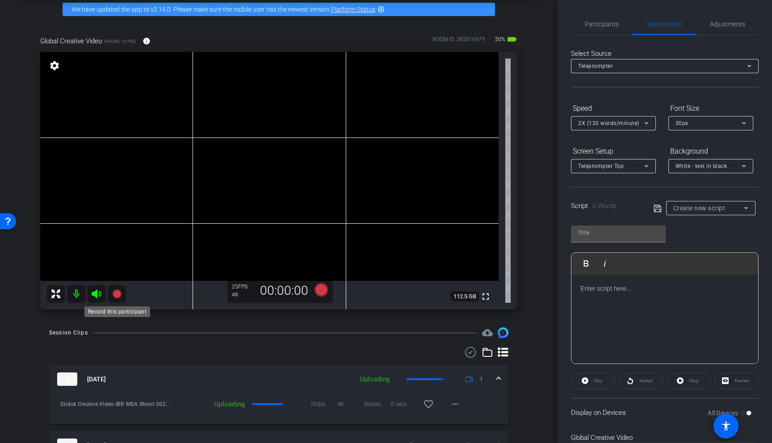
click at [120, 290] on icon at bounding box center [117, 293] width 11 height 11
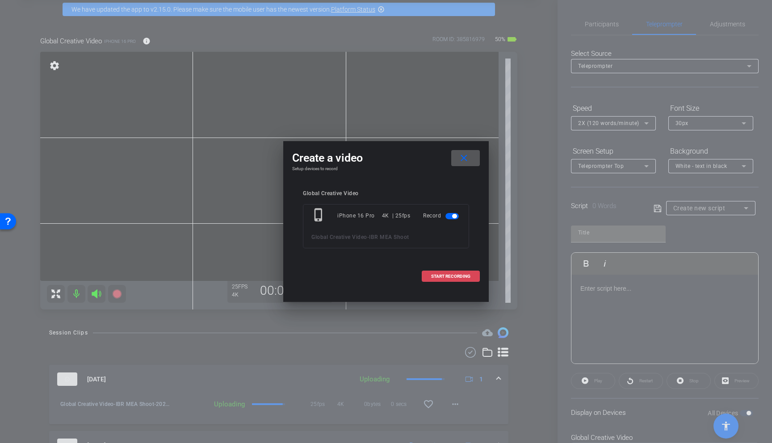
click at [456, 271] on span at bounding box center [450, 276] width 57 height 21
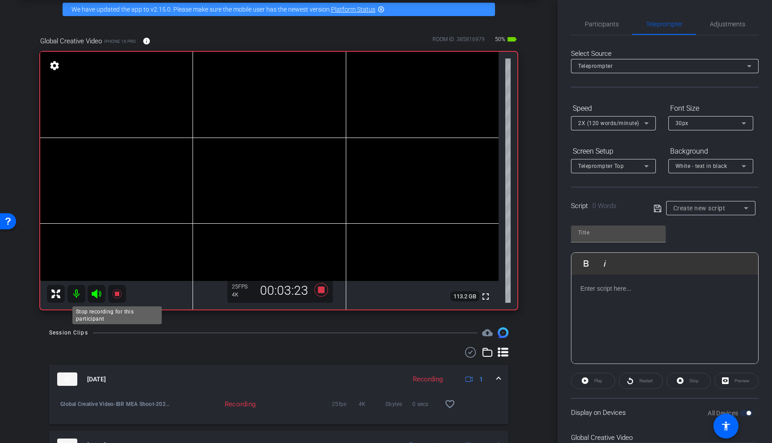
click at [114, 295] on icon at bounding box center [116, 293] width 9 height 9
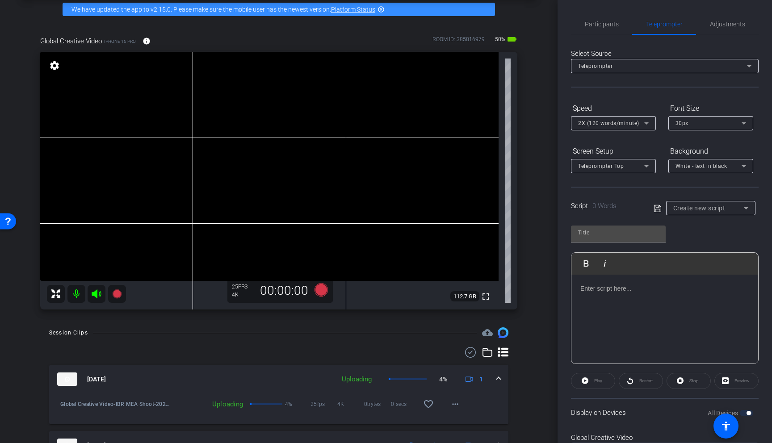
click at [735, 167] on div "White - text in black" at bounding box center [708, 165] width 66 height 11
click at [735, 167] on div at bounding box center [386, 221] width 772 height 443
click at [731, 207] on div "Create new script" at bounding box center [708, 208] width 71 height 11
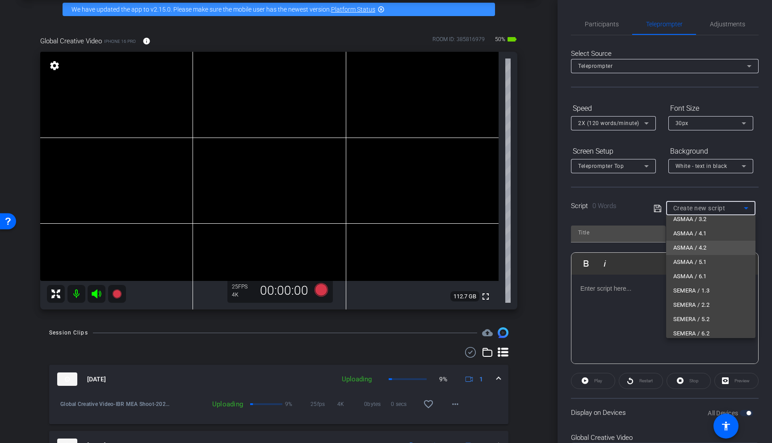
scroll to position [64, 0]
click at [724, 313] on mat-option "SEMERA / 5.2" at bounding box center [710, 319] width 89 height 14
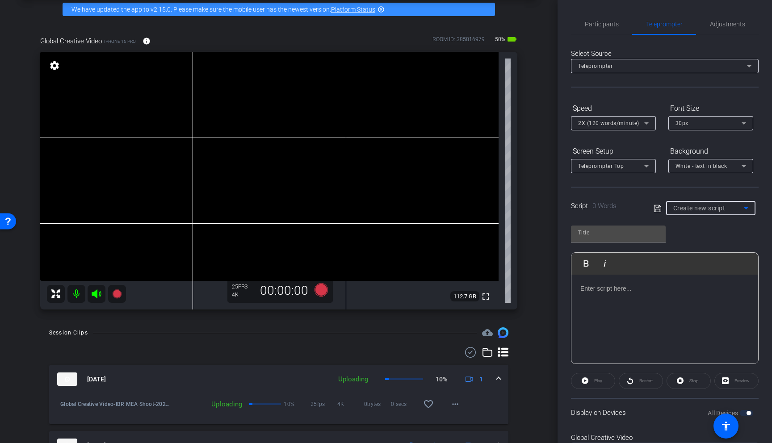
type input "SEMERA / 5.2"
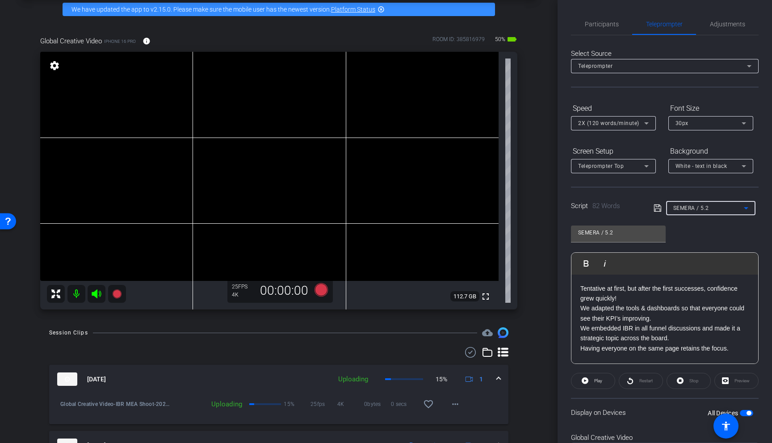
scroll to position [61, 0]
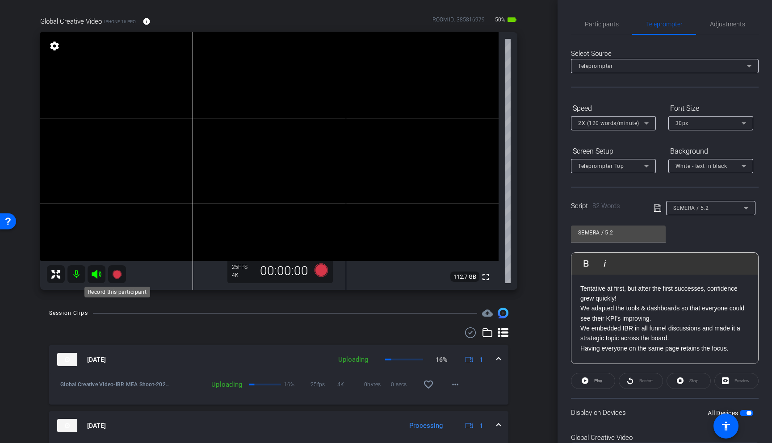
click at [116, 272] on icon at bounding box center [116, 274] width 9 height 9
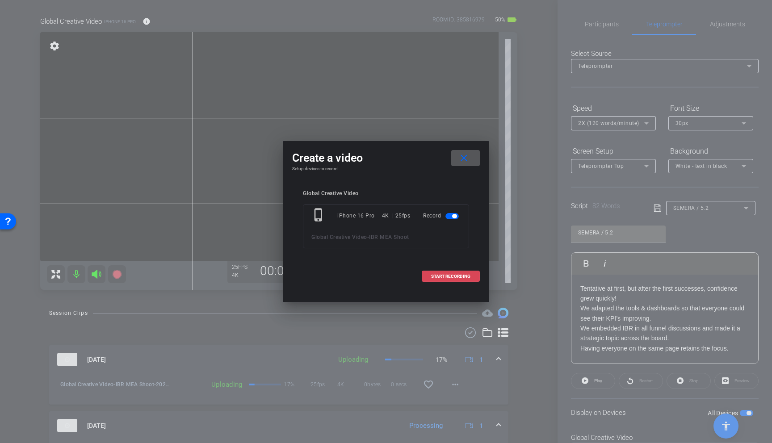
click at [441, 269] on span at bounding box center [450, 276] width 57 height 21
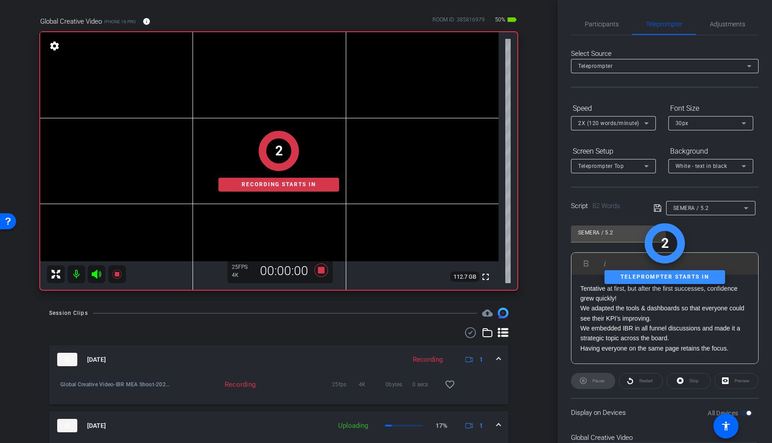
click at [96, 273] on icon at bounding box center [96, 274] width 9 height 9
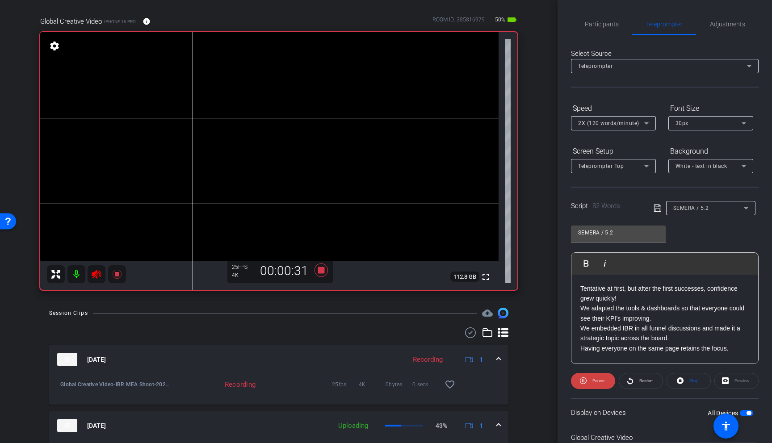
click at [96, 273] on icon at bounding box center [96, 274] width 11 height 11
click at [646, 379] on span "Restart" at bounding box center [645, 380] width 13 height 5
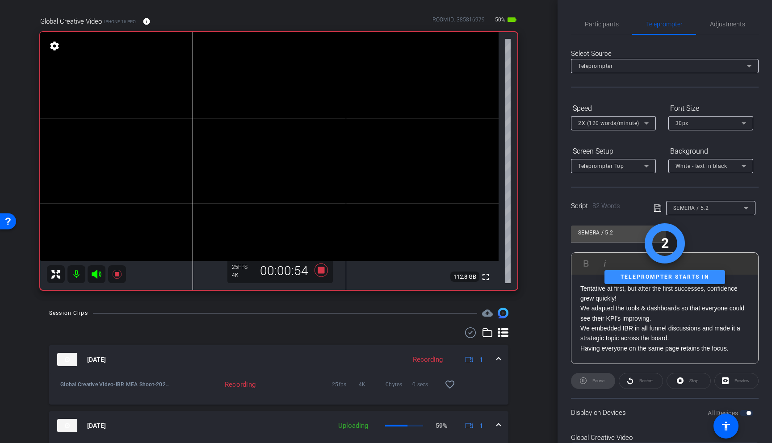
click at [97, 277] on icon at bounding box center [96, 274] width 9 height 9
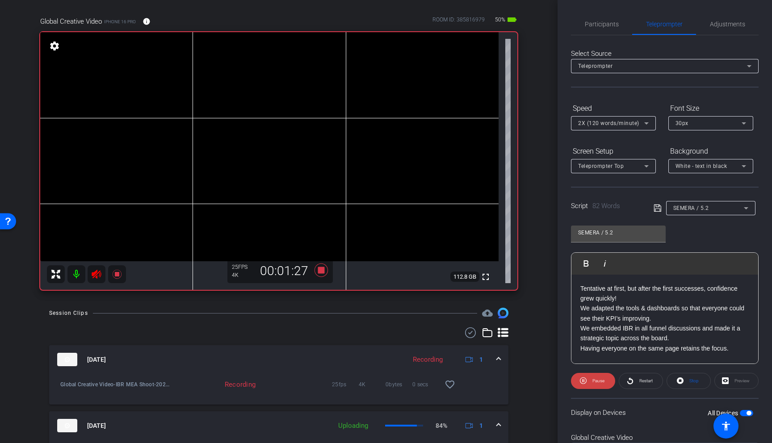
click at [100, 272] on icon at bounding box center [96, 274] width 9 height 9
click at [724, 208] on div "SEMERA / 5.2" at bounding box center [708, 207] width 71 height 11
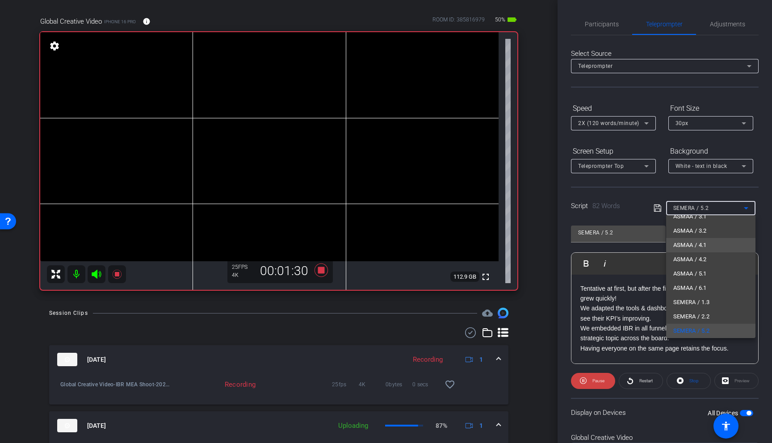
scroll to position [0, 0]
click at [714, 227] on span "Create new script" at bounding box center [696, 226] width 47 height 11
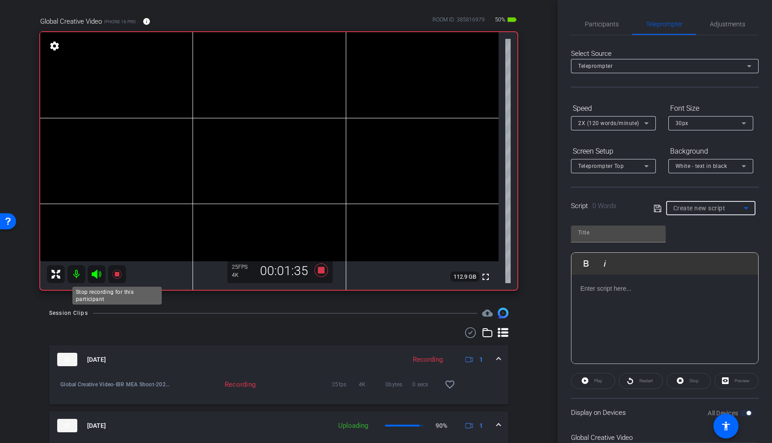
click at [121, 273] on icon at bounding box center [117, 274] width 11 height 11
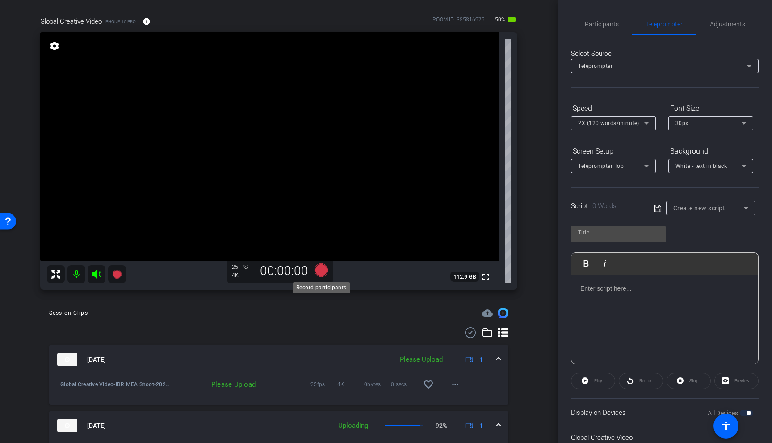
click at [327, 271] on icon at bounding box center [320, 270] width 21 height 16
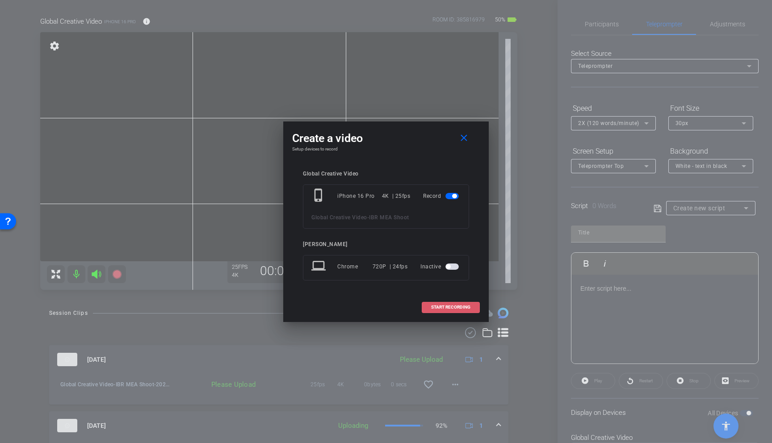
click at [454, 308] on span "START RECORDING" at bounding box center [450, 307] width 39 height 4
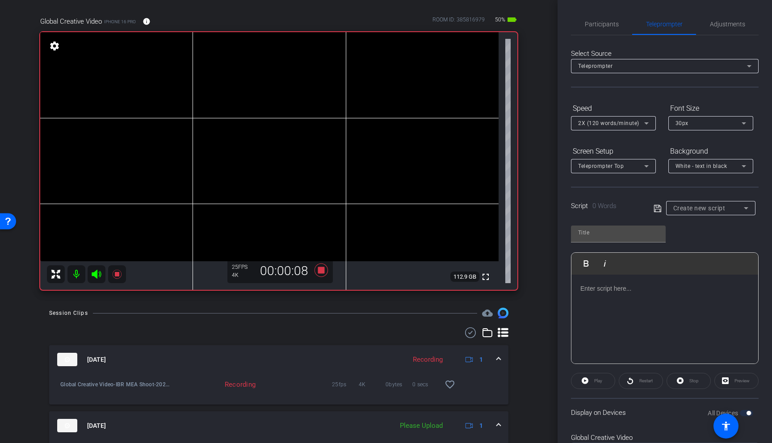
click at [97, 274] on icon at bounding box center [96, 274] width 11 height 11
click at [97, 275] on icon at bounding box center [96, 274] width 11 height 11
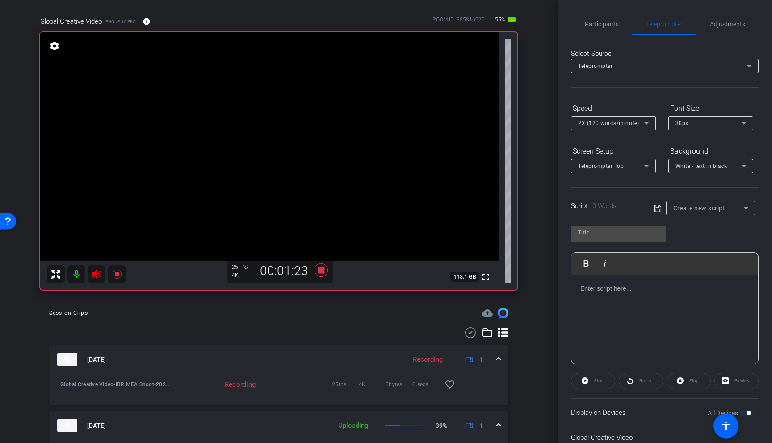
click at [97, 275] on icon at bounding box center [96, 274] width 11 height 11
click at [97, 276] on icon at bounding box center [96, 274] width 9 height 9
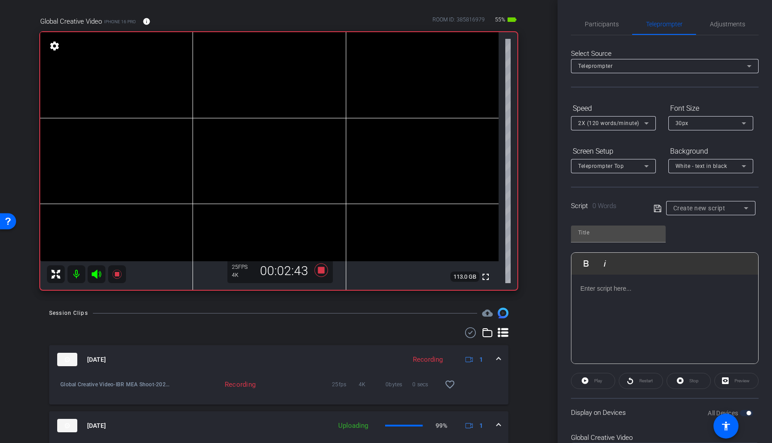
click at [97, 276] on icon at bounding box center [96, 274] width 9 height 9
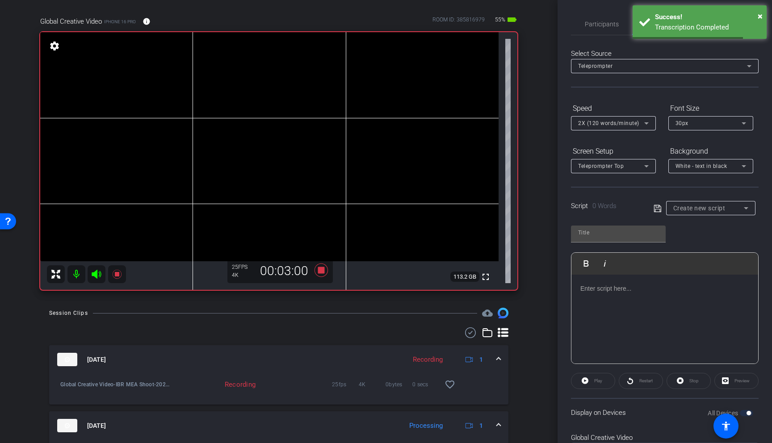
click at [97, 276] on icon at bounding box center [96, 274] width 9 height 9
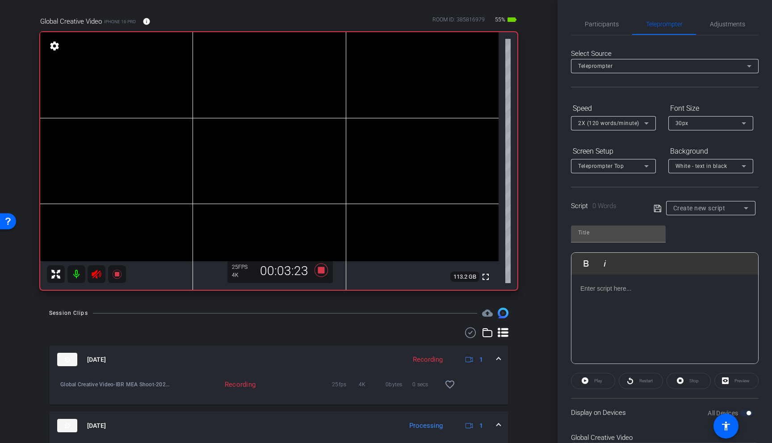
click at [97, 276] on icon at bounding box center [96, 274] width 9 height 9
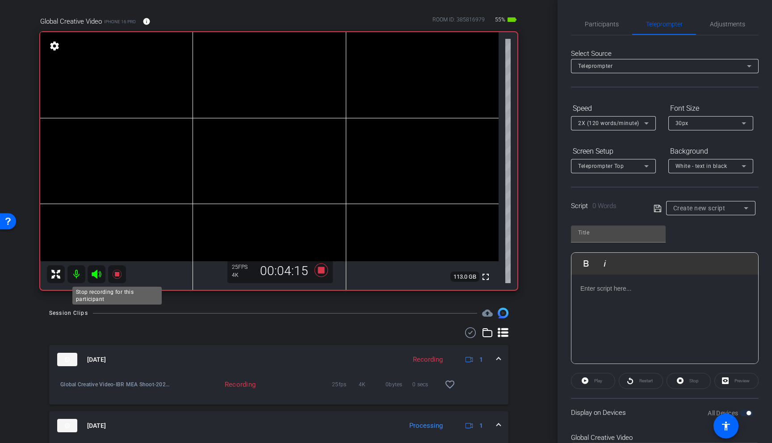
click at [116, 271] on icon at bounding box center [117, 274] width 11 height 11
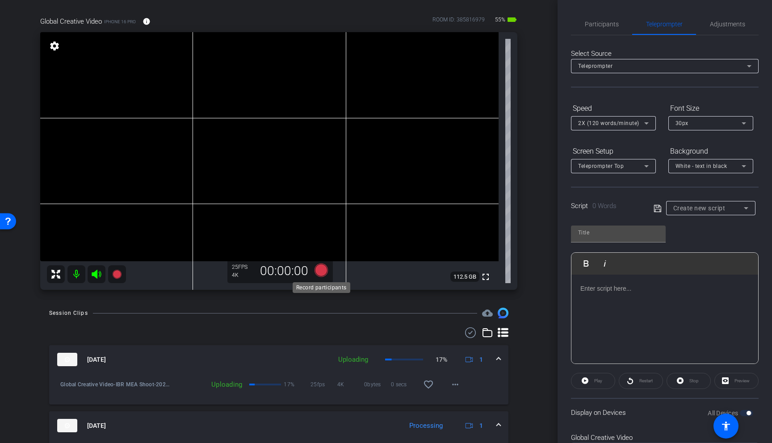
click at [325, 271] on icon at bounding box center [320, 269] width 13 height 13
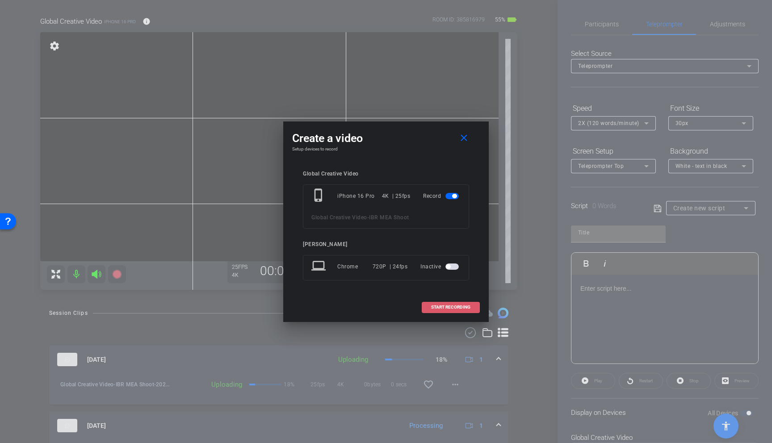
click at [457, 302] on span at bounding box center [450, 307] width 57 height 21
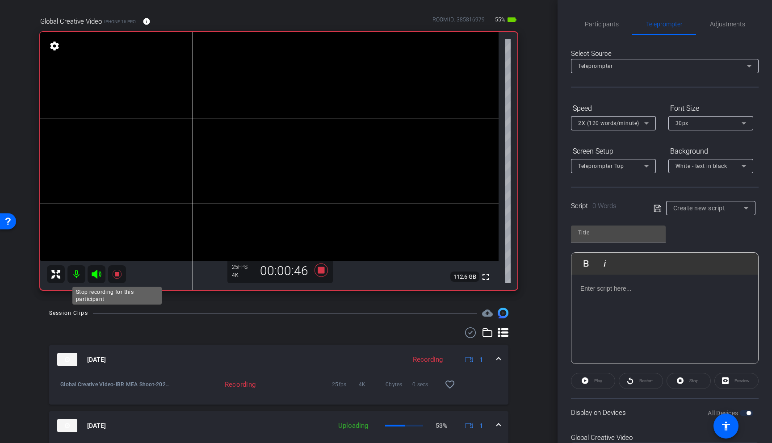
click at [118, 273] on icon at bounding box center [116, 274] width 9 height 9
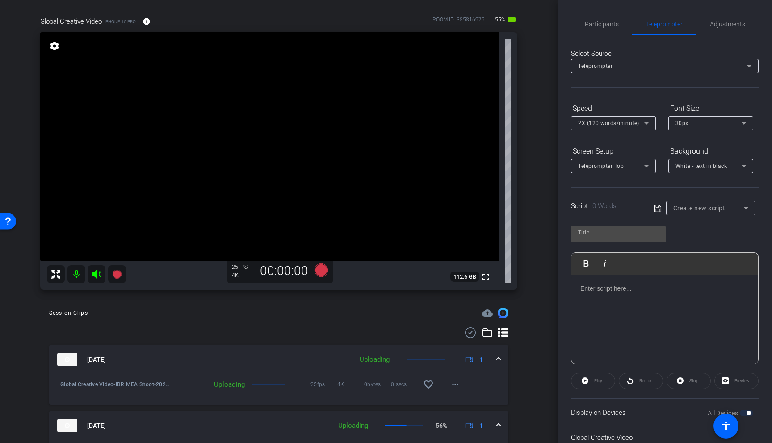
click at [718, 208] on span "Create new script" at bounding box center [699, 208] width 52 height 7
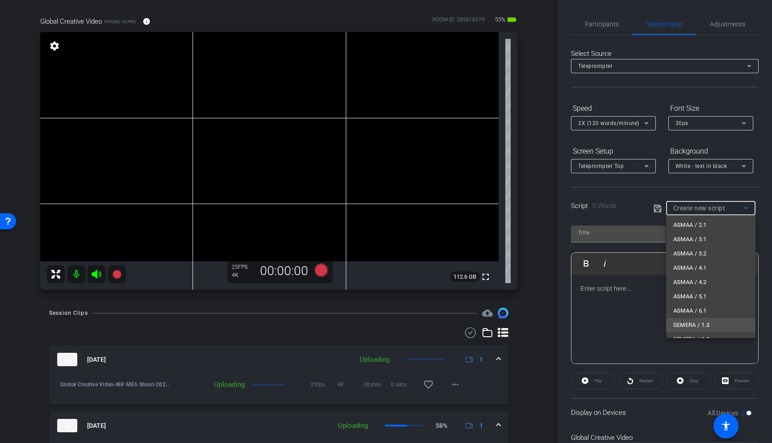
scroll to position [70, 0]
click at [725, 324] on mat-option "SEMERA / 6.2" at bounding box center [710, 327] width 89 height 14
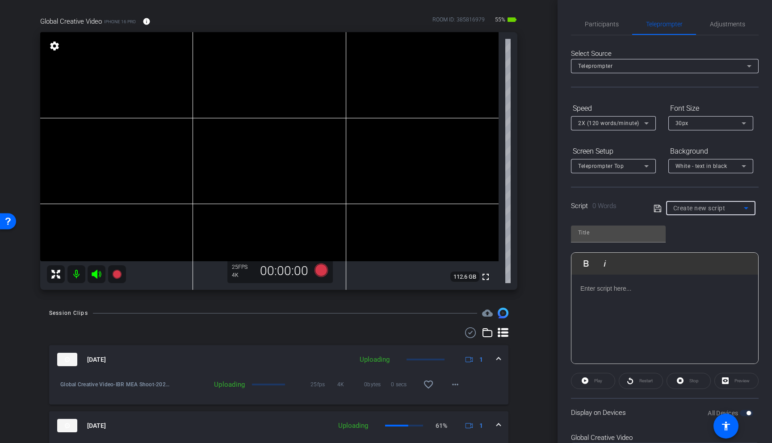
type input "SEMERA / 6.2"
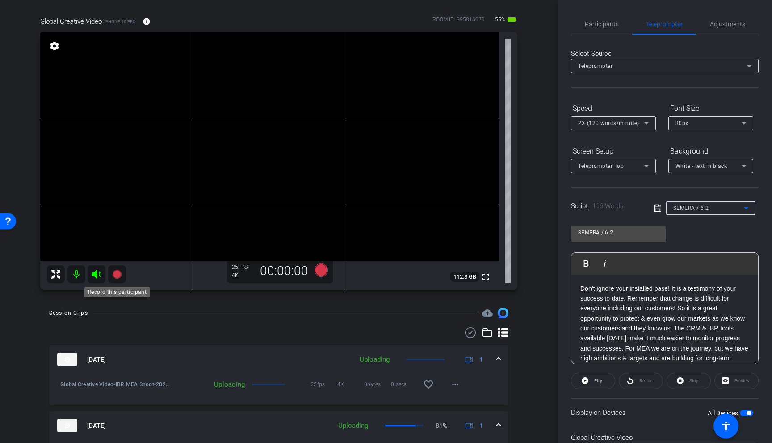
click at [114, 273] on icon at bounding box center [116, 274] width 9 height 9
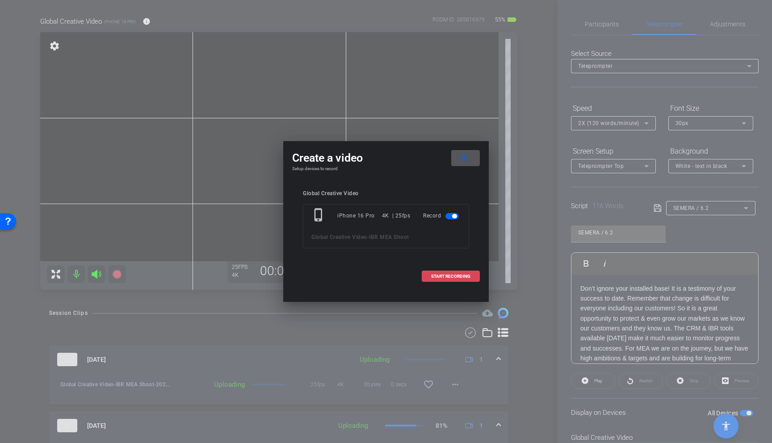
click at [456, 274] on span "START RECORDING" at bounding box center [450, 276] width 39 height 4
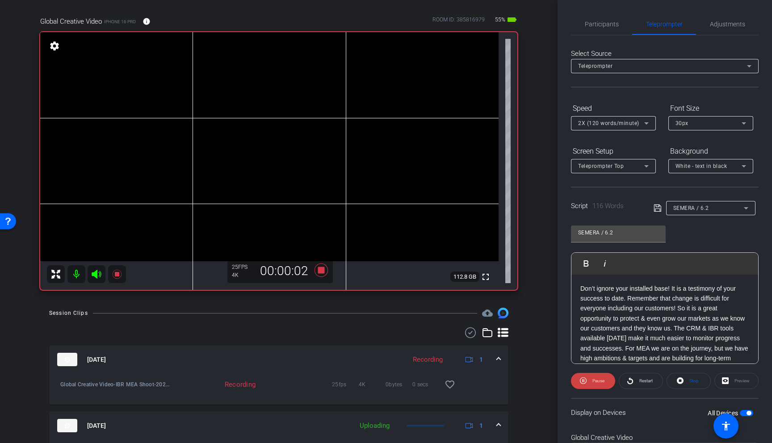
click at [648, 327] on p "Don’t ignore your installed base! It is a testimony of your success to date. Re…" at bounding box center [664, 329] width 169 height 90
click at [644, 382] on span "Restart" at bounding box center [645, 380] width 13 height 5
click at [92, 274] on icon at bounding box center [96, 274] width 9 height 9
click at [99, 273] on icon at bounding box center [96, 274] width 11 height 11
click at [638, 383] on span "Restart" at bounding box center [645, 381] width 16 height 13
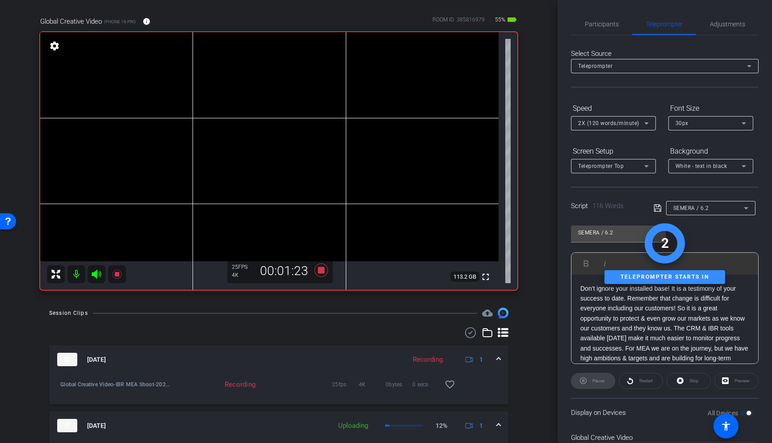
click at [98, 275] on icon at bounding box center [96, 274] width 11 height 11
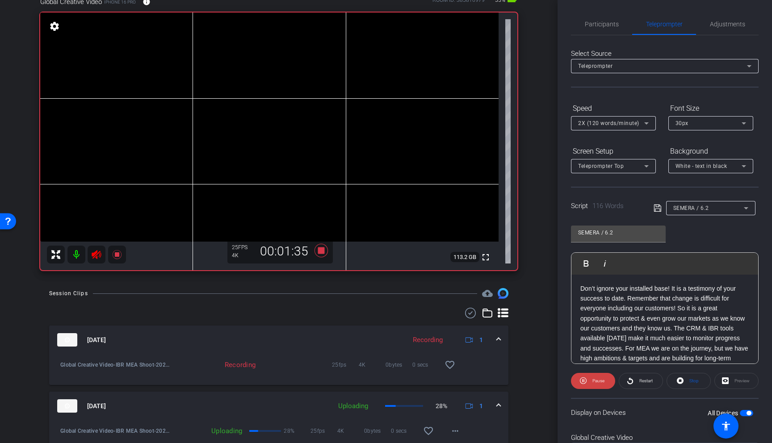
scroll to position [49, 0]
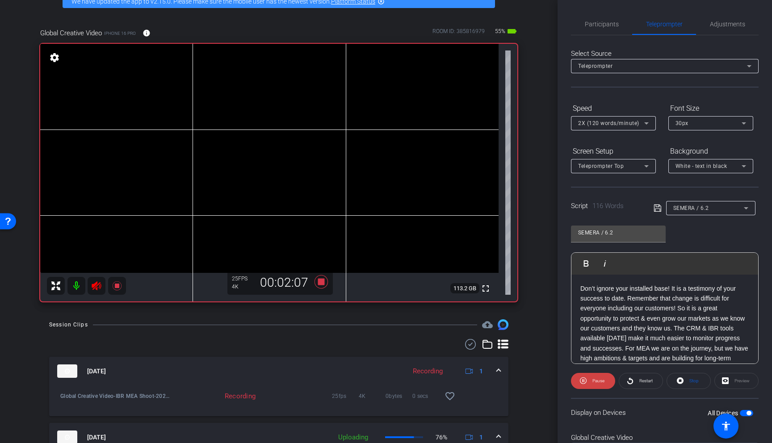
click at [96, 282] on icon at bounding box center [96, 285] width 11 height 11
click at [639, 383] on span "Restart" at bounding box center [645, 380] width 13 height 5
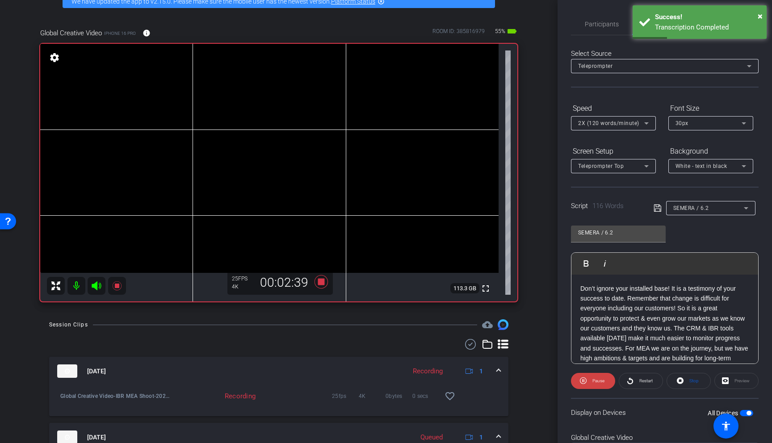
click at [93, 284] on icon at bounding box center [96, 285] width 11 height 11
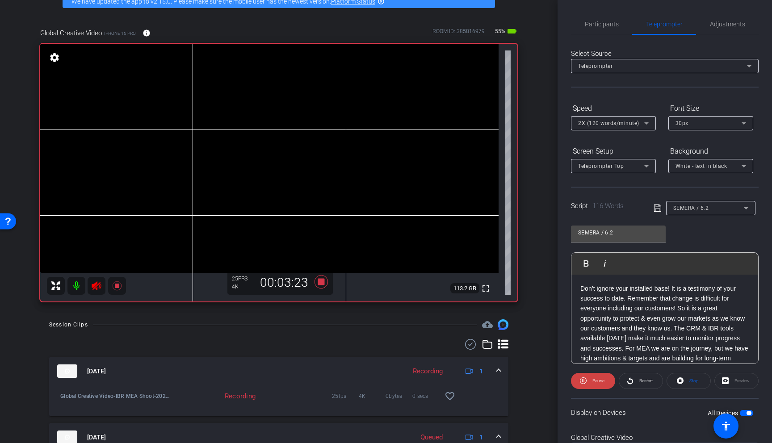
click at [95, 281] on icon at bounding box center [96, 285] width 11 height 11
click at [96, 285] on icon at bounding box center [96, 285] width 9 height 9
click at [646, 382] on span "Restart" at bounding box center [645, 380] width 13 height 5
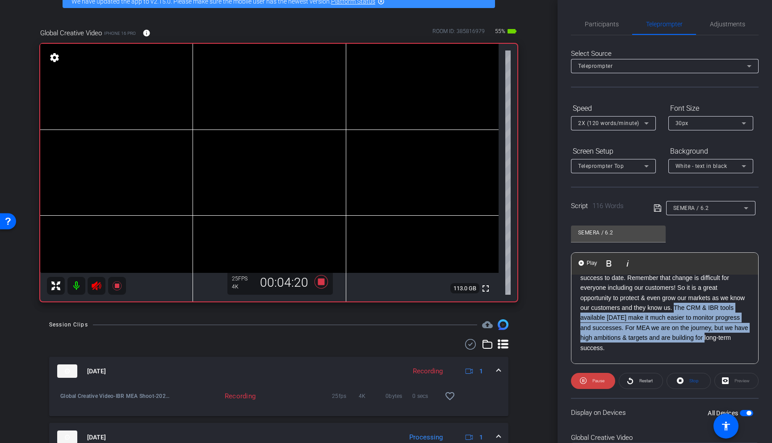
scroll to position [21, 0]
drag, startPoint x: 675, startPoint y: 326, endPoint x: 707, endPoint y: 346, distance: 37.1
click at [707, 346] on p "Don’t ignore your installed base! It is a testimony of your success to date. Re…" at bounding box center [664, 307] width 169 height 90
click at [100, 287] on icon at bounding box center [96, 285] width 11 height 11
click at [640, 379] on span "Restart" at bounding box center [645, 380] width 13 height 5
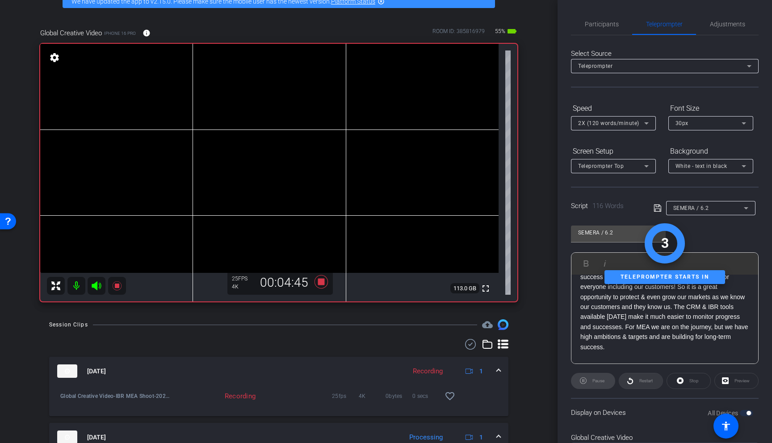
click at [640, 379] on div "Restart" at bounding box center [640, 381] width 44 height 16
click at [662, 383] on div "Restart" at bounding box center [640, 381] width 44 height 16
click at [685, 377] on div "Stop" at bounding box center [688, 381] width 44 height 16
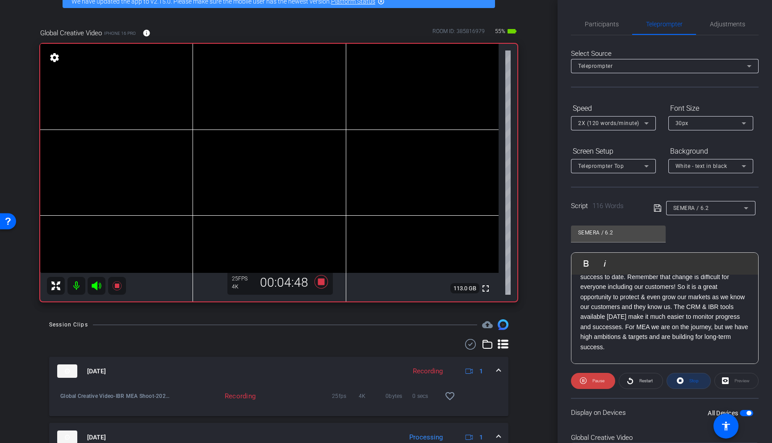
click at [685, 380] on span at bounding box center [688, 380] width 43 height 21
click at [664, 315] on p "Don’t ignore your installed base! It is a testimony of your success to date. Re…" at bounding box center [664, 307] width 169 height 90
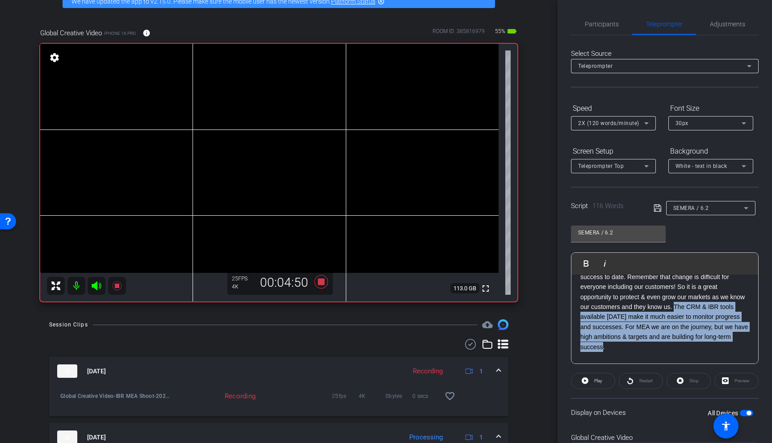
drag, startPoint x: 674, startPoint y: 306, endPoint x: 677, endPoint y: 344, distance: 38.1
click at [677, 344] on p "Don’t ignore your installed base! It is a testimony of your success to date. Re…" at bounding box center [664, 307] width 169 height 90
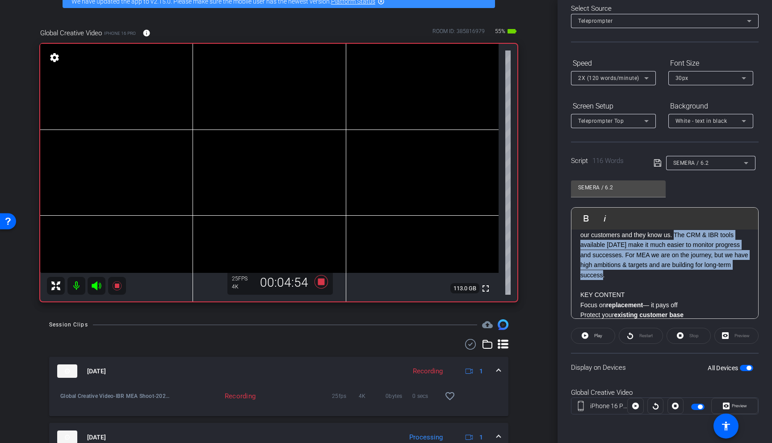
scroll to position [0, 0]
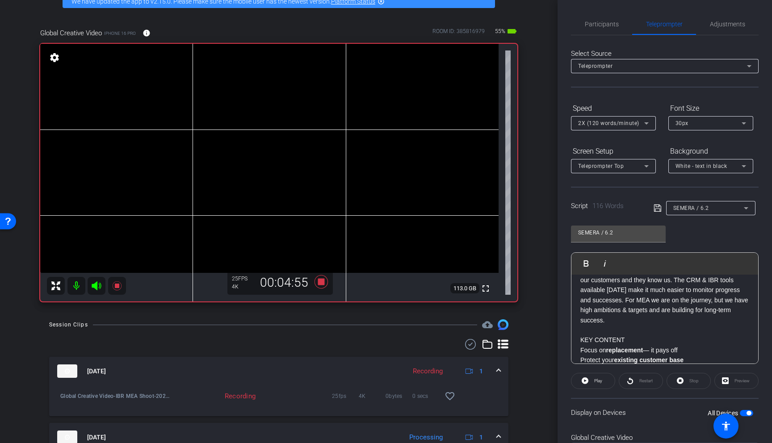
click at [650, 276] on p "Don’t ignore your installed base! It is a testimony of your success to date. Re…" at bounding box center [664, 280] width 169 height 90
click at [652, 344] on p "KEY CONTENT" at bounding box center [664, 340] width 169 height 10
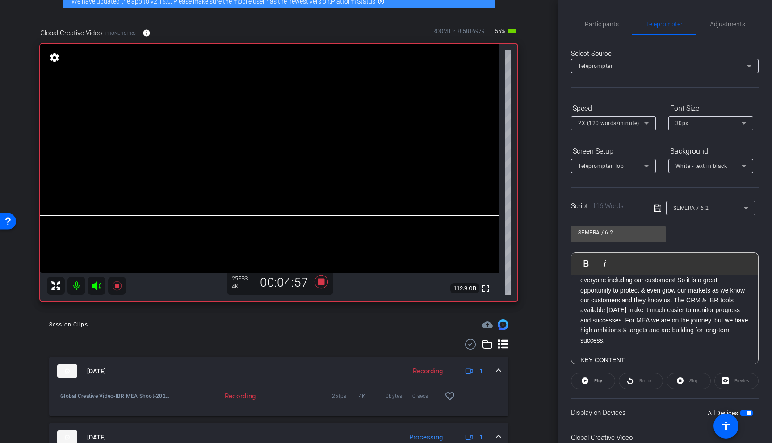
scroll to position [21, 0]
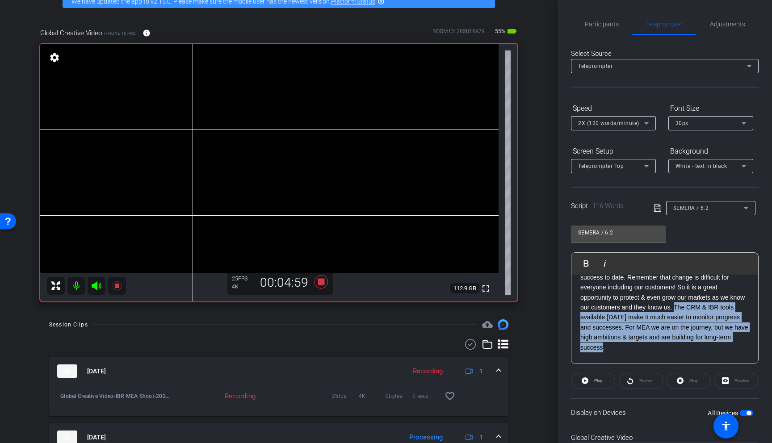
drag, startPoint x: 673, startPoint y: 302, endPoint x: 703, endPoint y: 343, distance: 50.2
click at [703, 343] on p "Don’t ignore your installed base! It is a testimony of your success to date. Re…" at bounding box center [664, 308] width 169 height 90
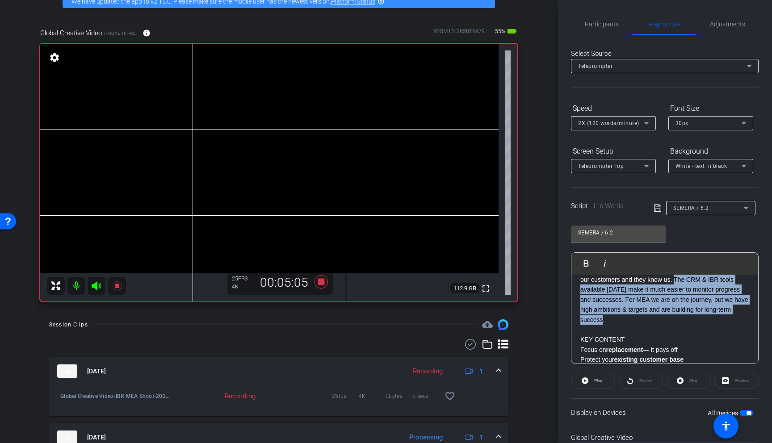
scroll to position [31, 0]
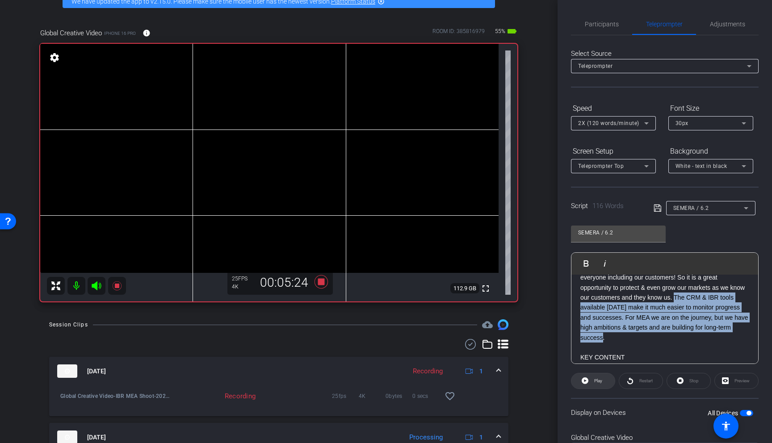
click at [595, 380] on span "Play" at bounding box center [598, 380] width 8 height 5
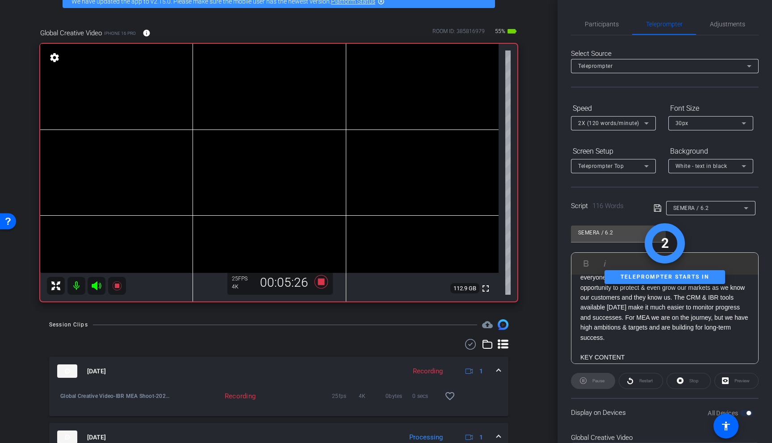
click at [95, 286] on icon at bounding box center [96, 285] width 9 height 9
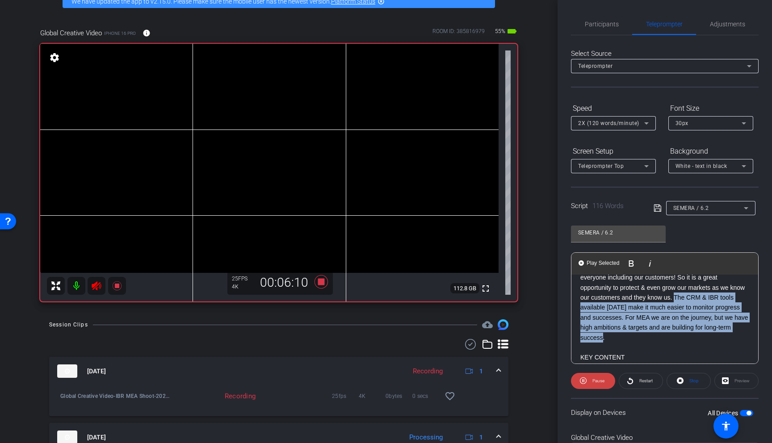
click at [91, 286] on icon at bounding box center [96, 285] width 11 height 11
click at [93, 288] on icon at bounding box center [96, 285] width 11 height 11
click at [99, 286] on icon at bounding box center [96, 285] width 11 height 11
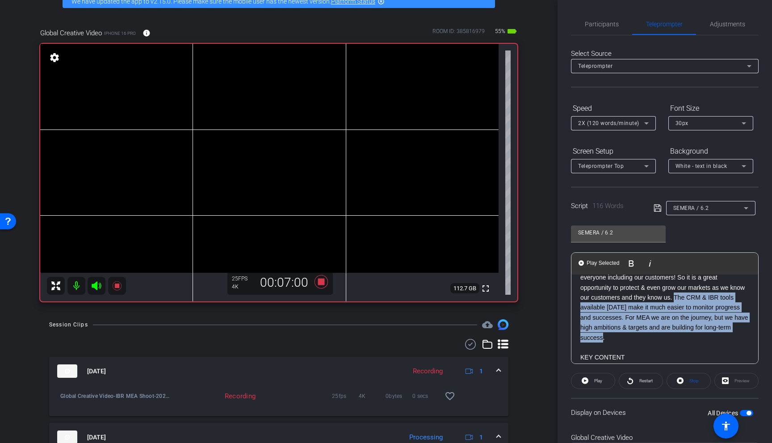
click at [97, 284] on icon at bounding box center [96, 285] width 11 height 11
click at [122, 285] on mat-icon at bounding box center [117, 286] width 18 height 18
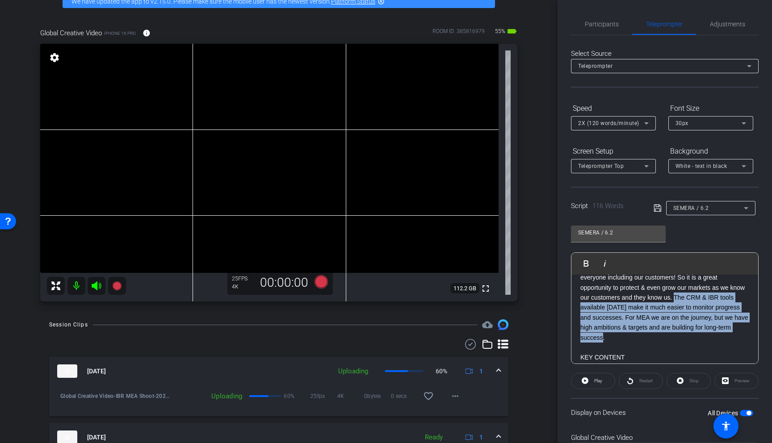
scroll to position [46, 0]
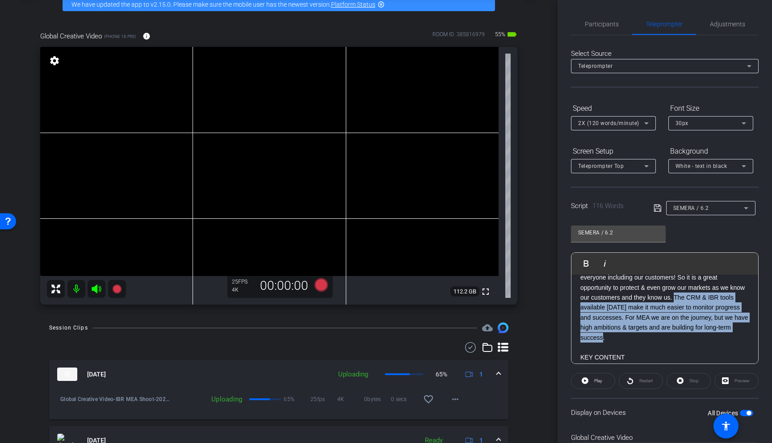
click at [99, 286] on icon at bounding box center [96, 289] width 11 height 11
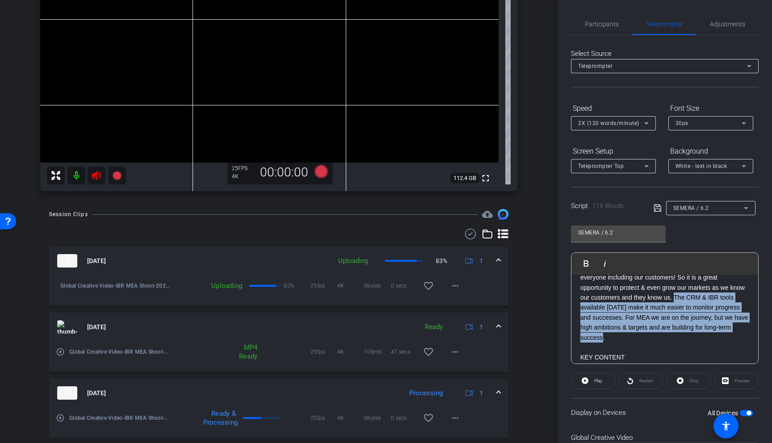
scroll to position [160, 0]
click at [61, 353] on mat-icon "play_circle_outline" at bounding box center [60, 351] width 9 height 9
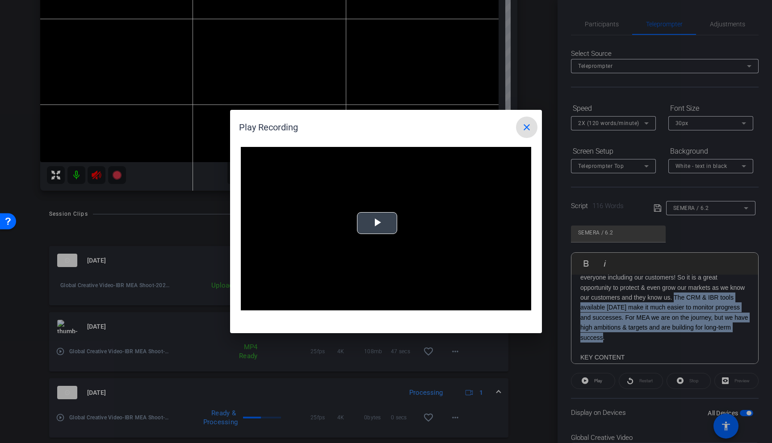
click at [377, 223] on span "Video Player" at bounding box center [377, 223] width 0 height 0
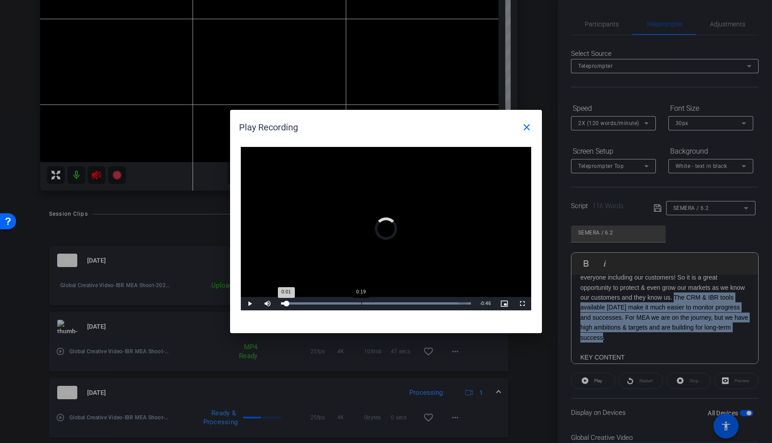
click at [361, 306] on div "Loaded : 100.00% 0:19 0:01" at bounding box center [375, 303] width 199 height 13
click at [384, 304] on div "Loaded : 100.00% 0:24 0:20" at bounding box center [376, 303] width 190 height 2
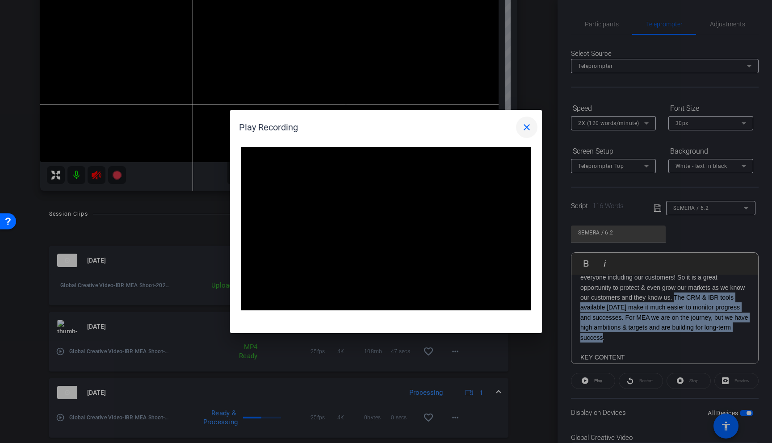
click at [529, 129] on mat-icon "close" at bounding box center [526, 127] width 11 height 11
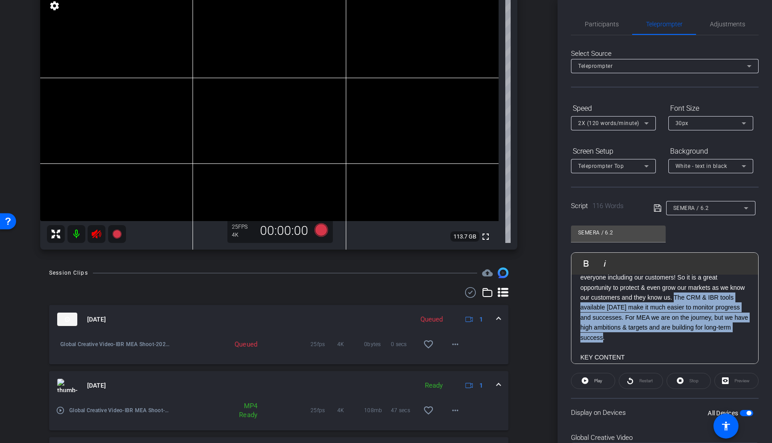
scroll to position [98, 0]
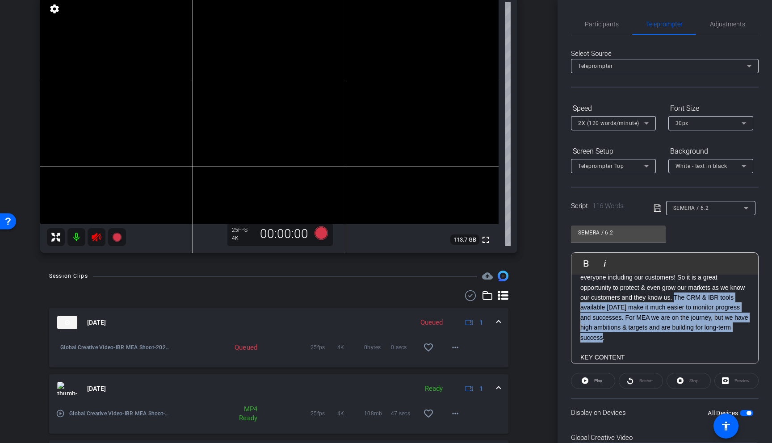
click at [97, 240] on icon at bounding box center [96, 237] width 11 height 11
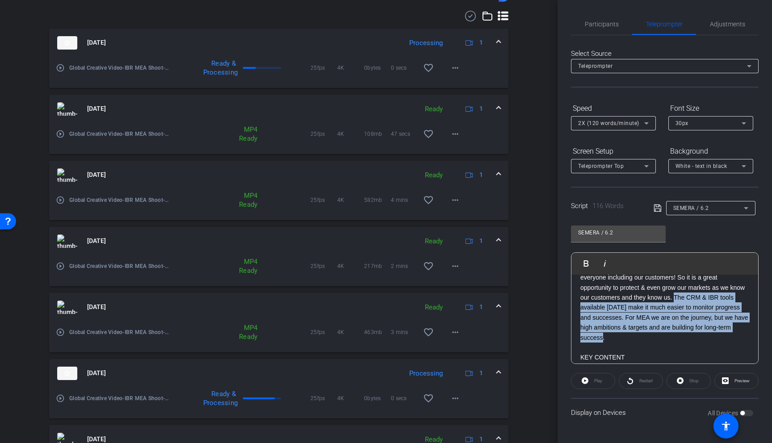
scroll to position [0, 0]
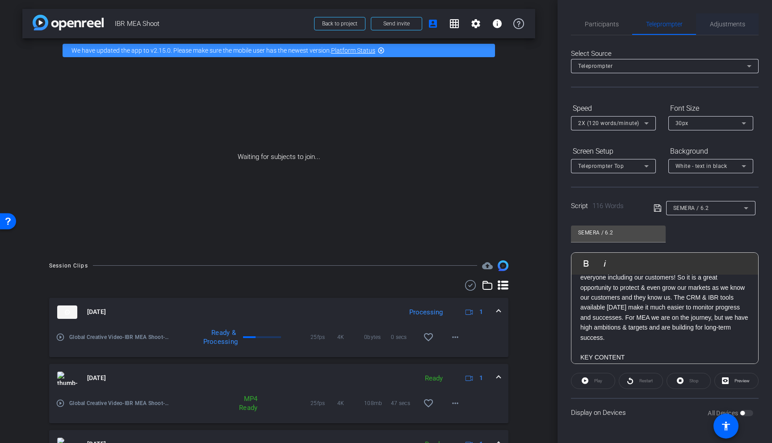
click at [733, 25] on span "Adjustments" at bounding box center [727, 24] width 35 height 6
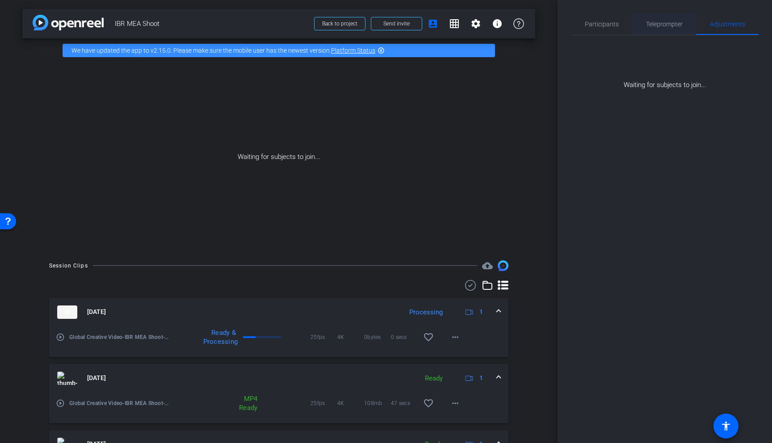
click at [659, 22] on span "Teleprompter" at bounding box center [664, 24] width 37 height 6
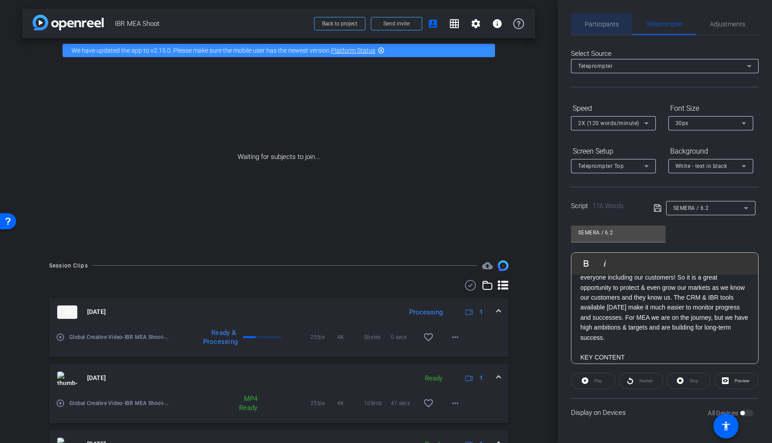
click at [601, 25] on span "Participants" at bounding box center [602, 24] width 34 height 6
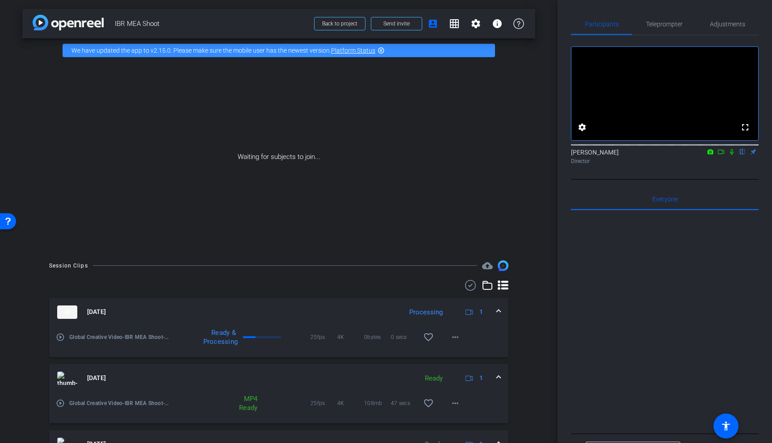
click at [724, 156] on mat-icon at bounding box center [720, 152] width 11 height 8
click at [742, 155] on icon at bounding box center [742, 152] width 4 height 6
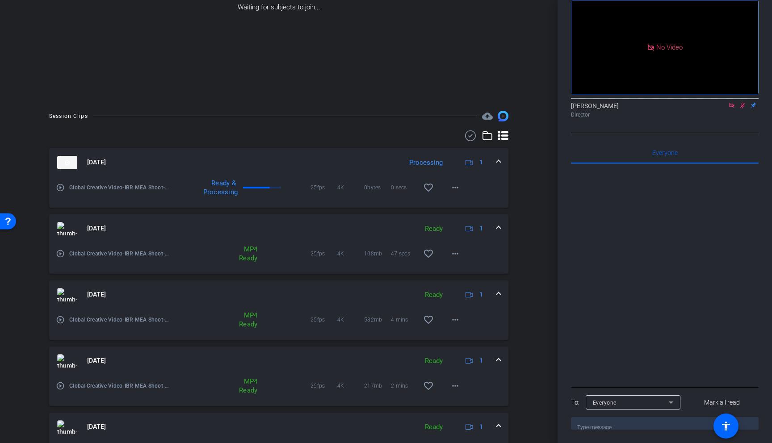
scroll to position [148, 0]
